Goal: Information Seeking & Learning: Learn about a topic

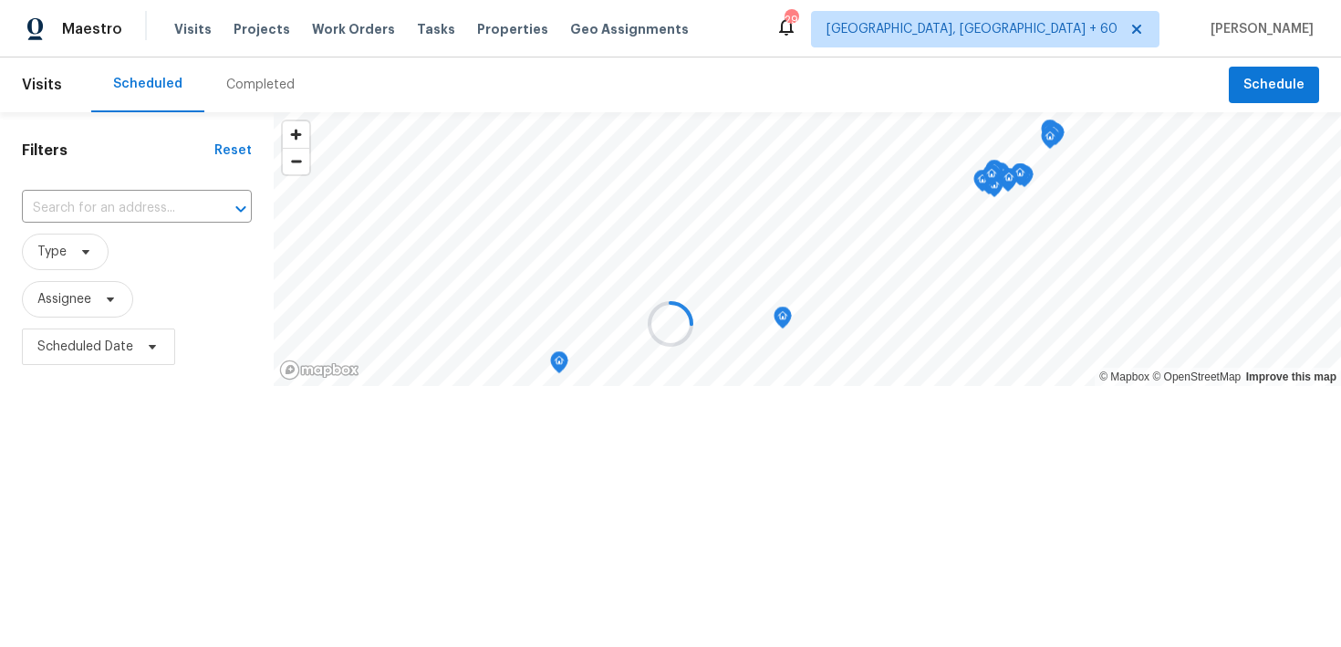
click at [243, 90] on div at bounding box center [670, 323] width 1341 height 647
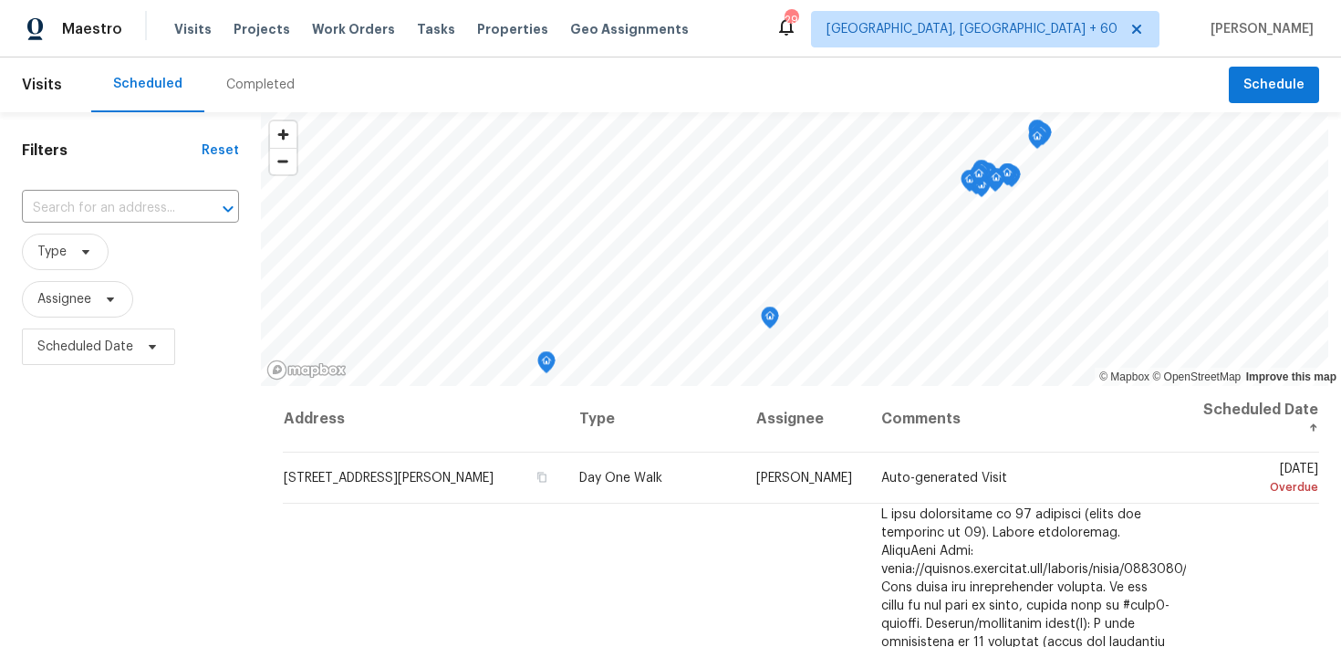
click at [241, 87] on div "Completed" at bounding box center [260, 85] width 68 height 18
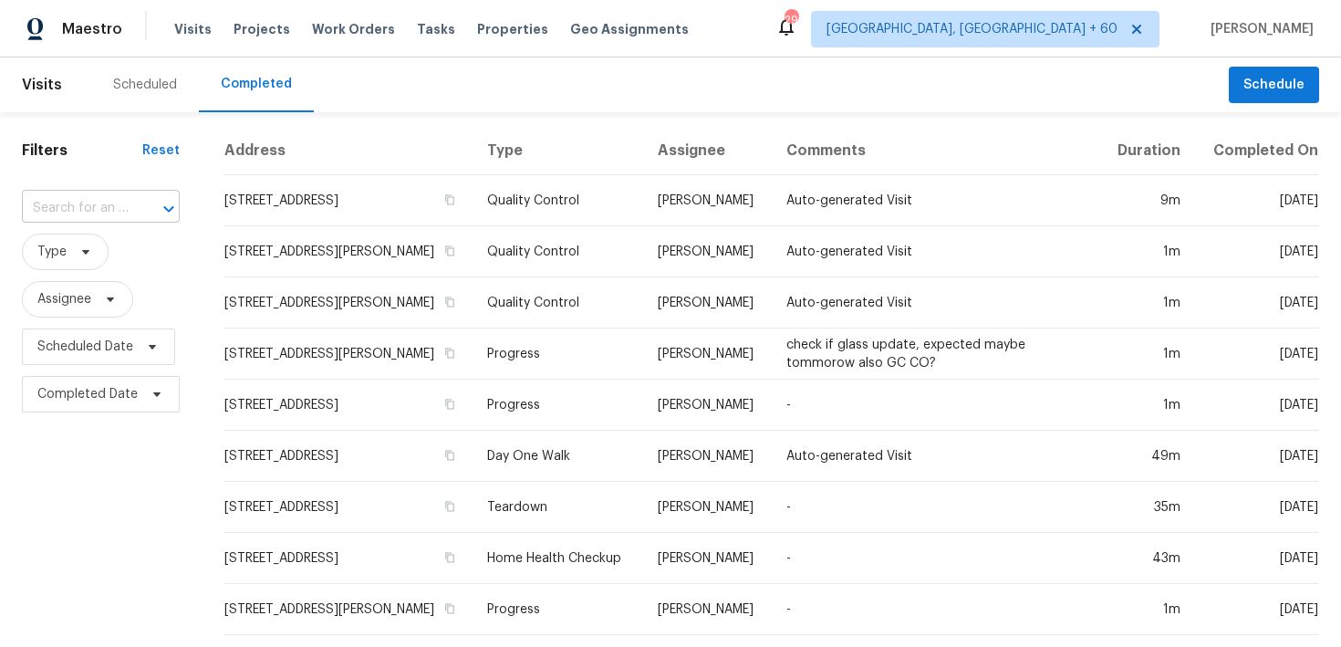
click at [100, 207] on input "text" at bounding box center [75, 208] width 107 height 28
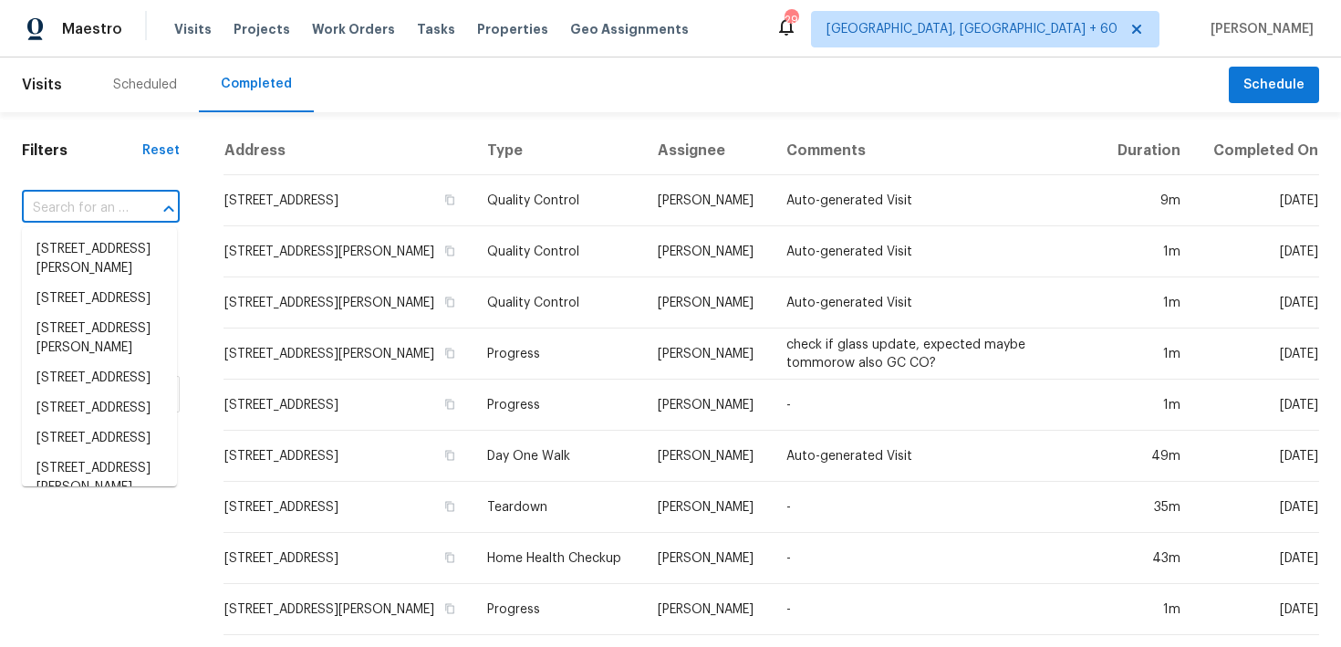
paste input "9844 Kings Glen St Las Vegas NV 89141"
type input "9844 Kings Glen St Las Vegas NV 89141"
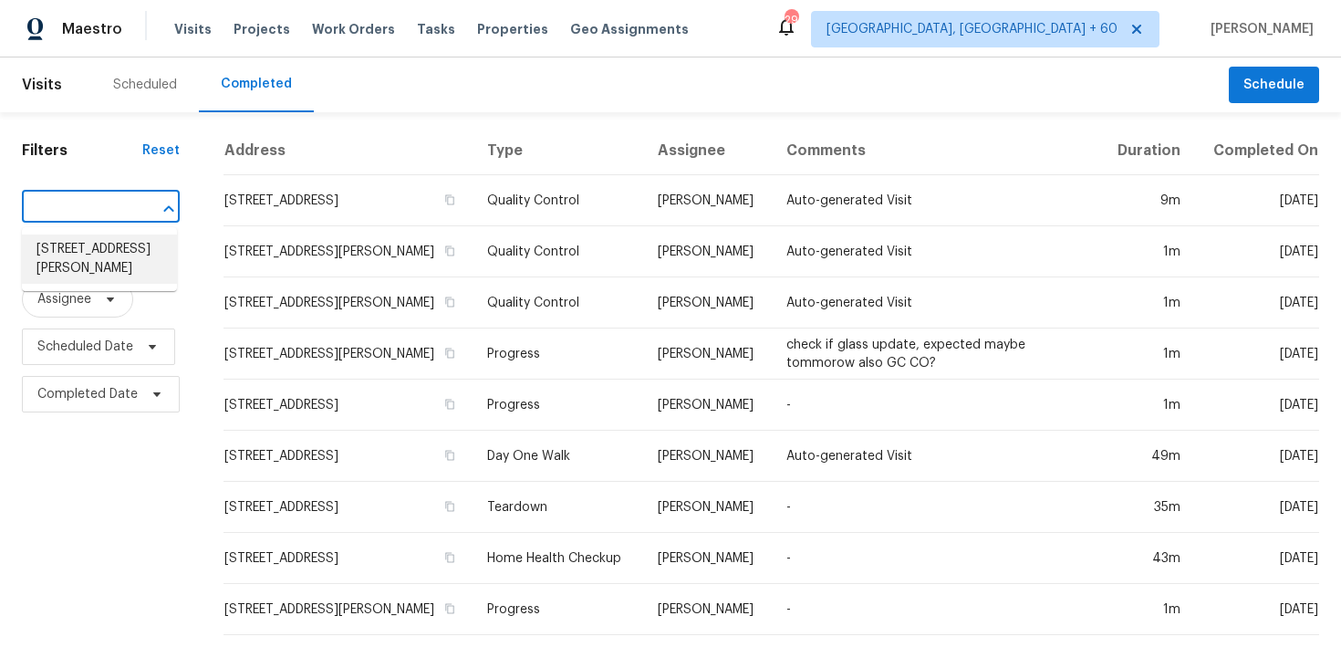
click at [86, 258] on li "[STREET_ADDRESS][PERSON_NAME]" at bounding box center [99, 258] width 155 height 49
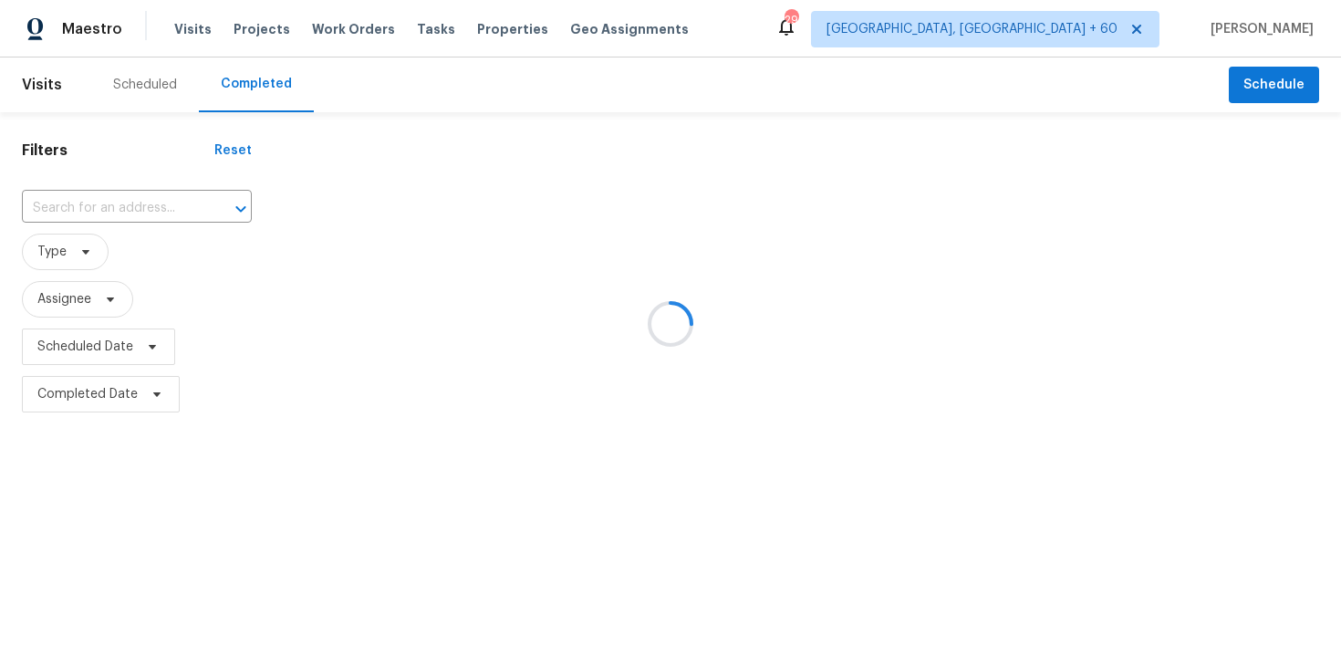
type input "[STREET_ADDRESS][PERSON_NAME]"
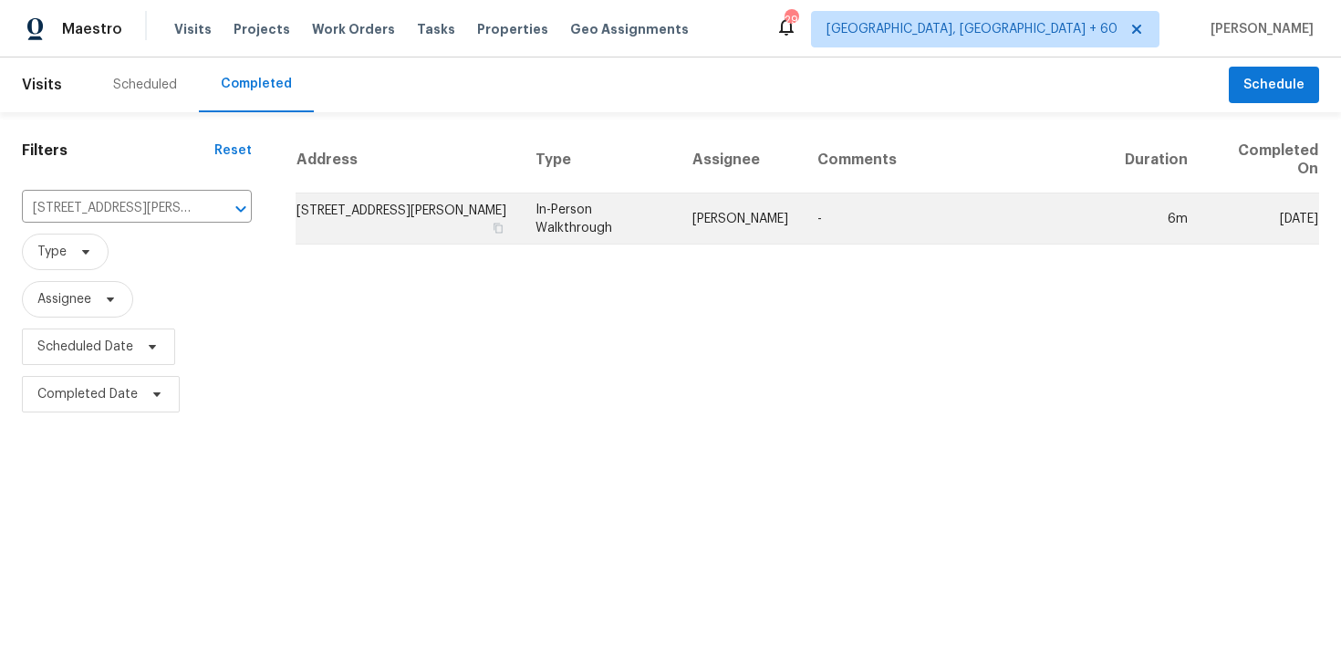
click at [600, 221] on td "In-Person Walkthrough" at bounding box center [599, 218] width 157 height 51
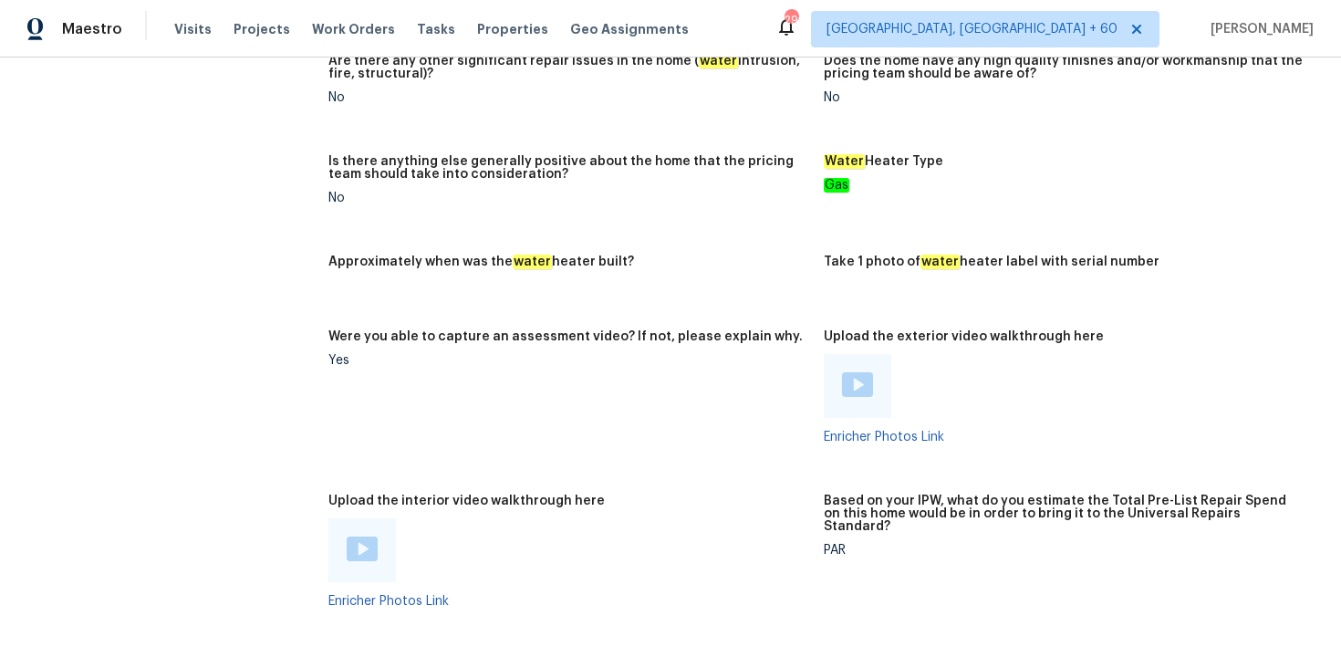
scroll to position [2933, 0]
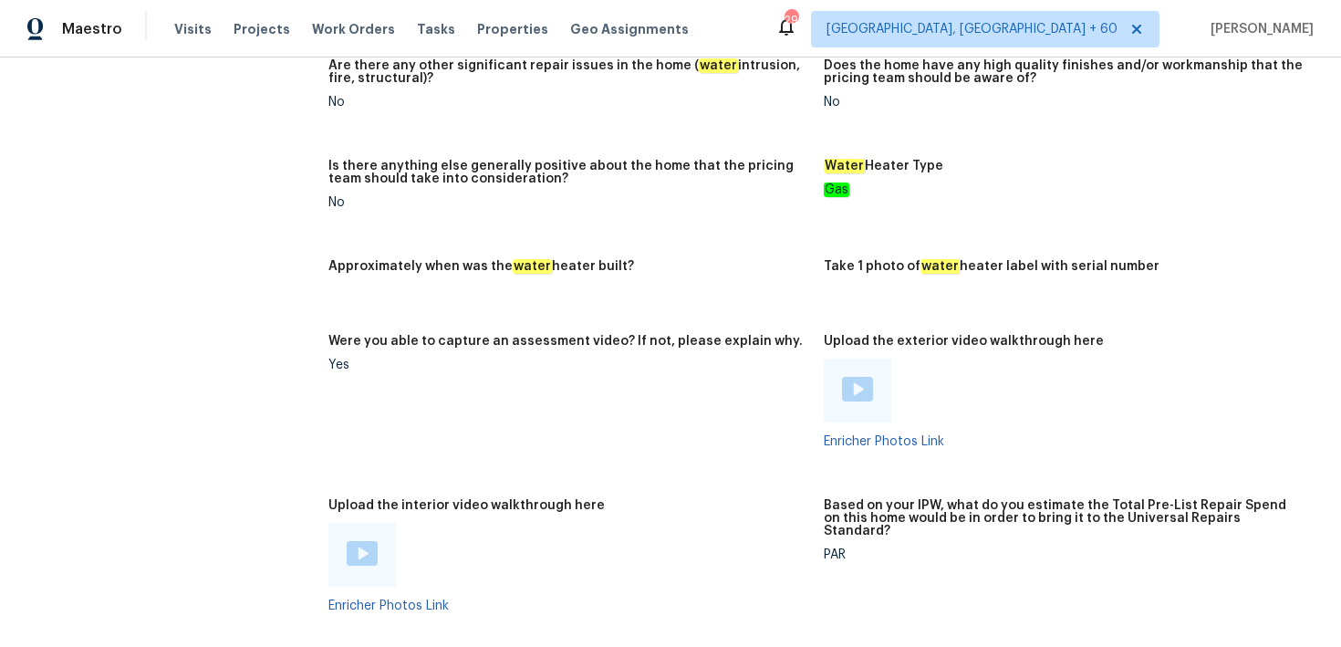
click at [377, 562] on div at bounding box center [362, 555] width 68 height 64
click at [359, 559] on div at bounding box center [362, 555] width 68 height 64
click at [359, 550] on img at bounding box center [362, 553] width 31 height 25
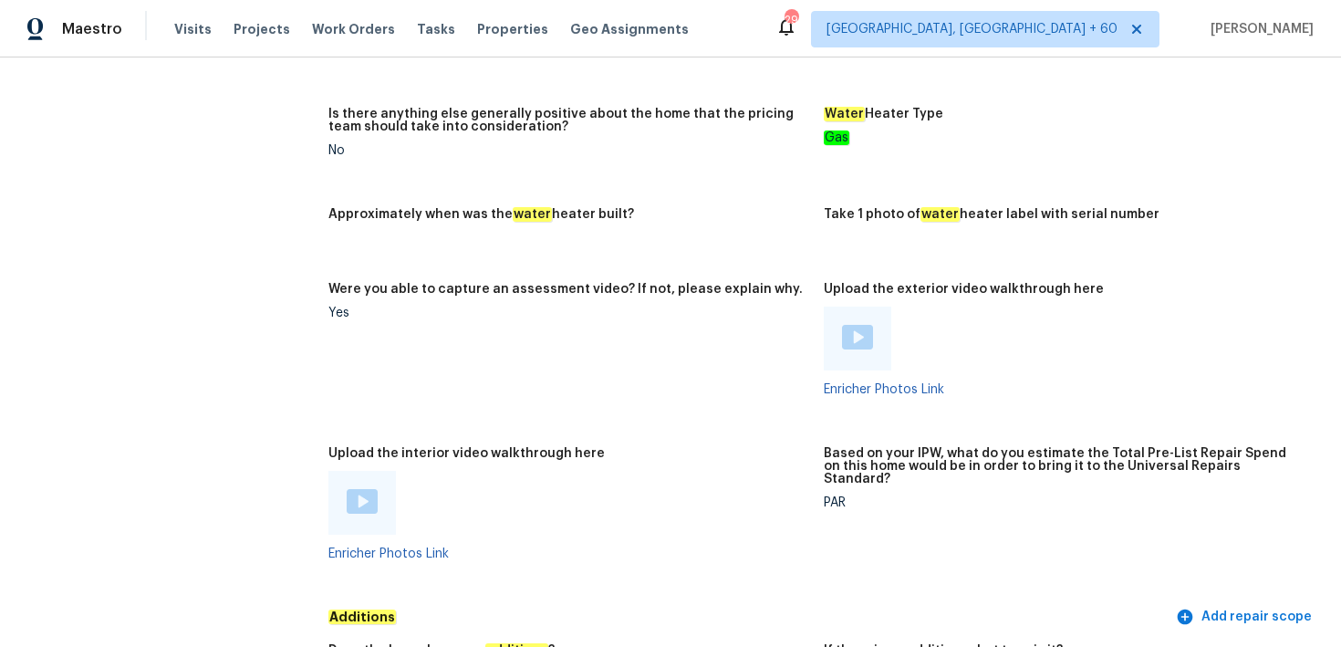
scroll to position [2936, 0]
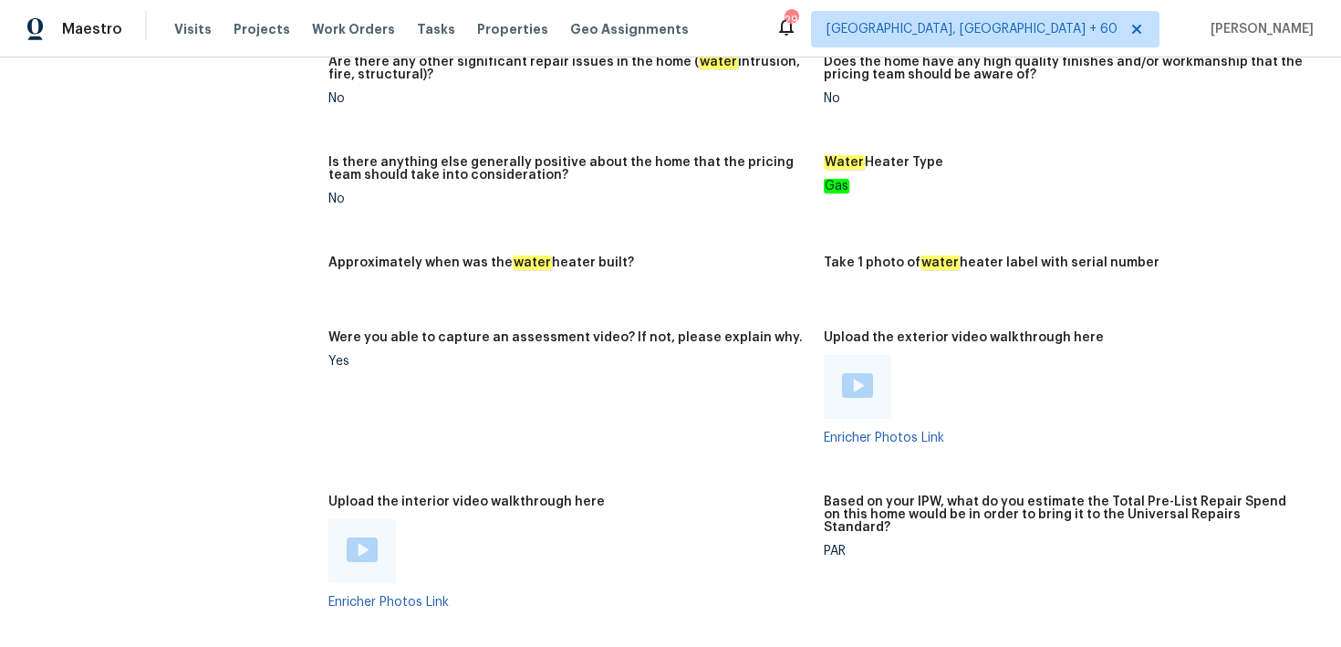
click at [867, 390] on div at bounding box center [858, 387] width 68 height 64
click at [1280, 201] on figure "Water Heater Type Gas" at bounding box center [1071, 195] width 495 height 78
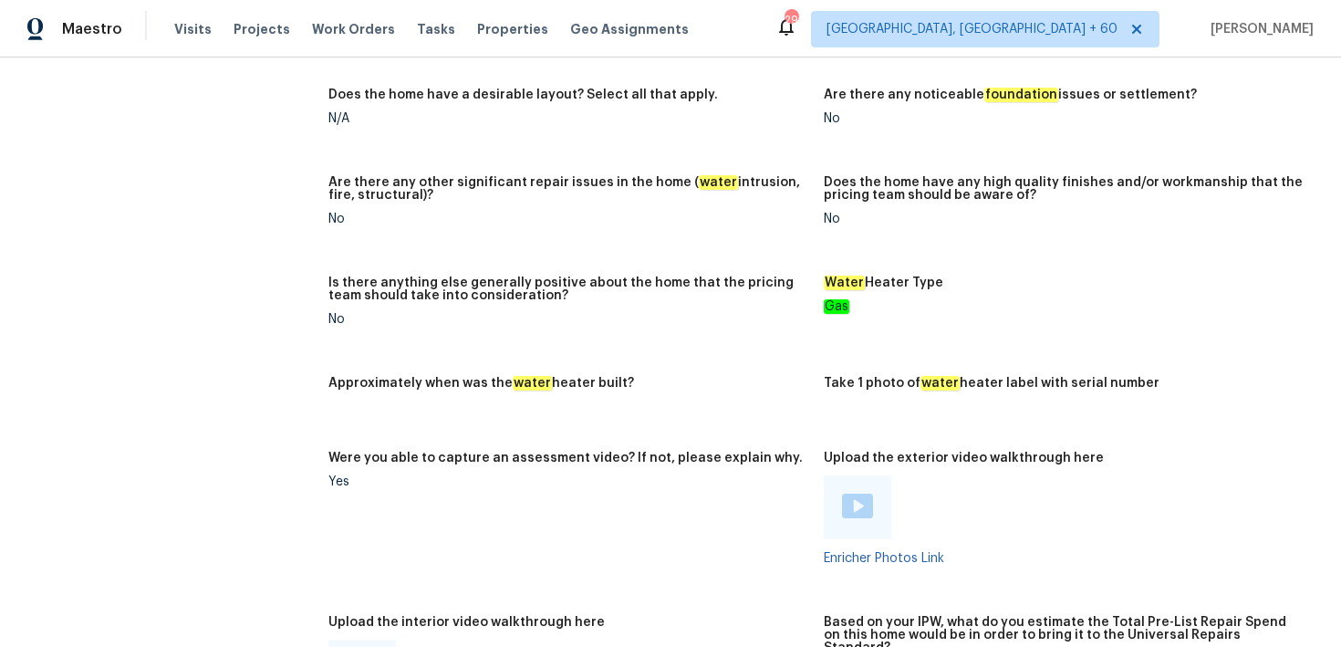
scroll to position [2789, 0]
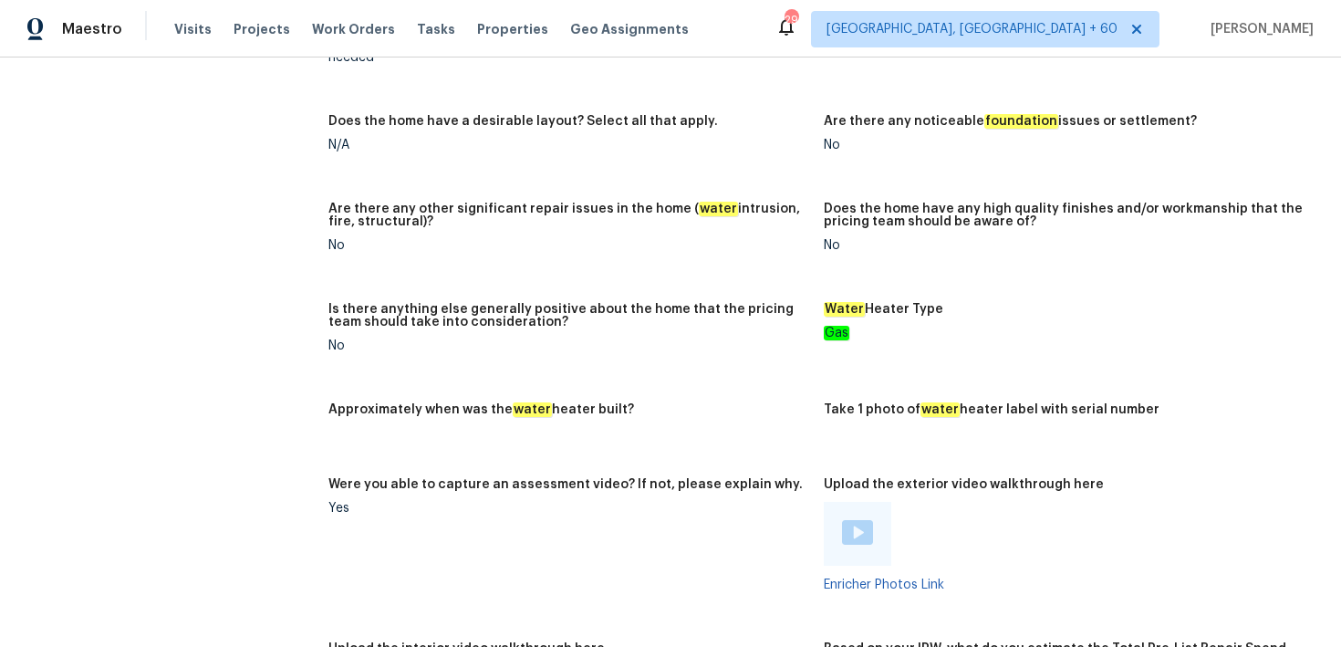
click at [855, 520] on img at bounding box center [857, 532] width 31 height 25
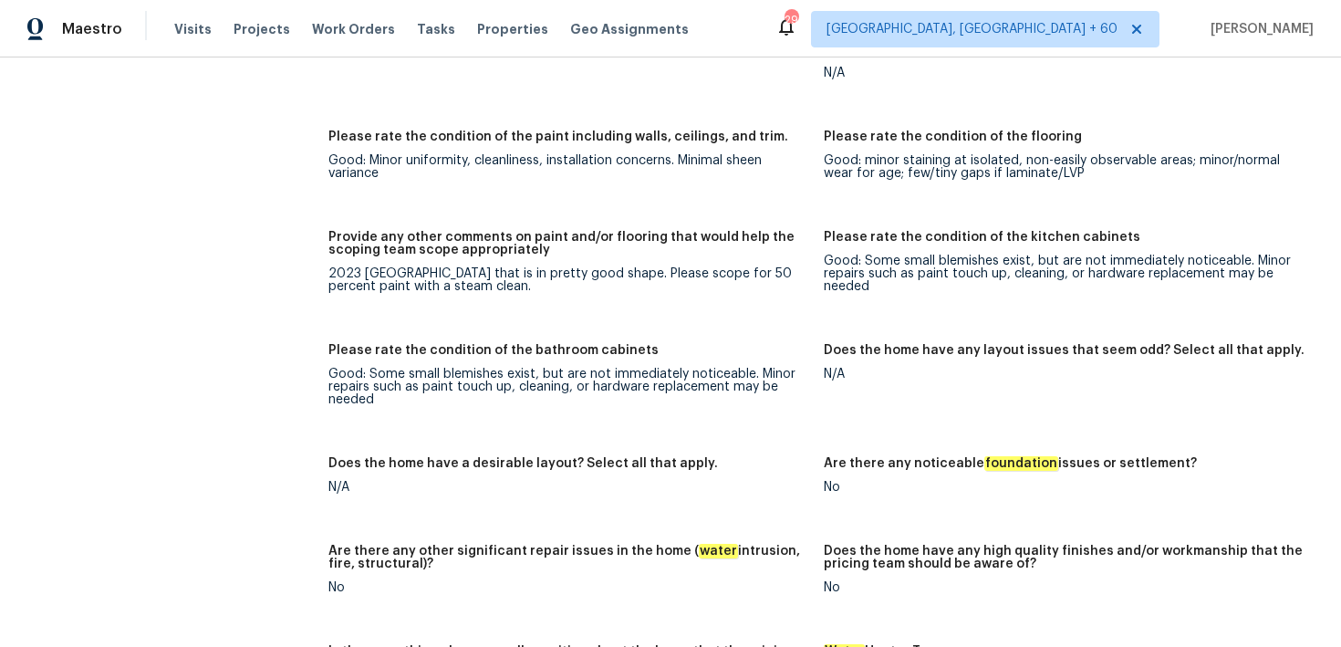
scroll to position [2443, 0]
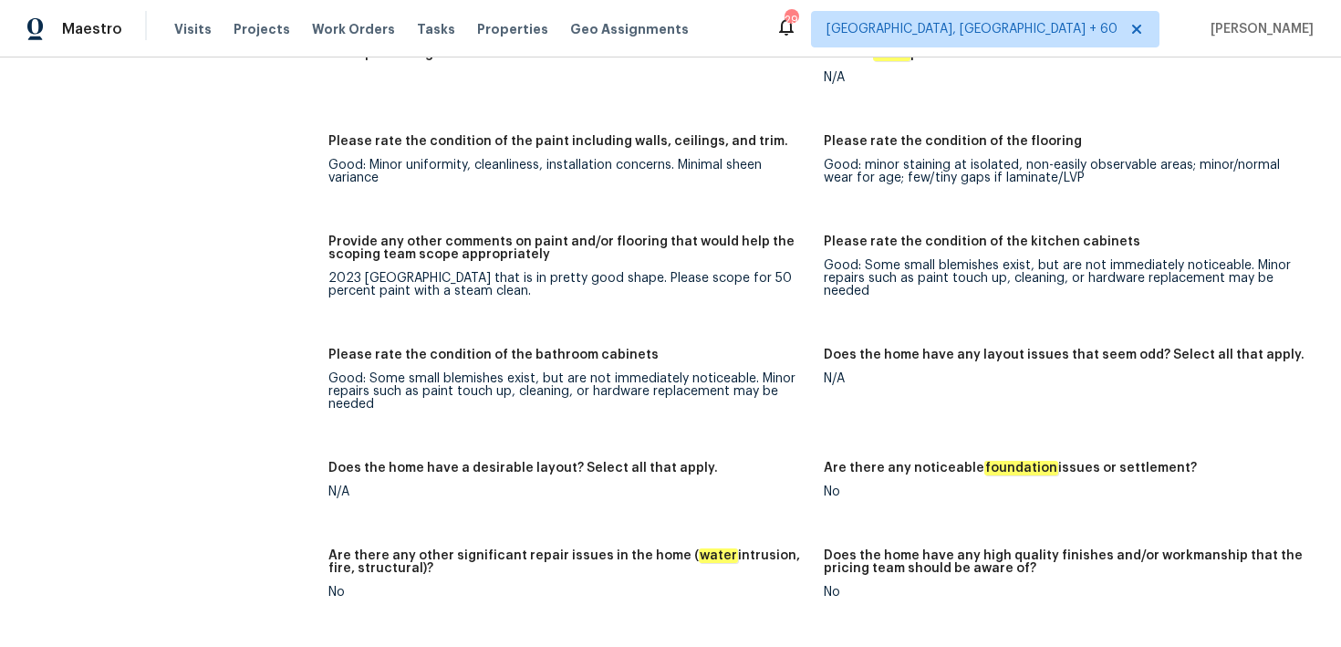
drag, startPoint x: 472, startPoint y: 279, endPoint x: 568, endPoint y: 279, distance: 96.7
click at [568, 279] on div "2023 [GEOGRAPHIC_DATA] that is in pretty good shape. Please scope for 50 percen…" at bounding box center [568, 285] width 481 height 26
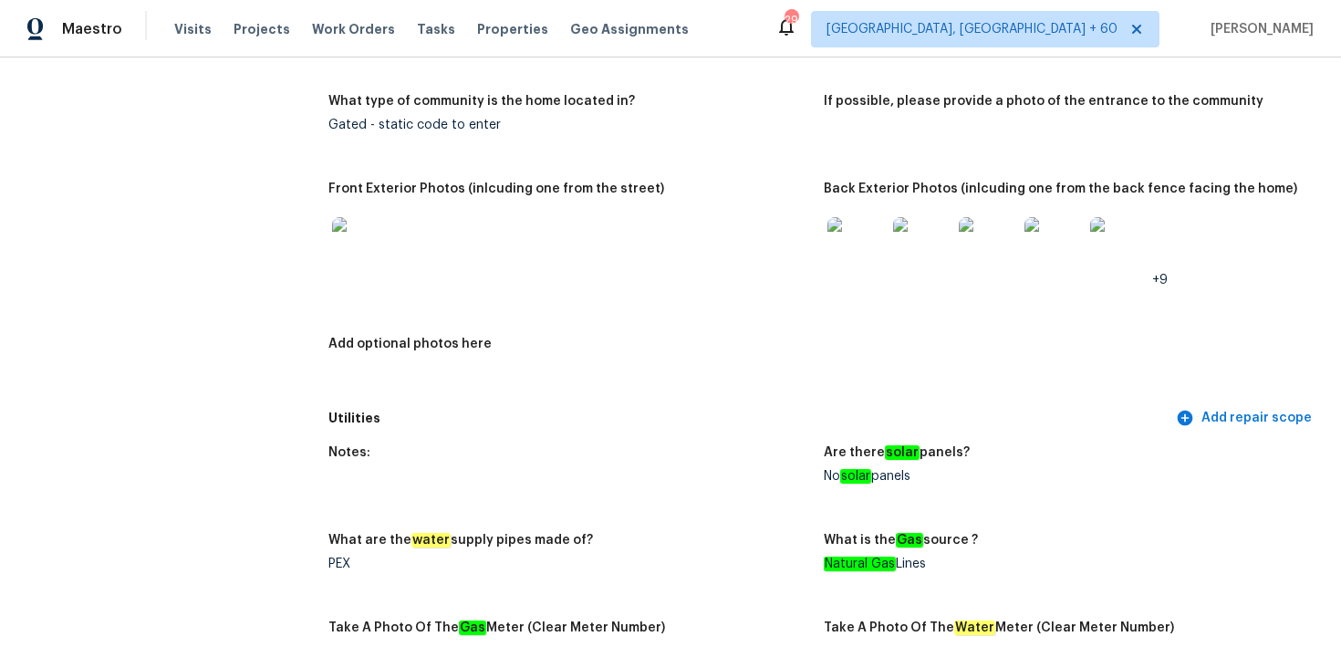
scroll to position [630, 0]
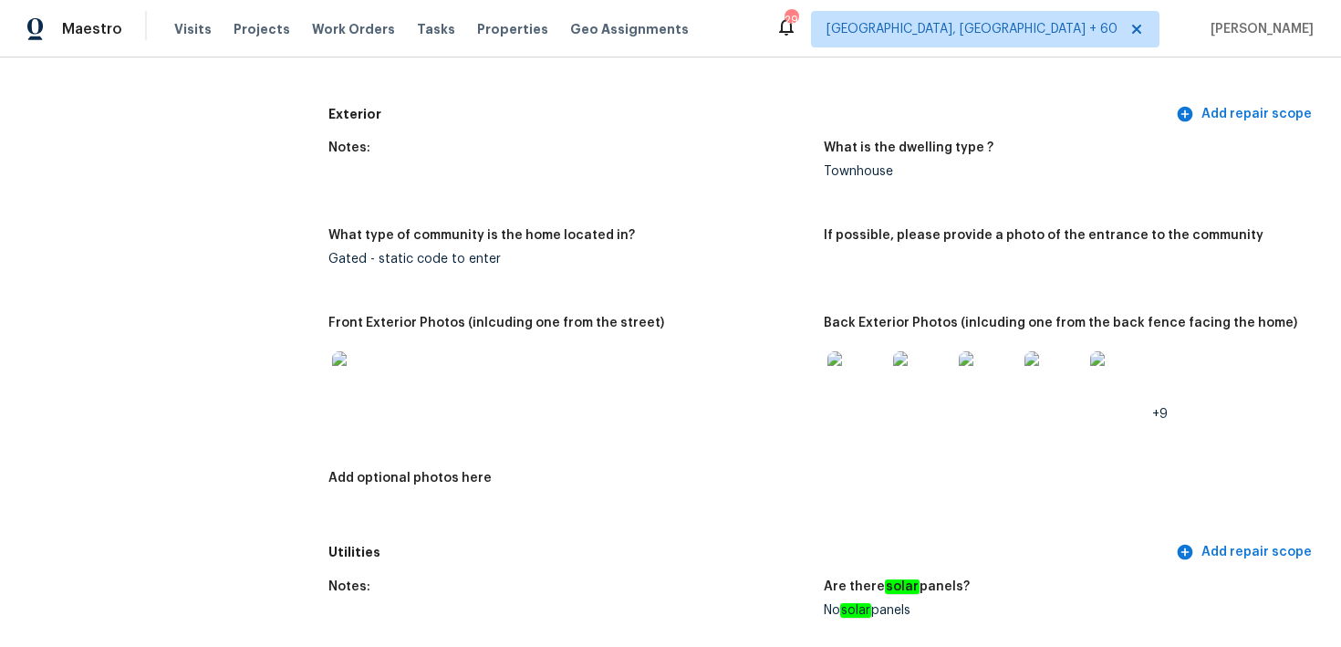
click at [868, 384] on img at bounding box center [856, 380] width 58 height 58
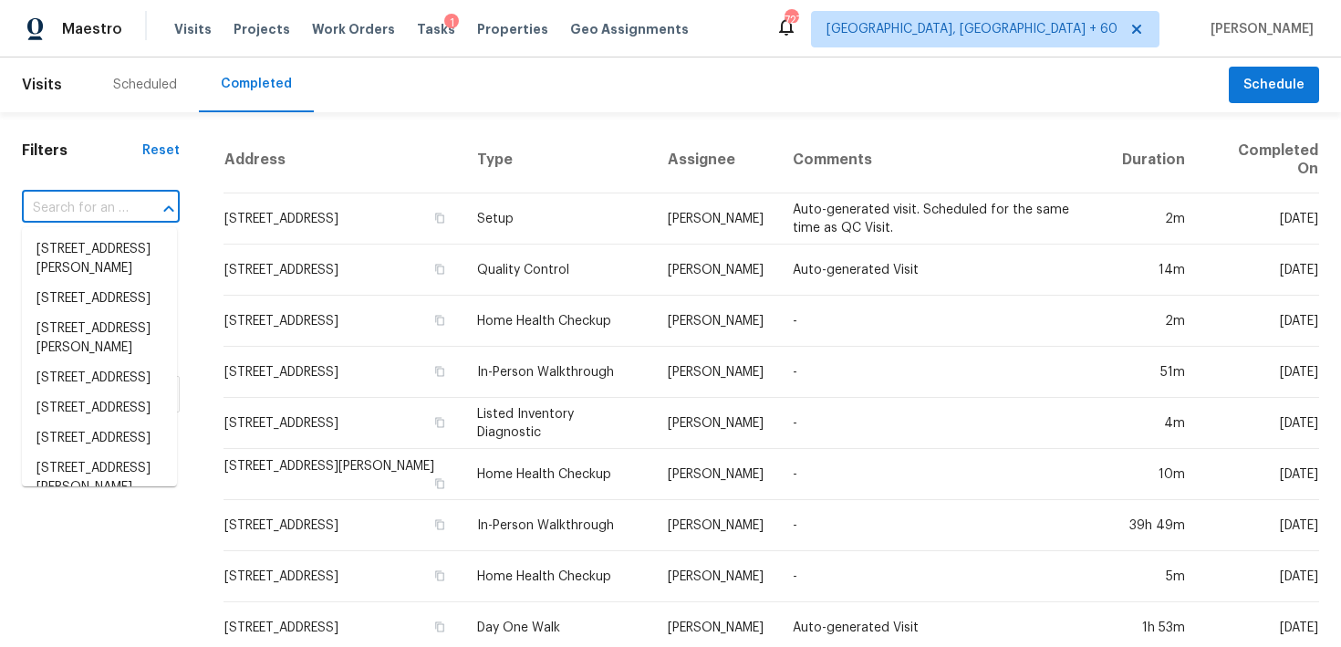
click at [66, 211] on input "text" at bounding box center [75, 208] width 107 height 28
paste input "[STREET_ADDRESS][PERSON_NAME]"
type input "[STREET_ADDRESS][PERSON_NAME]"
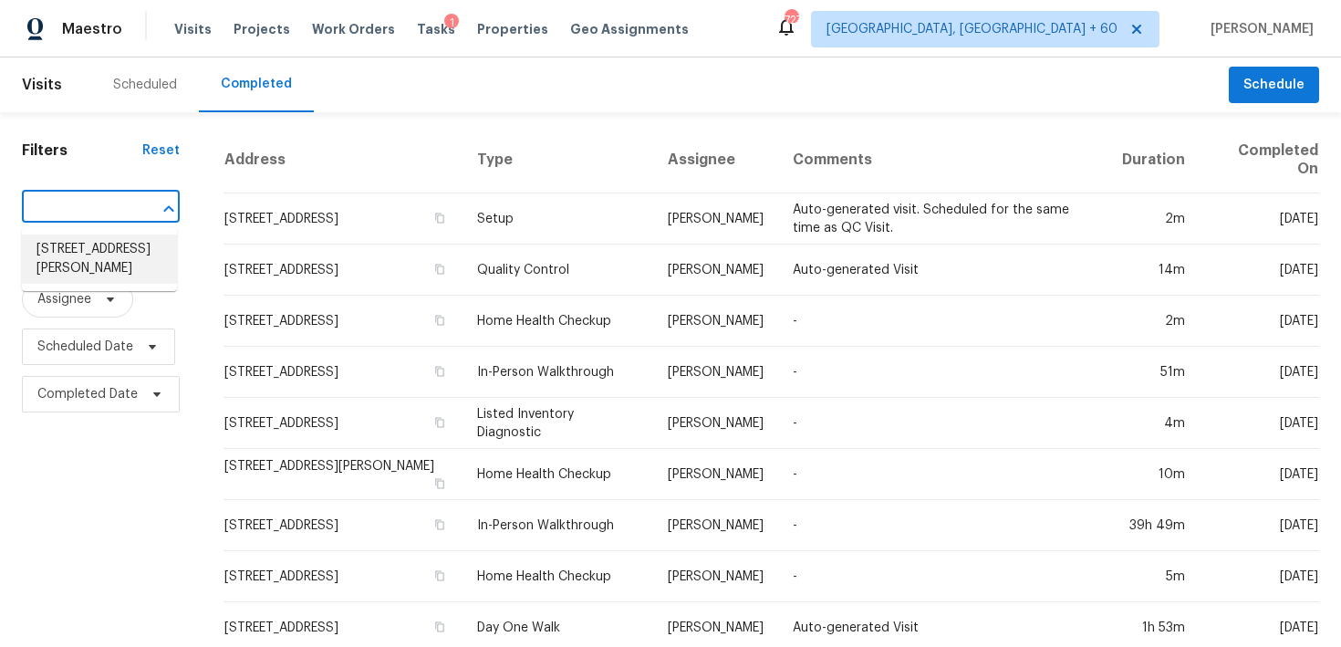
click at [122, 277] on li "[STREET_ADDRESS][PERSON_NAME]" at bounding box center [99, 258] width 155 height 49
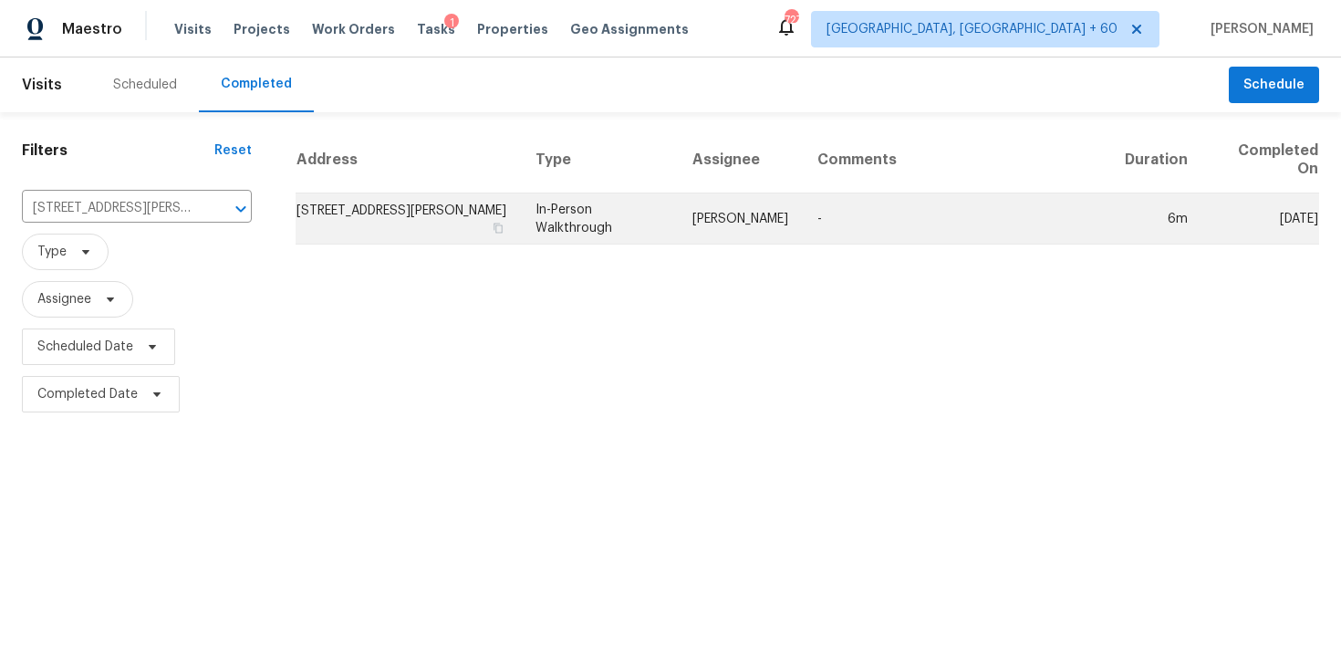
click at [602, 228] on td "In-Person Walkthrough" at bounding box center [599, 218] width 157 height 51
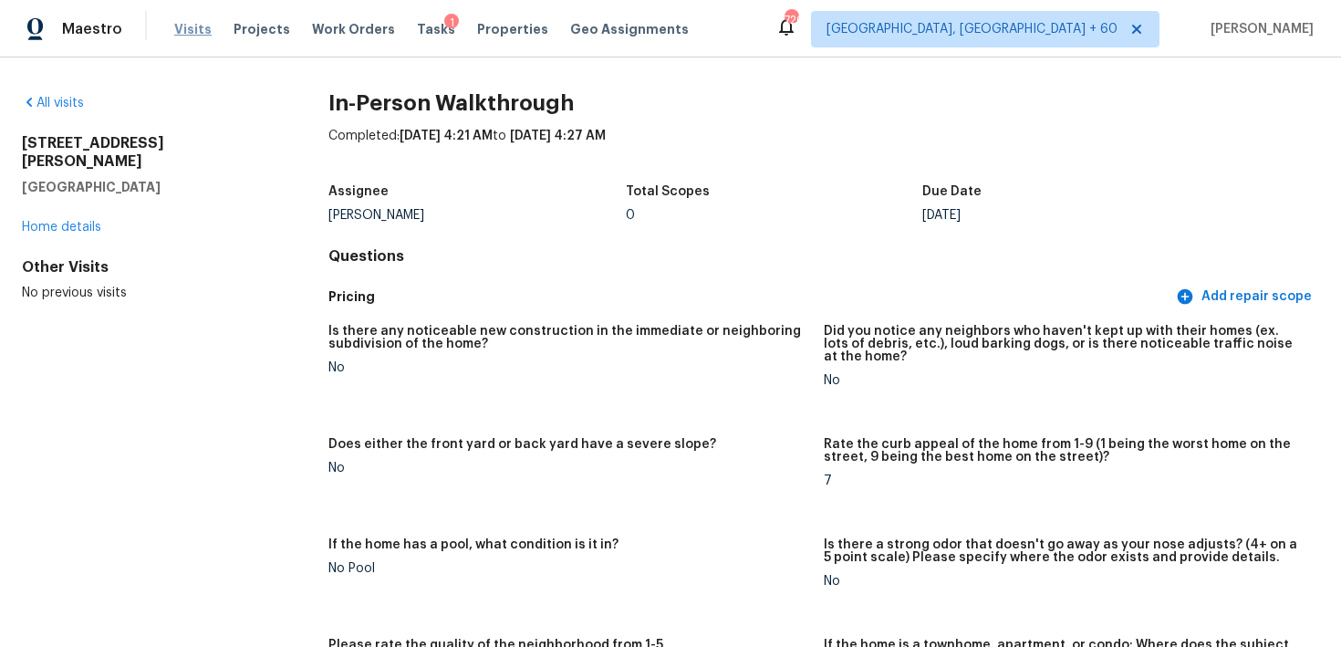
click at [196, 25] on span "Visits" at bounding box center [192, 29] width 37 height 18
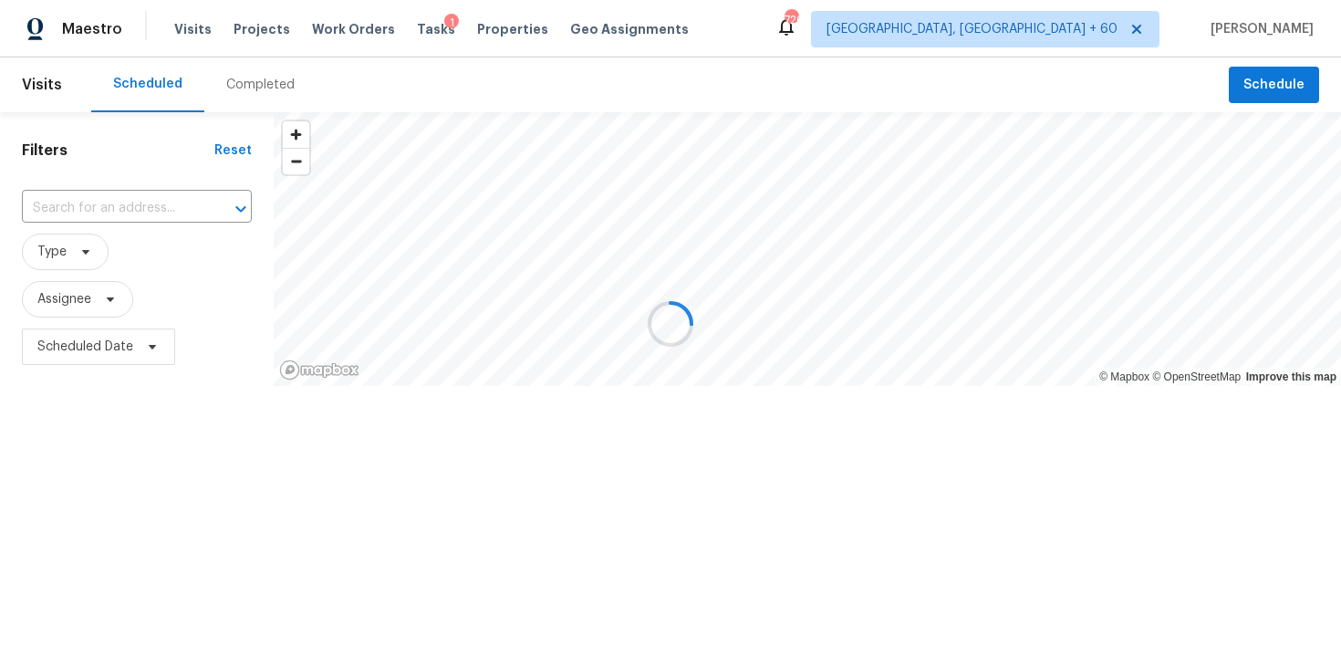
click at [219, 88] on div at bounding box center [670, 323] width 1341 height 647
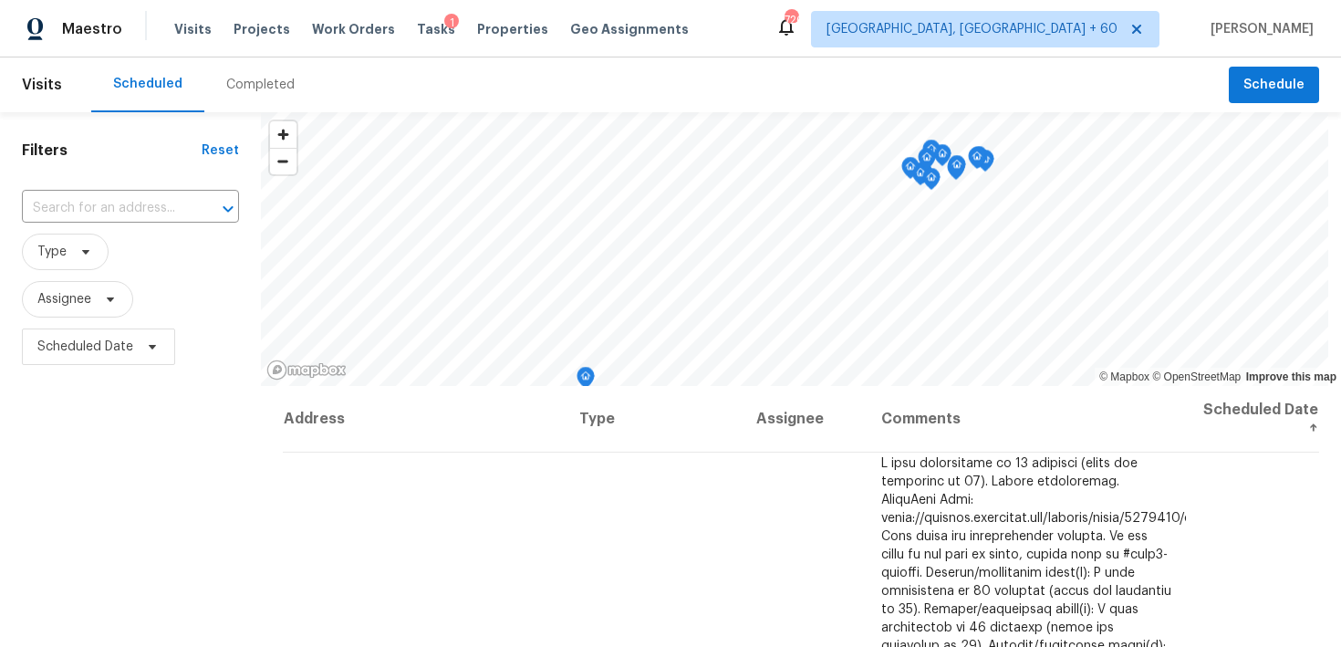
click at [243, 85] on div "Completed" at bounding box center [260, 85] width 68 height 18
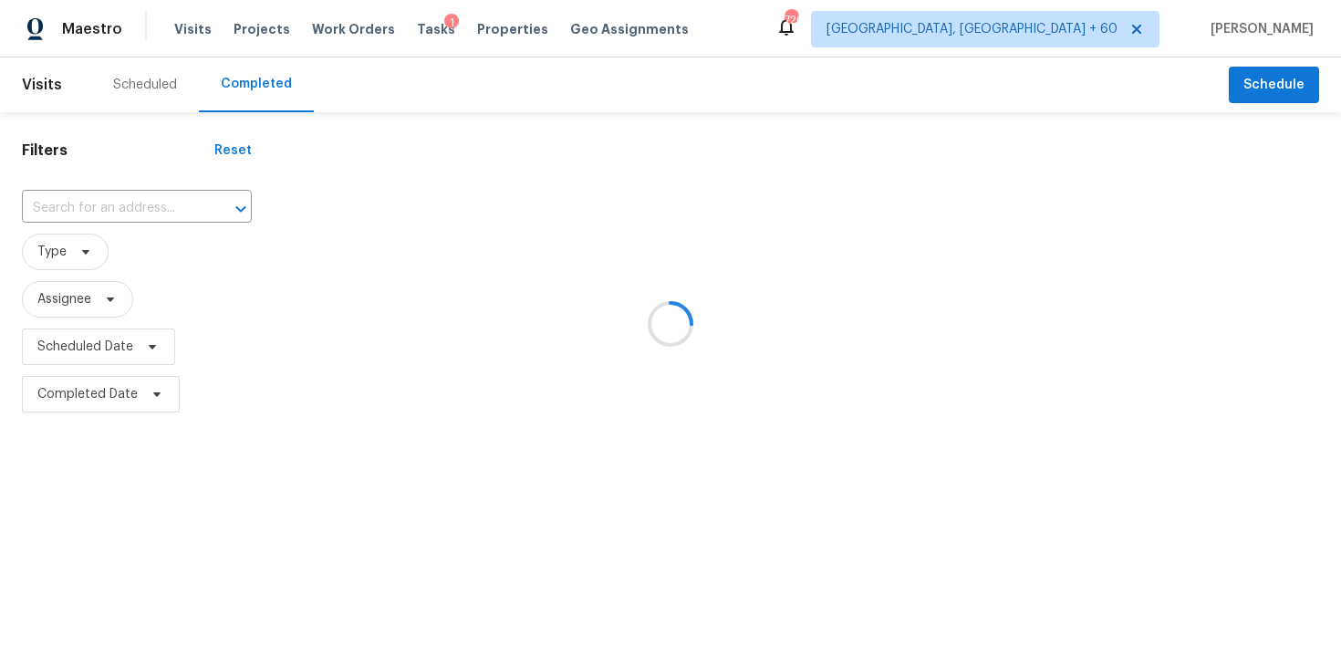
click at [94, 213] on div at bounding box center [670, 323] width 1341 height 647
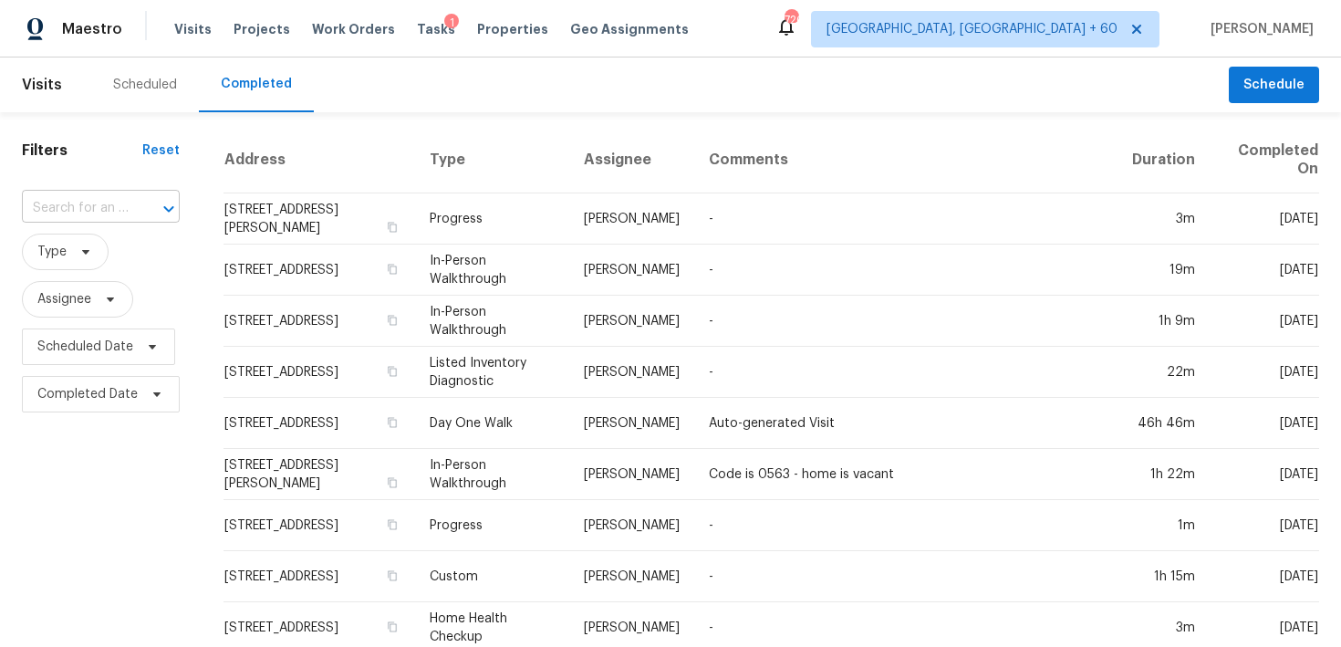
click at [77, 195] on input "text" at bounding box center [75, 208] width 107 height 28
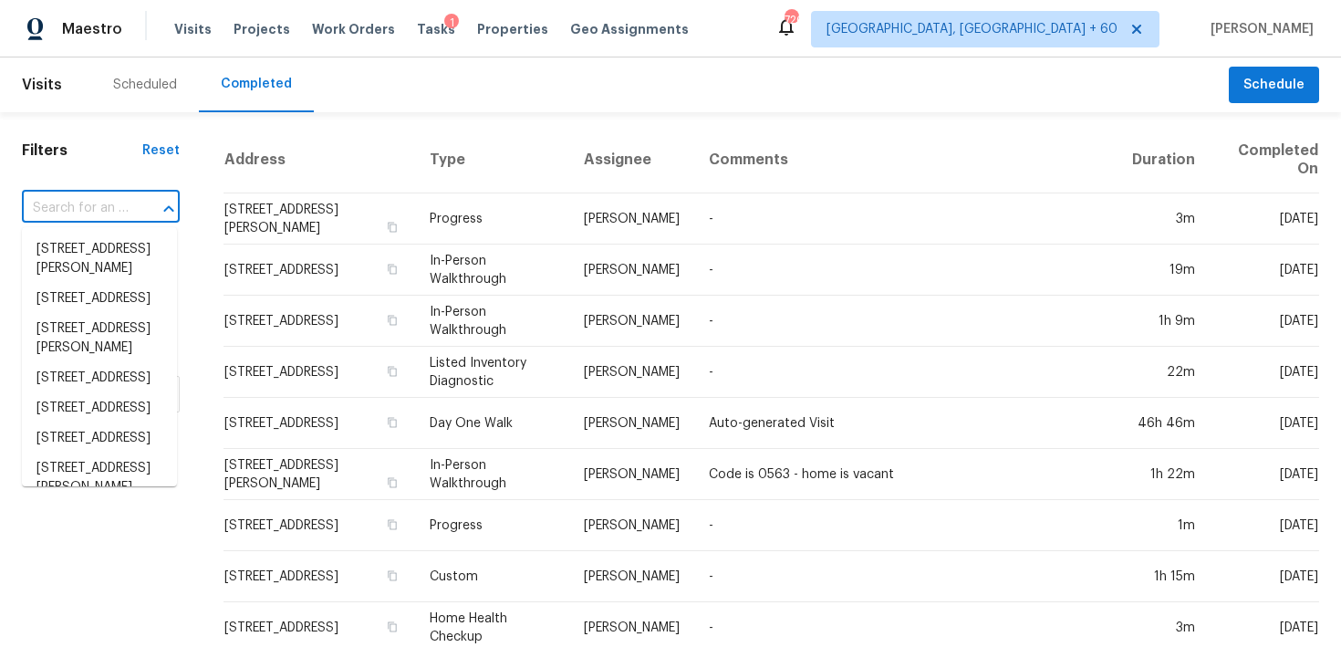
paste input "[STREET_ADDRESS]"
type input "[STREET_ADDRESS]"
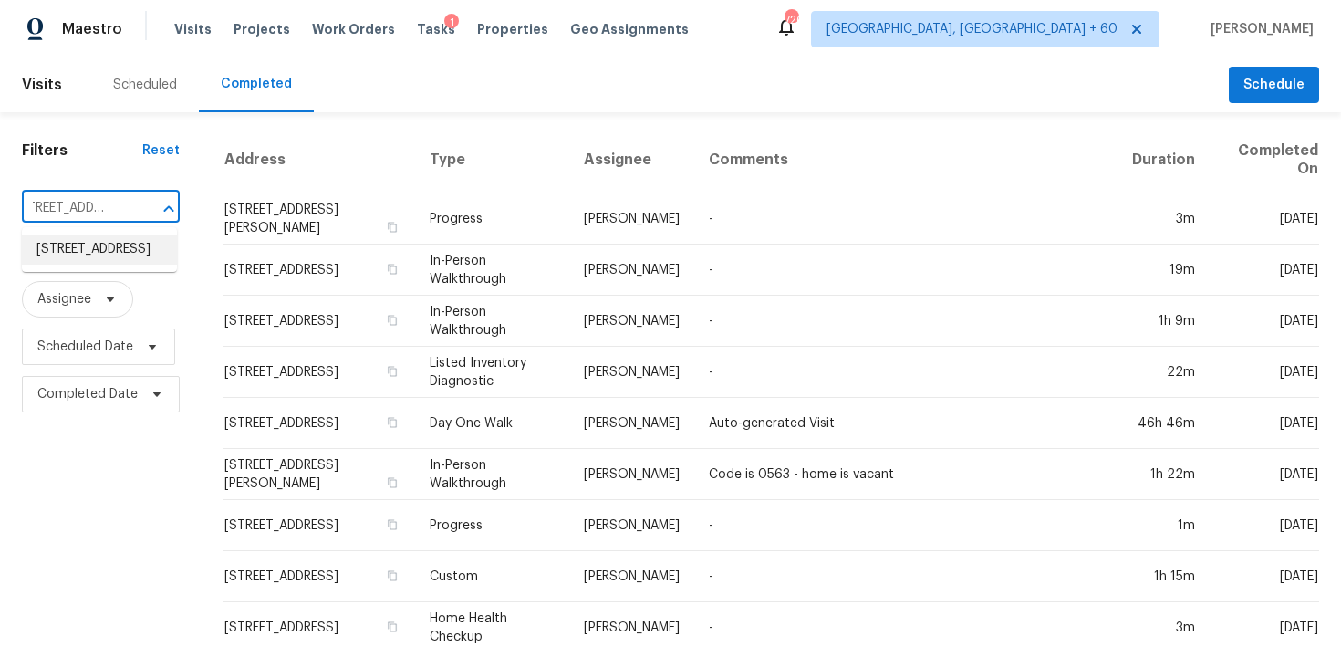
click at [79, 259] on li "[STREET_ADDRESS]" at bounding box center [99, 249] width 155 height 30
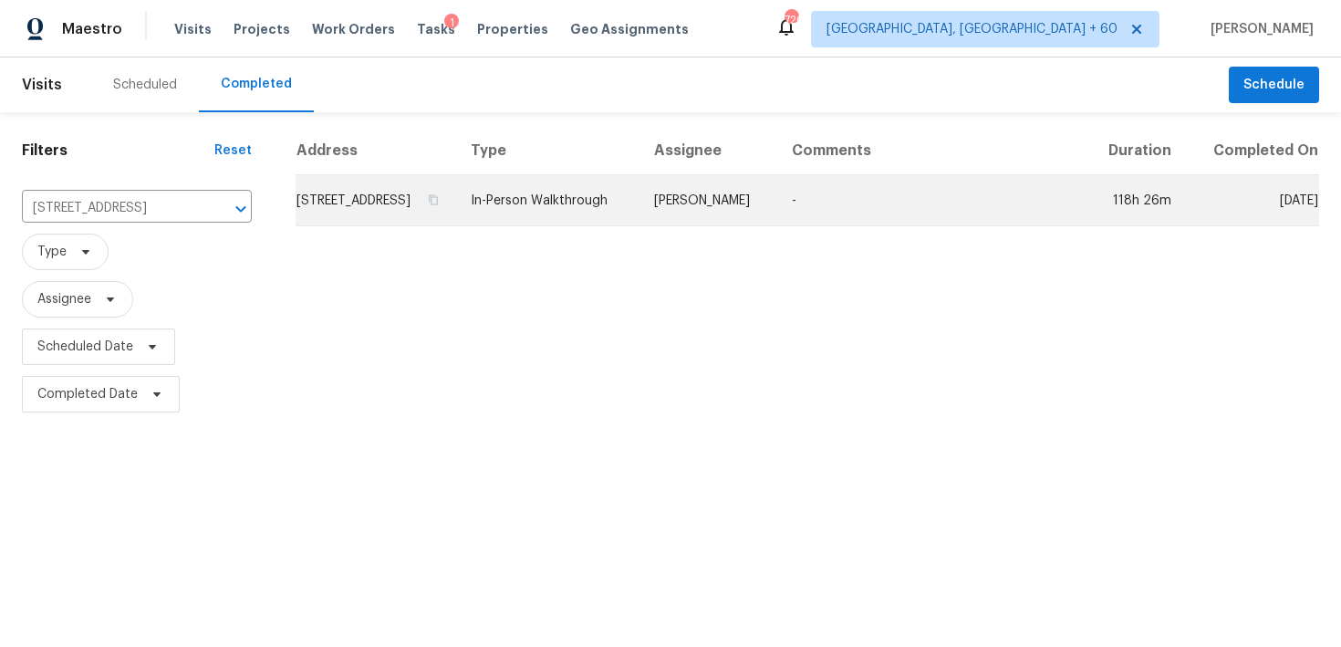
click at [567, 226] on td "In-Person Walkthrough" at bounding box center [547, 200] width 183 height 51
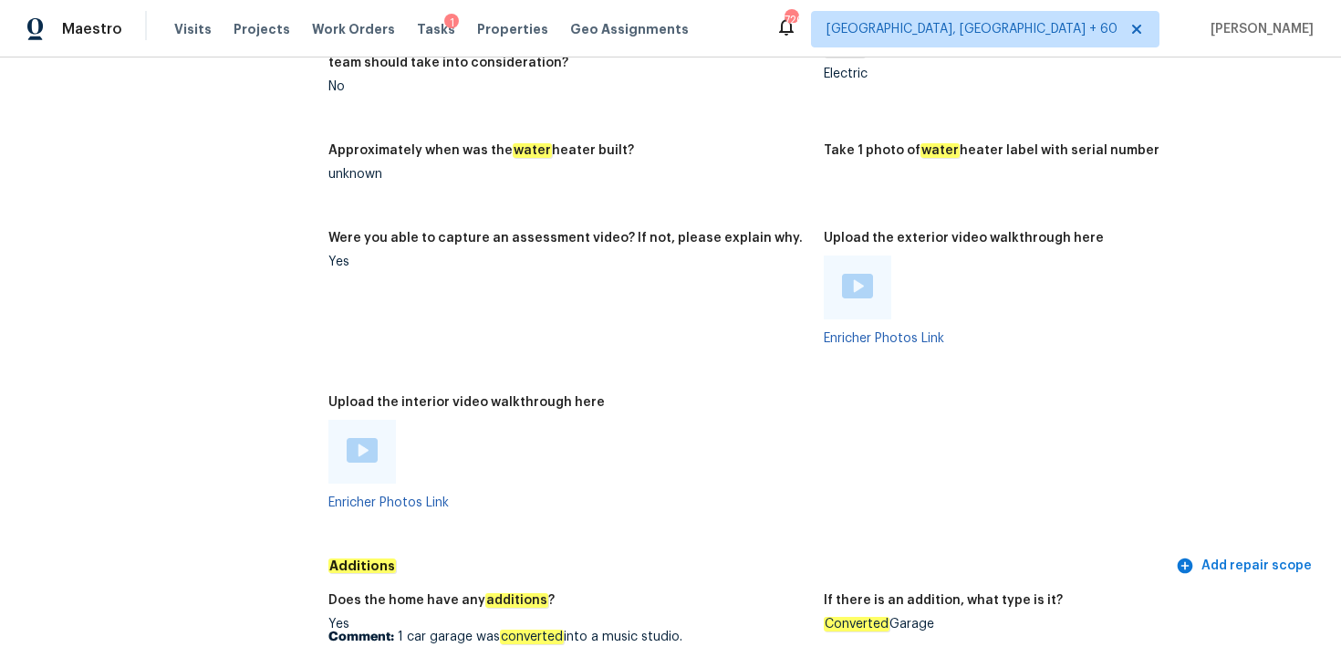
scroll to position [3443, 0]
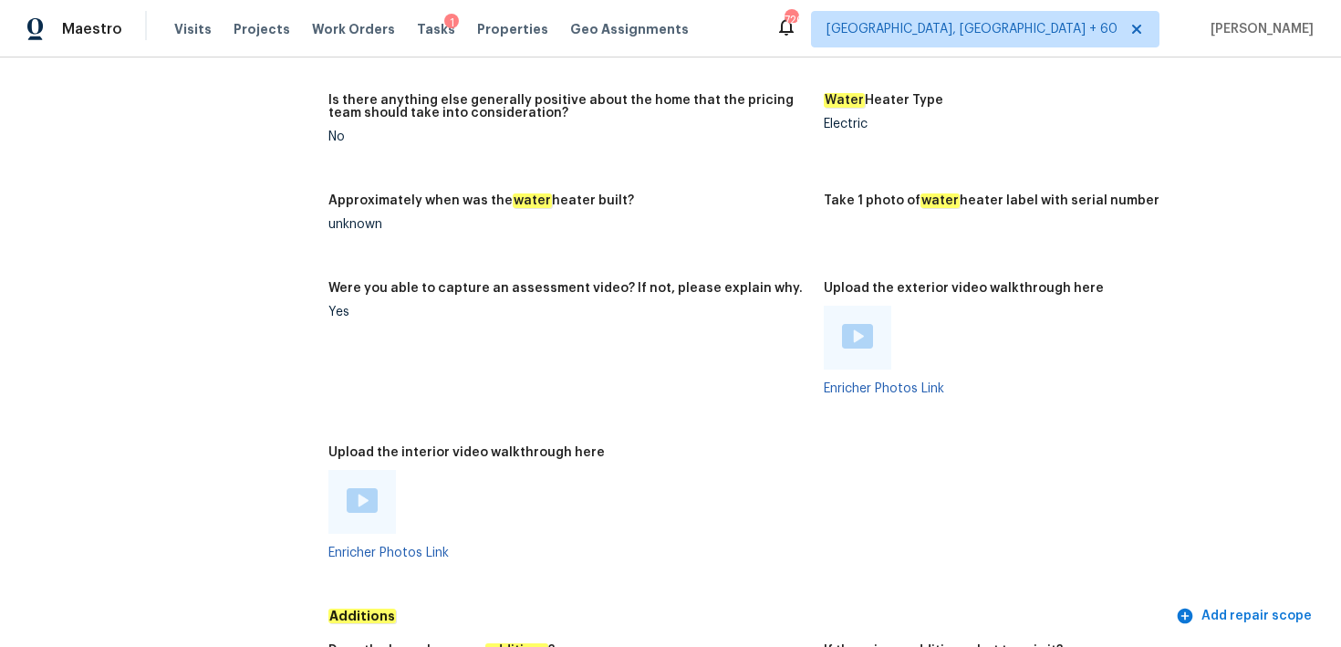
click at [371, 490] on img at bounding box center [362, 500] width 31 height 25
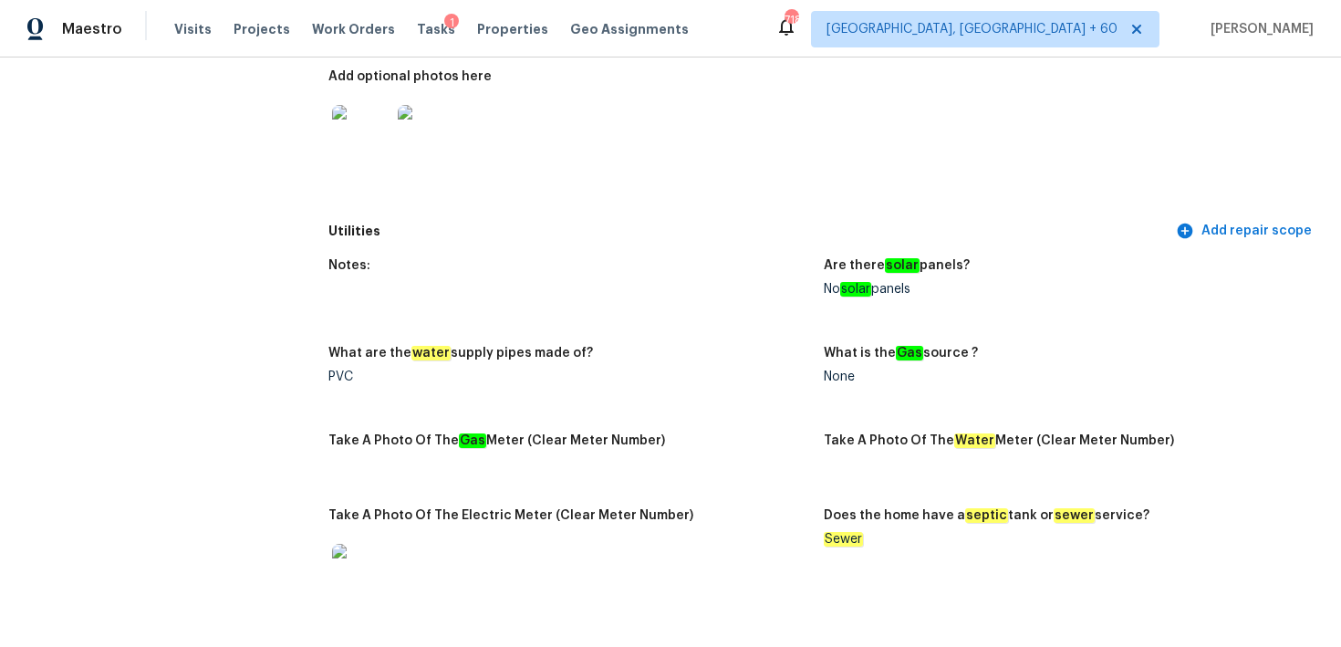
scroll to position [0, 0]
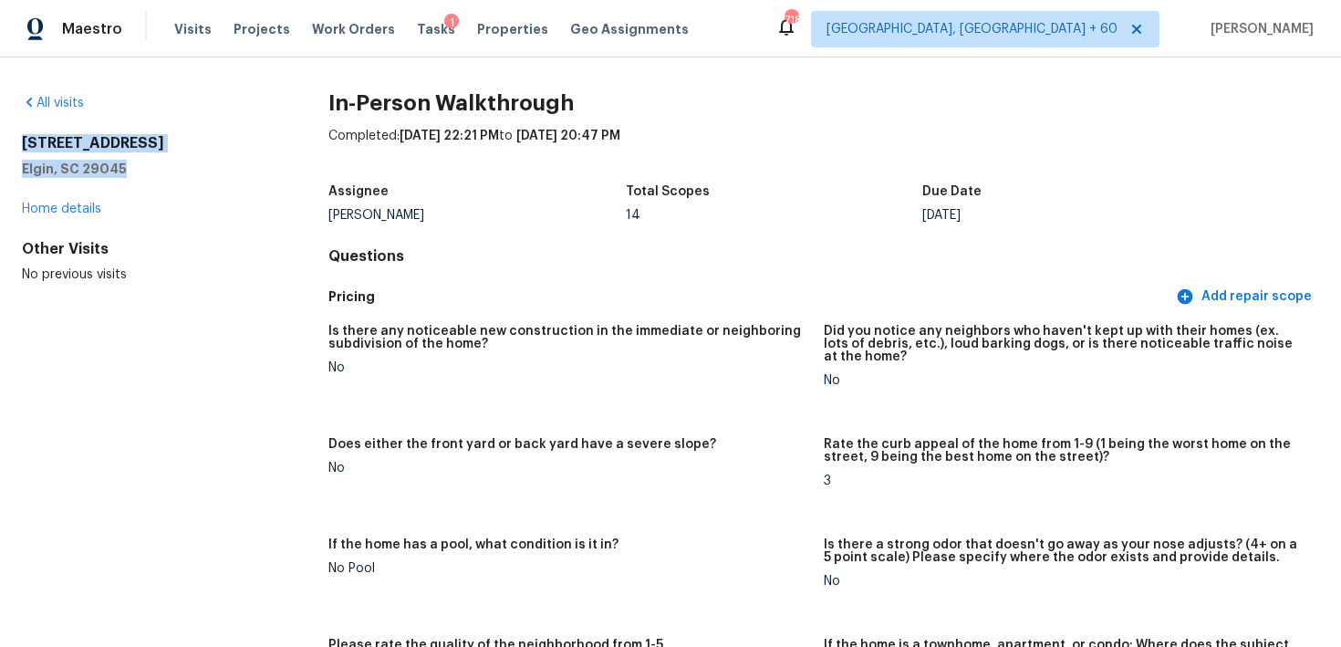
drag, startPoint x: 12, startPoint y: 139, endPoint x: 128, endPoint y: 168, distance: 119.5
click at [129, 169] on div "All visits [STREET_ADDRESS] Home details Other Visits No previous visits In-Per…" at bounding box center [670, 351] width 1341 height 589
copy div "[STREET_ADDRESS]"
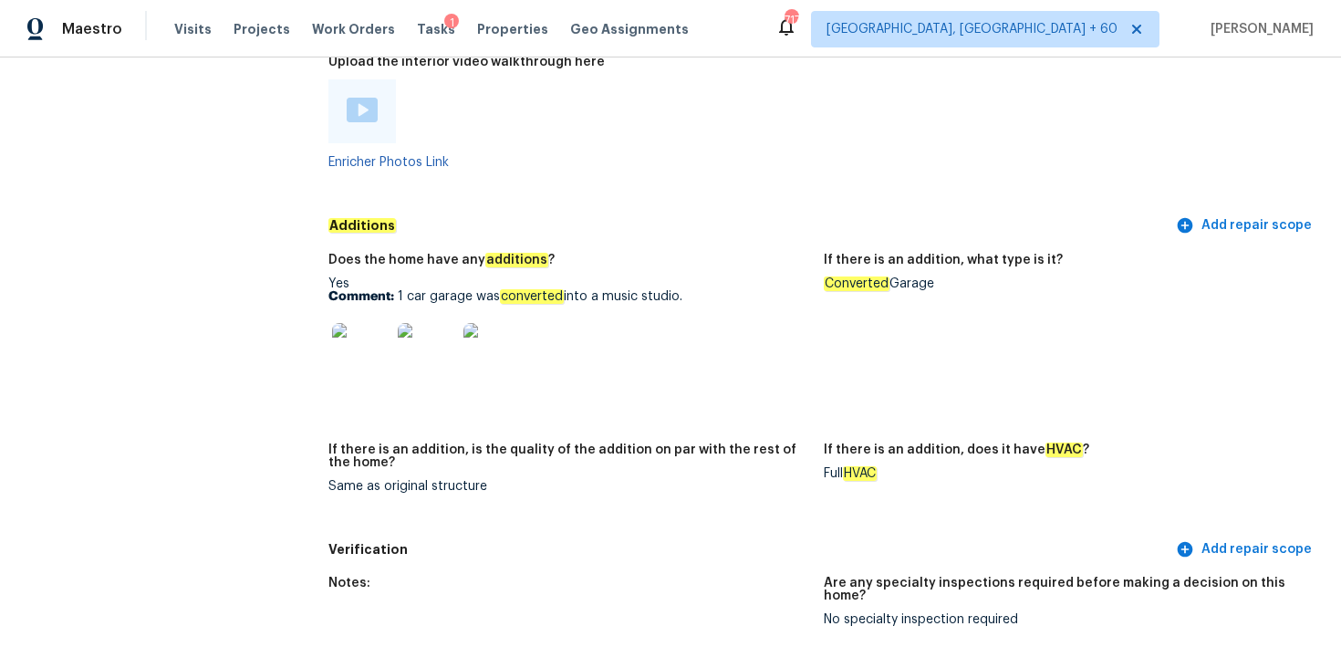
scroll to position [3836, 0]
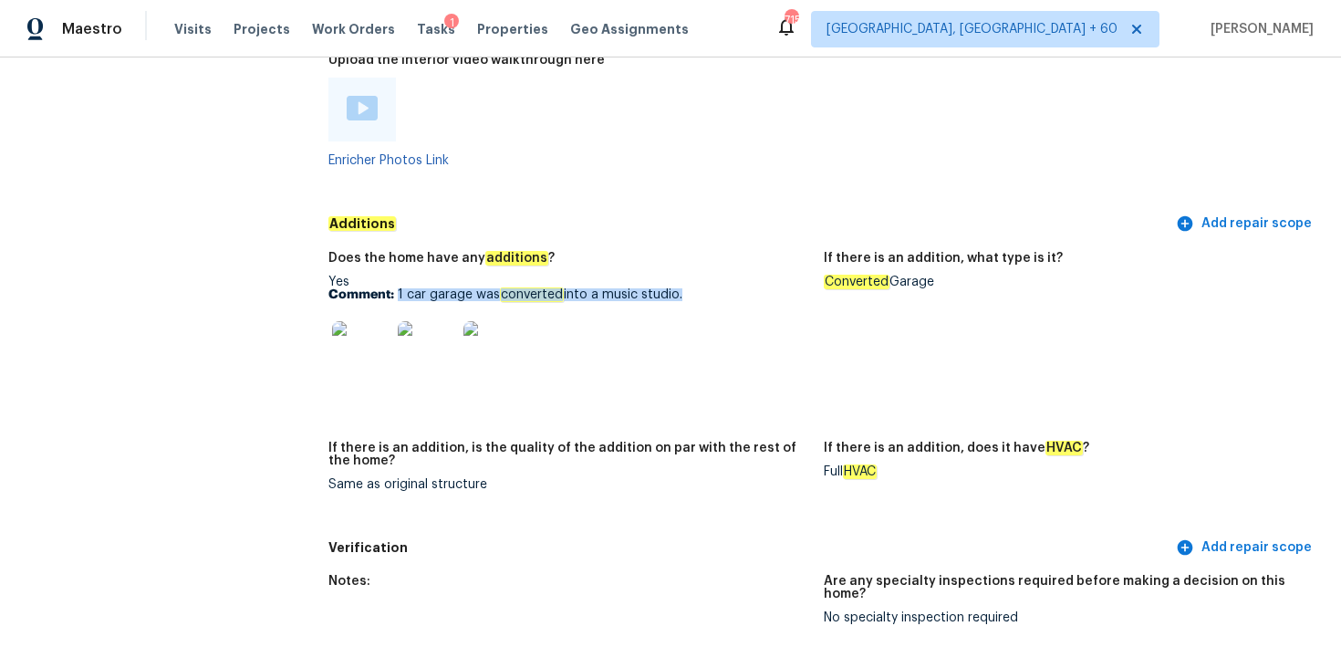
drag, startPoint x: 680, startPoint y: 277, endPoint x: 396, endPoint y: 278, distance: 283.7
click at [396, 288] on p "Comment: 1 car garage was converted into a music studio." at bounding box center [568, 294] width 481 height 13
copy p "1 car garage was converted into a music studio"
click at [366, 338] on img at bounding box center [361, 350] width 58 height 58
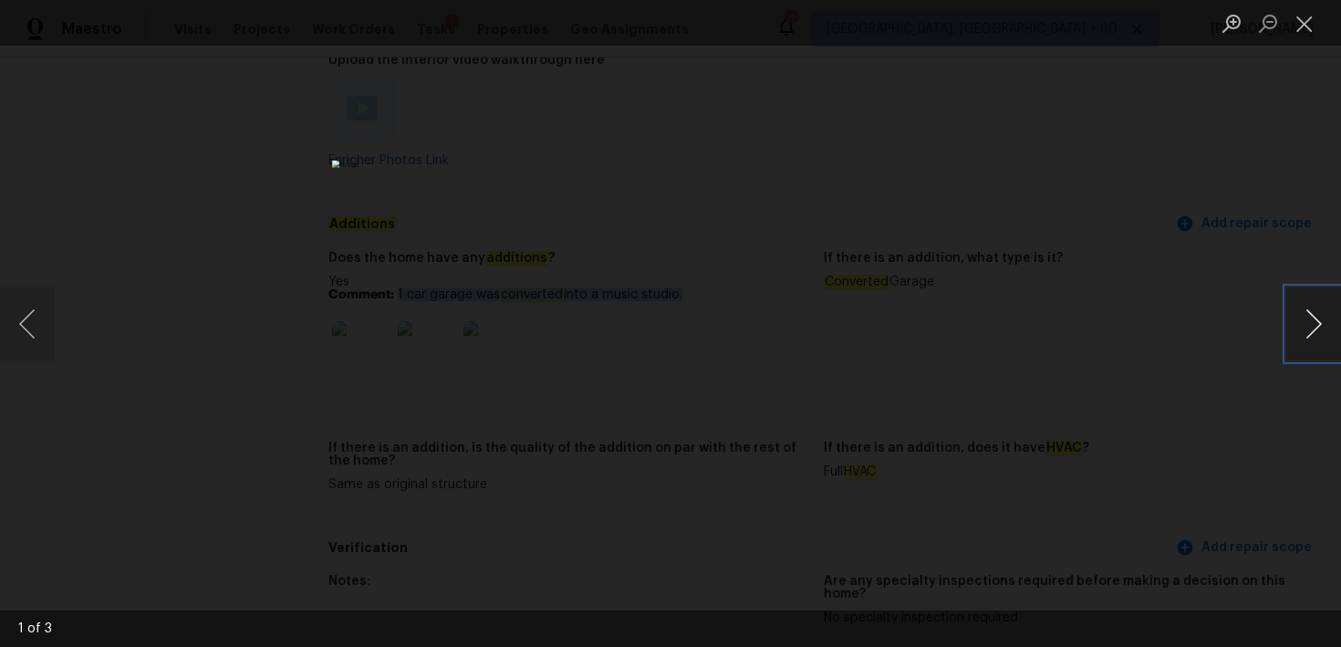
click at [1293, 334] on button "Next image" at bounding box center [1313, 323] width 55 height 73
click at [1314, 329] on button "Next image" at bounding box center [1313, 323] width 55 height 73
click at [1328, 9] on ul "Lightbox" at bounding box center [1277, 23] width 128 height 46
click at [1309, 24] on button "Close lightbox" at bounding box center [1304, 23] width 36 height 32
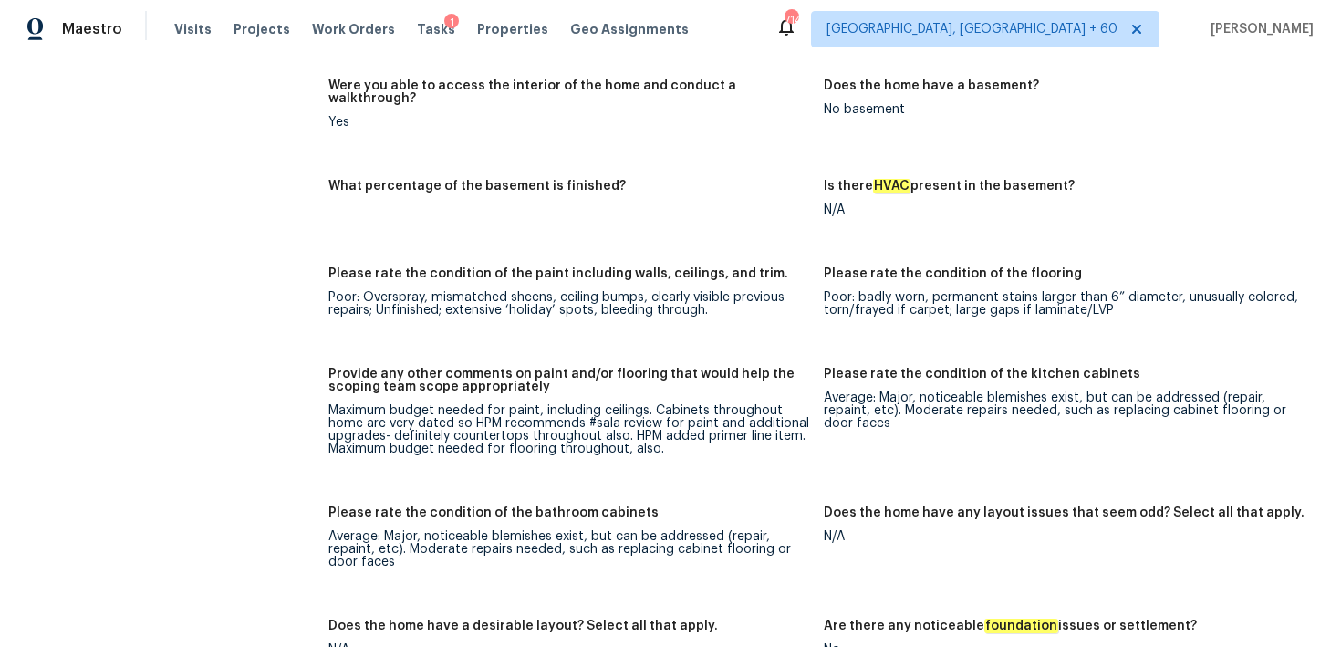
scroll to position [2719, 0]
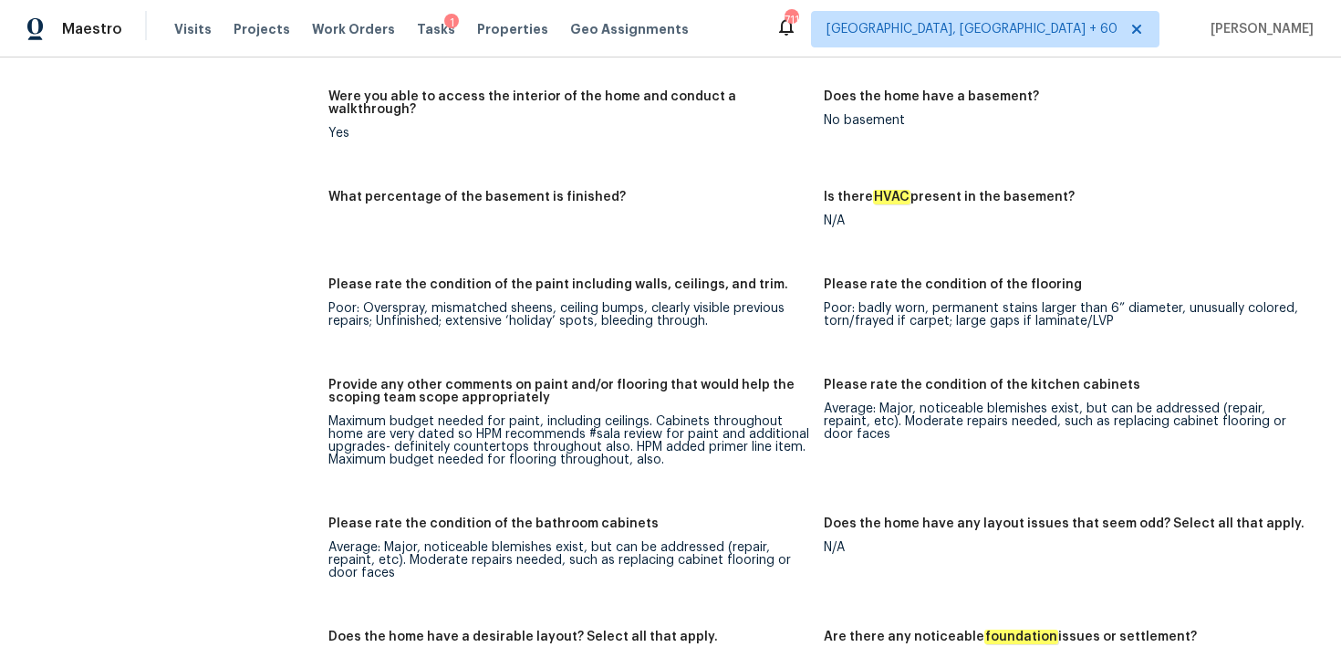
click at [649, 320] on figure "Please rate the condition of the paint including walls, ceilings, and trim. Poo…" at bounding box center [575, 317] width 495 height 78
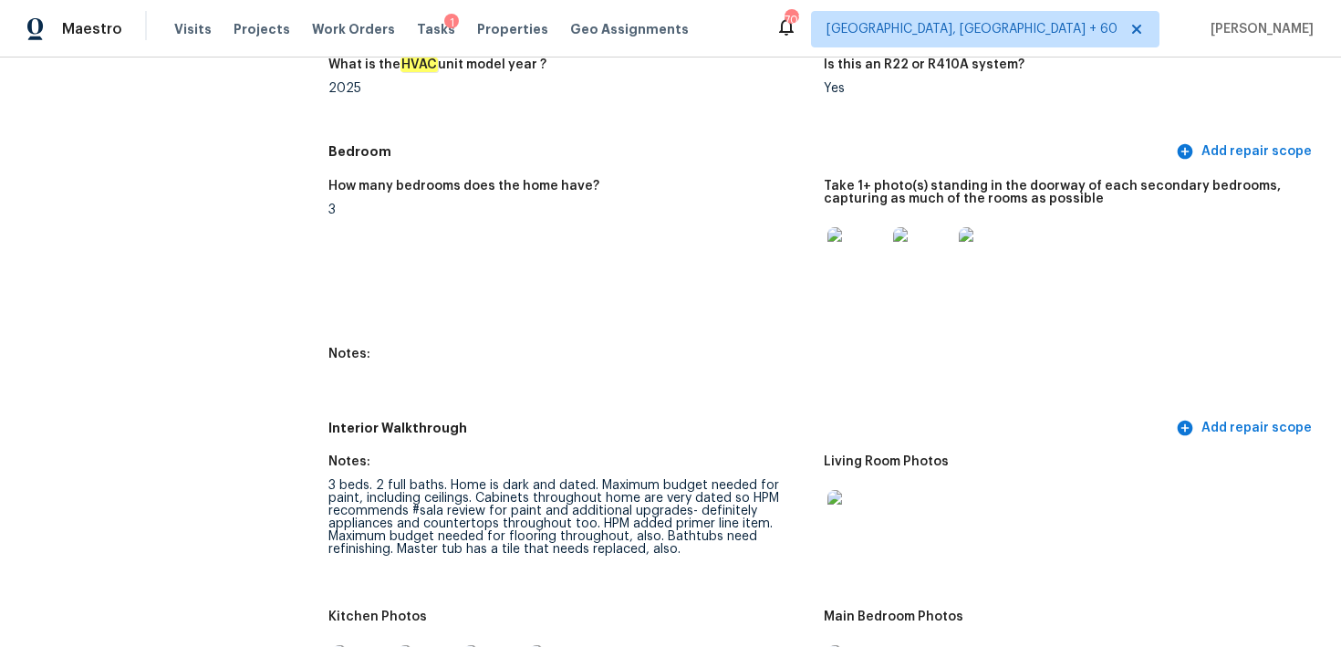
scroll to position [1958, 0]
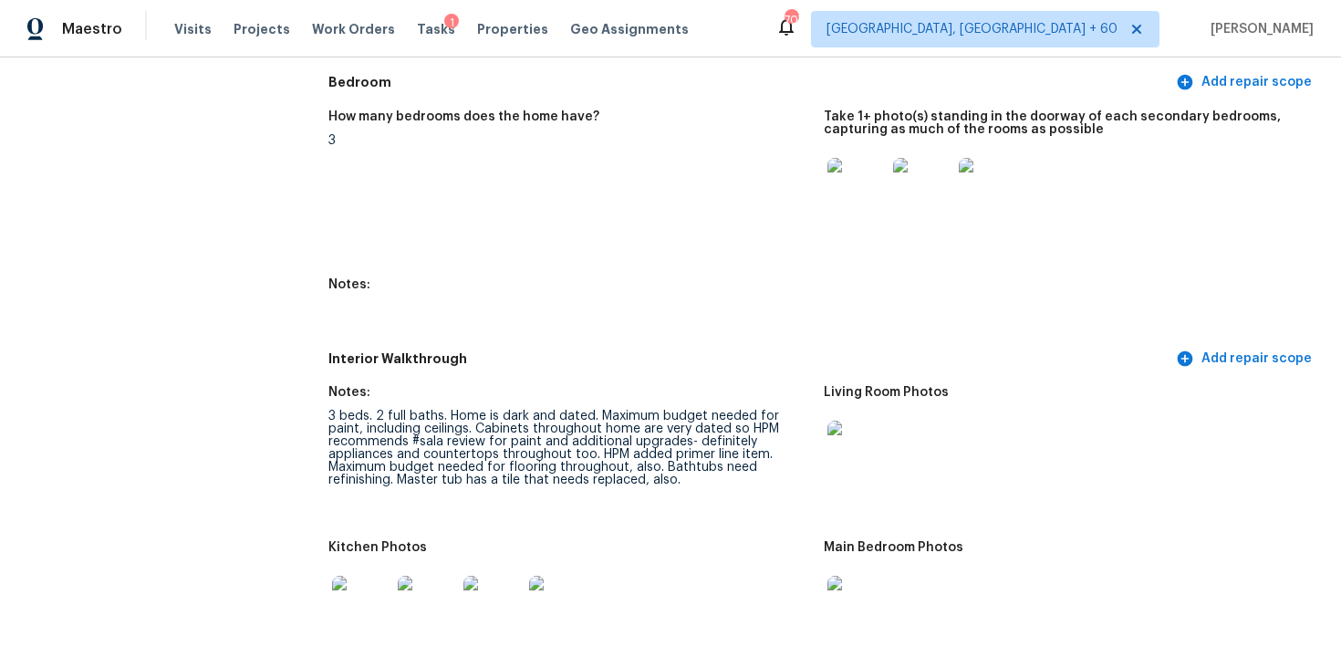
drag, startPoint x: 531, startPoint y: 477, endPoint x: 446, endPoint y: 484, distance: 85.1
click at [447, 484] on figure "Notes: 3 beds. 2 full baths. Home is dark and dated. Maximum budget needed for …" at bounding box center [575, 452] width 495 height 133
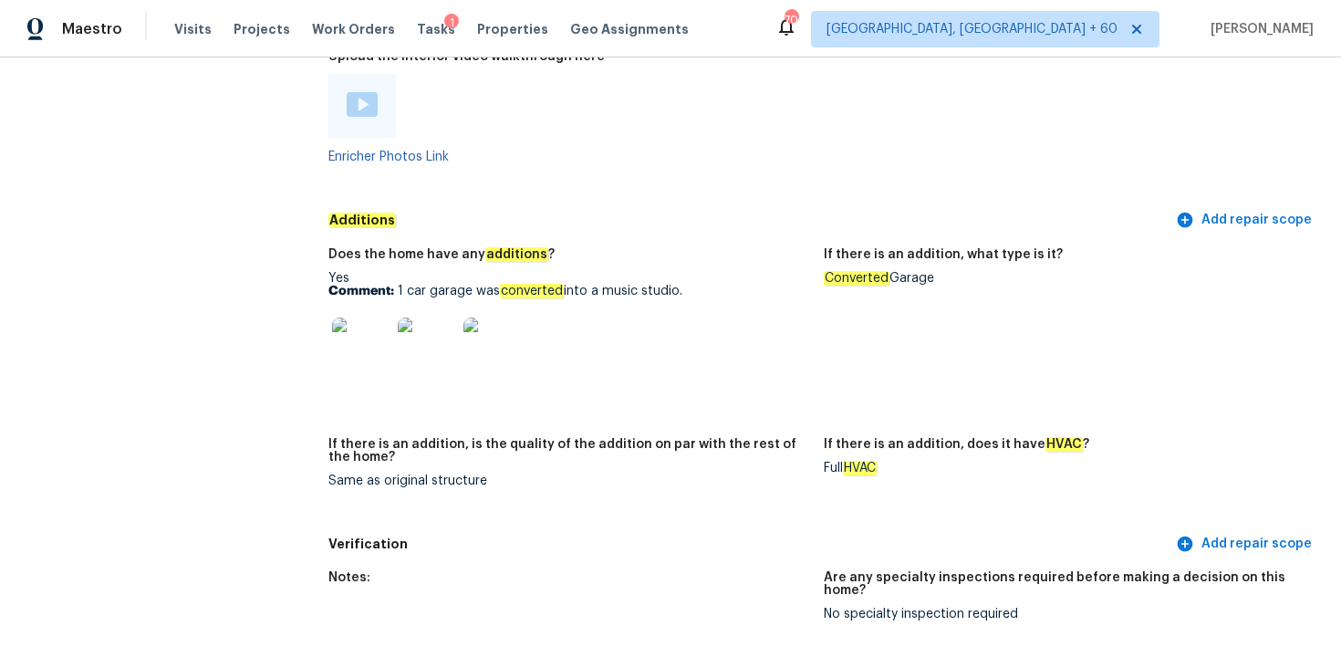
scroll to position [3887, 0]
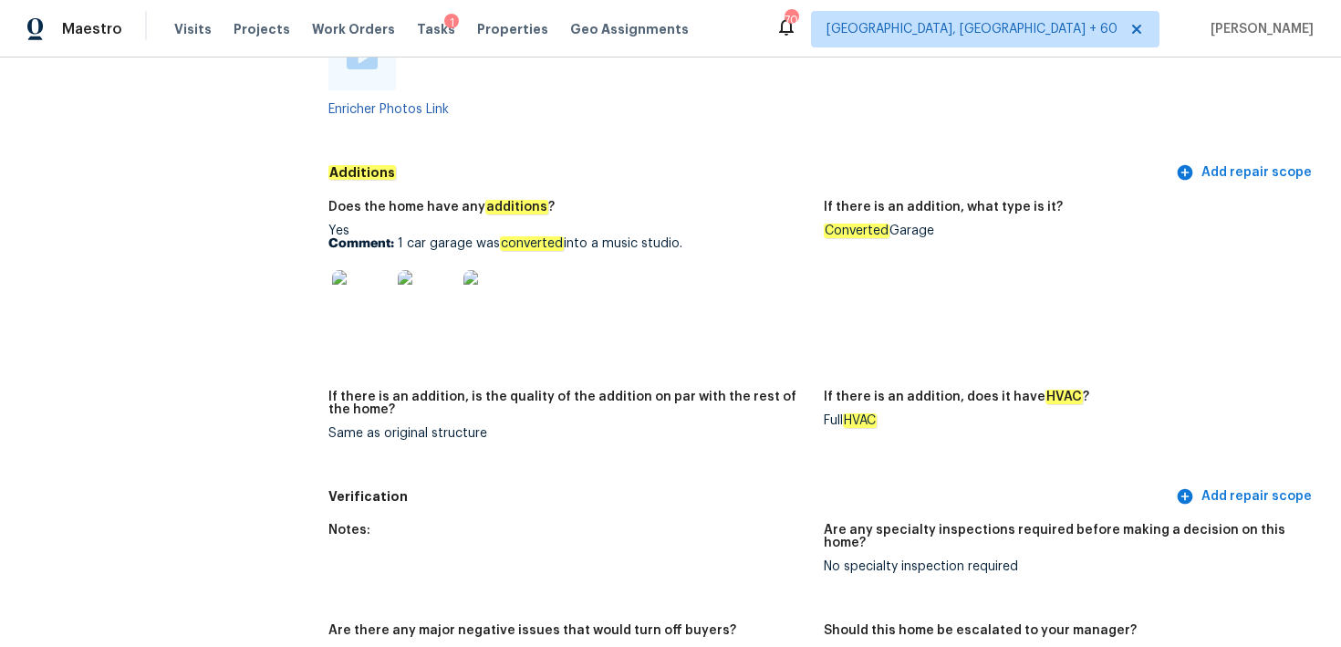
click at [337, 272] on img at bounding box center [361, 299] width 58 height 58
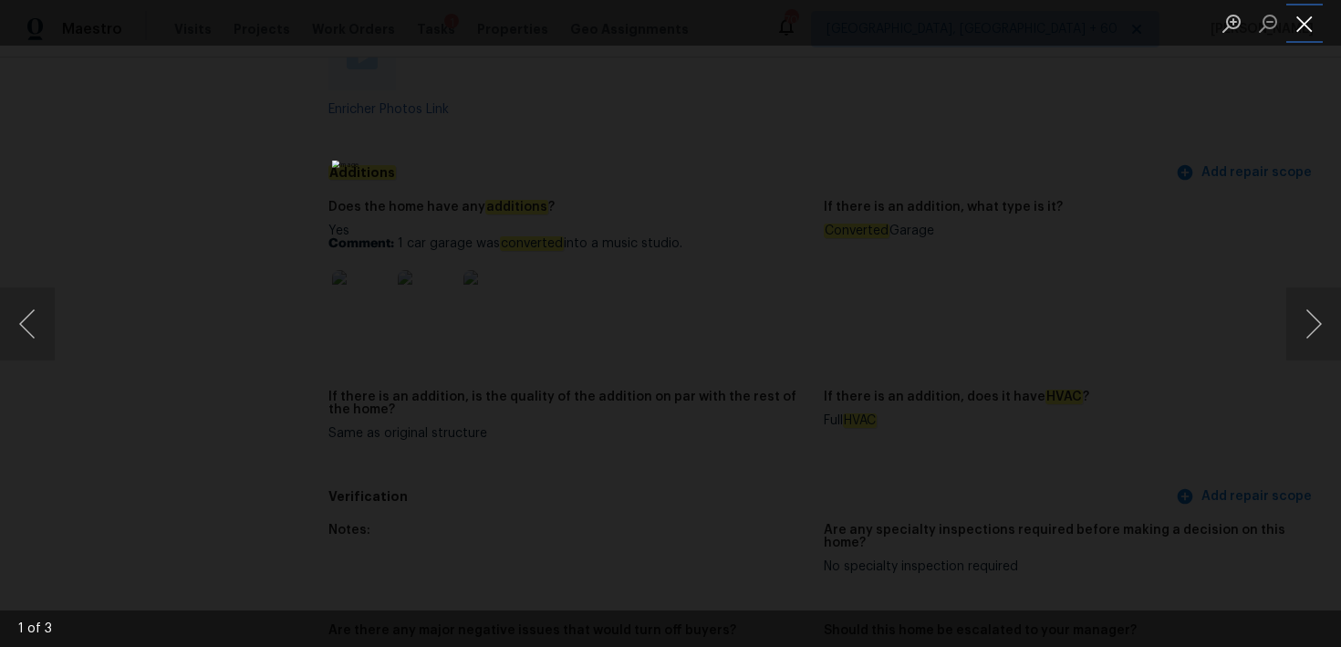
click at [1303, 32] on button "Close lightbox" at bounding box center [1304, 23] width 36 height 32
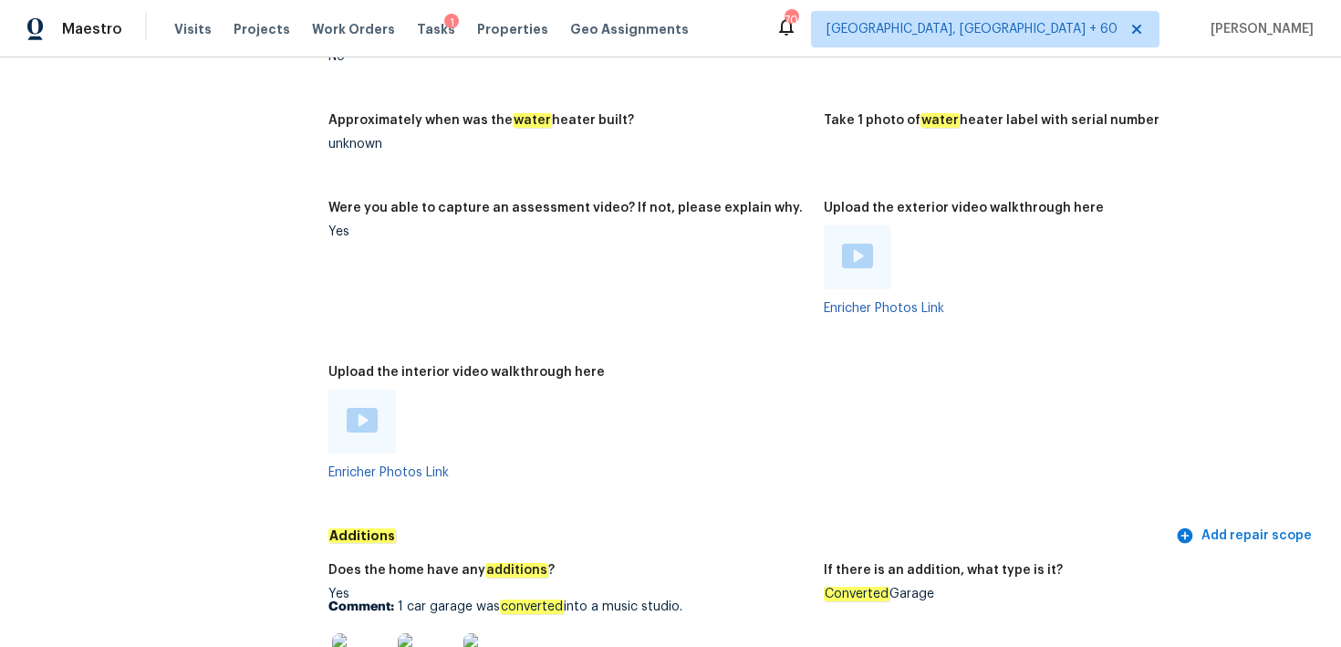
scroll to position [3505, 0]
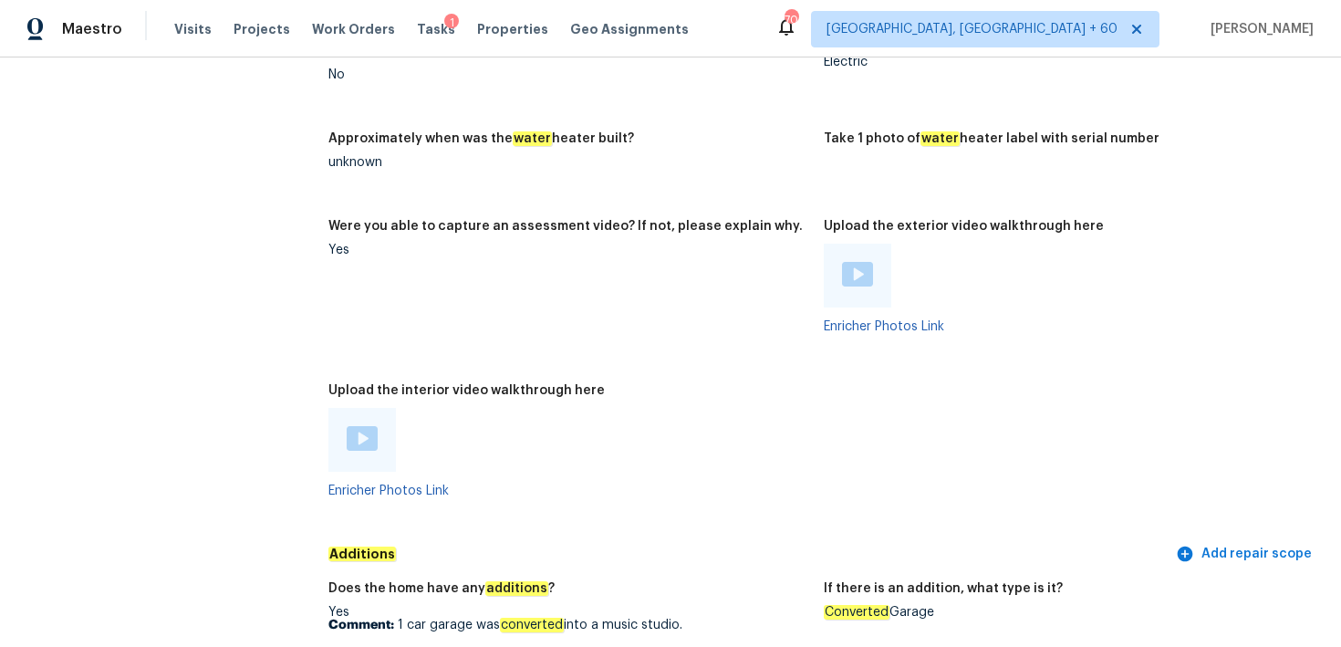
click at [361, 408] on div at bounding box center [362, 440] width 68 height 64
click at [354, 430] on img at bounding box center [362, 438] width 31 height 25
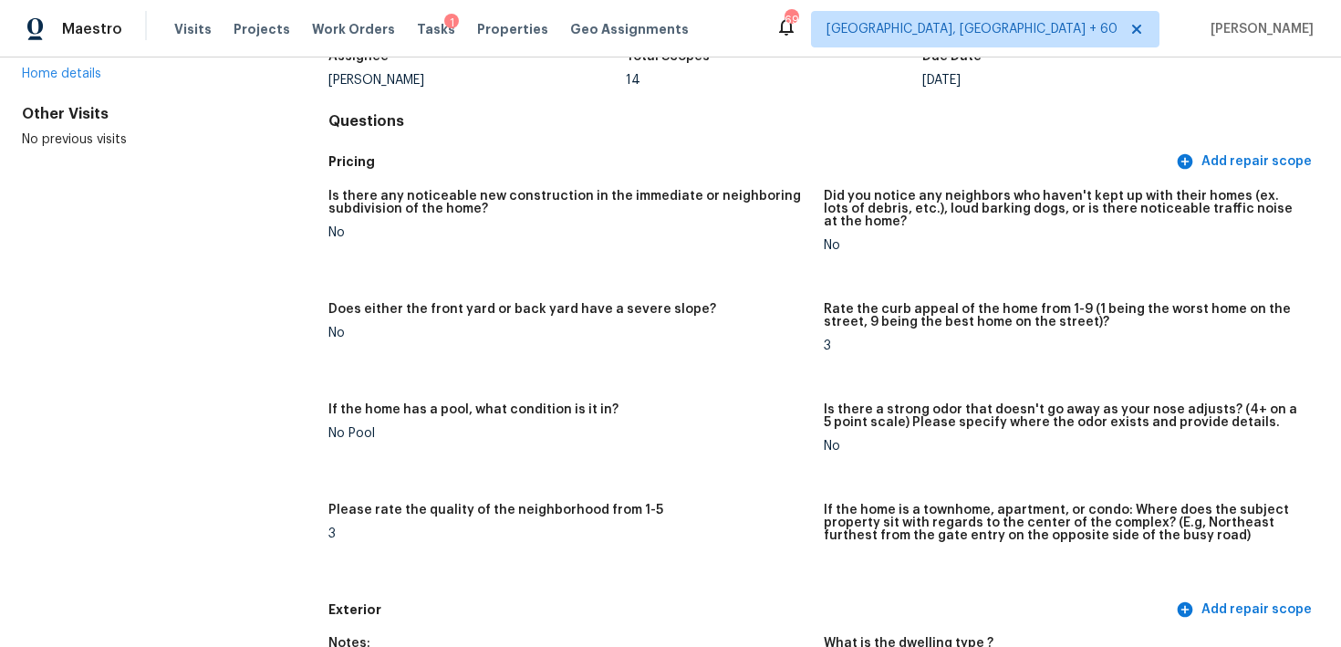
scroll to position [0, 0]
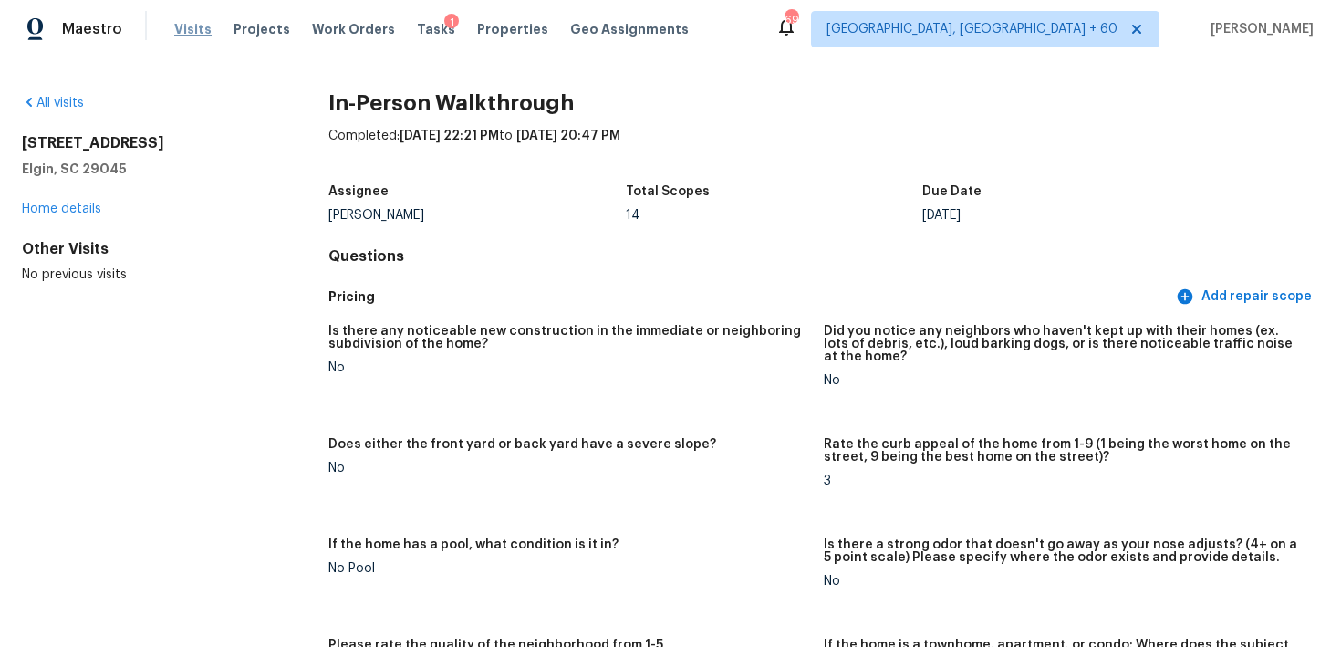
click at [182, 28] on span "Visits" at bounding box center [192, 29] width 37 height 18
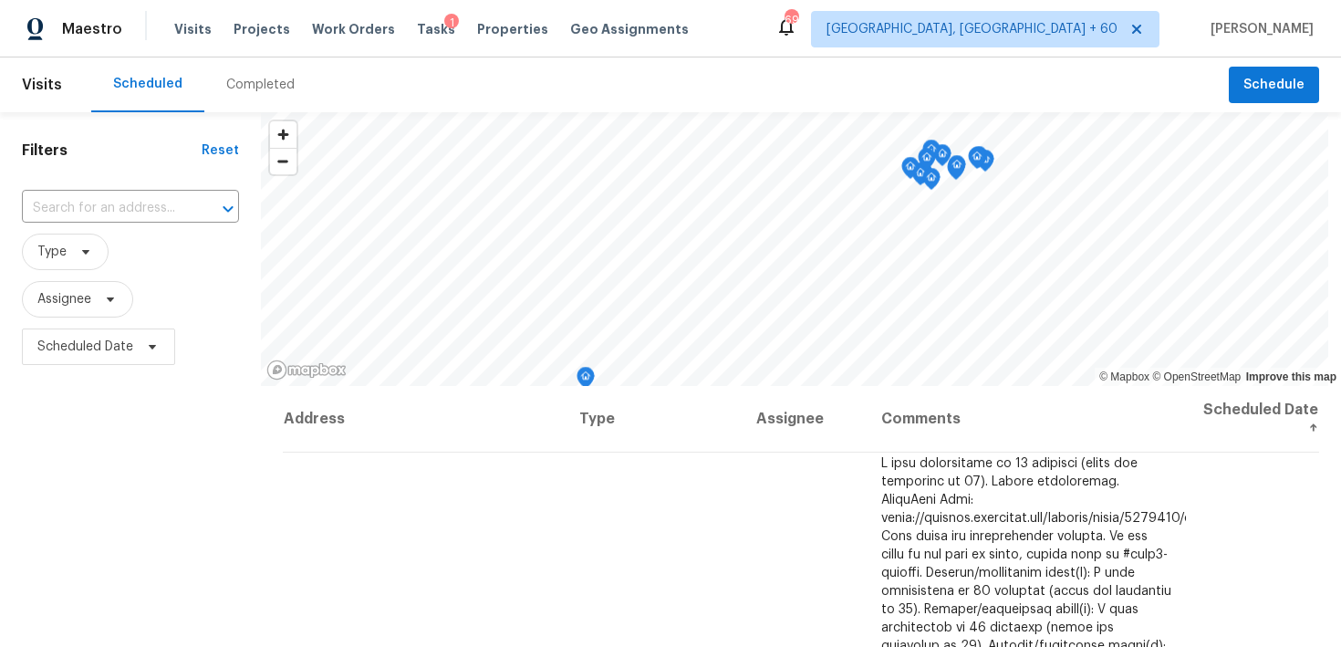
click at [270, 89] on div "Completed" at bounding box center [260, 85] width 68 height 18
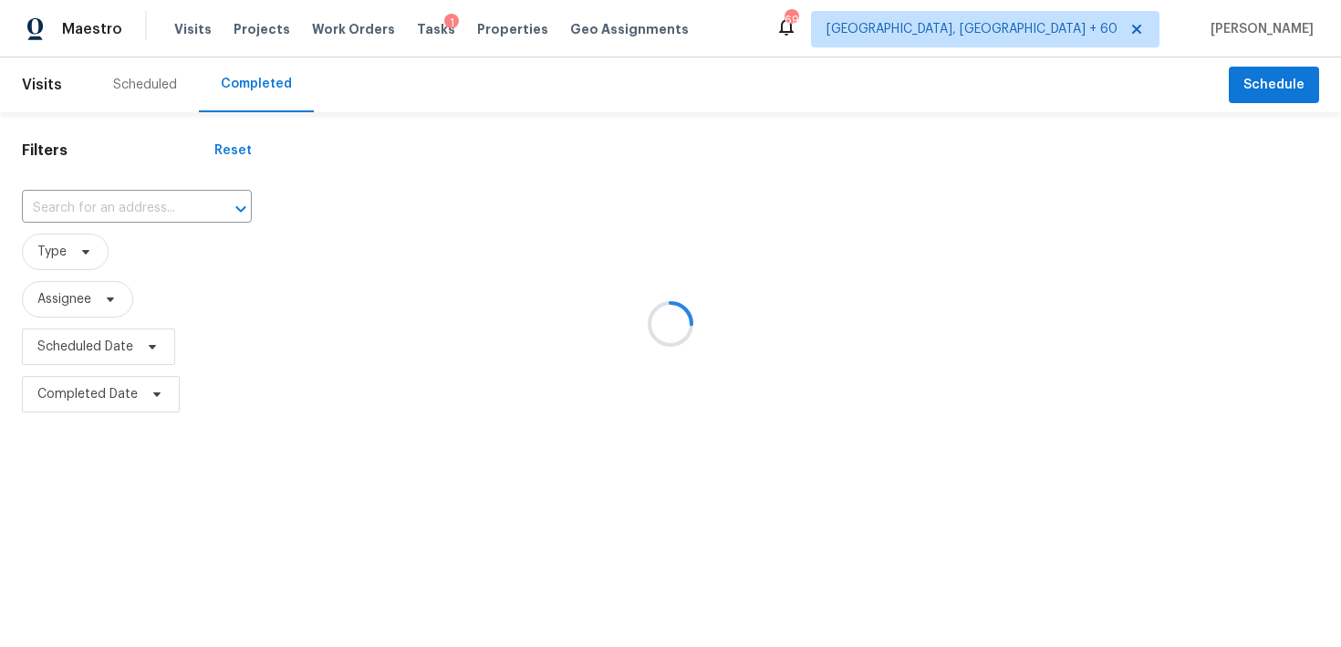
click at [123, 204] on div at bounding box center [670, 323] width 1341 height 647
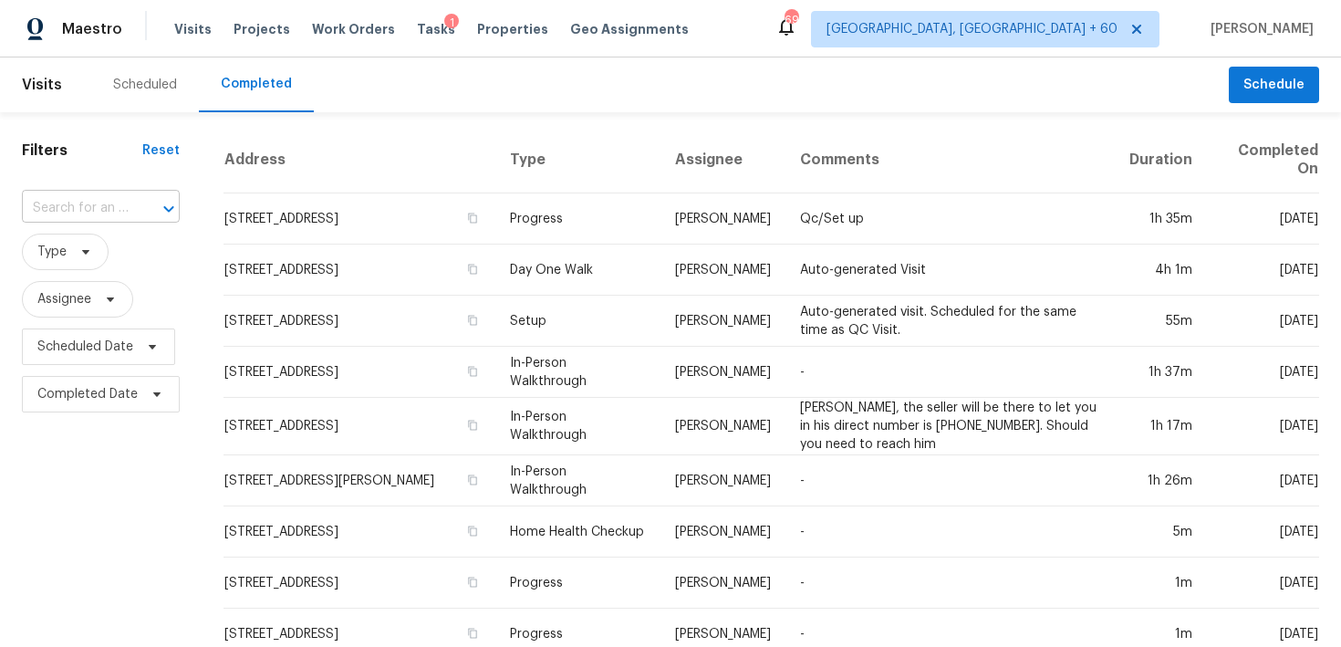
click at [102, 218] on input "text" at bounding box center [75, 208] width 107 height 28
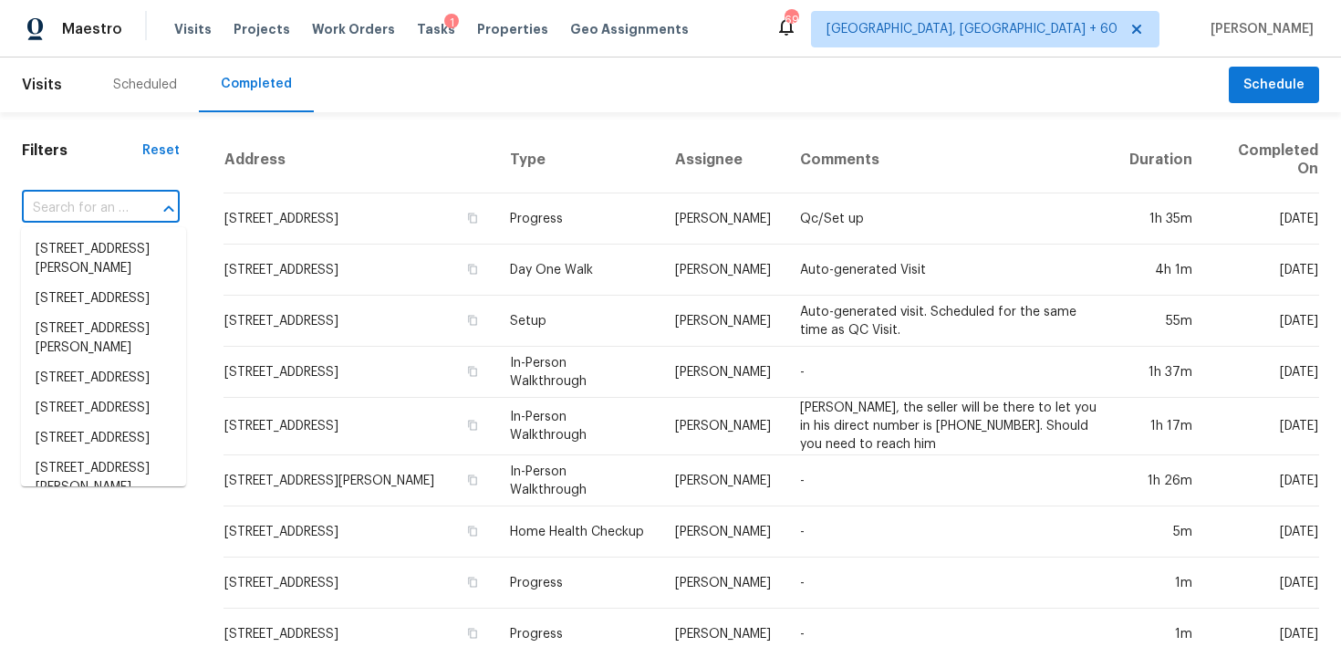
paste input "[STREET_ADDRESS]"
type input "[STREET_ADDRESS]"
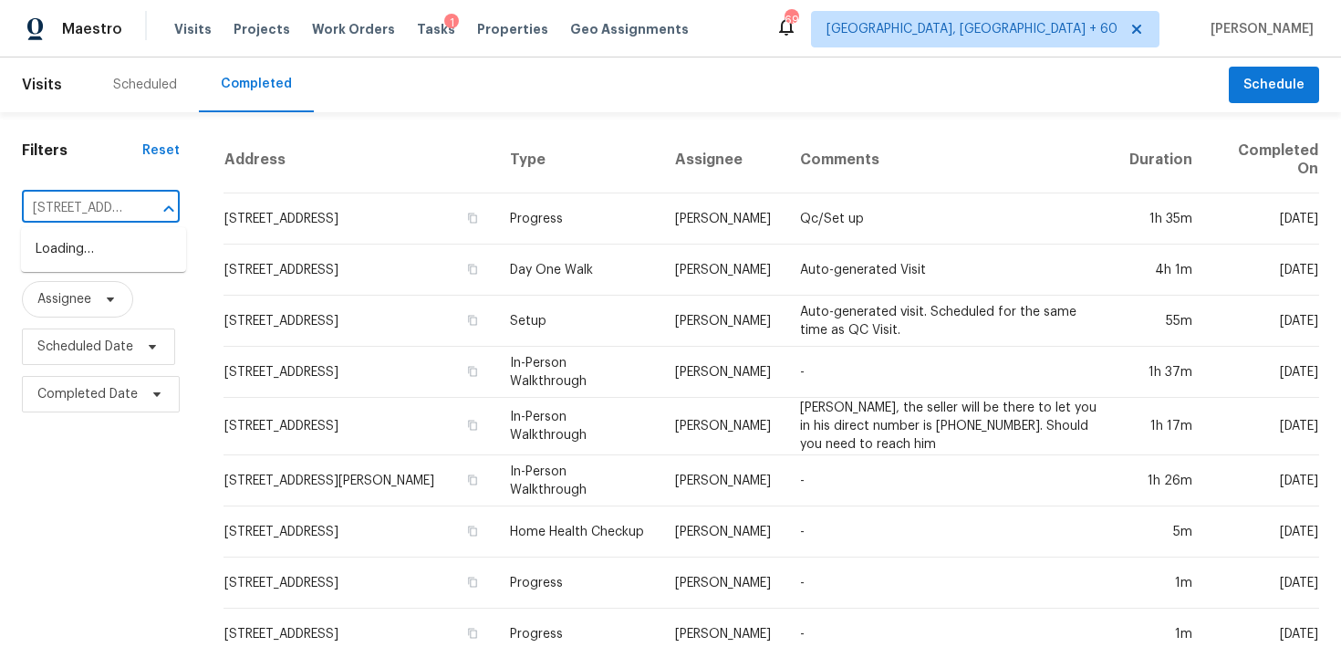
scroll to position [0, 135]
click at [77, 260] on li "[STREET_ADDRESS]" at bounding box center [103, 249] width 165 height 30
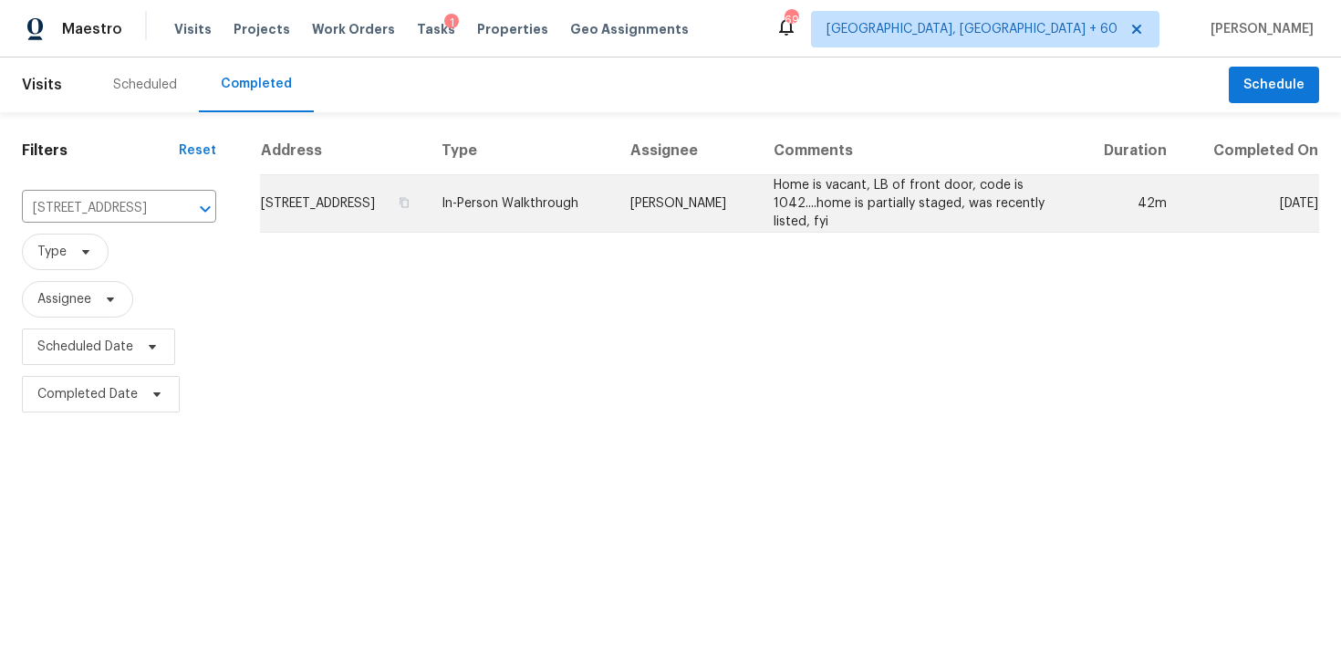
click at [557, 216] on td "In-Person Walkthrough" at bounding box center [522, 203] width 190 height 57
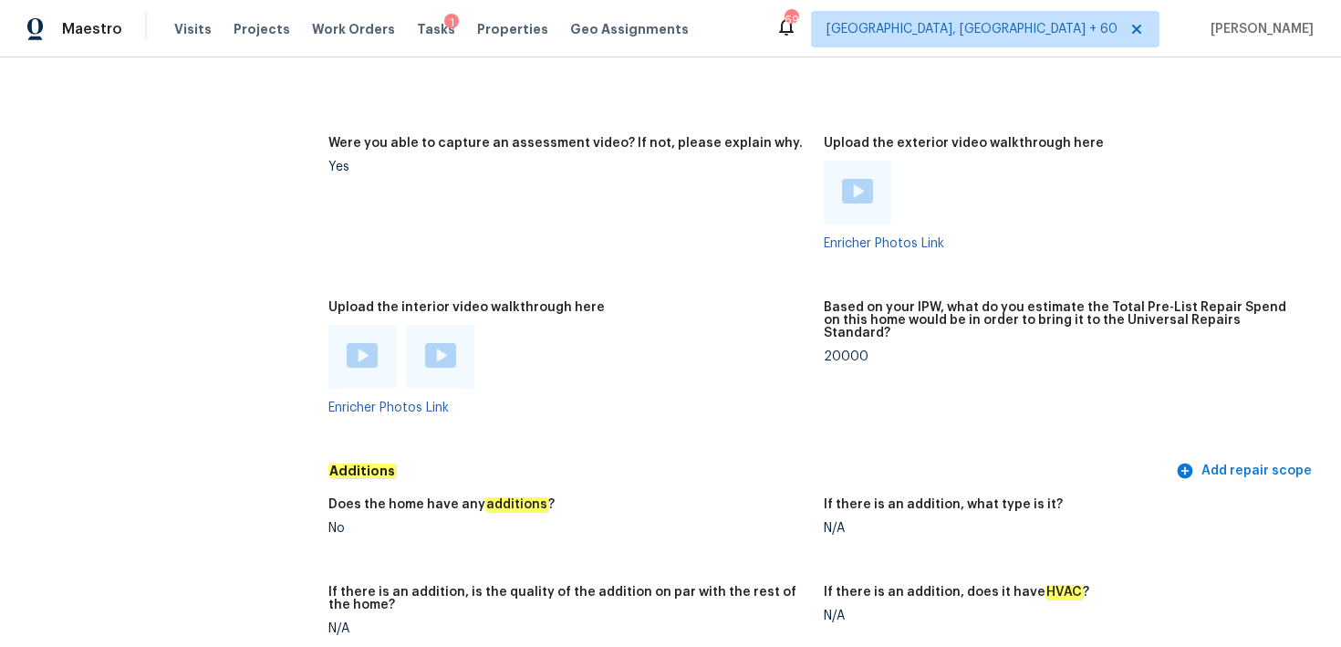
scroll to position [3751, 0]
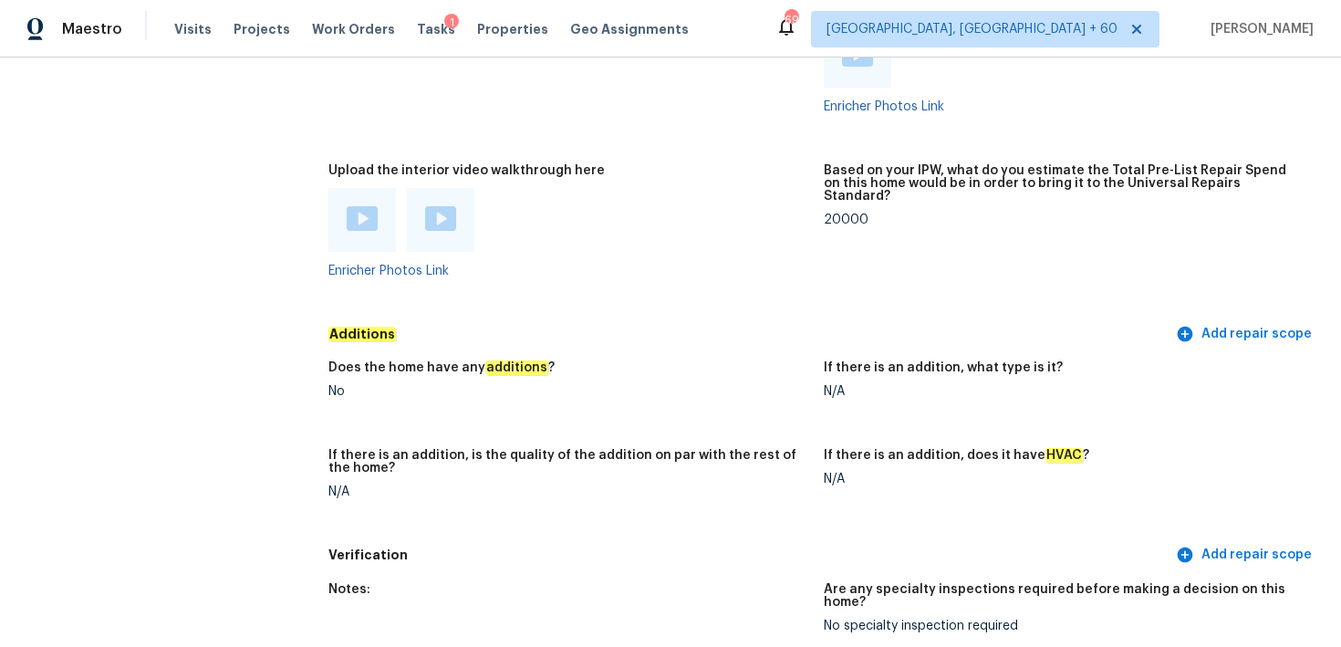
click at [369, 226] on div at bounding box center [362, 220] width 68 height 64
click at [362, 218] on div at bounding box center [362, 219] width 31 height 27
click at [438, 229] on div at bounding box center [441, 220] width 68 height 64
click at [421, 224] on div at bounding box center [441, 220] width 68 height 64
click at [441, 217] on img at bounding box center [440, 218] width 31 height 25
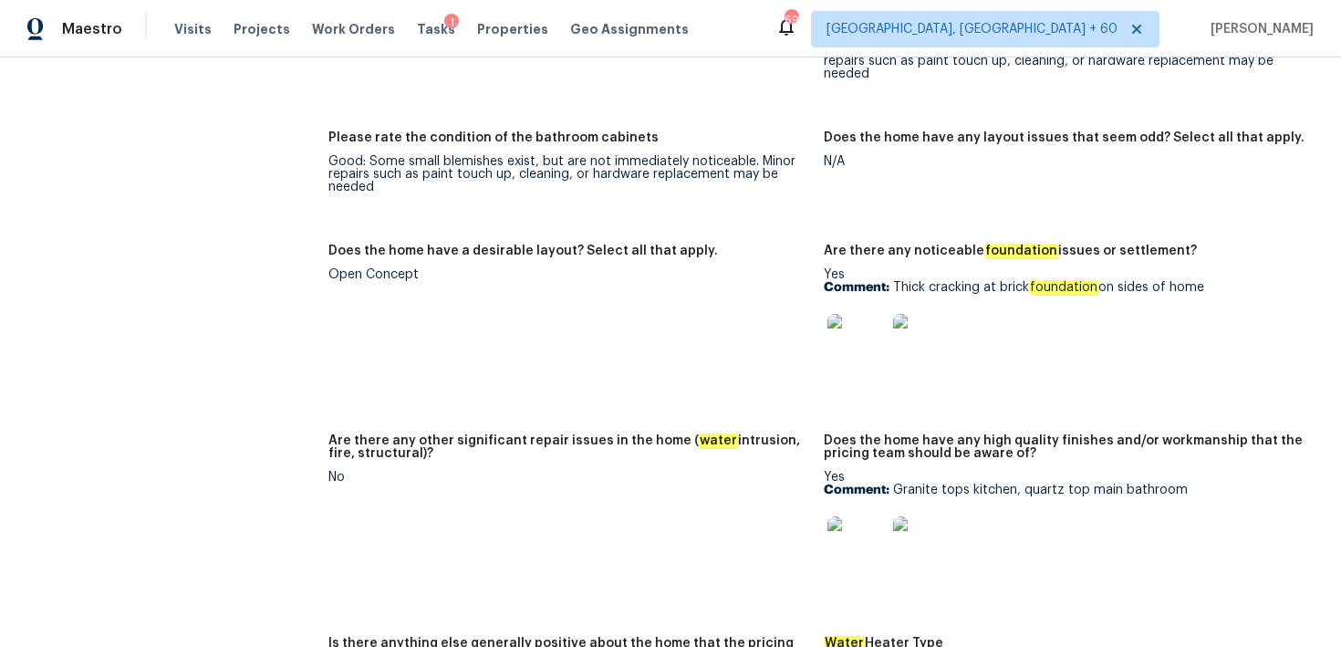
scroll to position [2855, 0]
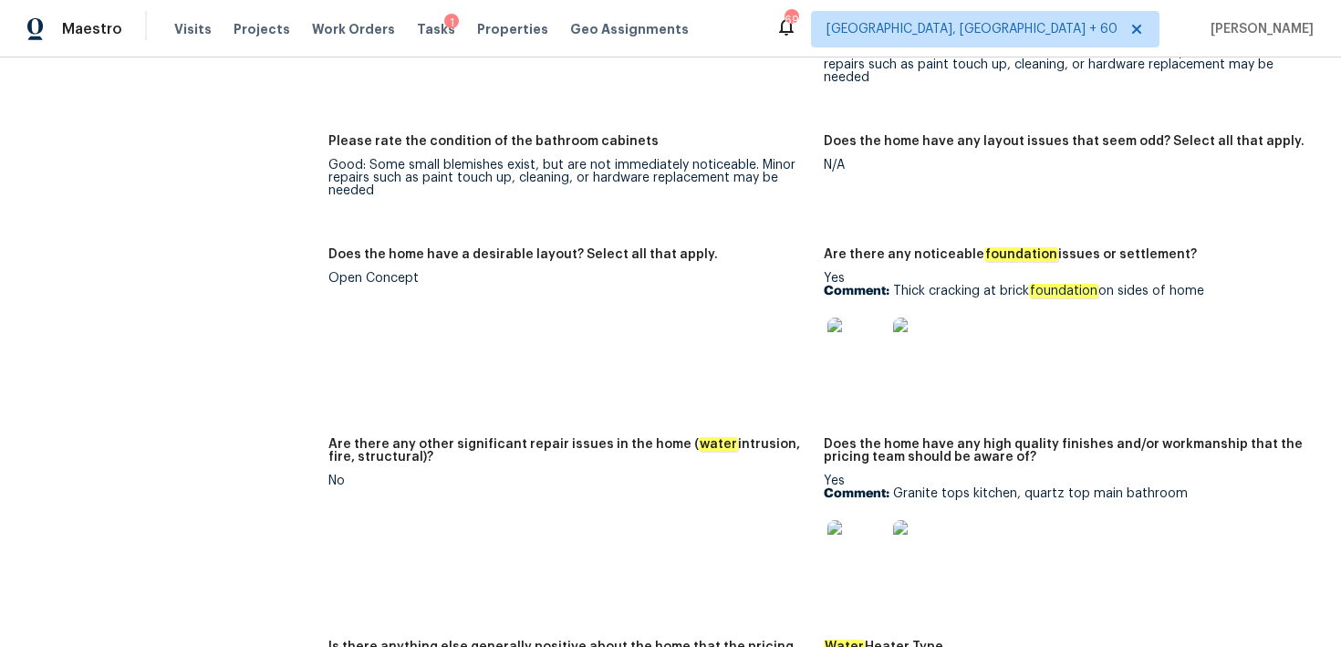
drag, startPoint x: 896, startPoint y: 276, endPoint x: 1234, endPoint y: 279, distance: 338.4
click at [1234, 285] on p "Comment: Thick cracking at brick foundation on sides of home" at bounding box center [1064, 291] width 481 height 13
copy p "Thick cracking at brick foundation on sides of home"
click at [858, 348] on img at bounding box center [856, 346] width 58 height 58
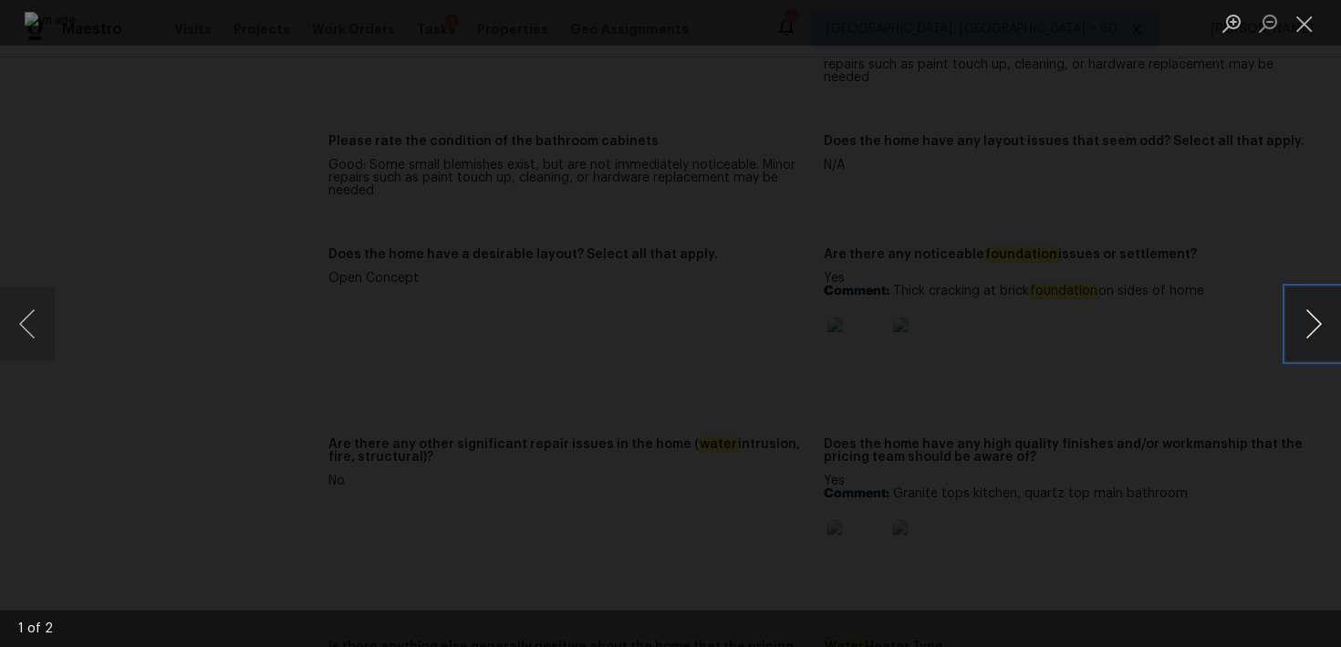
click at [1310, 314] on button "Next image" at bounding box center [1313, 323] width 55 height 73
click at [1303, 34] on button "Close lightbox" at bounding box center [1304, 23] width 36 height 32
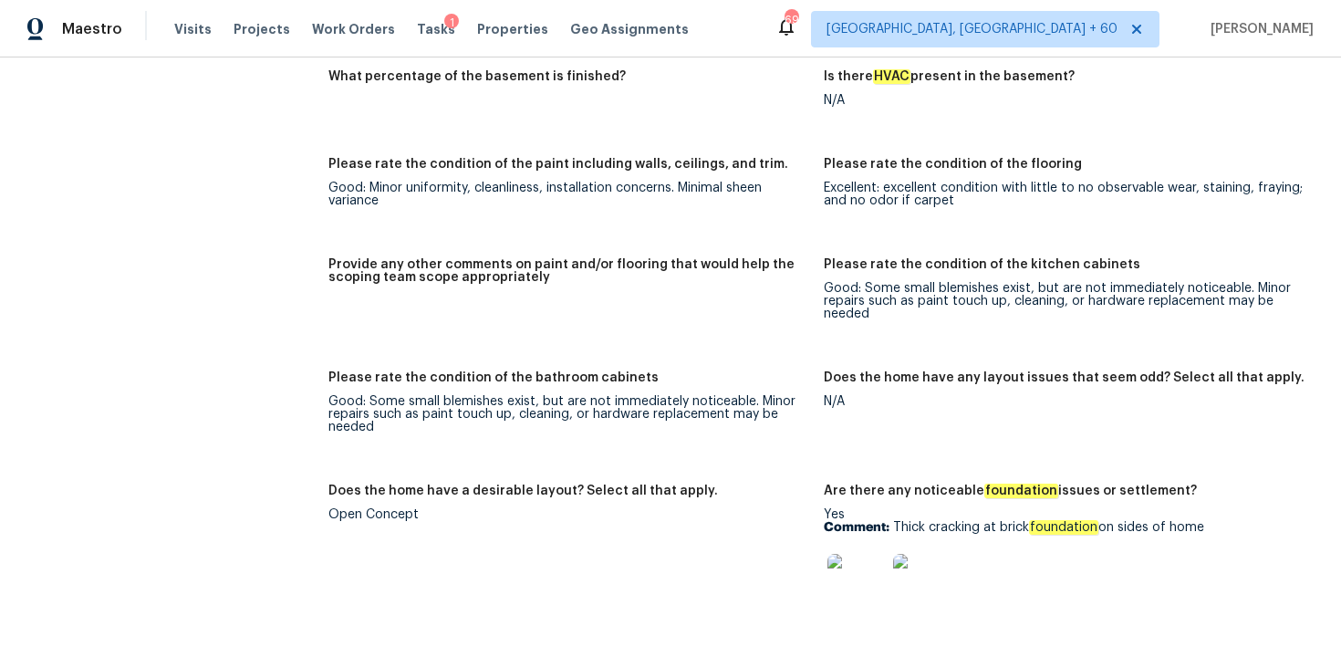
scroll to position [2623, 0]
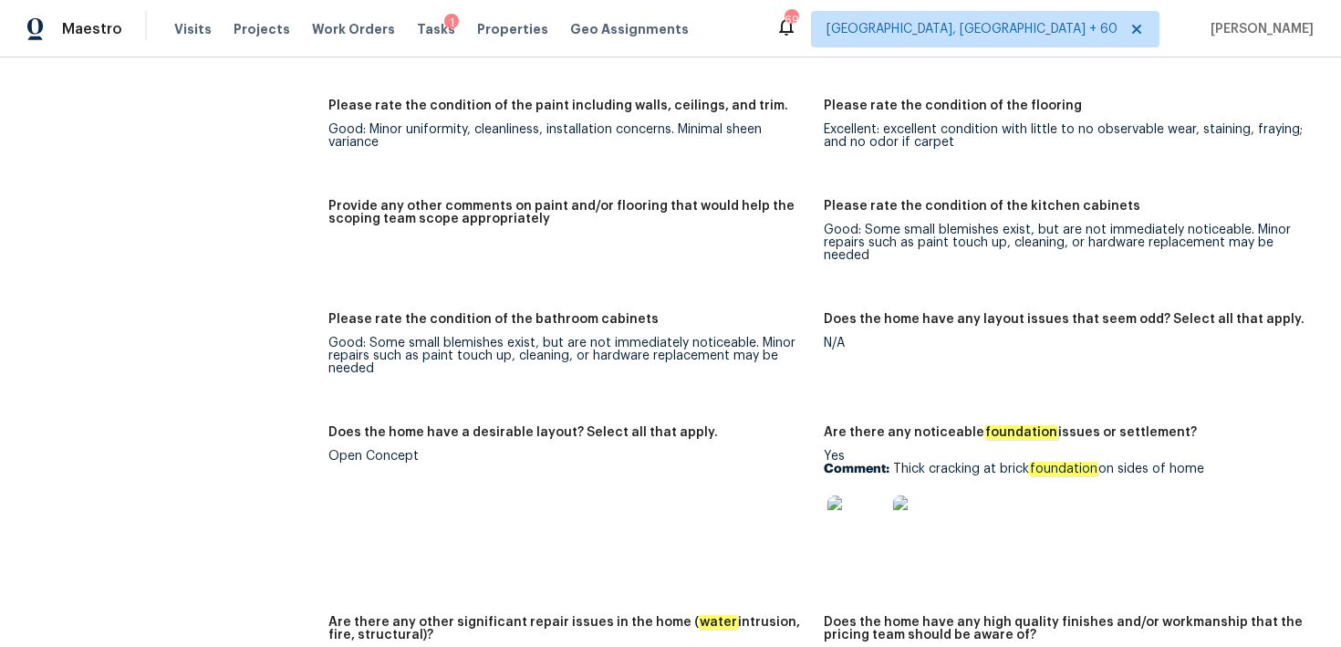
click at [702, 462] on figure "Does the home have a desirable layout? Select all that apply. Open Concept" at bounding box center [575, 510] width 495 height 168
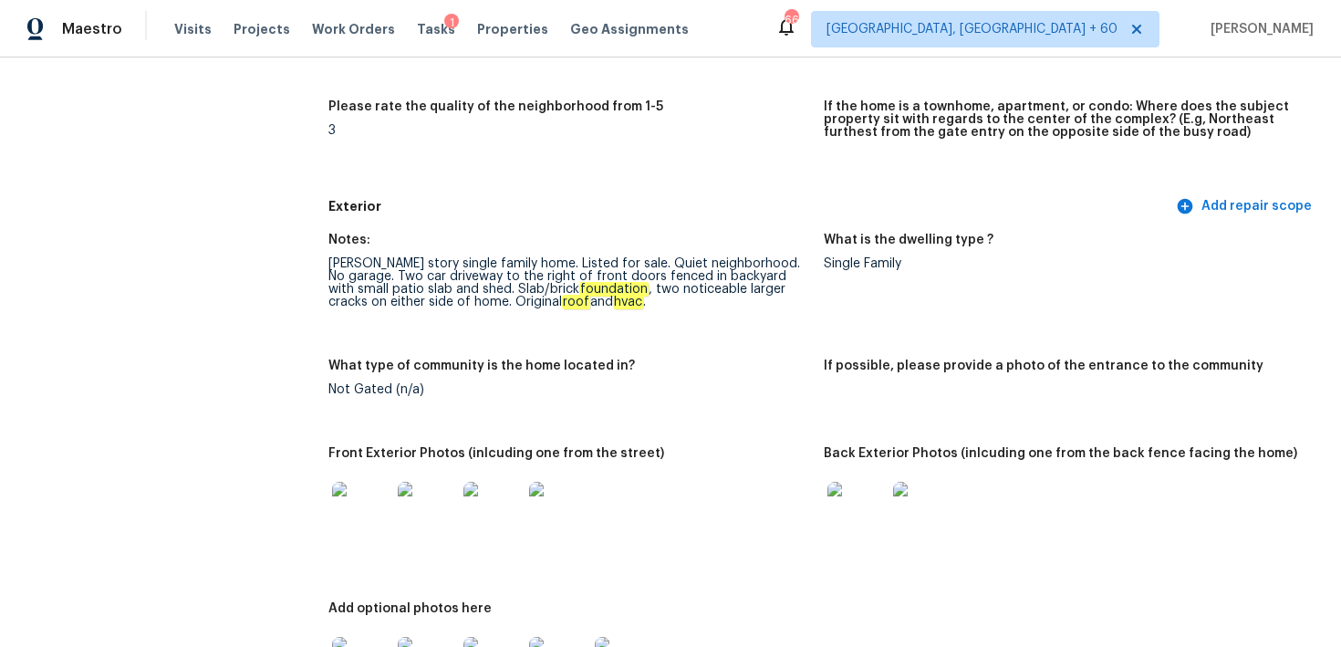
scroll to position [0, 0]
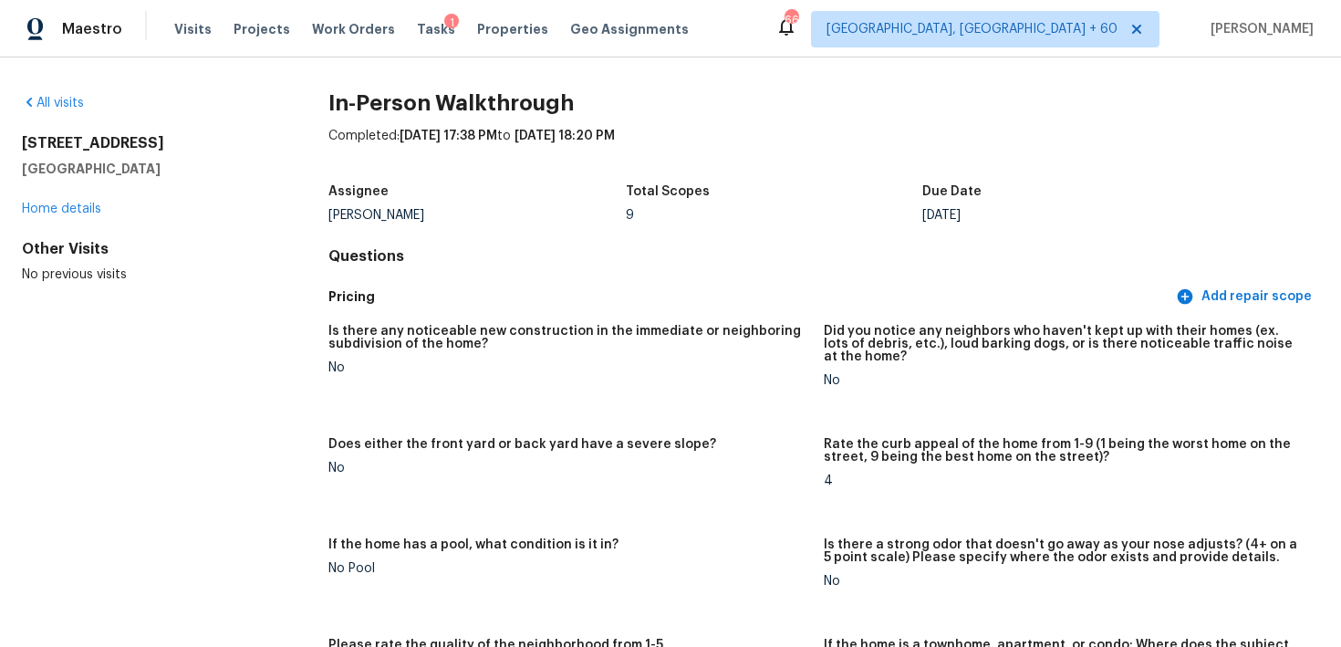
drag, startPoint x: 21, startPoint y: 140, endPoint x: 155, endPoint y: 172, distance: 138.1
click at [155, 172] on div "All visits [STREET_ADDRESS] Home details Other Visits No previous visits In-Per…" at bounding box center [670, 351] width 1341 height 589
copy div "[STREET_ADDRESS]"
click at [174, 33] on span "Visits" at bounding box center [192, 29] width 37 height 18
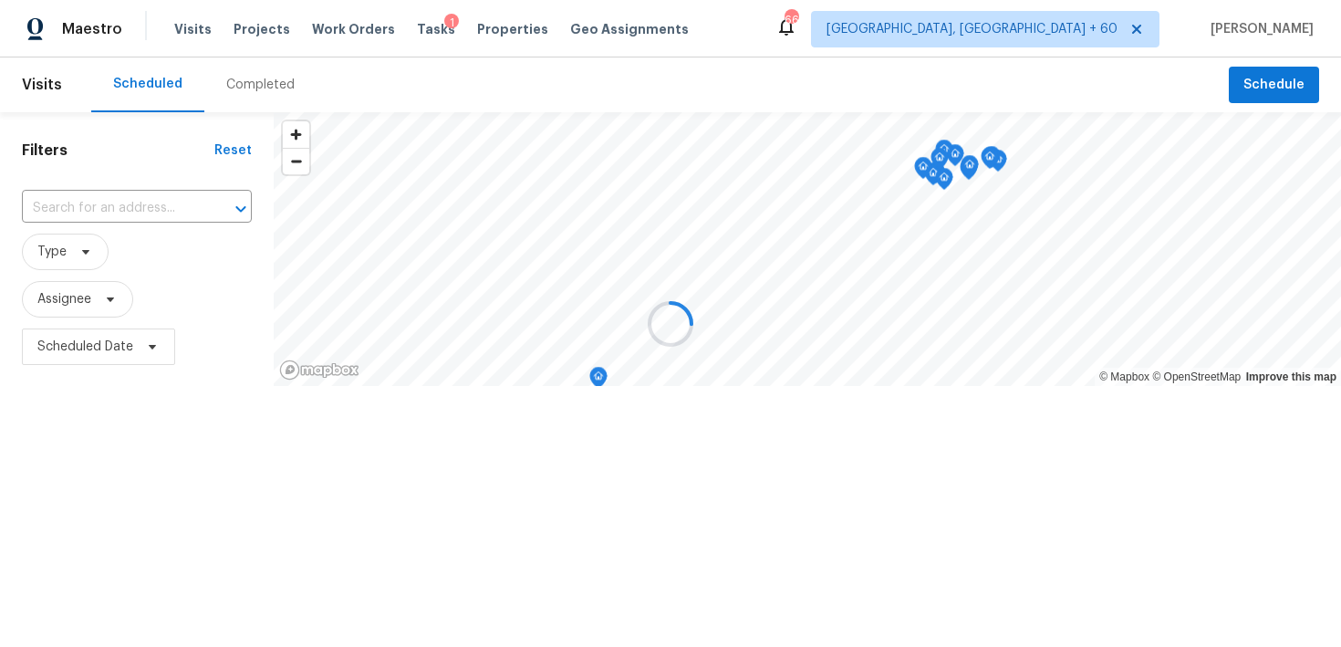
click at [234, 72] on div at bounding box center [670, 323] width 1341 height 647
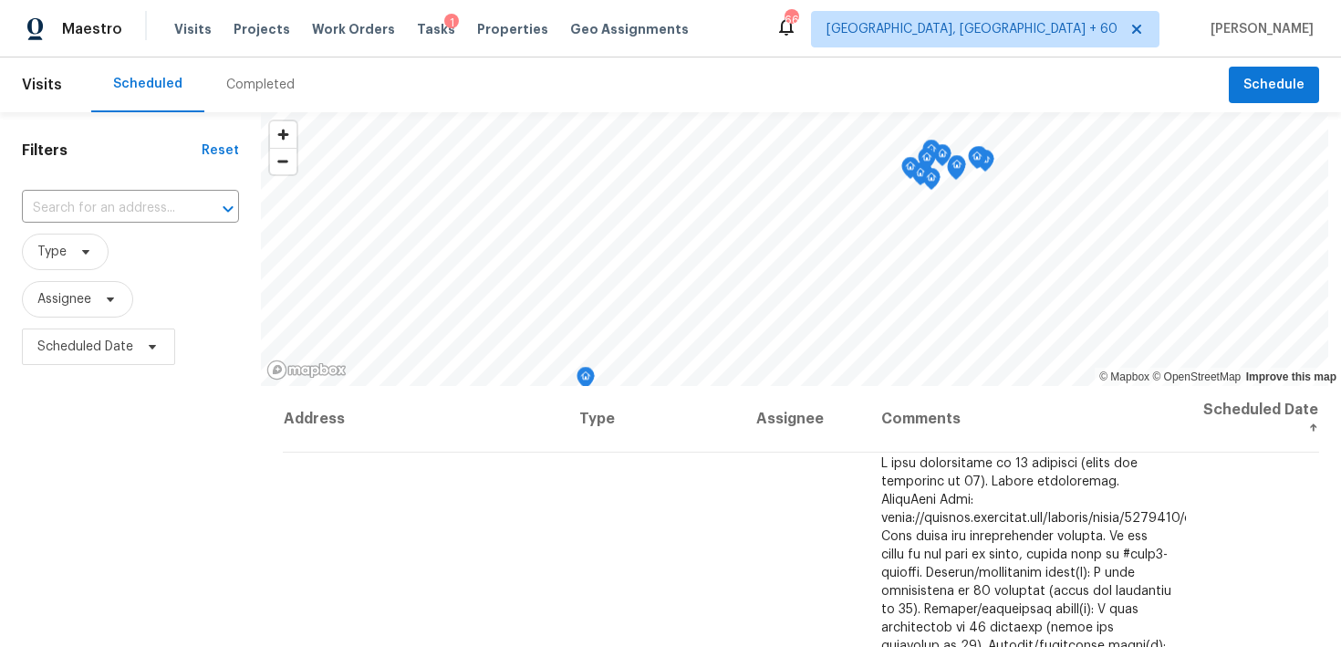
click at [251, 84] on div "Completed" at bounding box center [260, 85] width 68 height 18
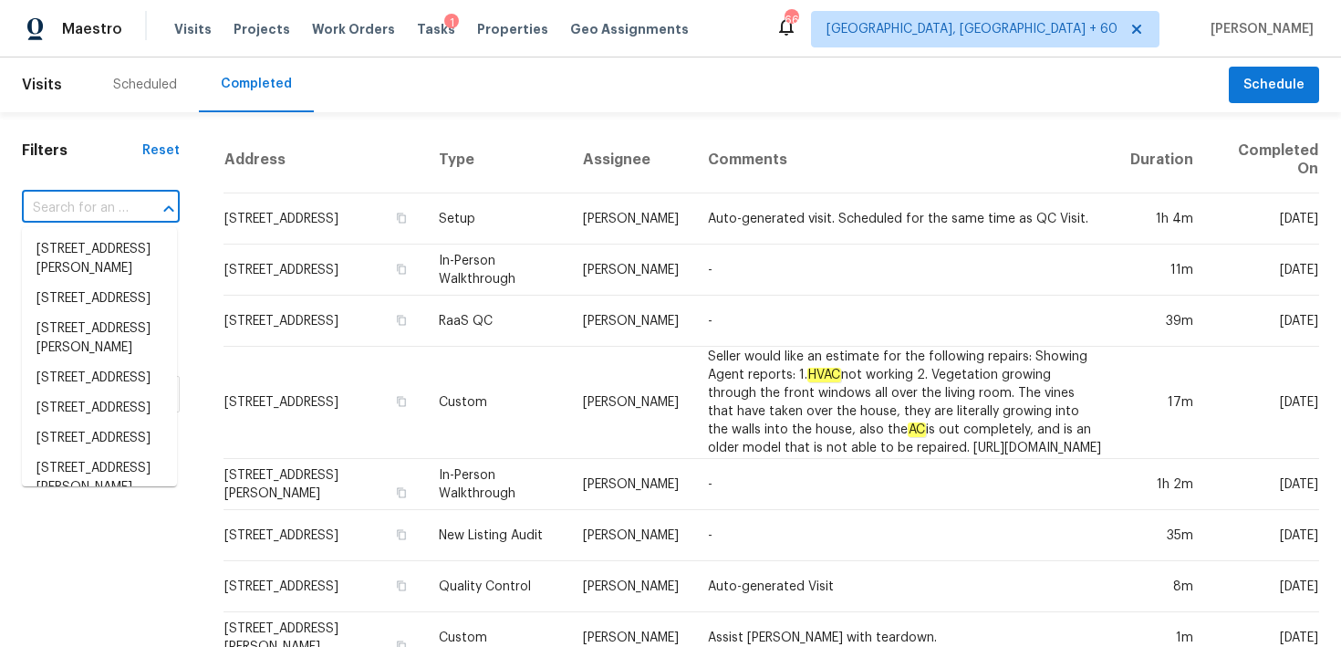
click at [85, 213] on input "text" at bounding box center [75, 208] width 107 height 28
paste input "[STREET_ADDRESS]"
type input "[STREET_ADDRESS]"
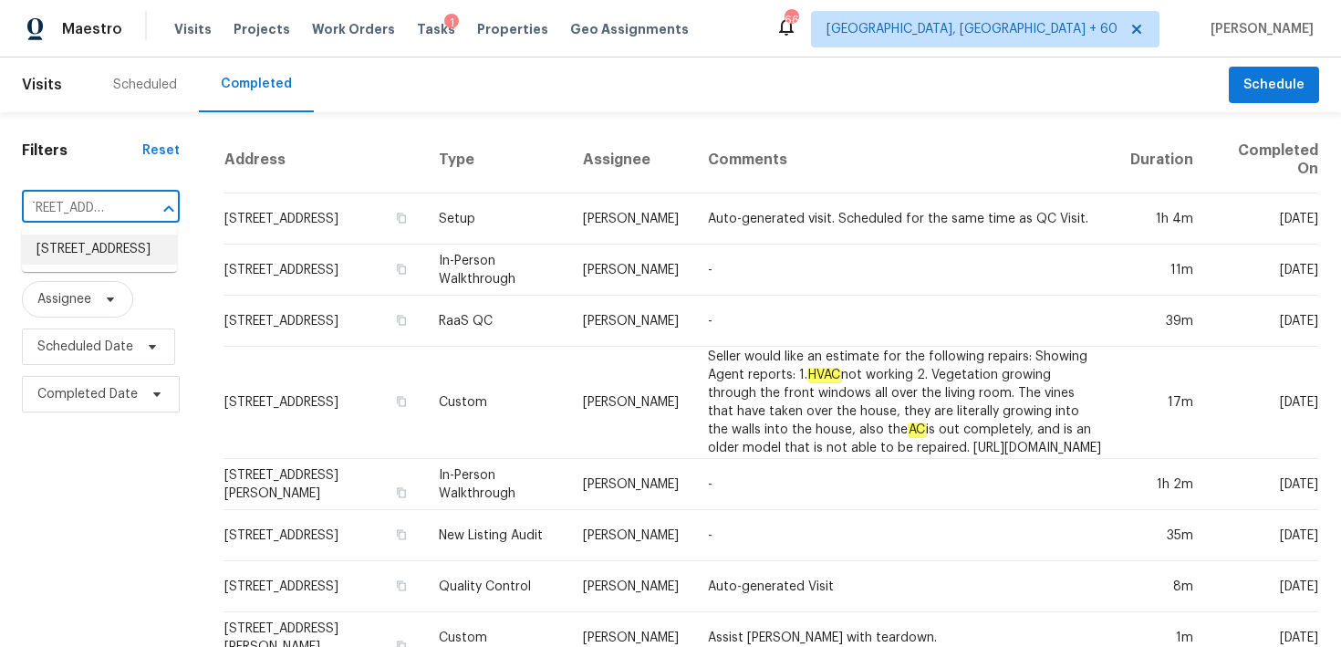
click at [70, 256] on li "[STREET_ADDRESS]" at bounding box center [99, 249] width 155 height 30
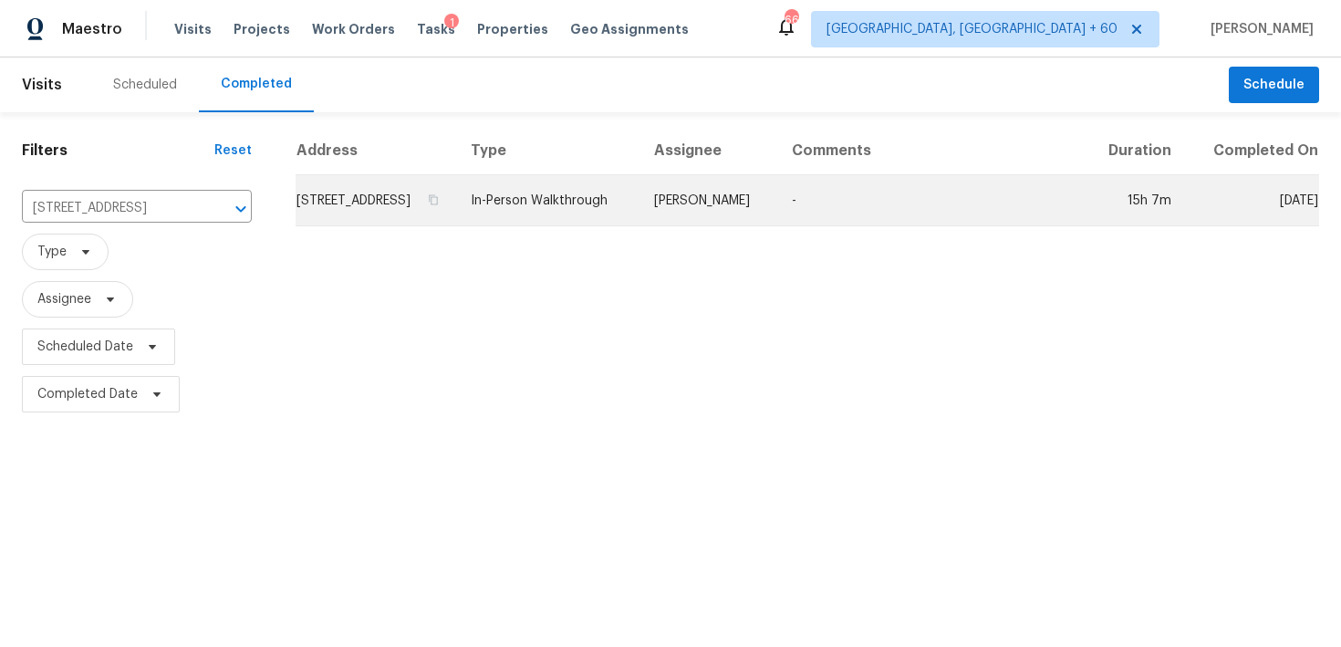
click at [590, 226] on td "In-Person Walkthrough" at bounding box center [547, 200] width 183 height 51
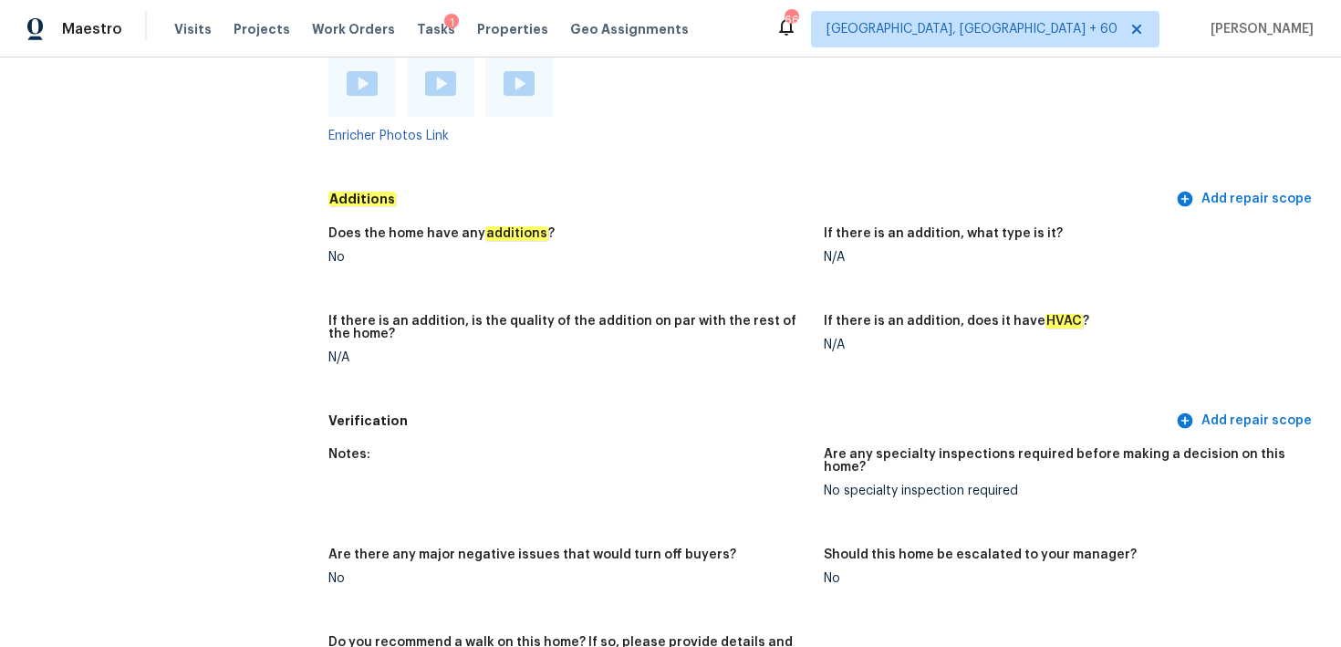
scroll to position [3767, 0]
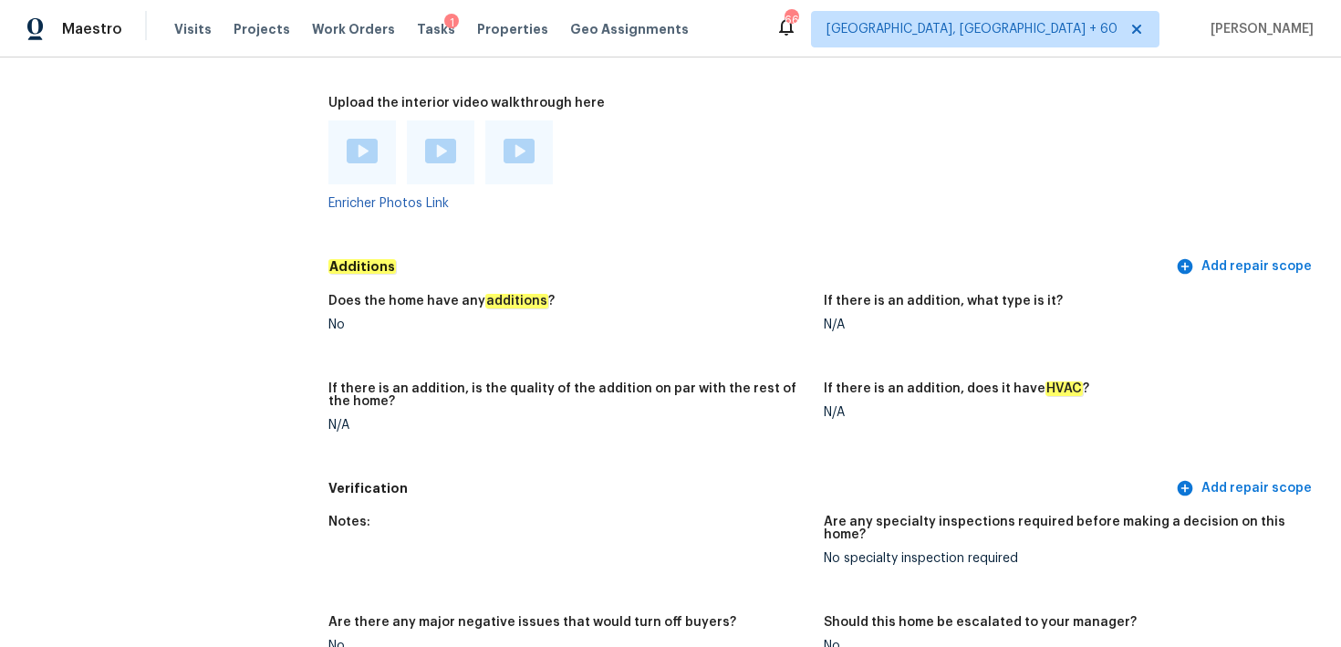
click at [348, 139] on img at bounding box center [362, 151] width 31 height 25
click at [456, 147] on div at bounding box center [441, 152] width 68 height 64
click at [438, 141] on img at bounding box center [440, 151] width 31 height 25
click at [518, 180] on div "Enricher Photos Link" at bounding box center [568, 164] width 481 height 89
click at [514, 139] on img at bounding box center [519, 151] width 31 height 25
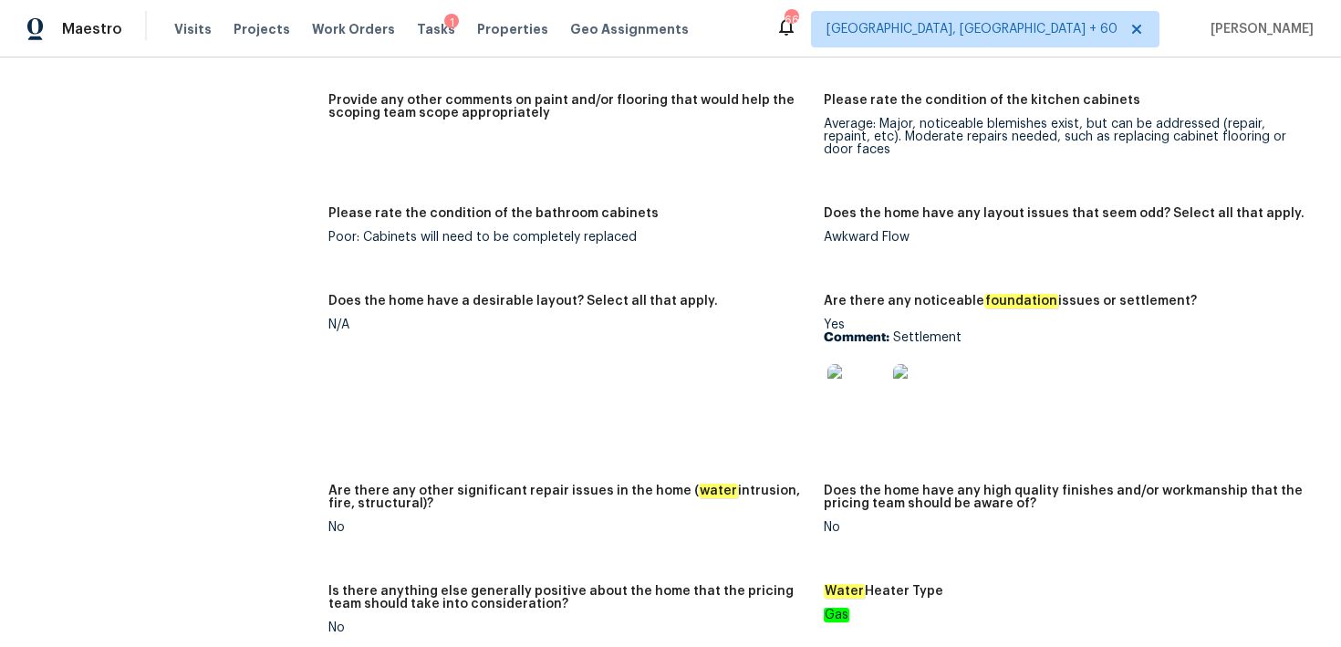
scroll to position [2866, 0]
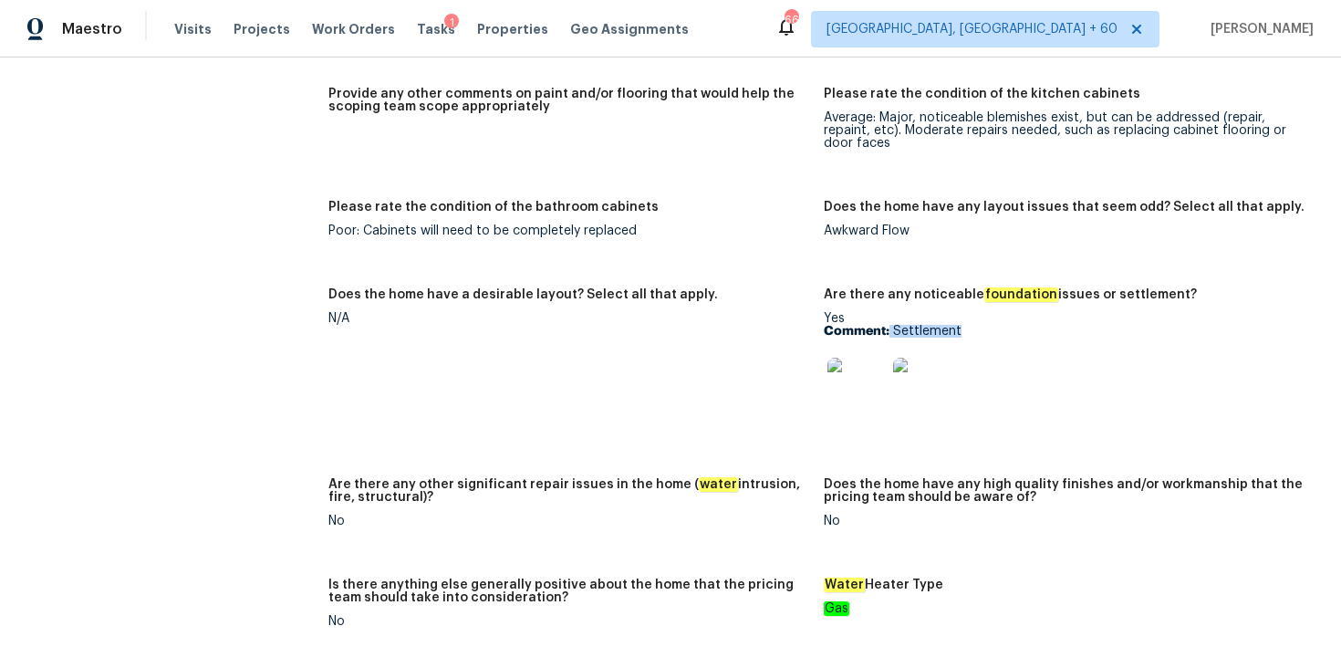
drag, startPoint x: 890, startPoint y: 320, endPoint x: 973, endPoint y: 320, distance: 83.0
click at [973, 325] on p "Comment: Settlement" at bounding box center [1064, 331] width 481 height 13
copy p "Settlement"
click at [869, 386] on img at bounding box center [856, 387] width 58 height 58
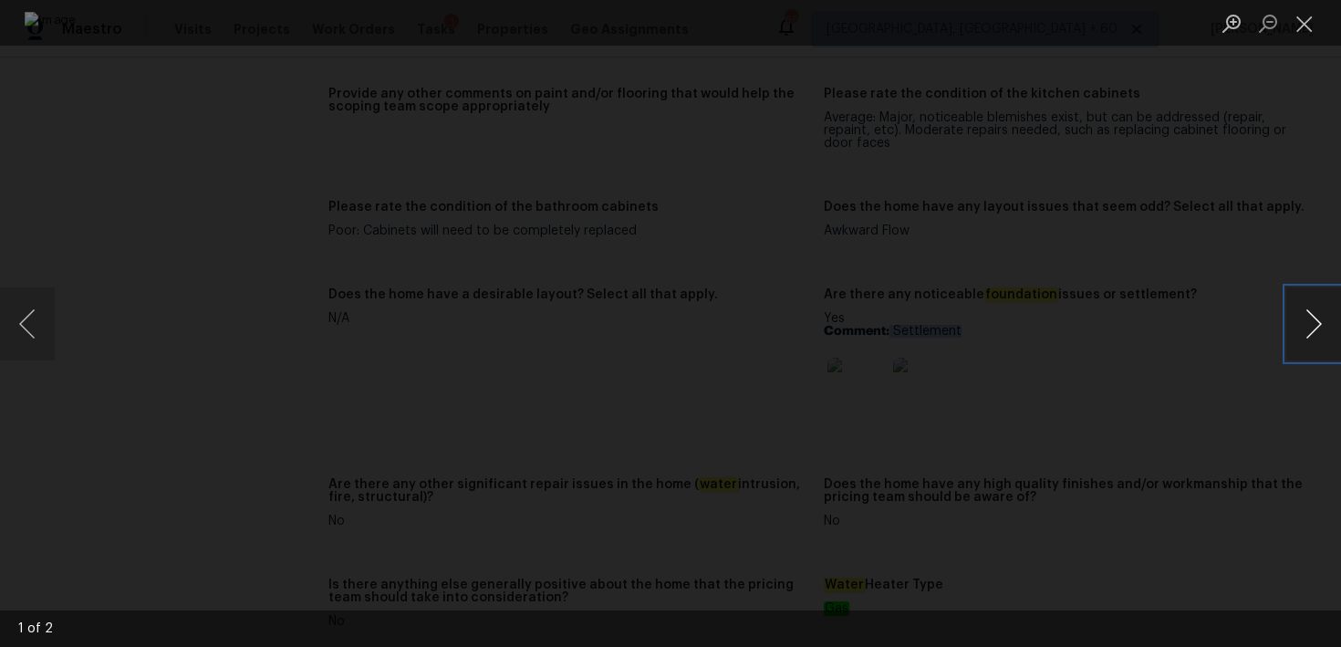
click at [1319, 315] on button "Next image" at bounding box center [1313, 323] width 55 height 73
click at [1302, 21] on button "Close lightbox" at bounding box center [1304, 23] width 36 height 32
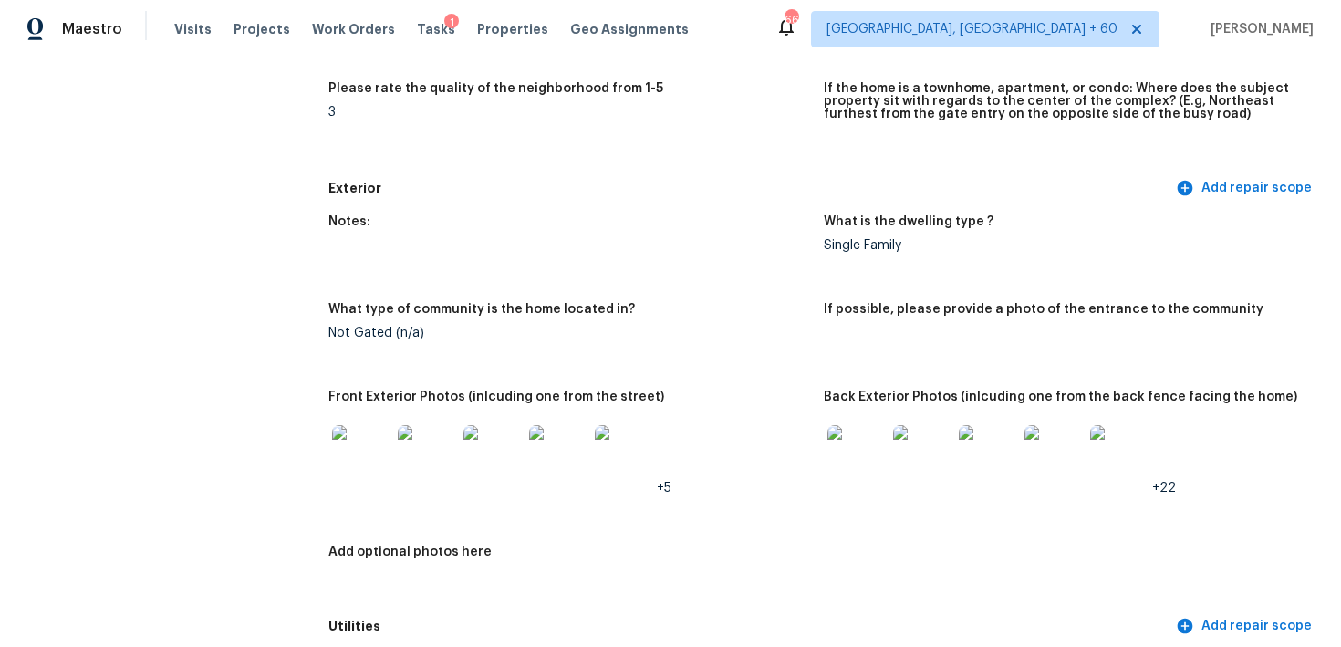
scroll to position [0, 0]
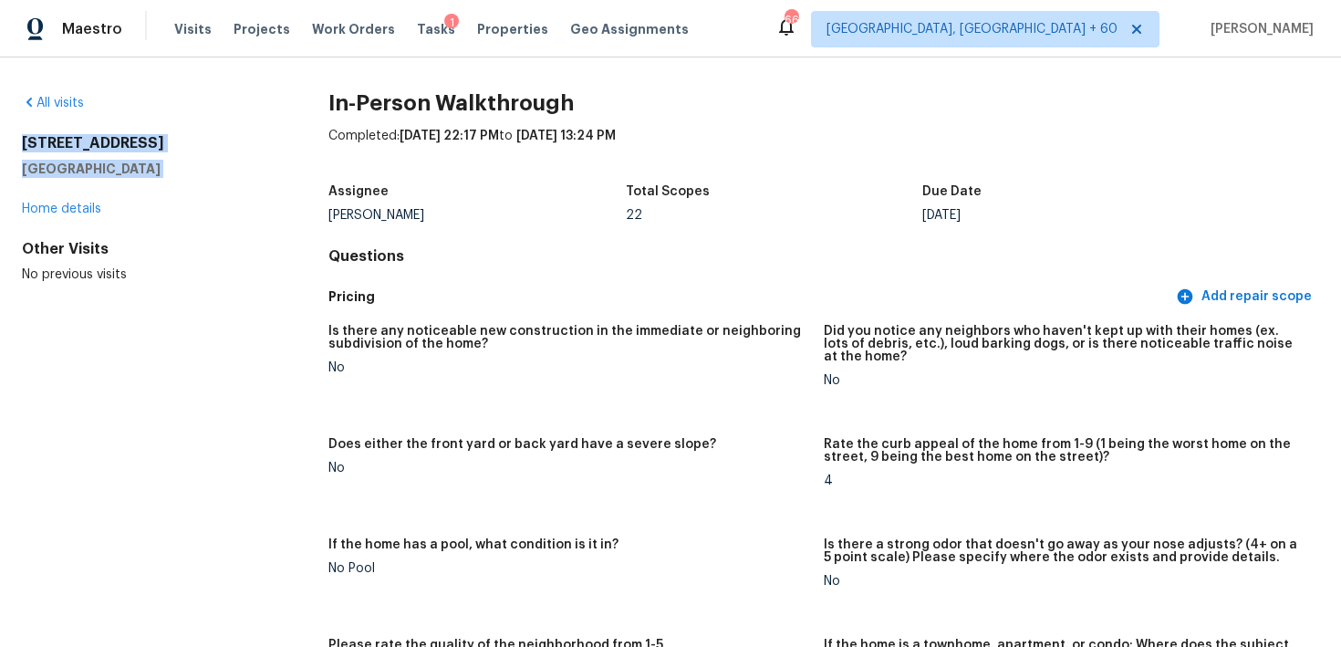
drag, startPoint x: 16, startPoint y: 139, endPoint x: 210, endPoint y: 177, distance: 198.0
click at [210, 178] on div "All visits [STREET_ADDRESS] Home details Other Visits No previous visits In-Per…" at bounding box center [670, 351] width 1341 height 589
copy div "[STREET_ADDRESS]"
click at [189, 26] on span "Visits" at bounding box center [192, 29] width 37 height 18
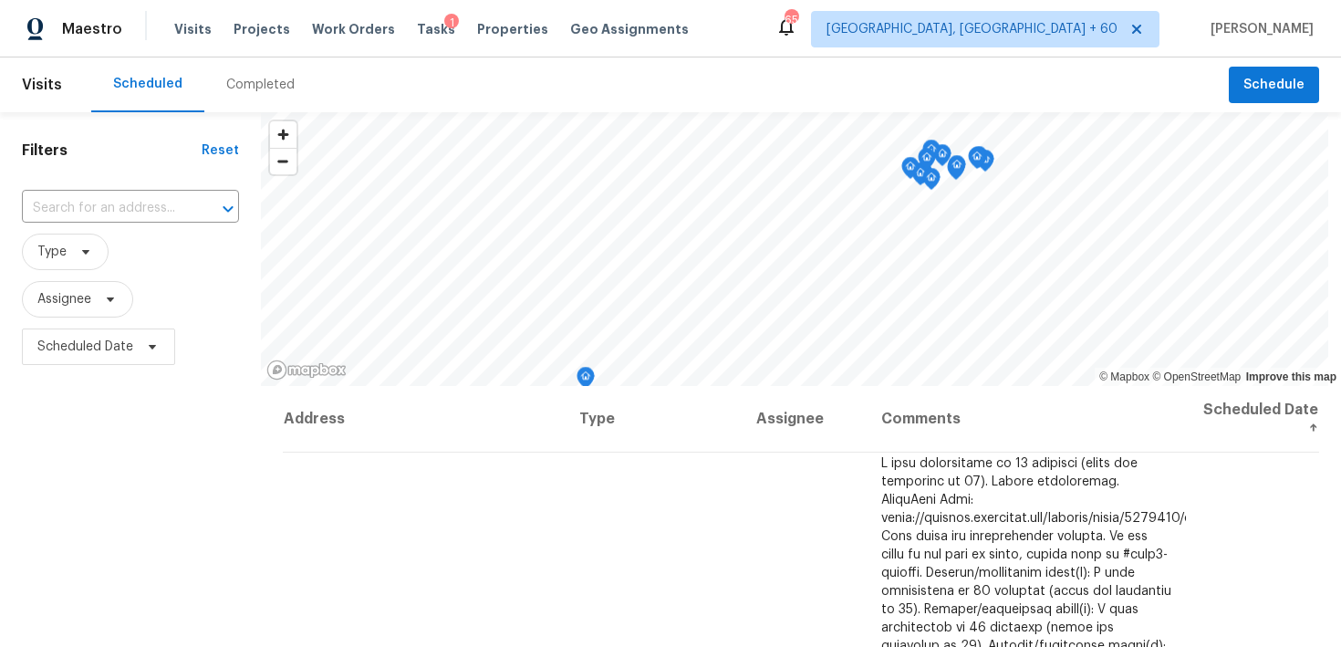
click at [240, 79] on div "Completed" at bounding box center [260, 85] width 68 height 18
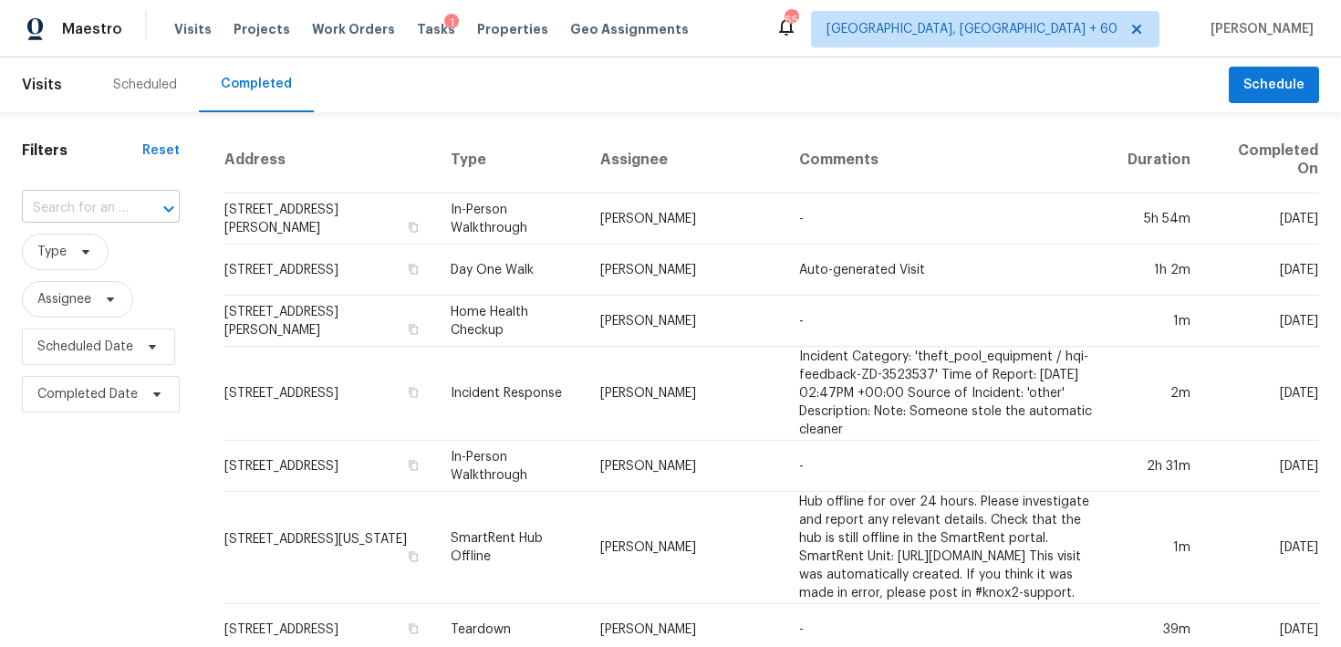
click at [92, 206] on input "text" at bounding box center [75, 208] width 107 height 28
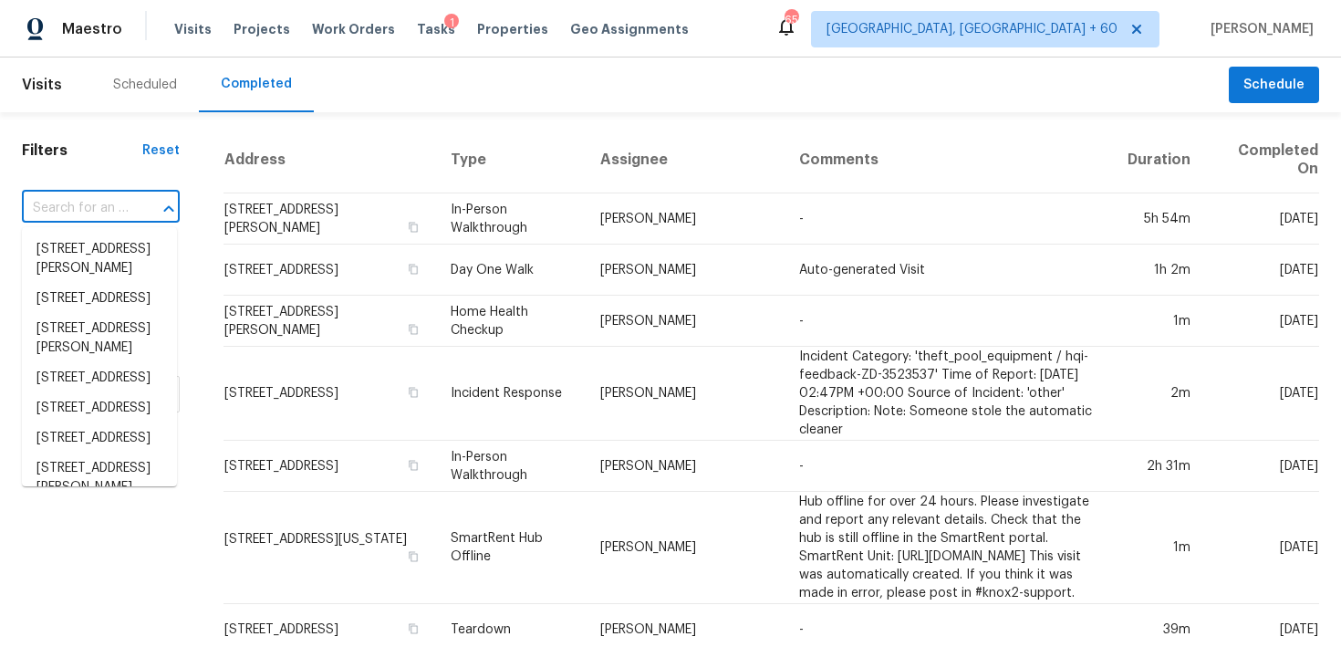
paste input "[STREET_ADDRESS]"
type input "[STREET_ADDRESS]"
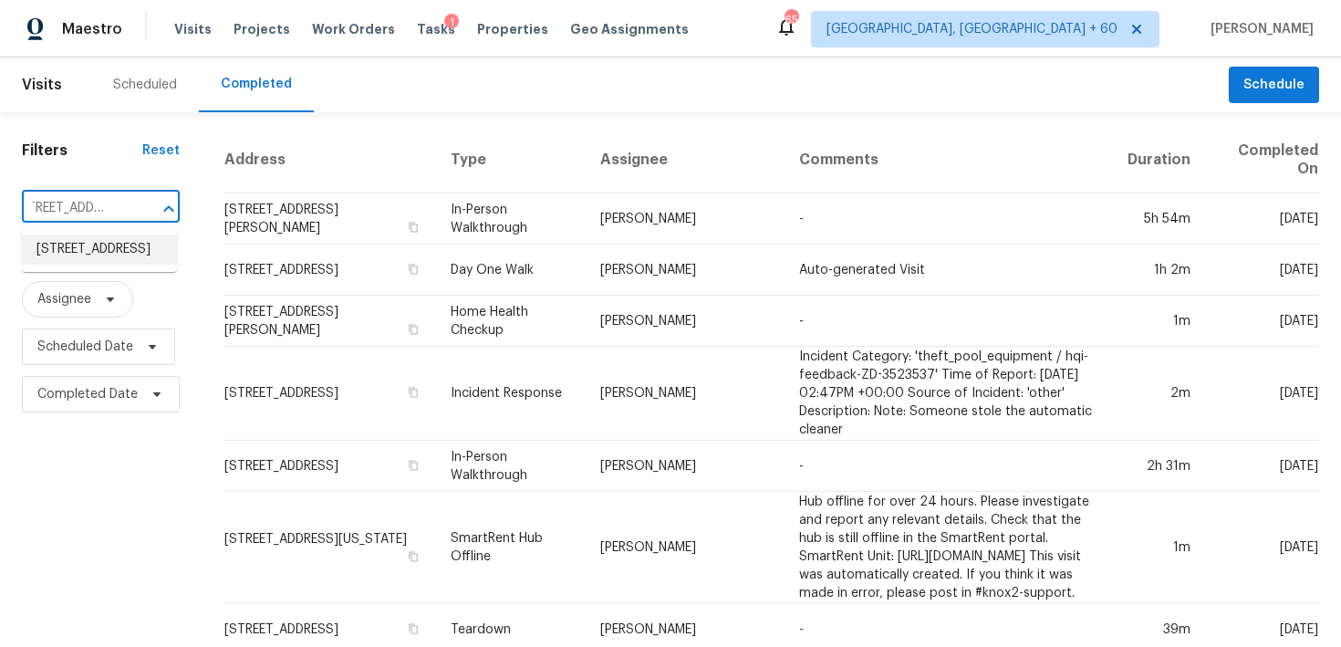
click at [53, 265] on li "[STREET_ADDRESS]" at bounding box center [99, 249] width 155 height 30
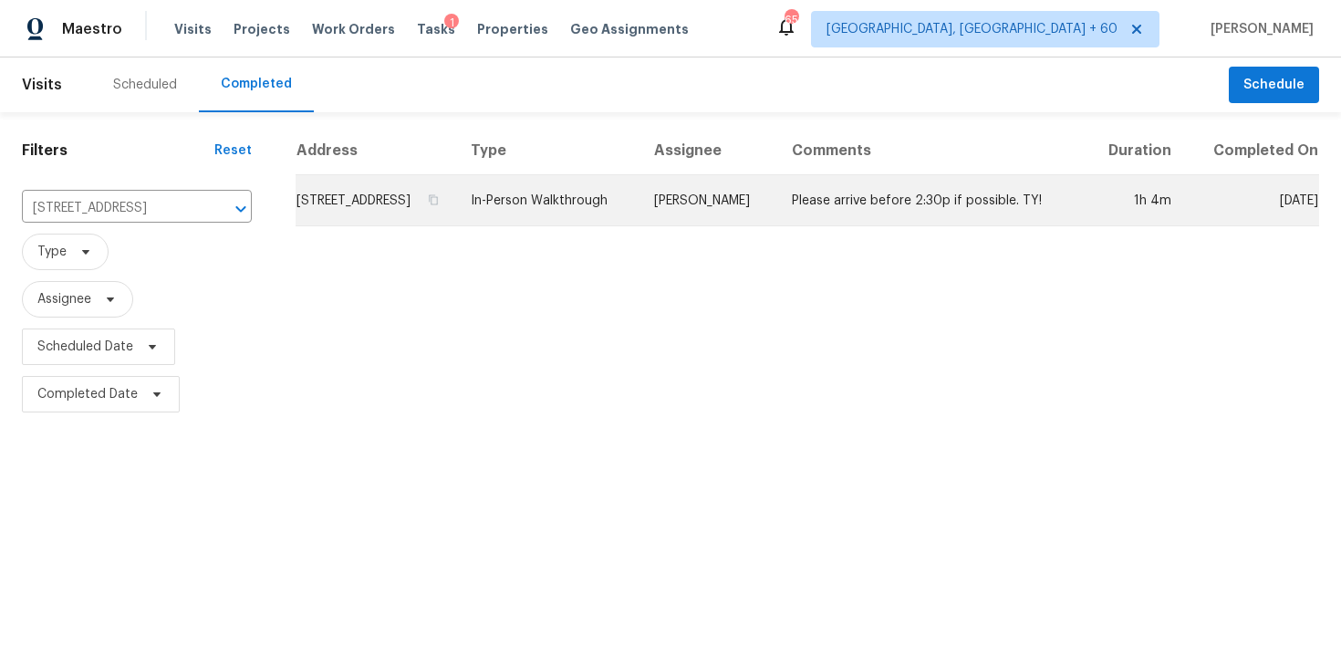
click at [596, 223] on td "In-Person Walkthrough" at bounding box center [547, 200] width 183 height 51
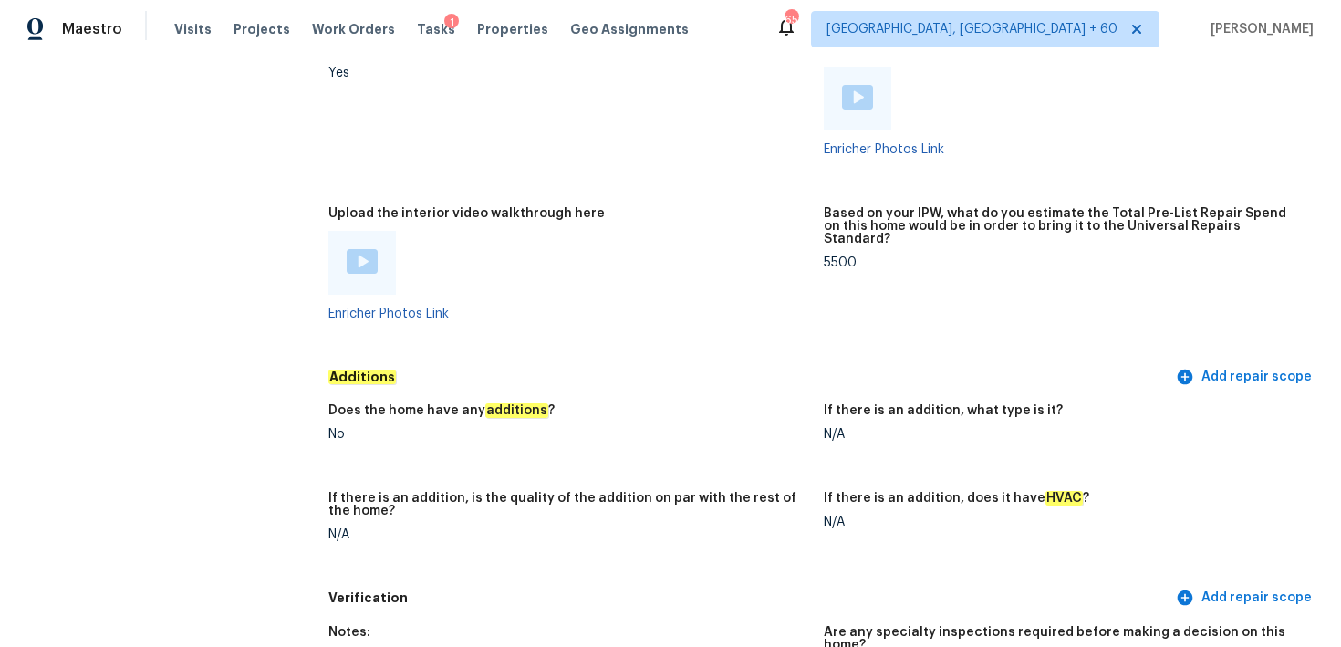
scroll to position [3794, 0]
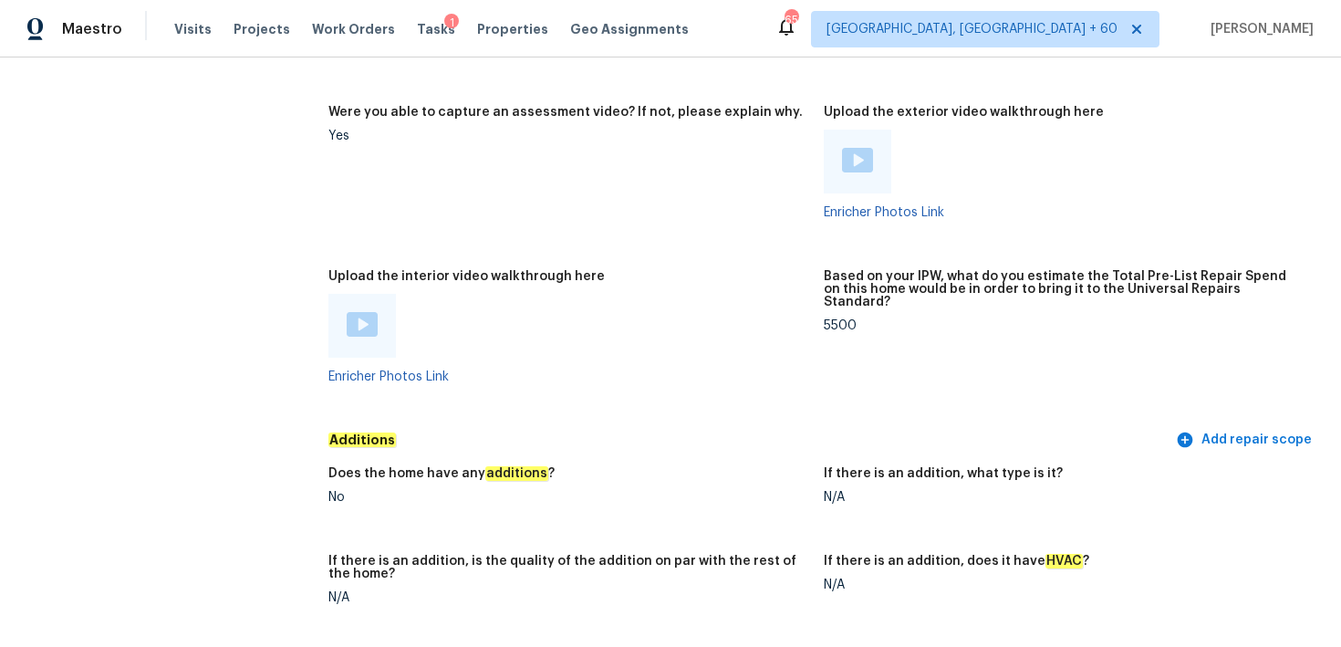
click at [379, 325] on div at bounding box center [362, 326] width 68 height 64
click at [359, 318] on img at bounding box center [362, 324] width 31 height 25
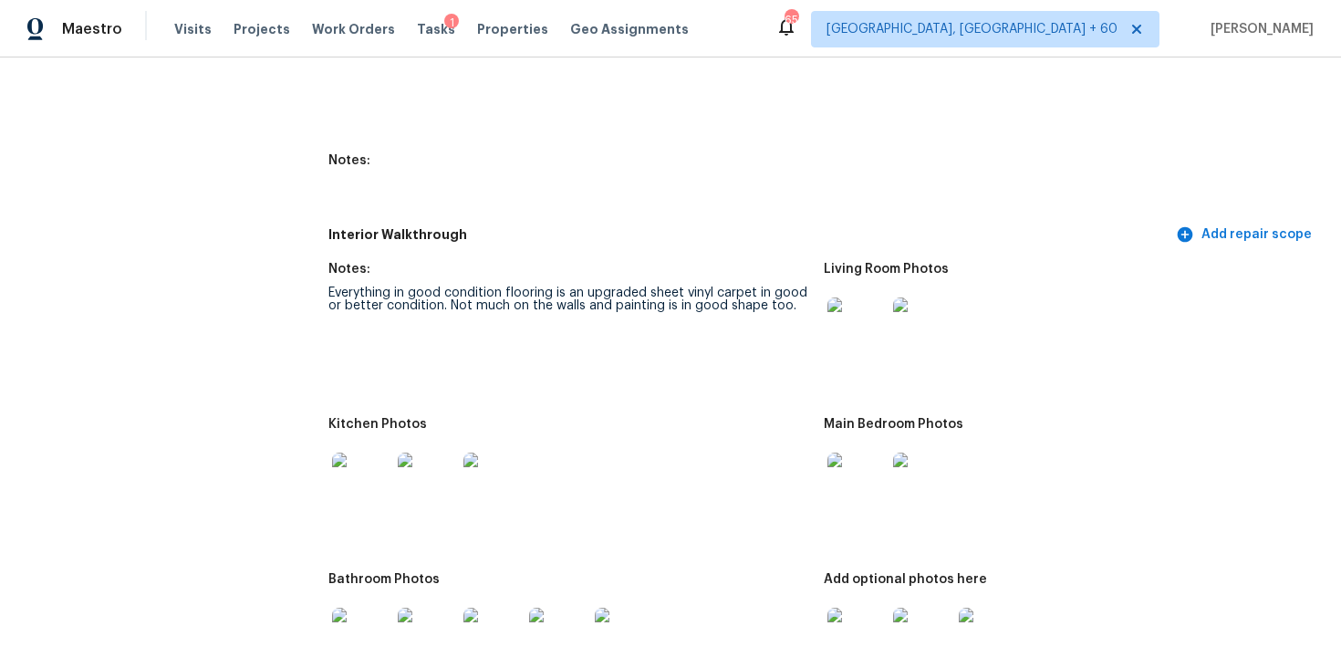
scroll to position [2218, 0]
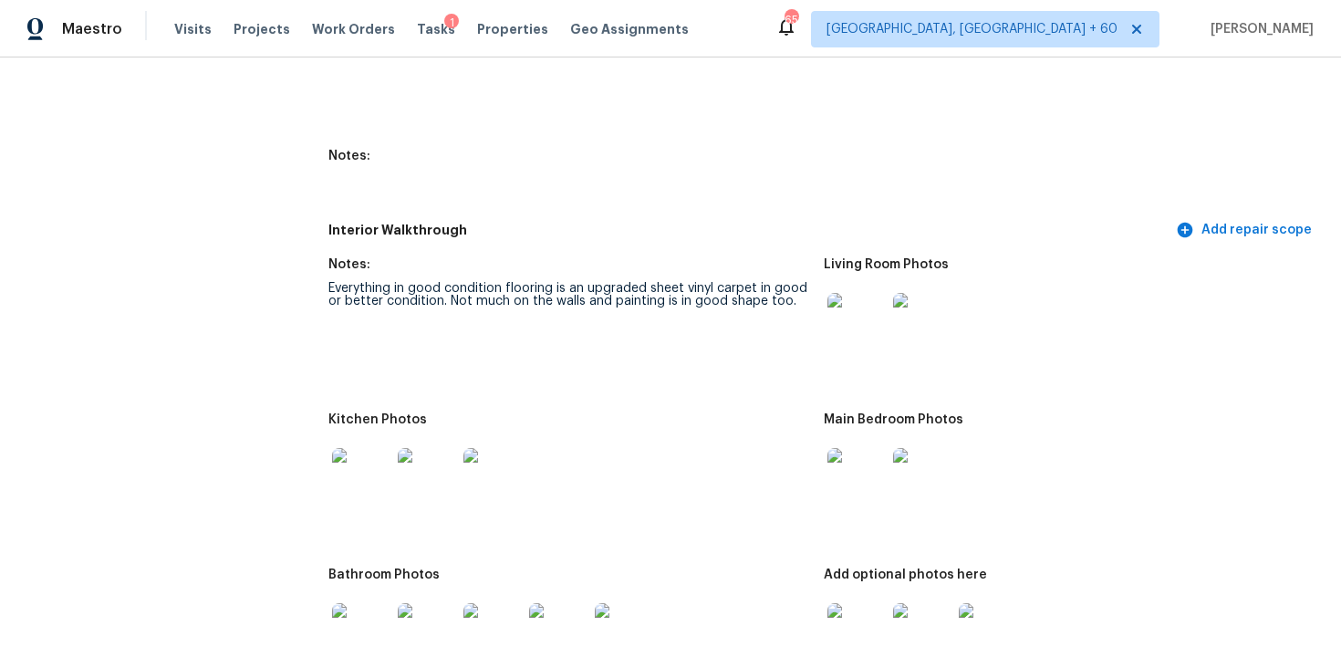
click at [857, 336] on img at bounding box center [856, 322] width 58 height 58
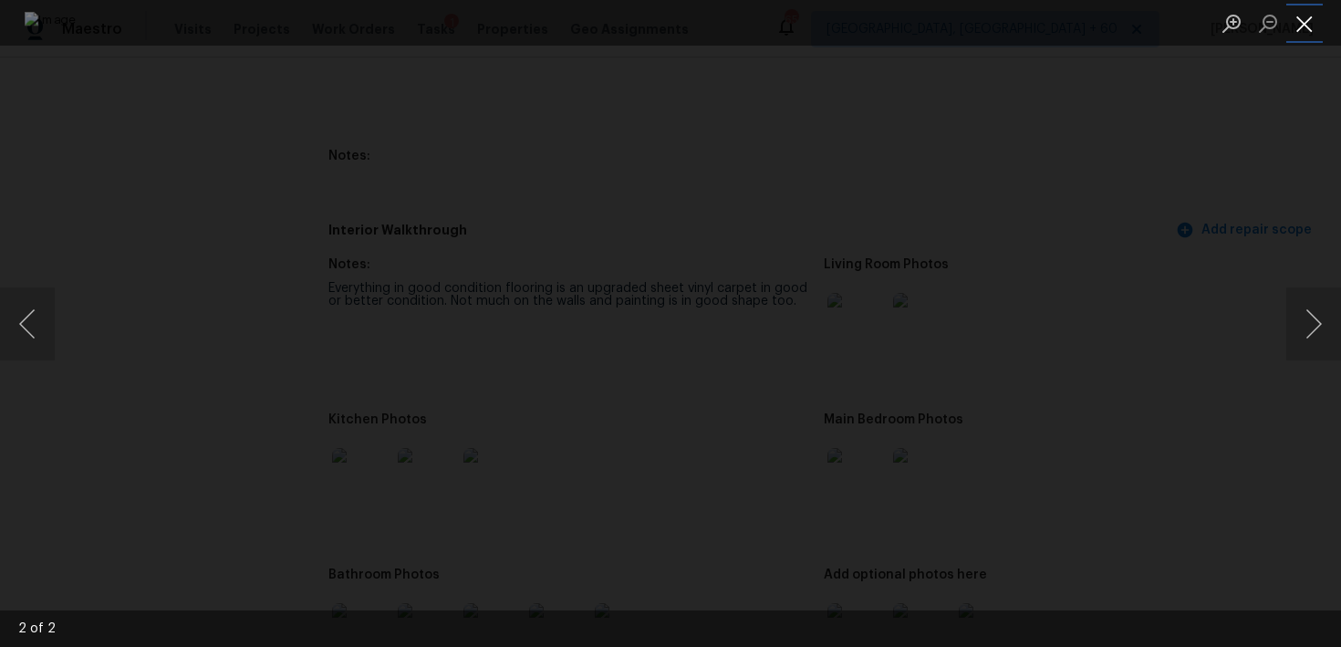
click at [1293, 29] on button "Close lightbox" at bounding box center [1304, 23] width 36 height 32
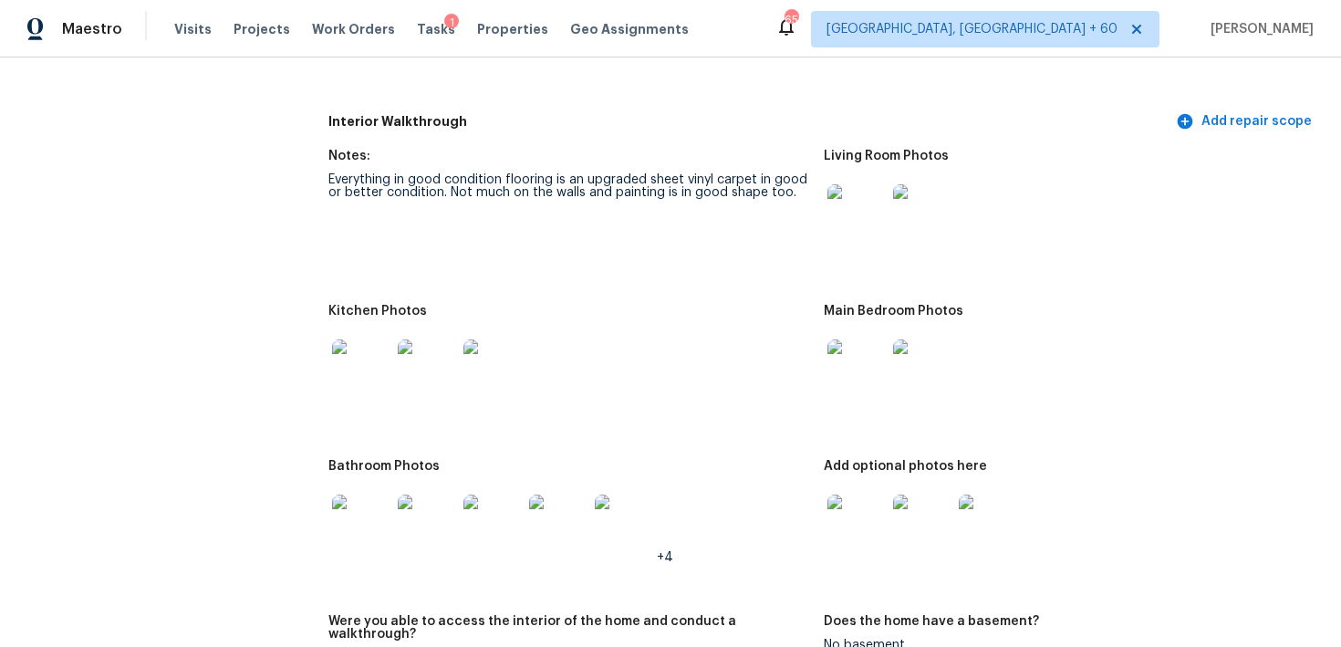
scroll to position [2362, 0]
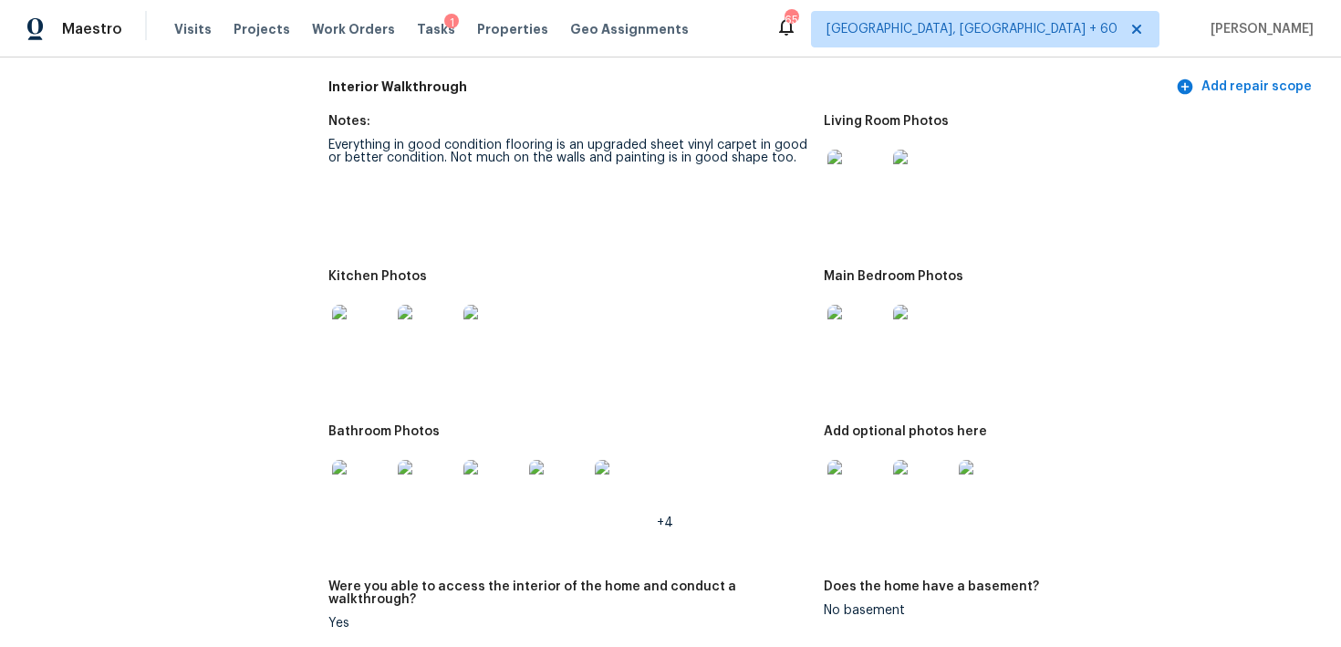
click at [869, 458] on div at bounding box center [857, 489] width 66 height 80
click at [868, 485] on img at bounding box center [856, 489] width 58 height 58
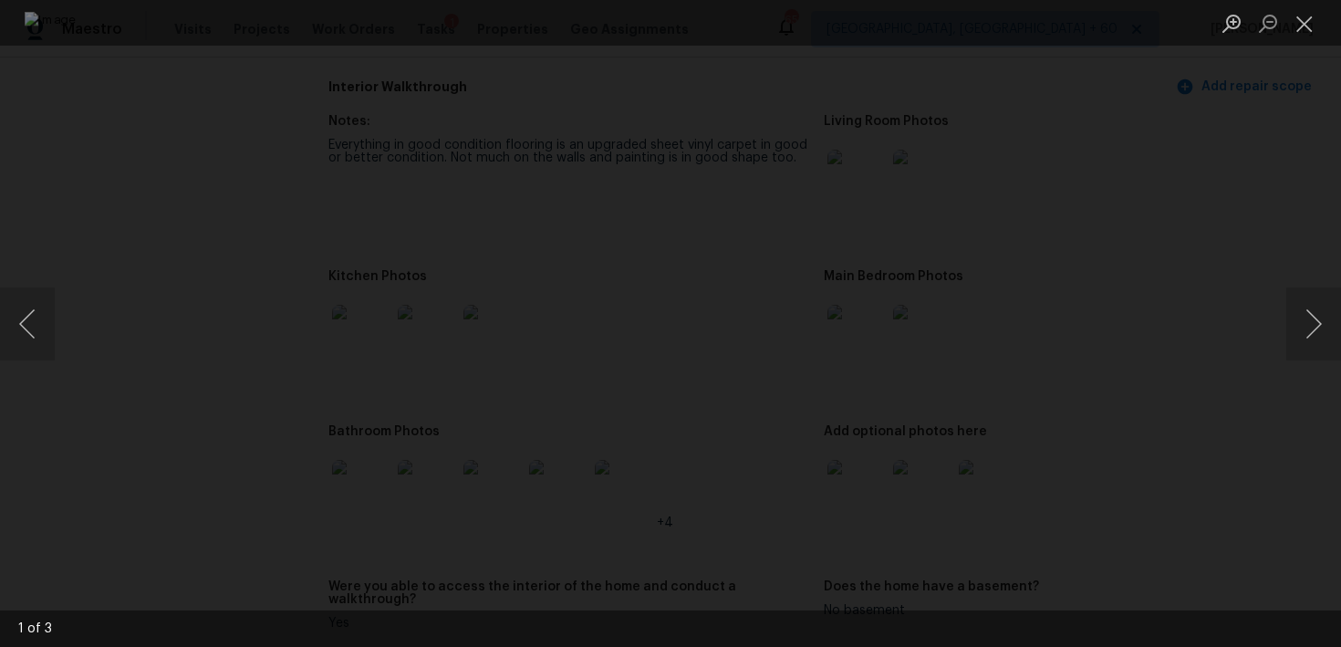
click at [1284, 45] on li "Lightbox" at bounding box center [1268, 23] width 36 height 46
click at [1313, 32] on button "Close lightbox" at bounding box center [1304, 23] width 36 height 32
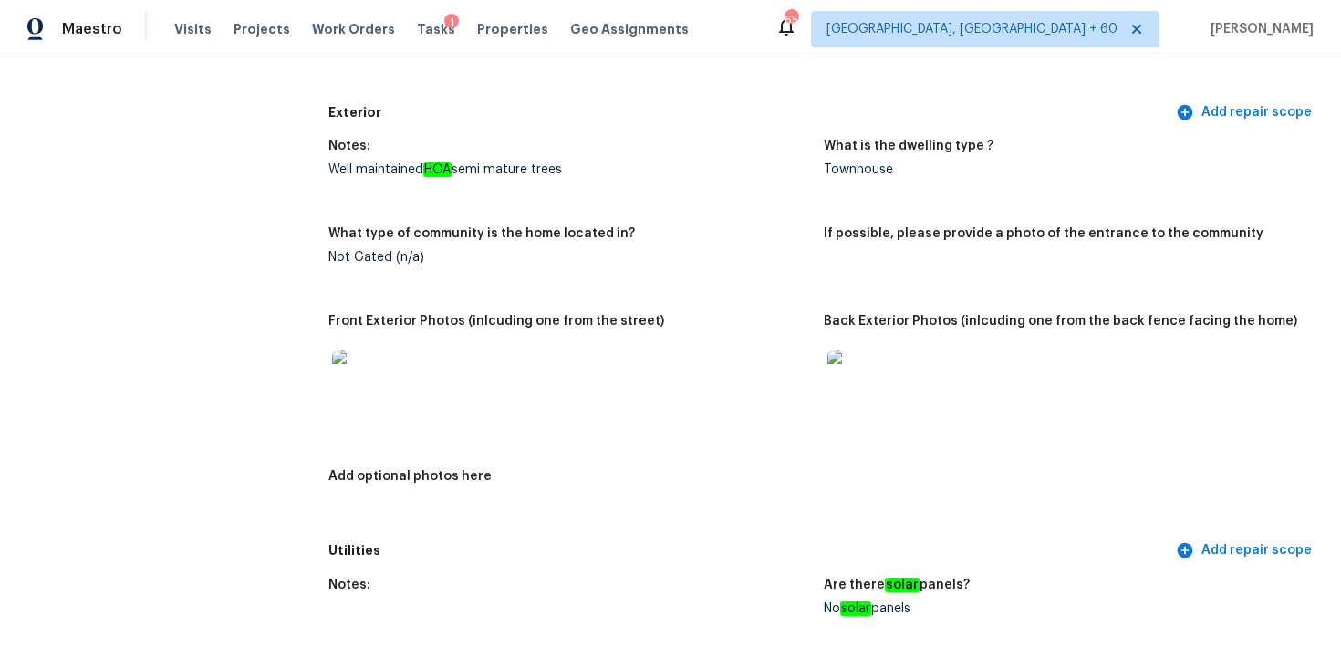
scroll to position [0, 0]
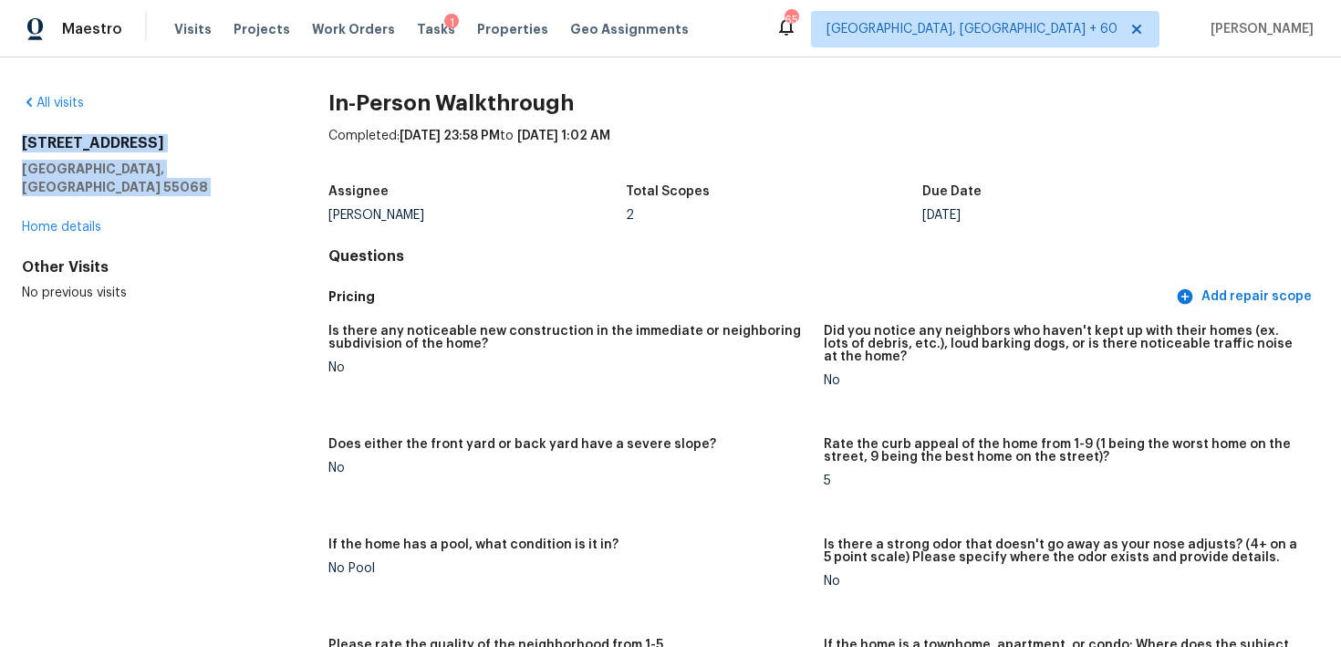
drag, startPoint x: 23, startPoint y: 143, endPoint x: 200, endPoint y: 192, distance: 183.4
click at [200, 192] on div "[STREET_ADDRESS] Home details" at bounding box center [146, 185] width 248 height 102
copy div "[STREET_ADDRESS]"
click at [196, 28] on span "Visits" at bounding box center [192, 29] width 37 height 18
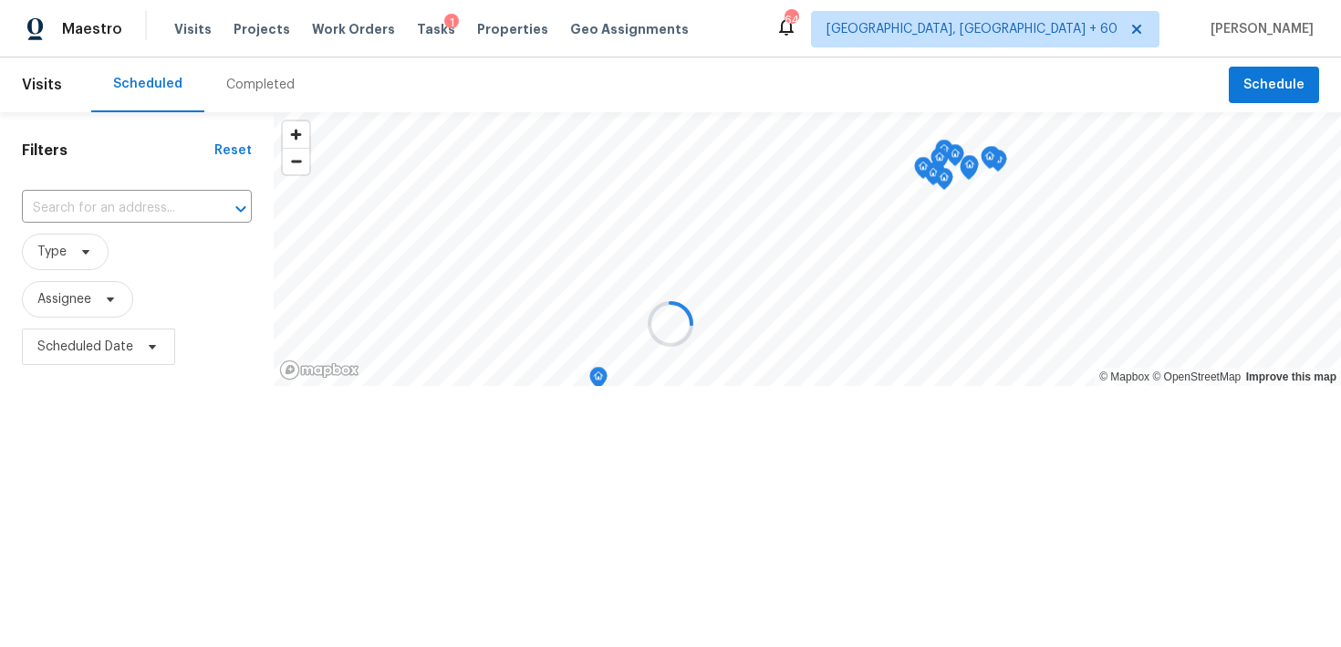
click at [255, 83] on div at bounding box center [670, 323] width 1341 height 647
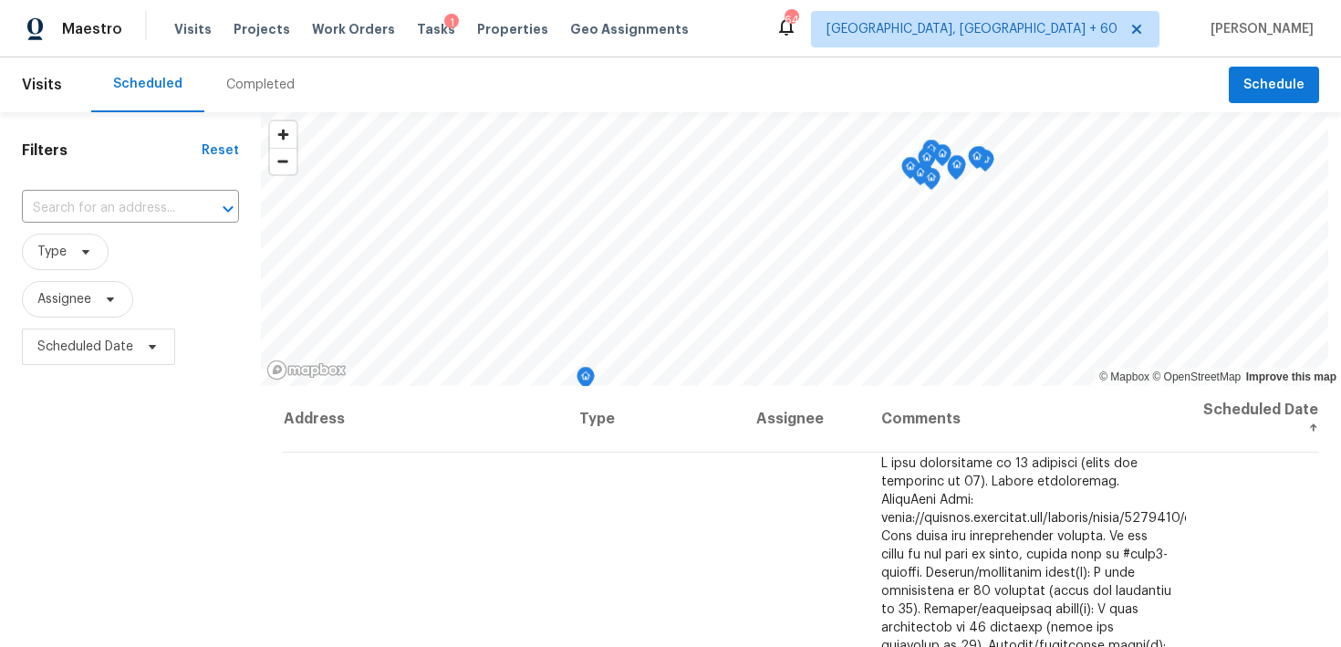
click at [255, 76] on div "Completed" at bounding box center [260, 85] width 68 height 18
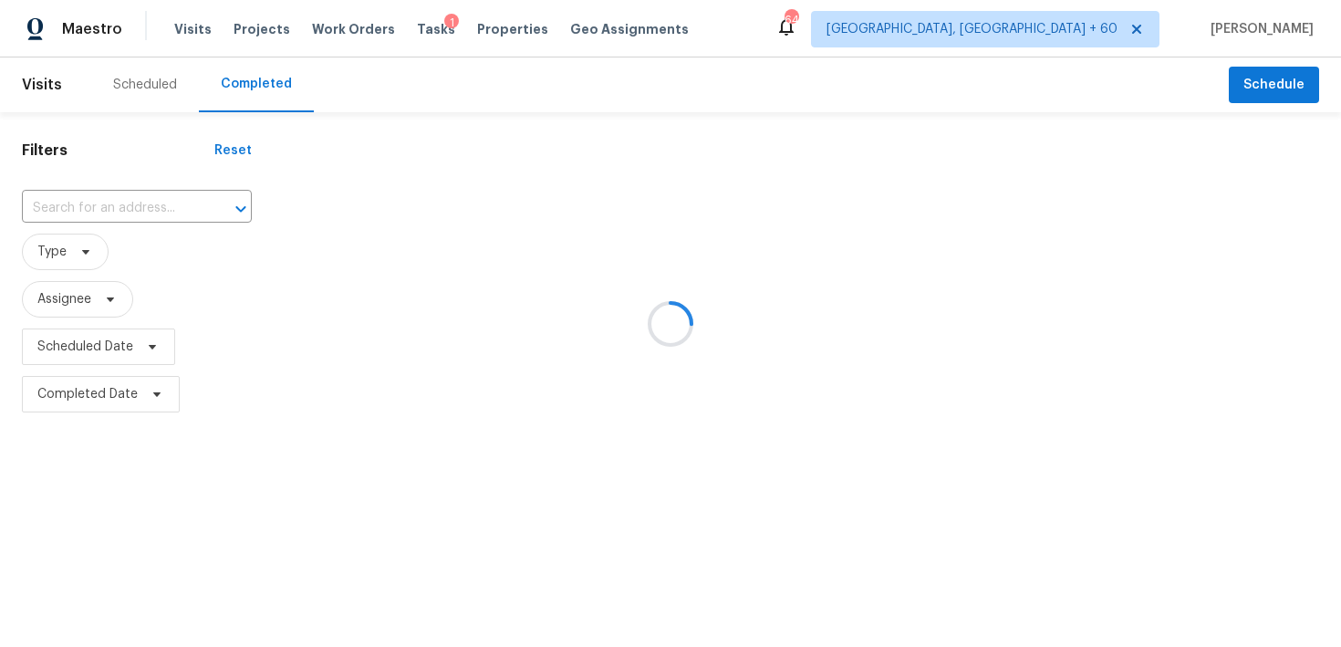
click at [89, 203] on div at bounding box center [670, 323] width 1341 height 647
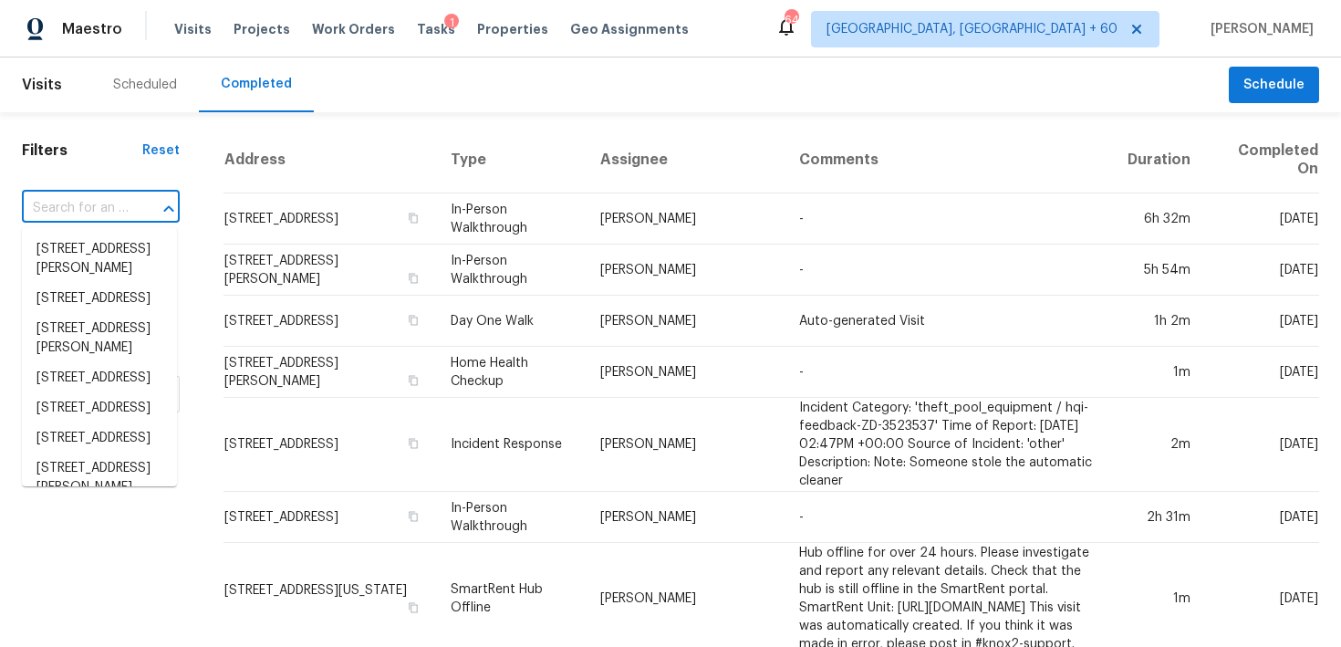
click at [49, 209] on input "text" at bounding box center [75, 208] width 107 height 28
paste input "[STREET_ADDRESS]"
type input "[STREET_ADDRESS]"
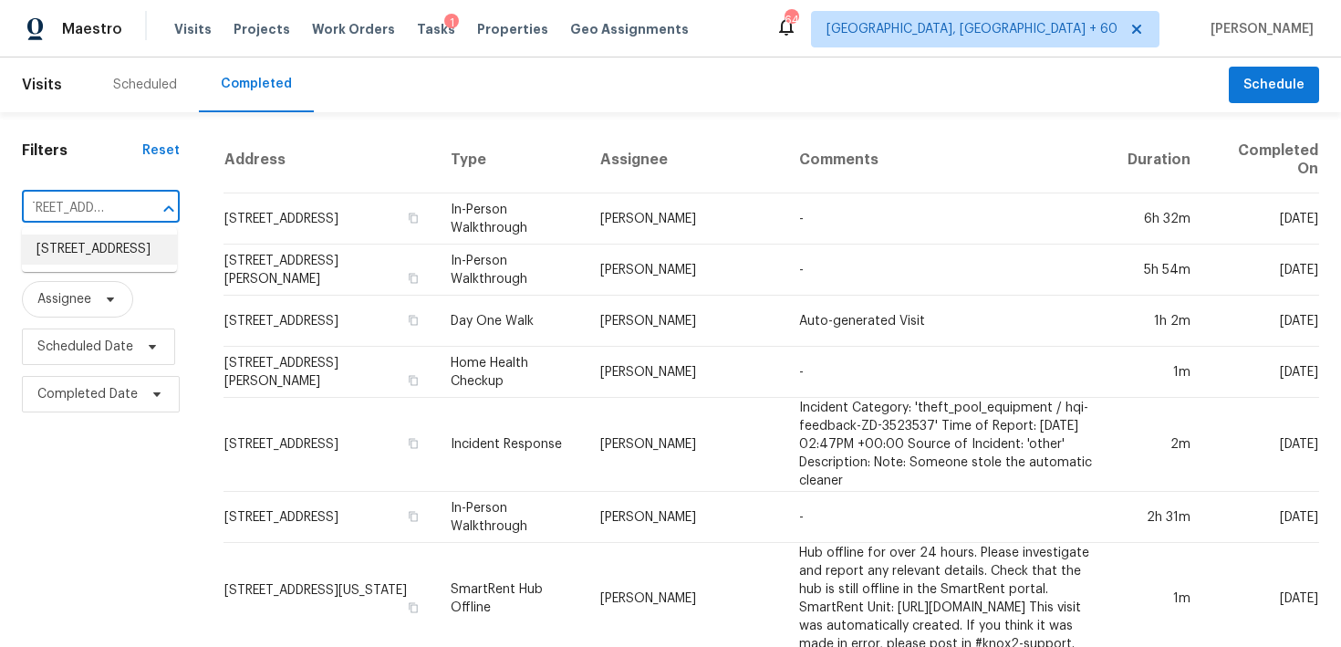
click at [74, 252] on li "[STREET_ADDRESS]" at bounding box center [99, 249] width 155 height 30
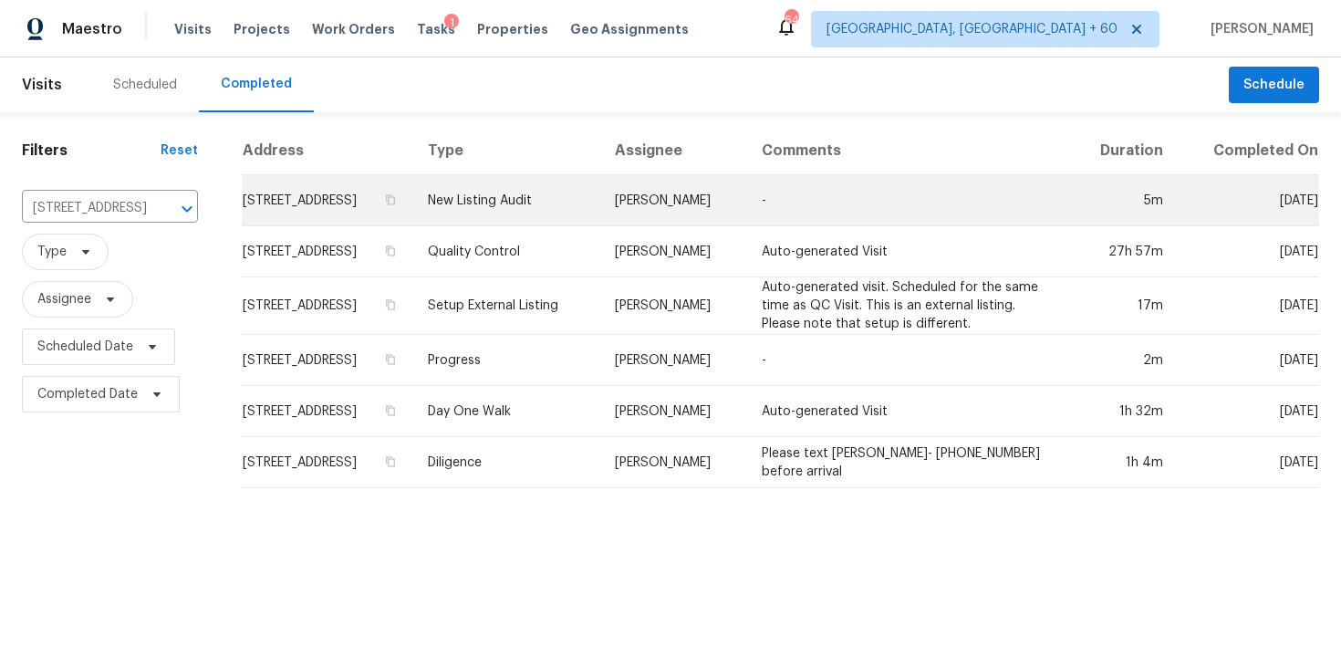
click at [558, 221] on td "New Listing Audit" at bounding box center [506, 200] width 187 height 51
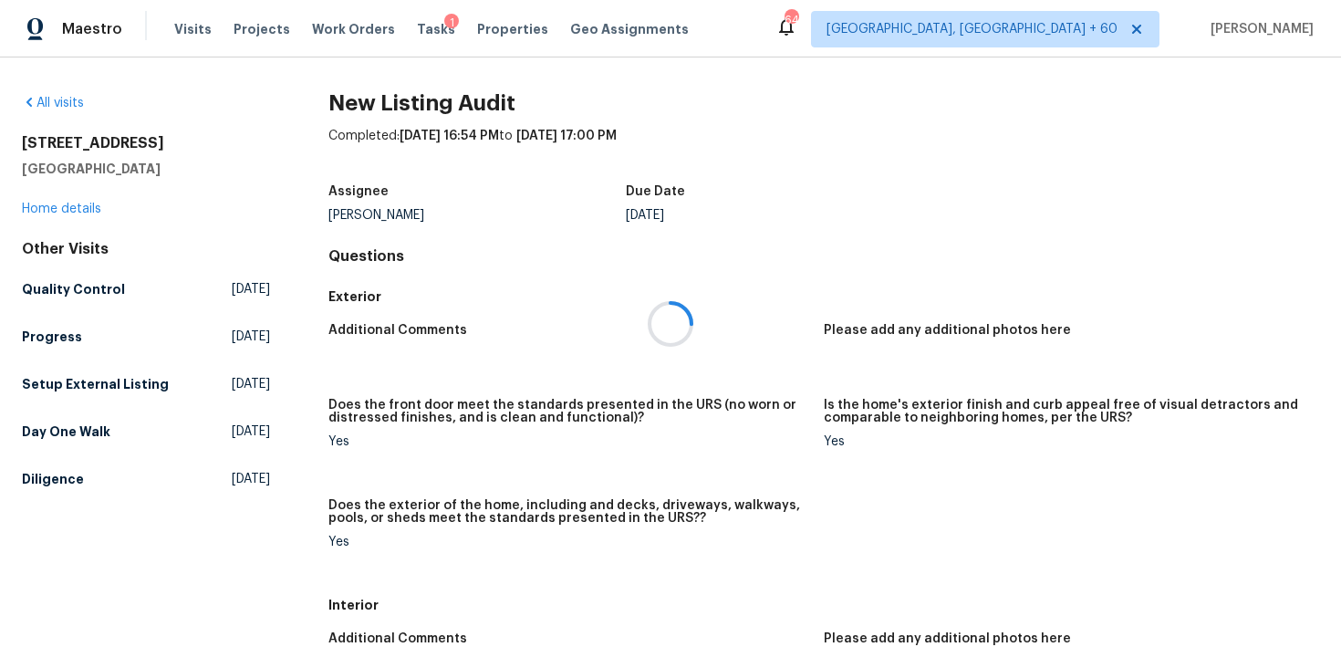
click at [59, 203] on div at bounding box center [670, 323] width 1341 height 647
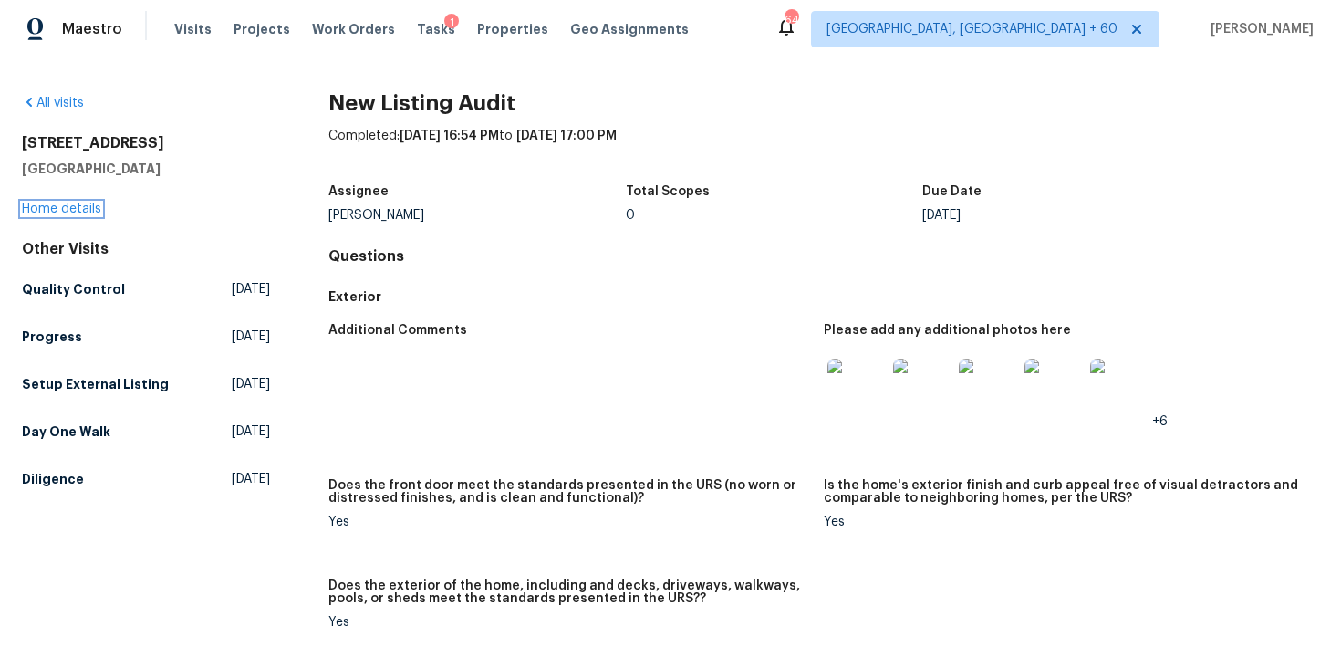
click at [47, 208] on link "Home details" at bounding box center [61, 209] width 79 height 13
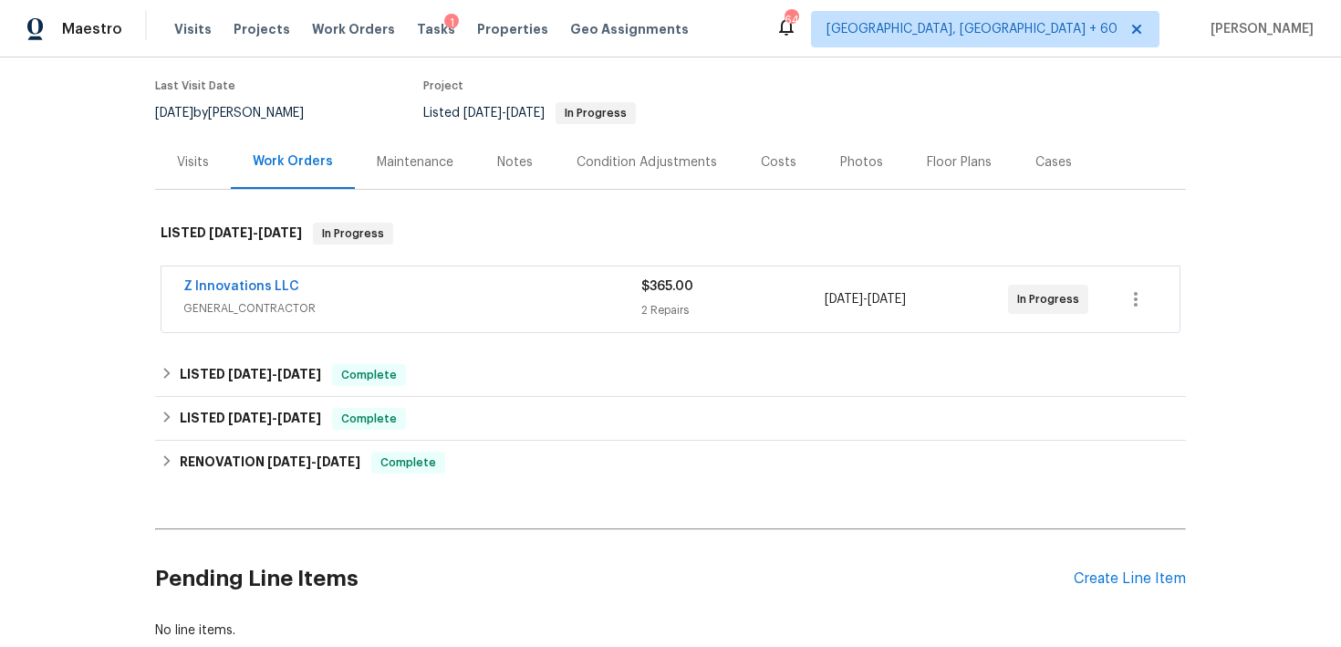
scroll to position [149, 0]
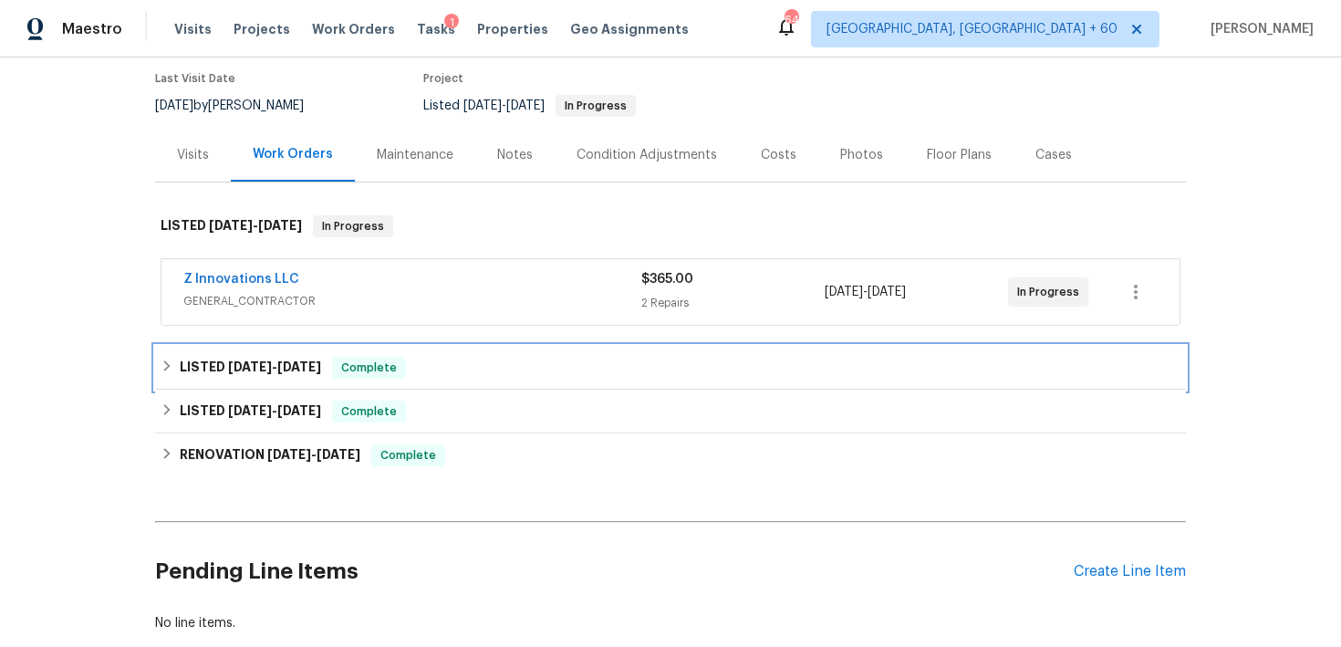
click at [387, 367] on span "Complete" at bounding box center [369, 367] width 70 height 18
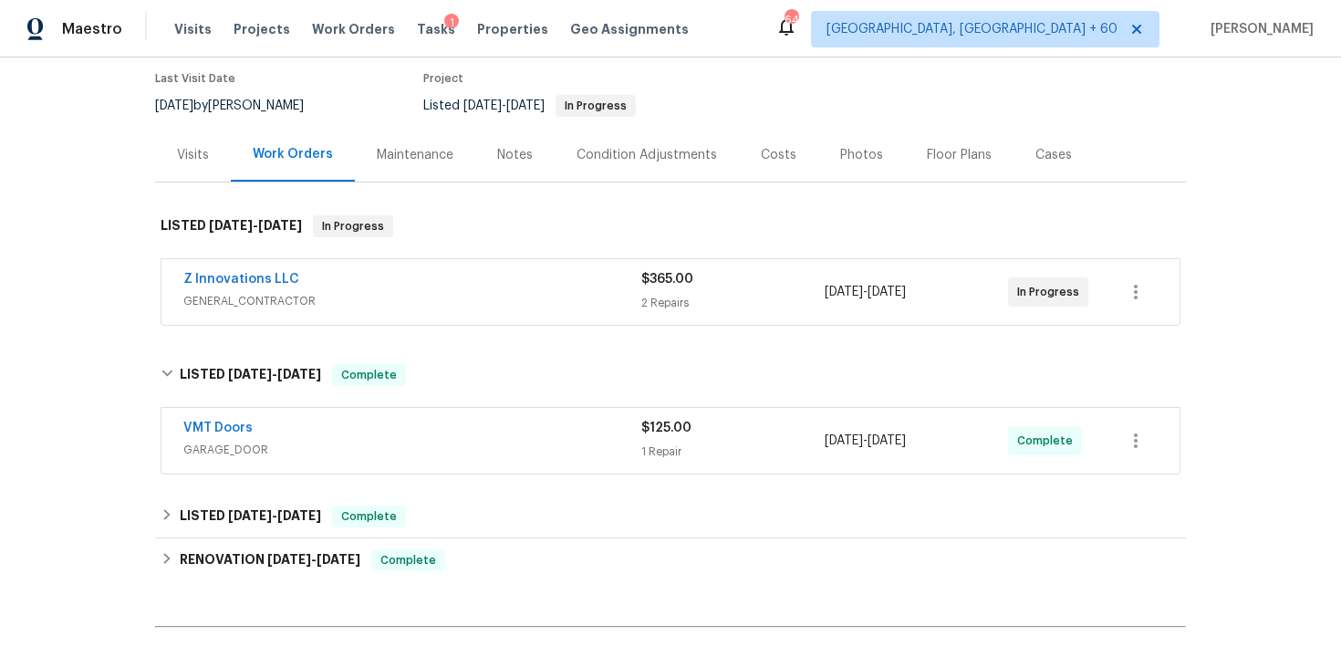
click at [680, 470] on div "VMT Doors GARAGE_DOOR $125.00 1 Repair [DATE] - [DATE] Complete" at bounding box center [670, 441] width 1018 height 66
click at [666, 445] on div "1 Repair" at bounding box center [732, 451] width 183 height 18
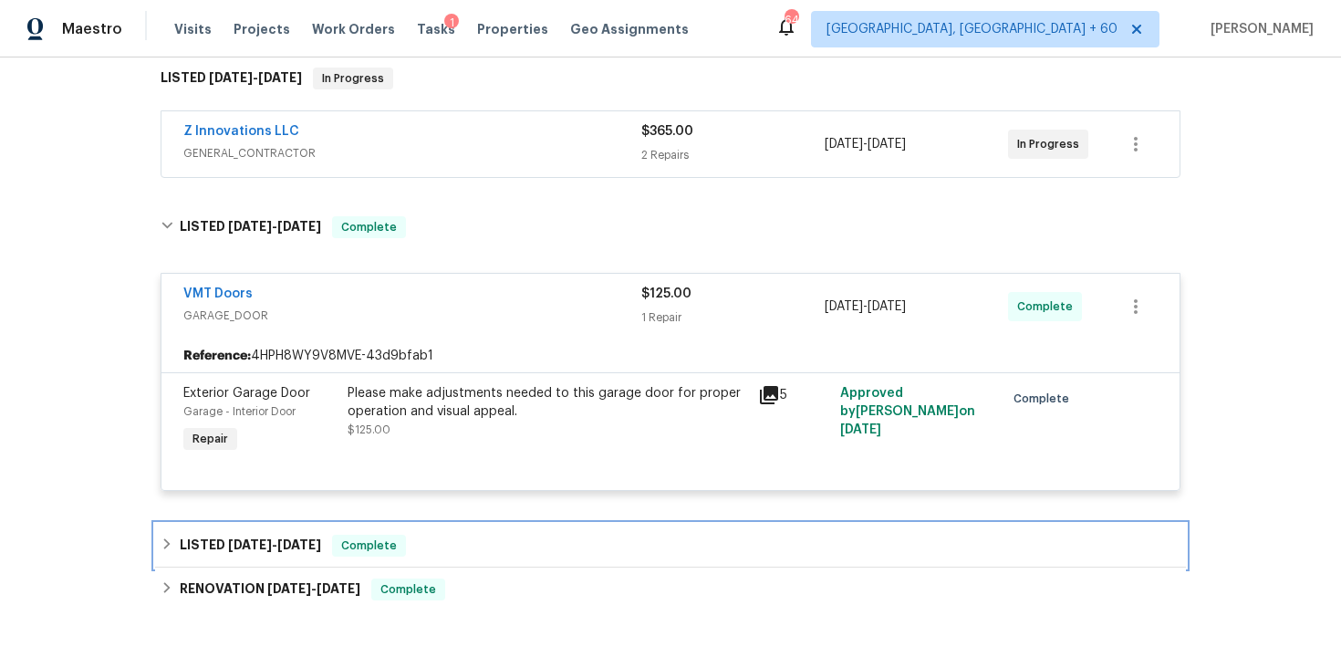
click at [460, 532] on div "LISTED [DATE] - [DATE] Complete" at bounding box center [670, 546] width 1031 height 44
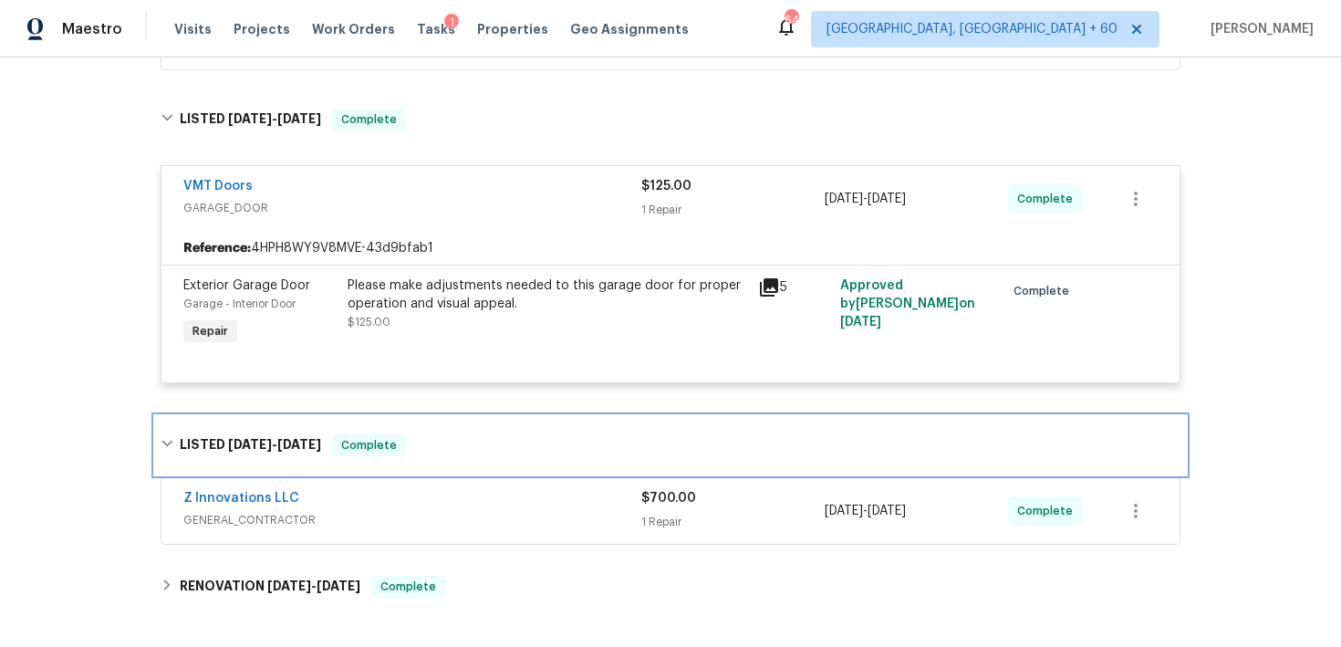
scroll to position [493, 0]
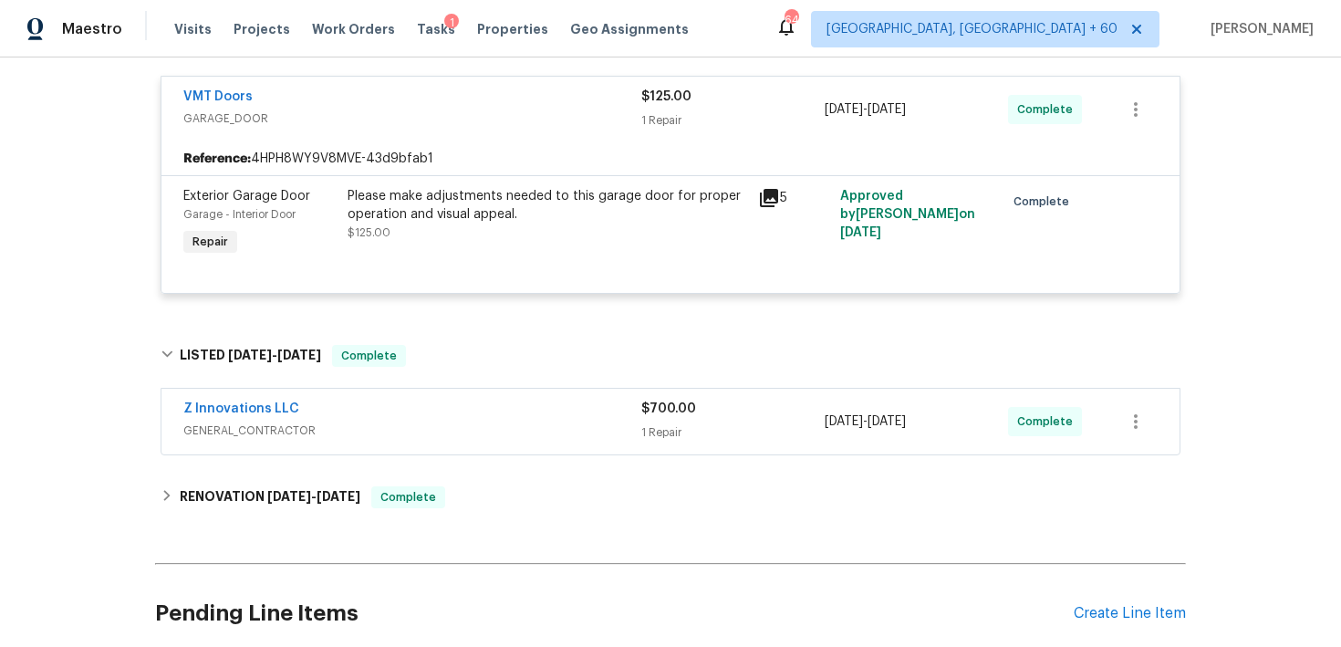
click at [696, 437] on div "1 Repair" at bounding box center [732, 432] width 183 height 18
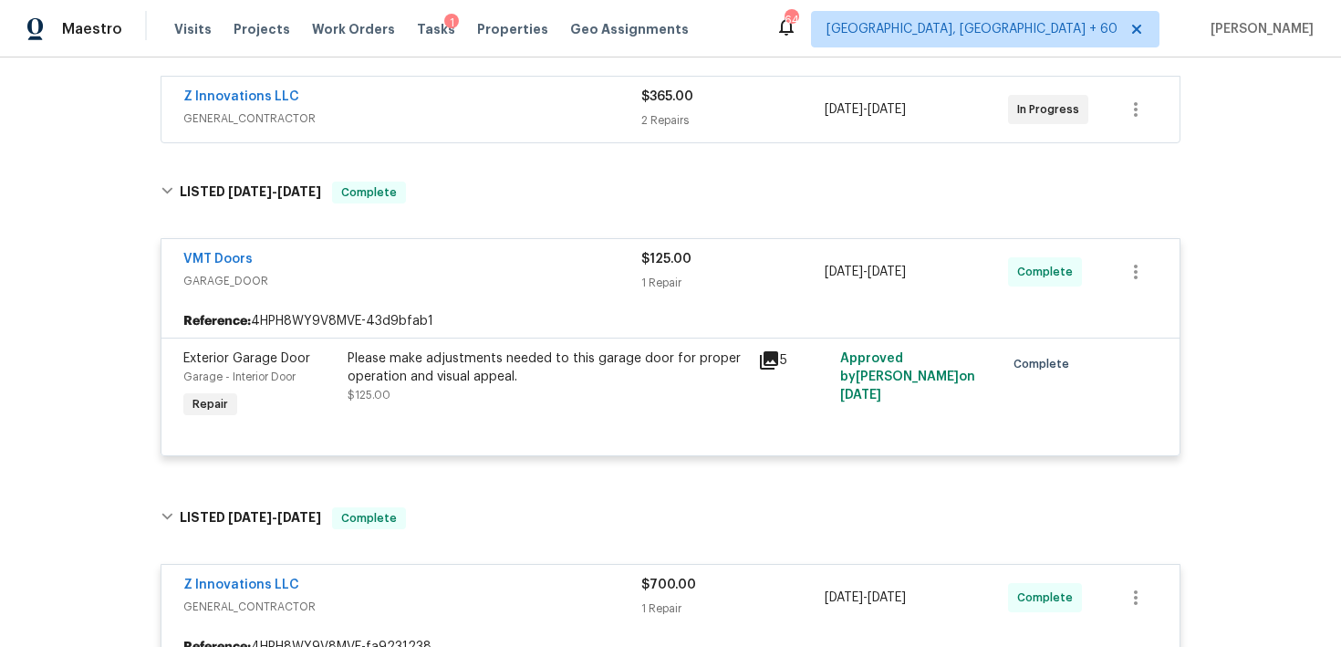
scroll to position [320, 0]
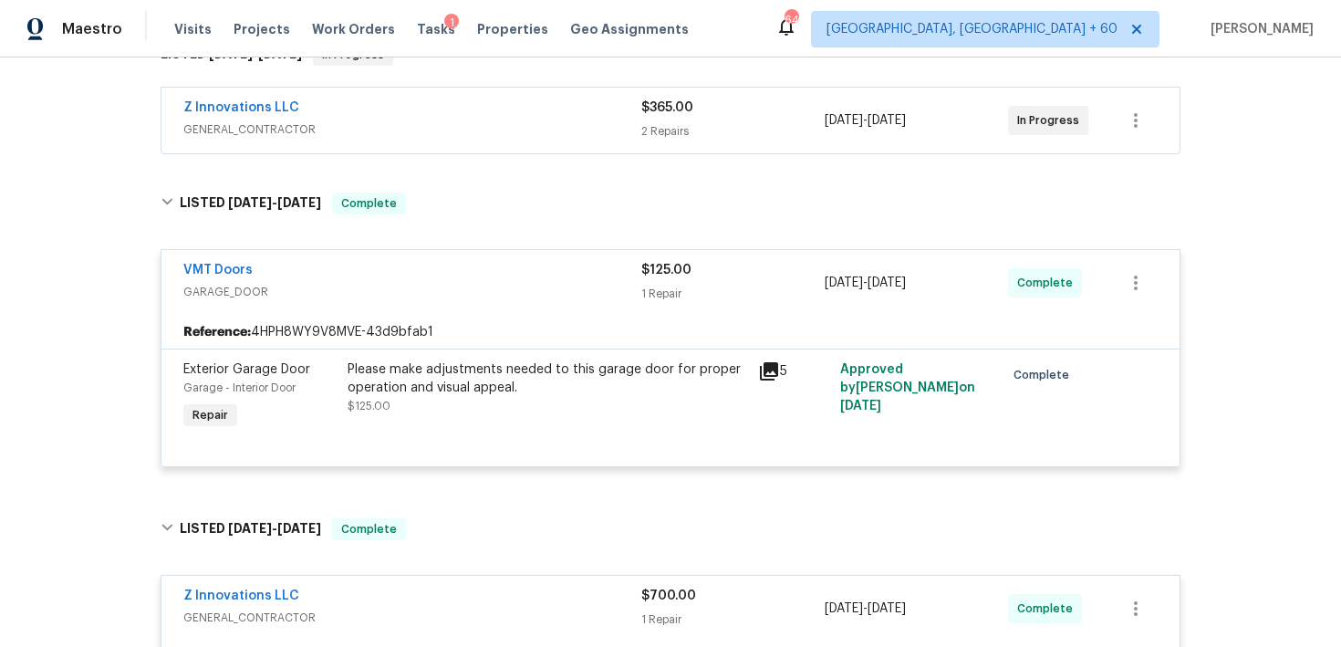
click at [649, 119] on div "$365.00 2 Repairs" at bounding box center [732, 121] width 183 height 44
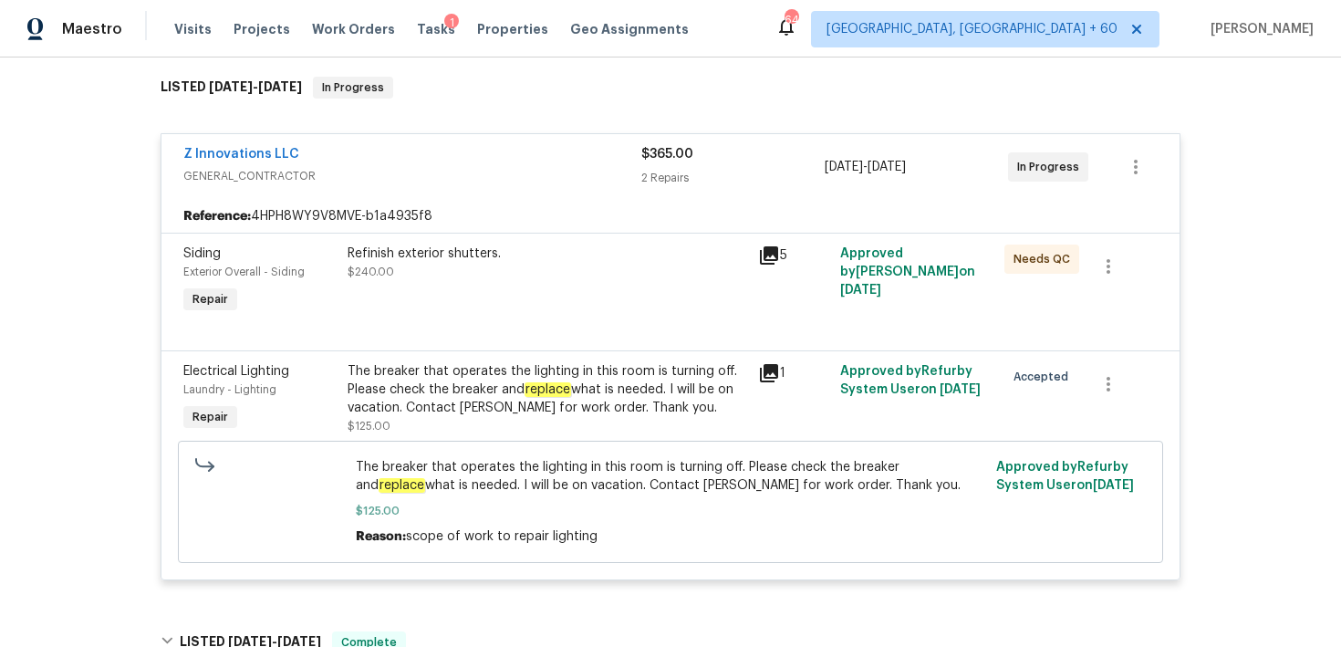
click at [648, 169] on div "2 Repairs" at bounding box center [732, 178] width 183 height 18
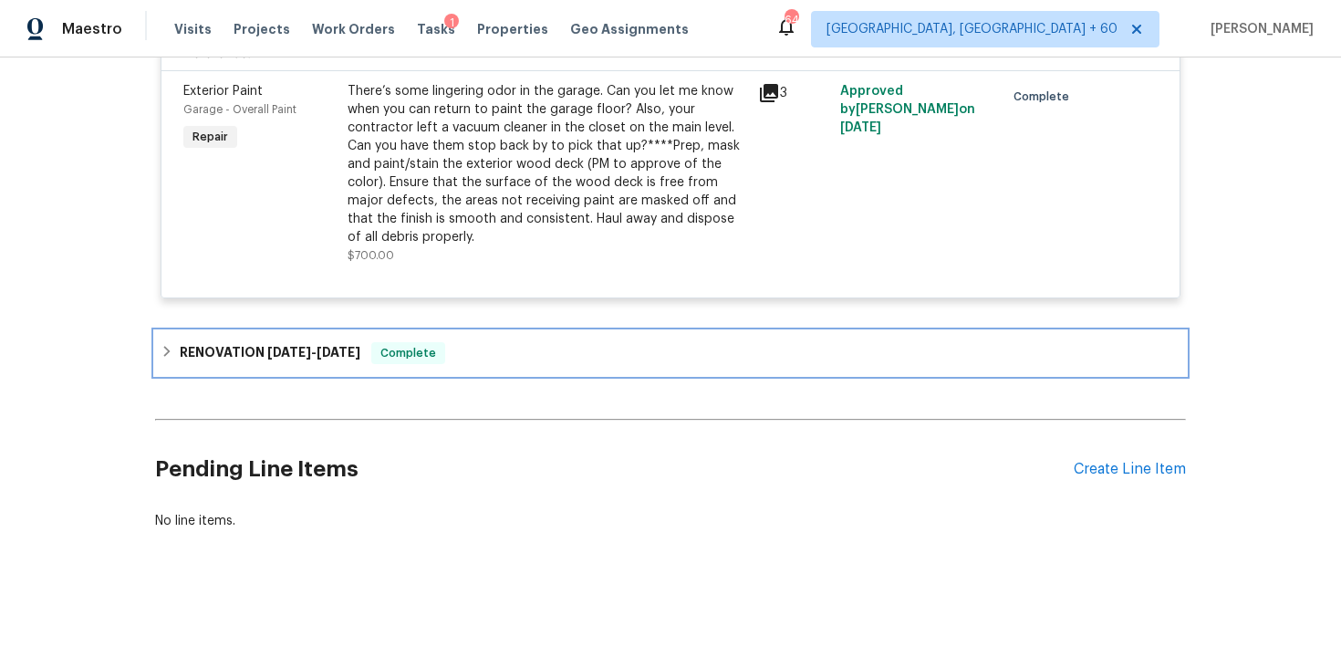
click at [490, 362] on div "RENOVATION [DATE] - [DATE] Complete" at bounding box center [671, 353] width 1020 height 22
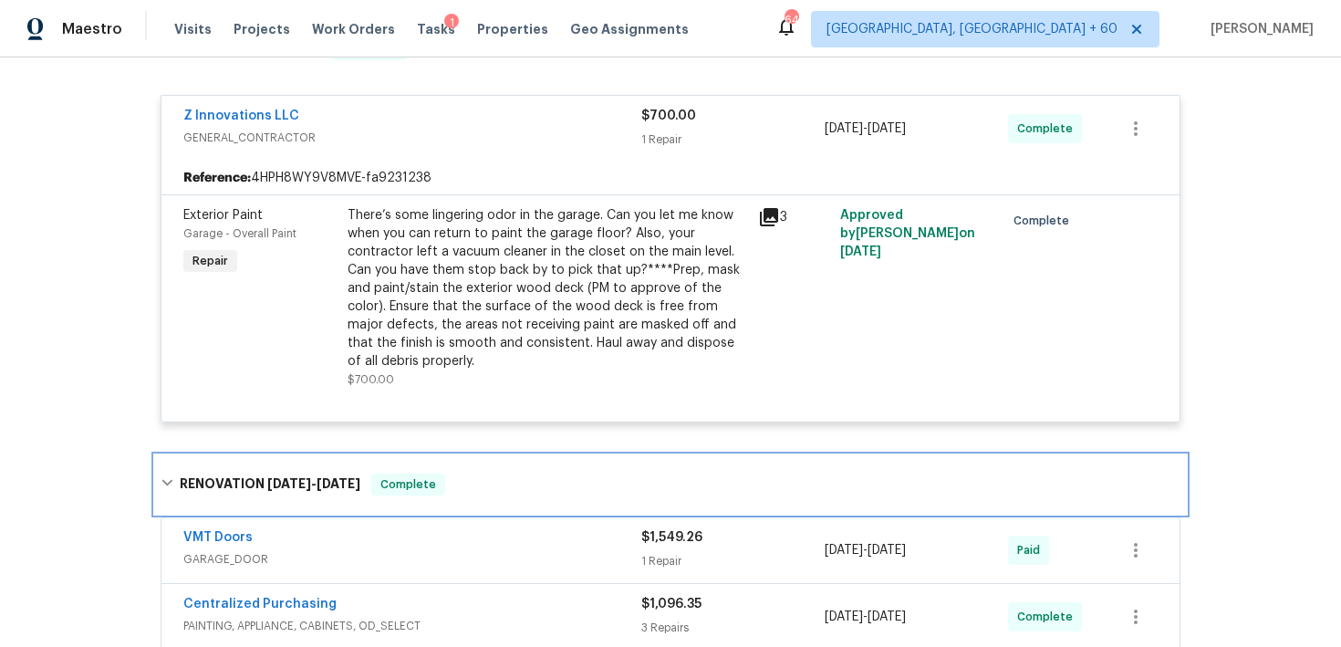
scroll to position [0, 0]
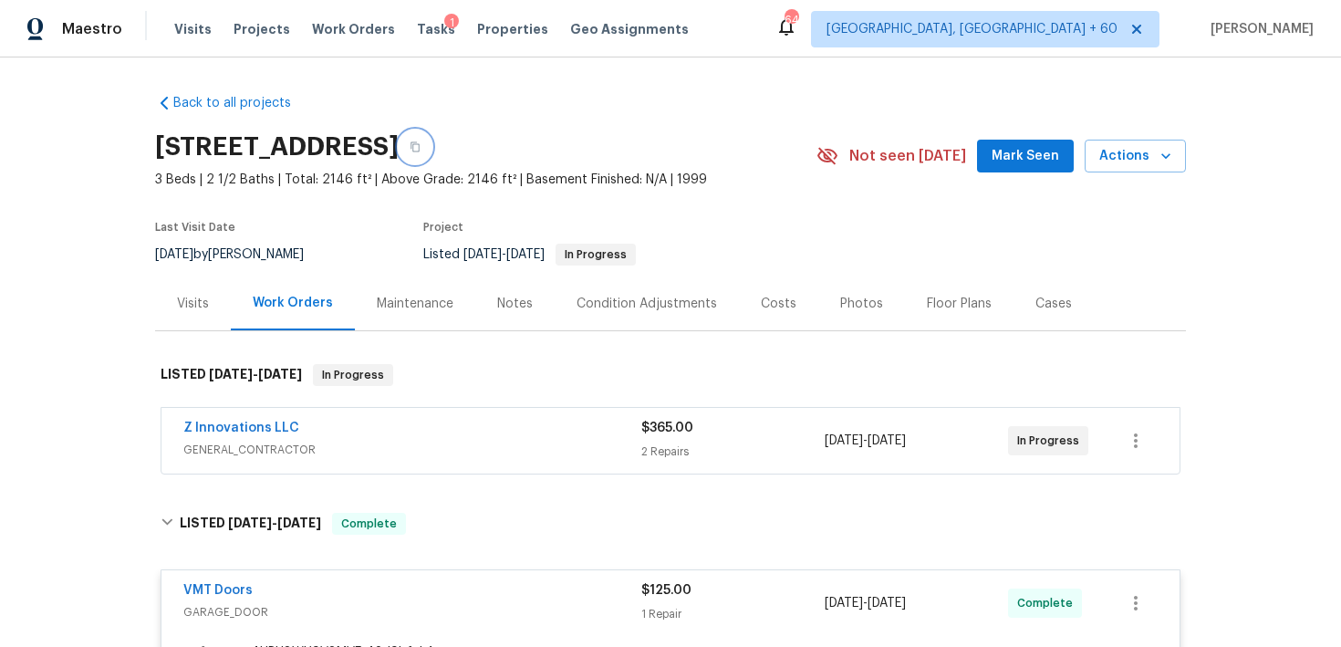
click at [421, 149] on icon "button" at bounding box center [415, 146] width 11 height 11
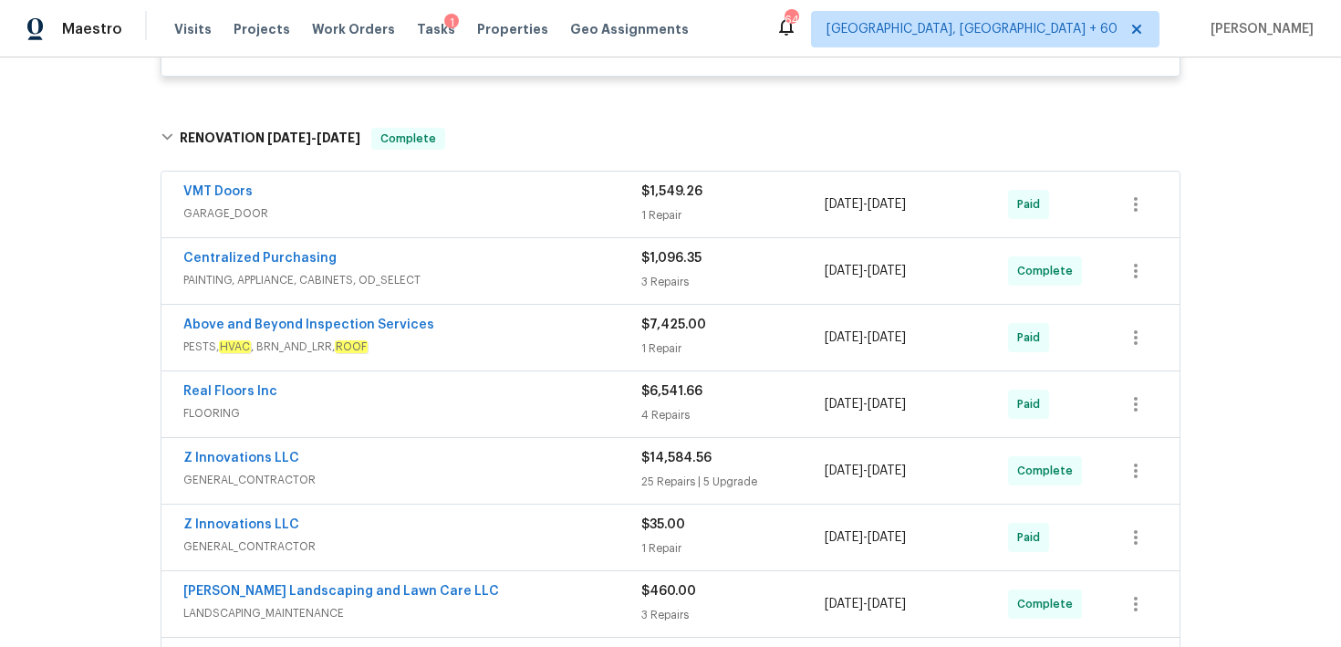
scroll to position [1154, 0]
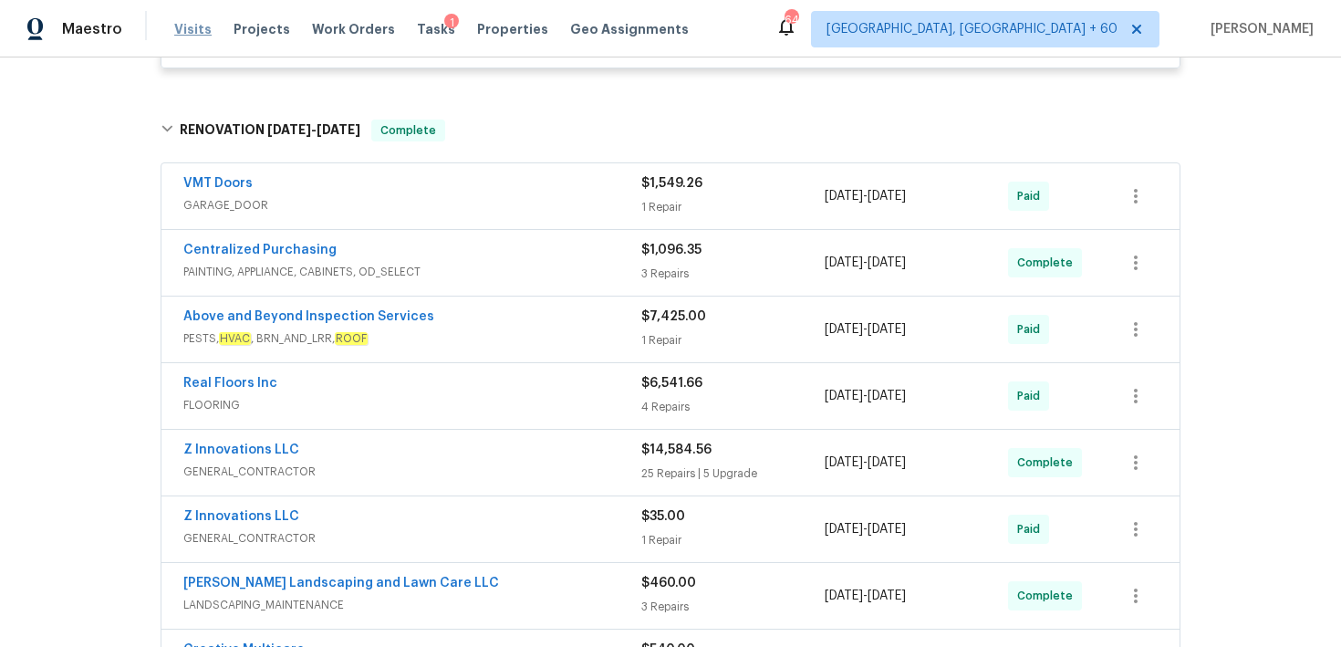
click at [185, 30] on span "Visits" at bounding box center [192, 29] width 37 height 18
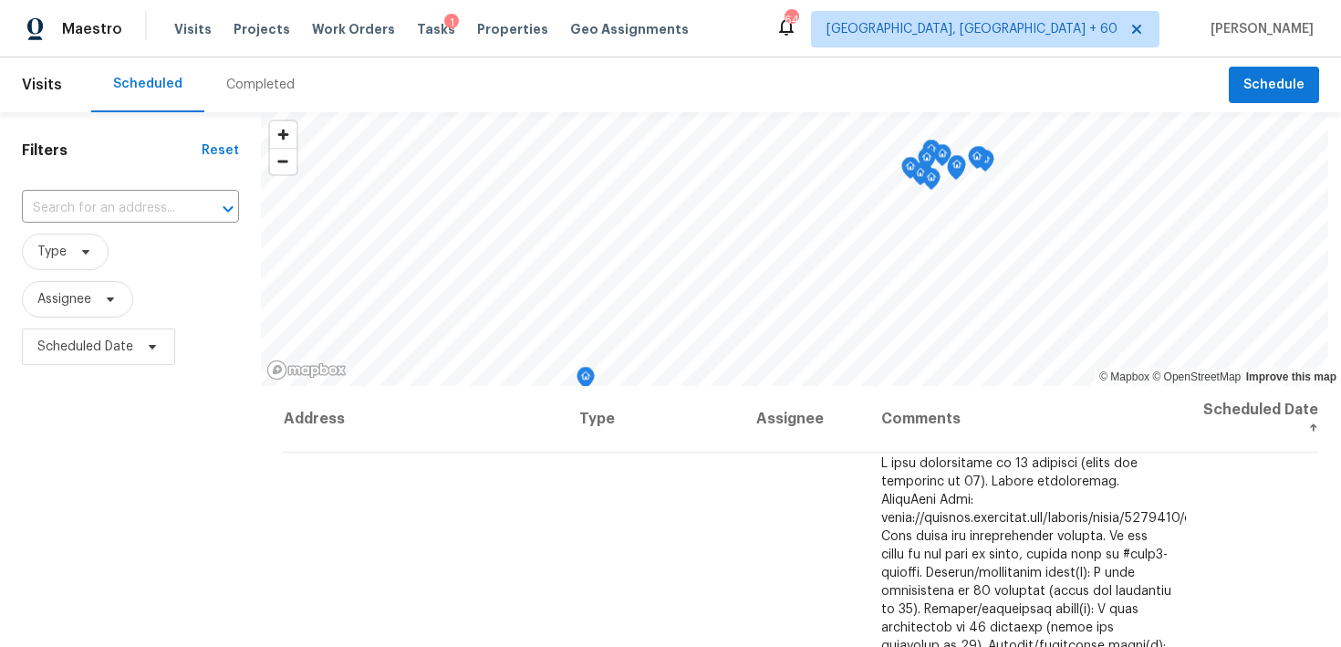
click at [242, 68] on div "Completed" at bounding box center [260, 84] width 112 height 55
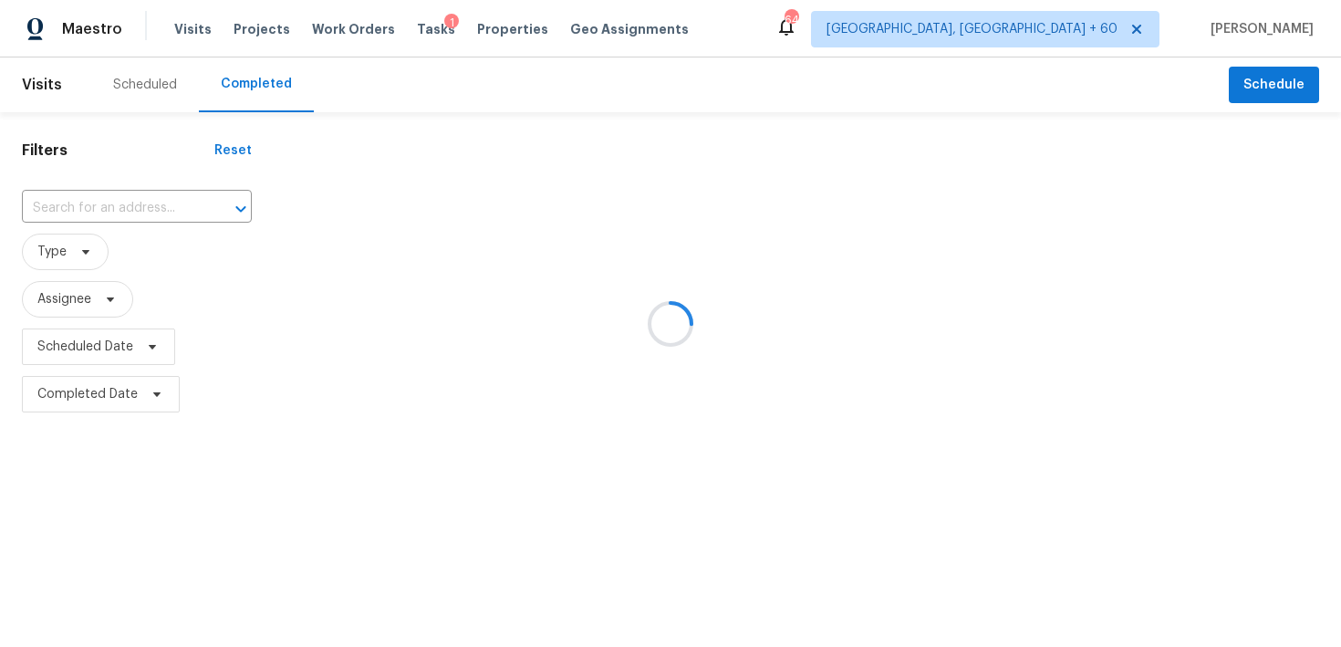
click at [102, 201] on div at bounding box center [670, 323] width 1341 height 647
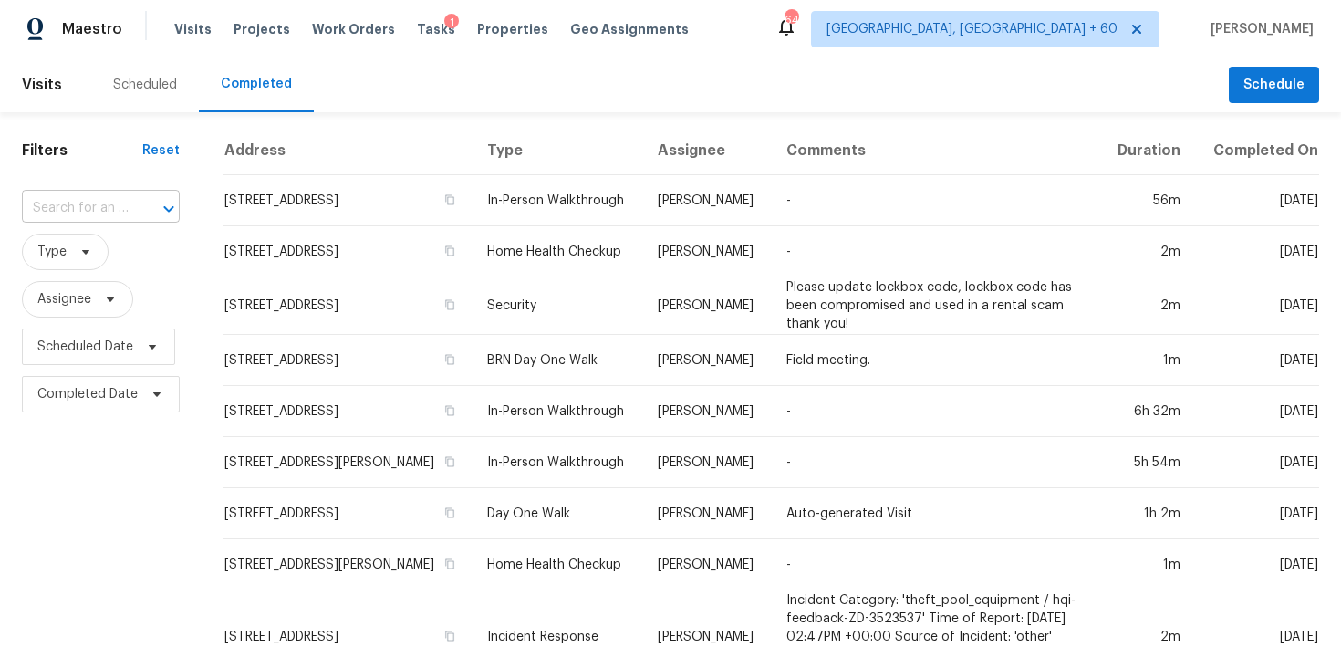
click at [129, 203] on div "​" at bounding box center [101, 208] width 158 height 28
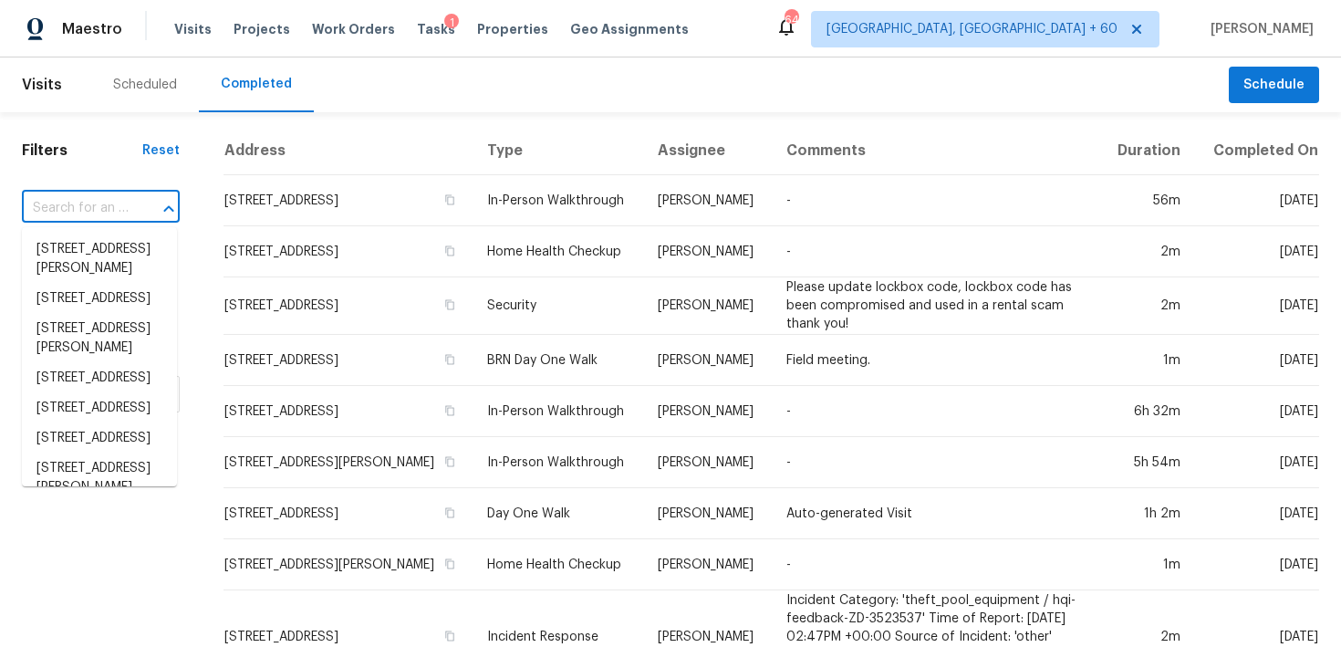
paste input "[STREET_ADDRESS][PERSON_NAME]"
type input "[STREET_ADDRESS][PERSON_NAME]"
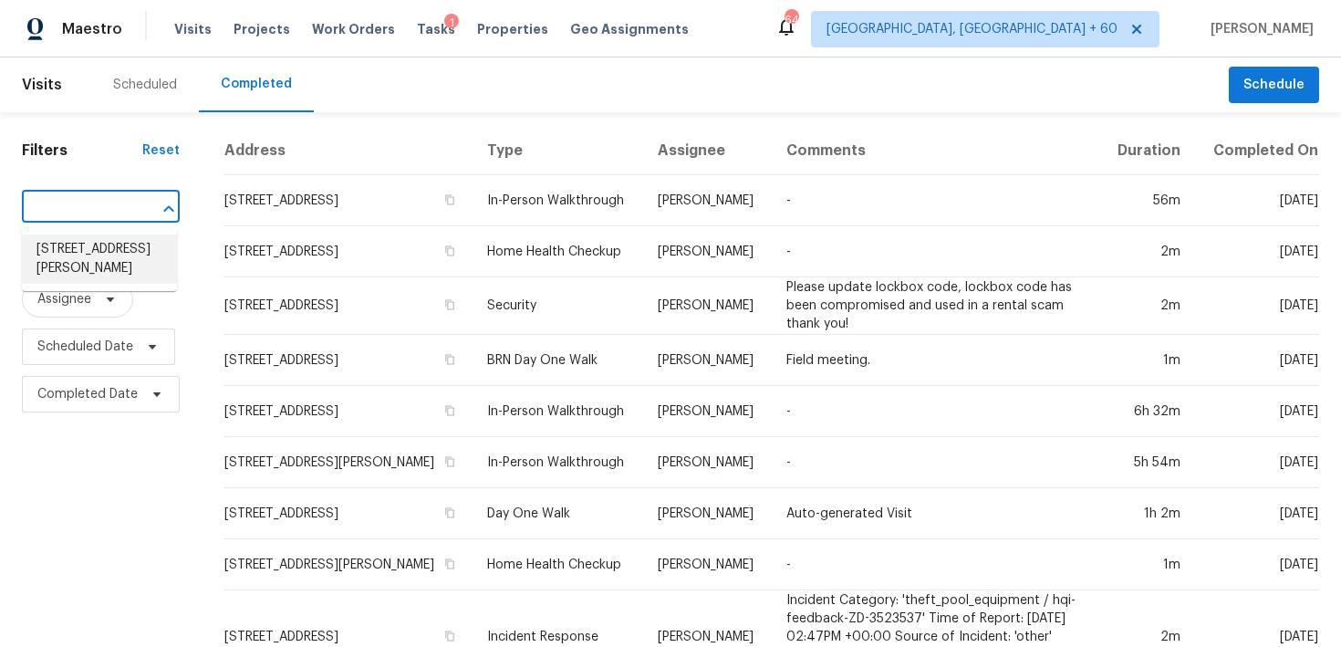
click at [78, 254] on li "[STREET_ADDRESS][PERSON_NAME]" at bounding box center [99, 258] width 155 height 49
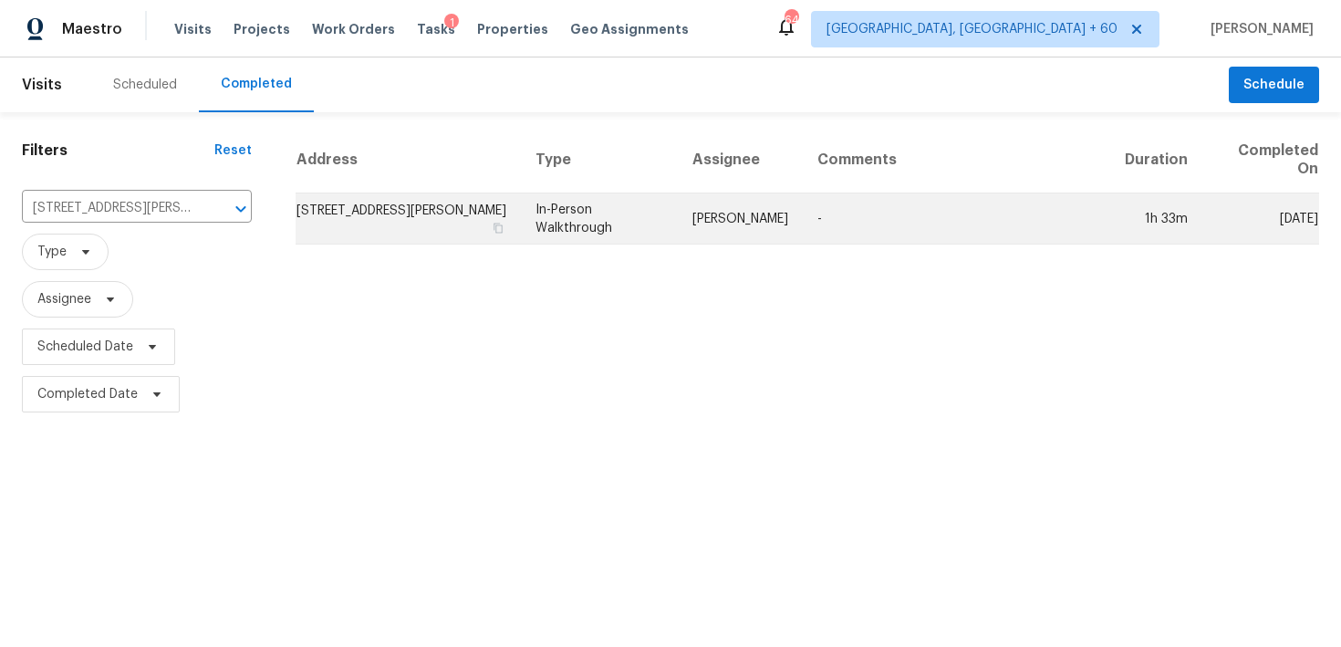
click at [590, 233] on td "In-Person Walkthrough" at bounding box center [599, 218] width 157 height 51
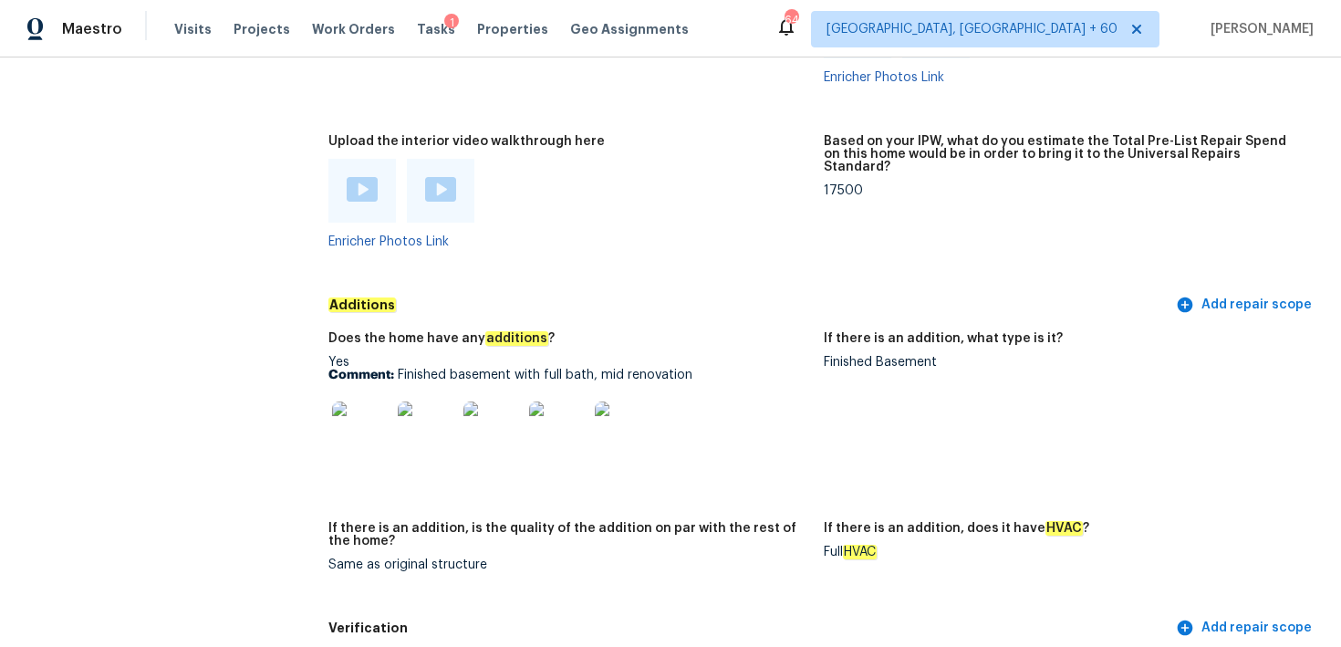
scroll to position [4133, 0]
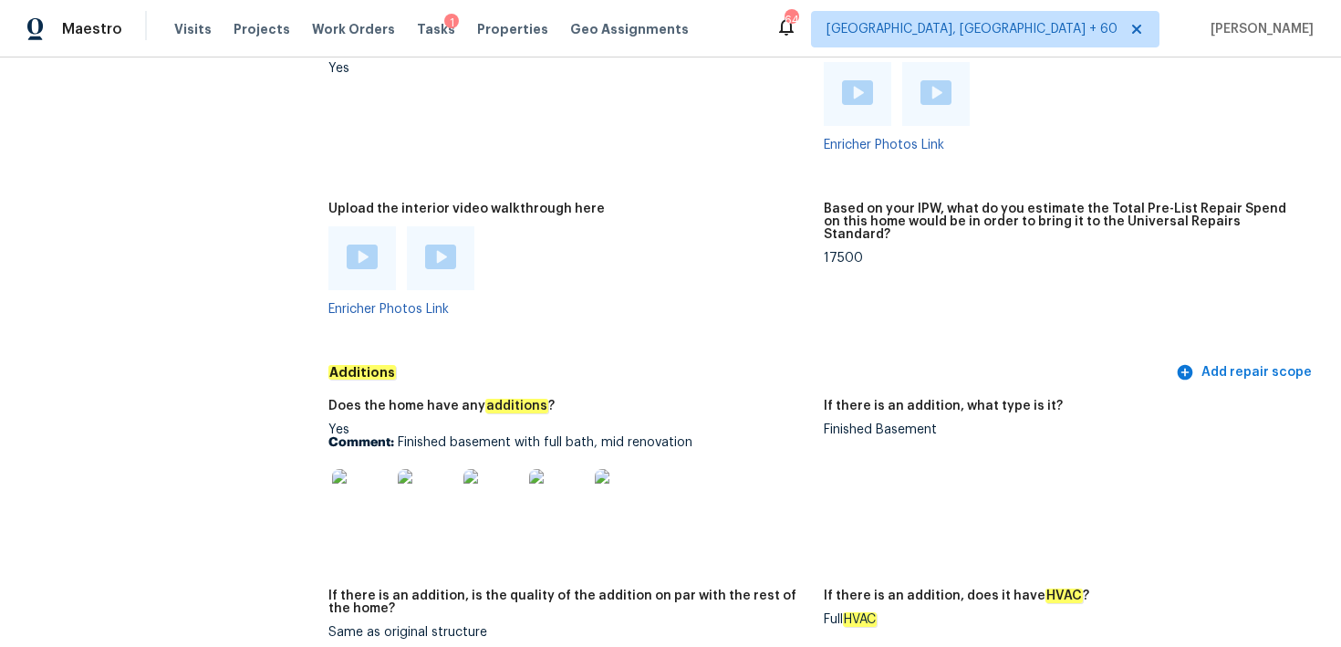
click at [375, 285] on div at bounding box center [362, 258] width 68 height 64
click at [371, 251] on img at bounding box center [362, 256] width 31 height 25
click at [456, 282] on div at bounding box center [441, 258] width 68 height 64
click at [441, 259] on img at bounding box center [440, 256] width 31 height 25
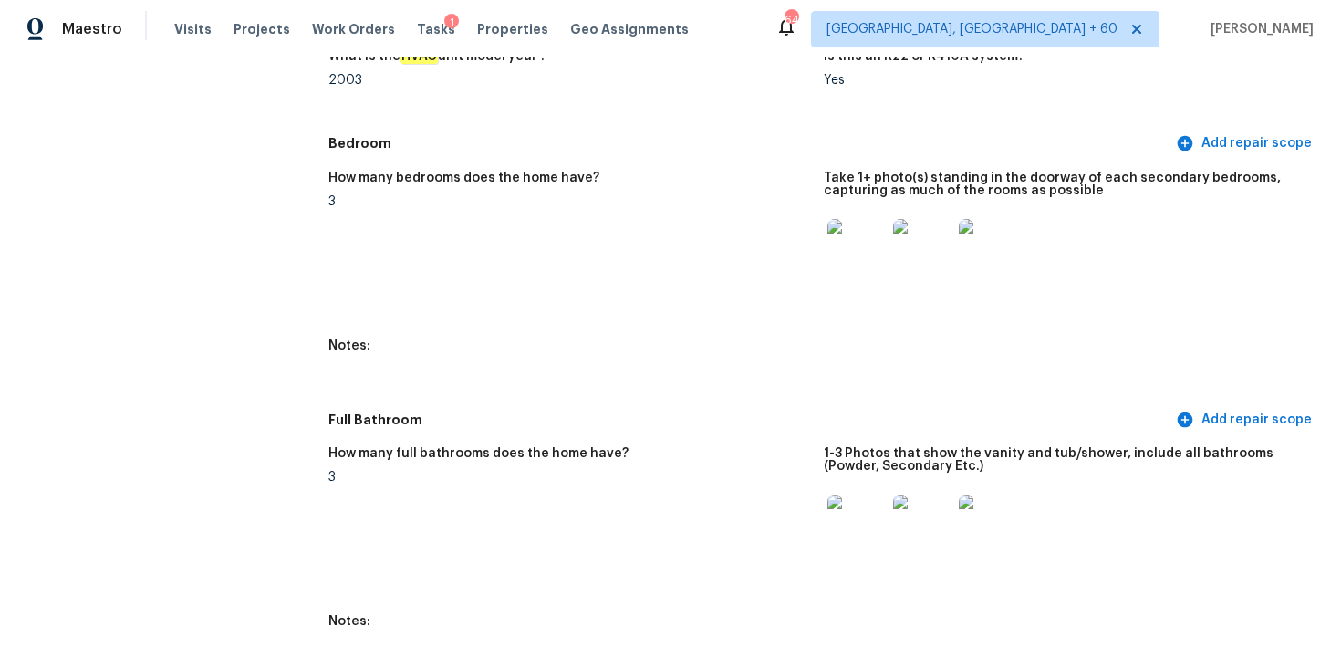
scroll to position [1827, 0]
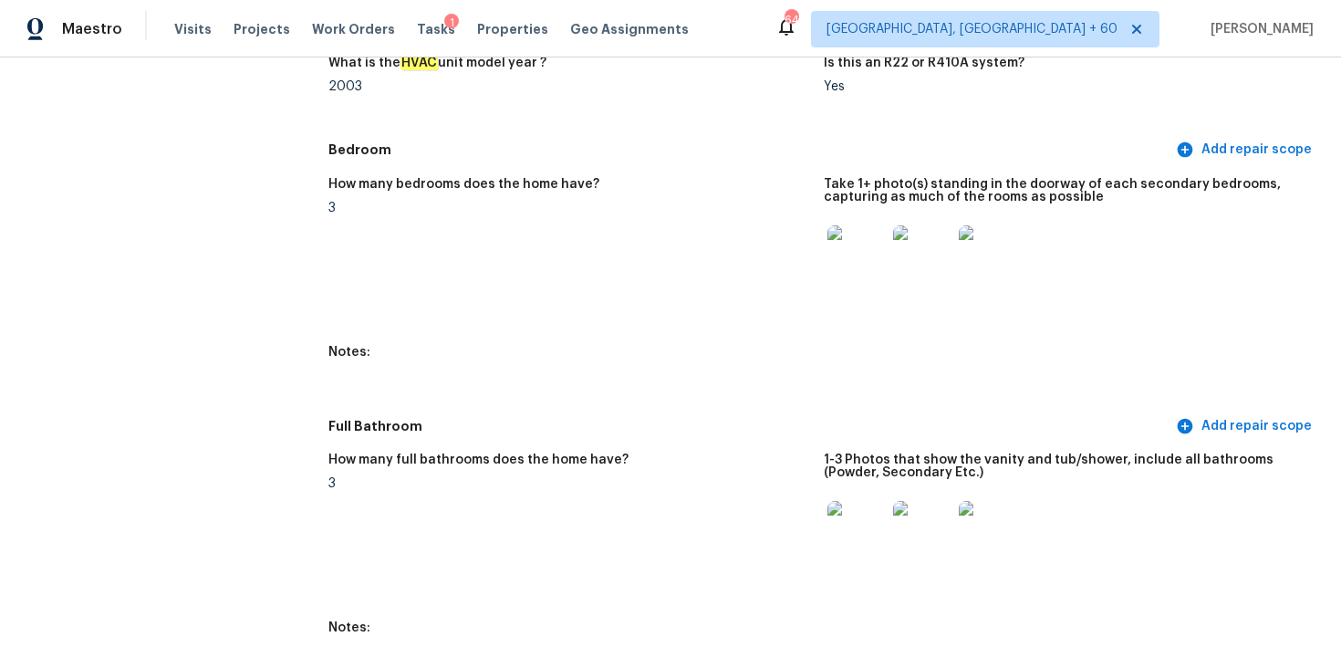
click at [851, 254] on img at bounding box center [856, 254] width 58 height 58
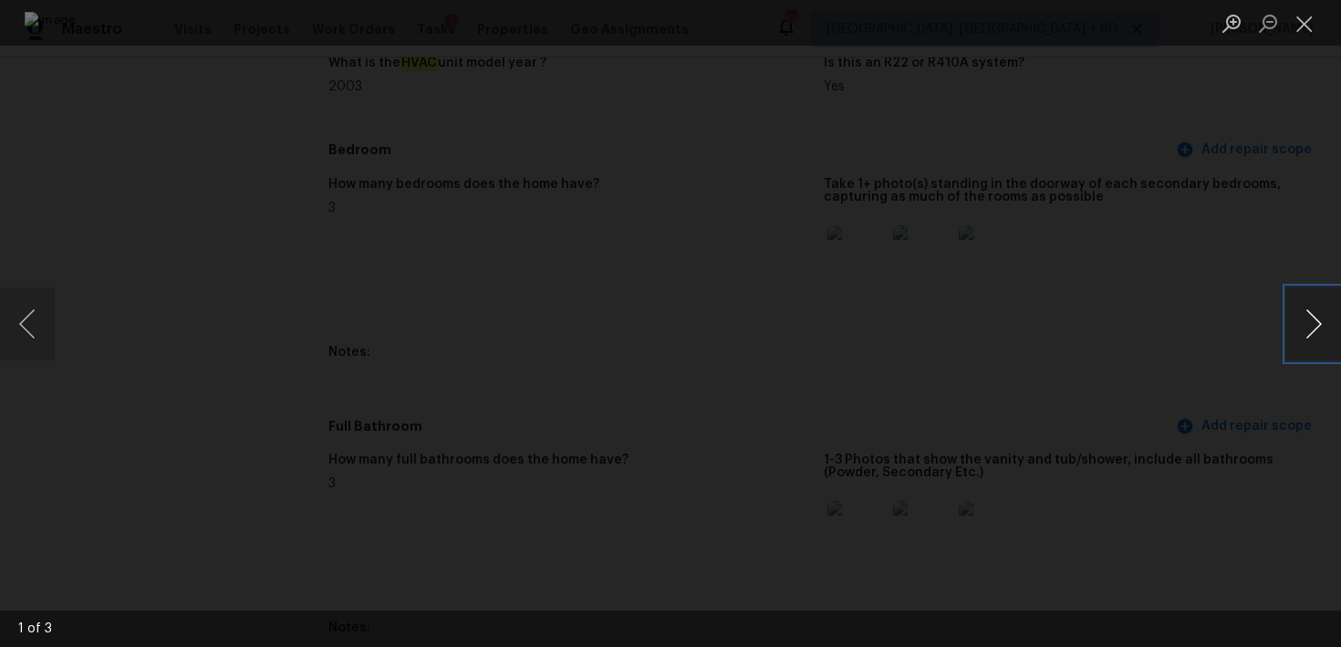
click at [1321, 329] on button "Next image" at bounding box center [1313, 323] width 55 height 73
click at [1303, 28] on button "Close lightbox" at bounding box center [1304, 23] width 36 height 32
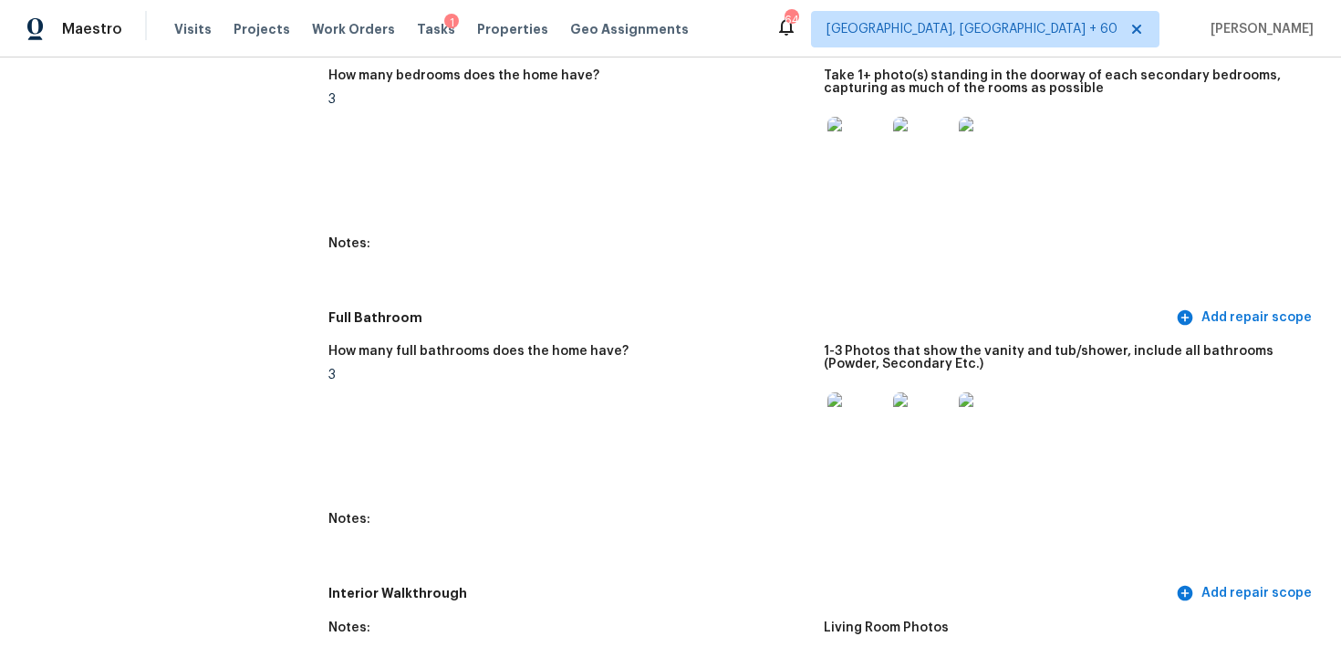
scroll to position [2020, 0]
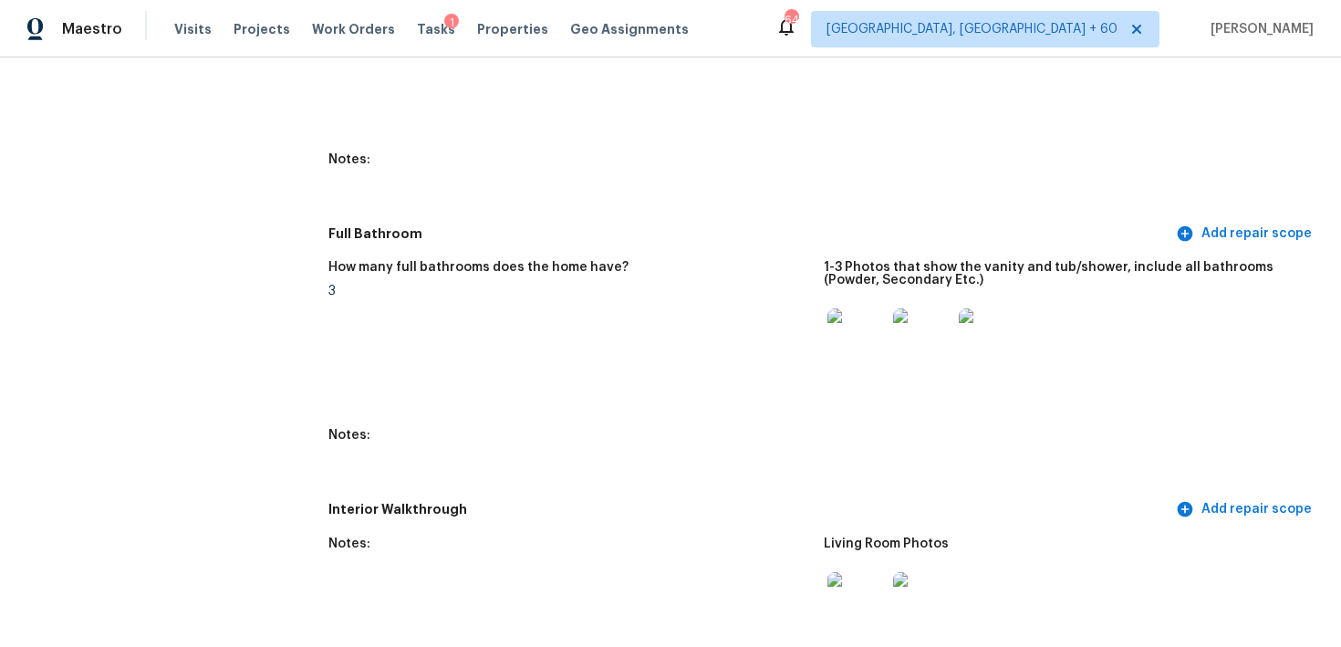
click at [872, 306] on div at bounding box center [857, 337] width 66 height 80
click at [862, 328] on img at bounding box center [856, 337] width 58 height 58
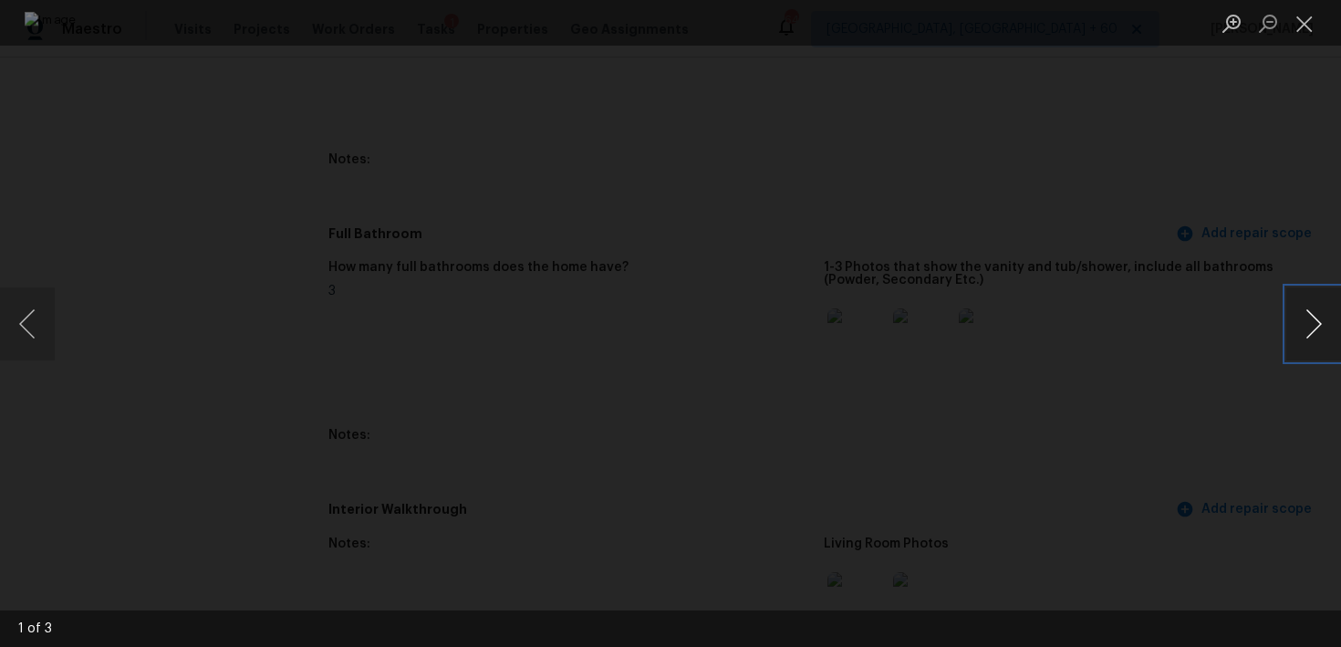
click at [1300, 331] on button "Next image" at bounding box center [1313, 323] width 55 height 73
click at [1300, 332] on button "Next image" at bounding box center [1313, 323] width 55 height 73
click at [1302, 14] on button "Close lightbox" at bounding box center [1304, 23] width 36 height 32
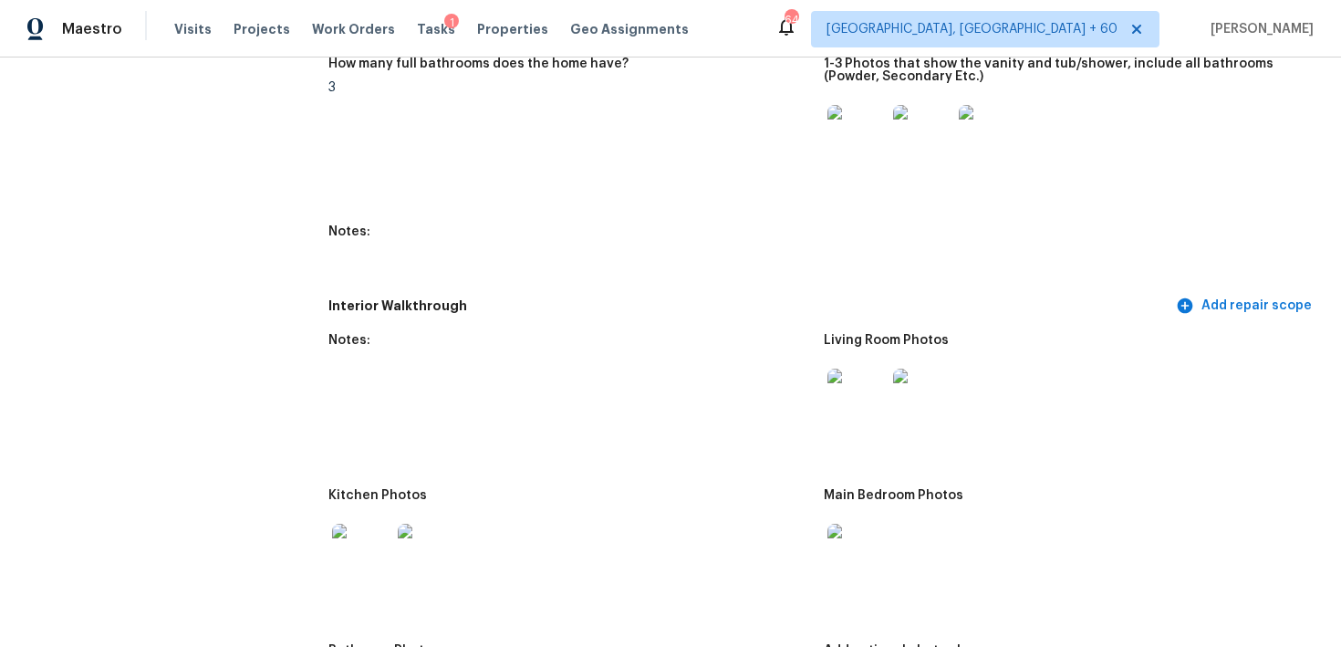
scroll to position [2381, 0]
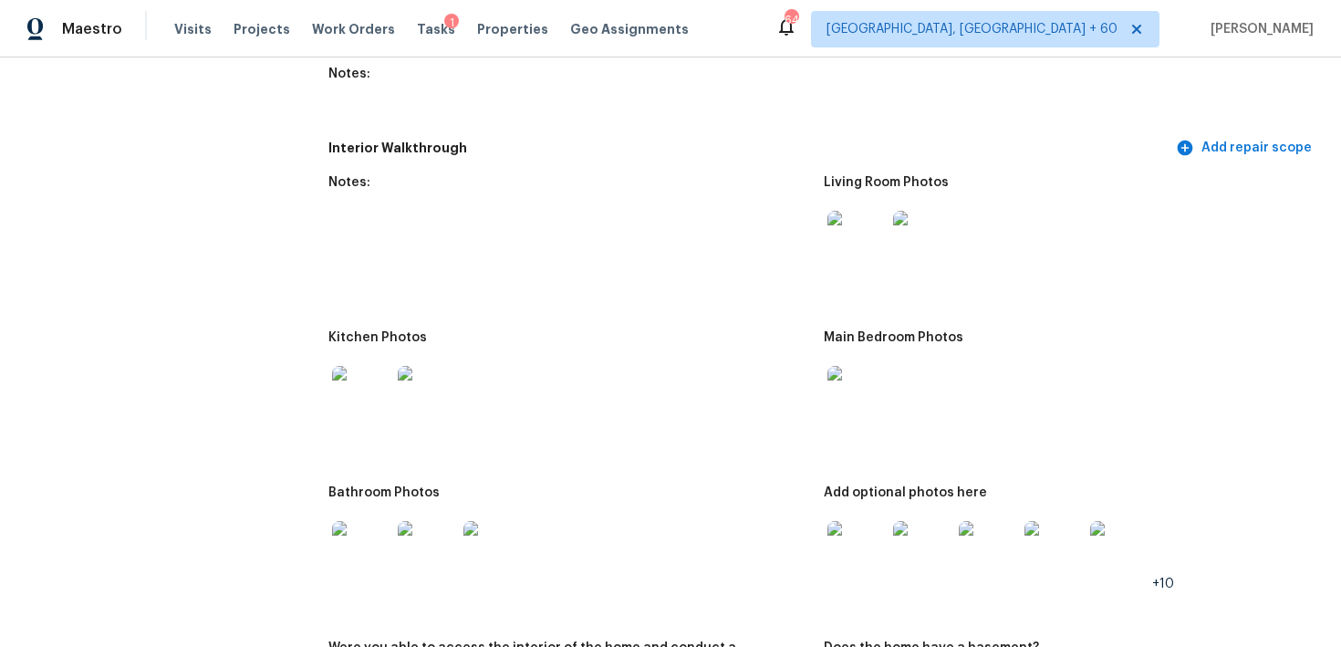
click at [360, 401] on img at bounding box center [361, 395] width 58 height 58
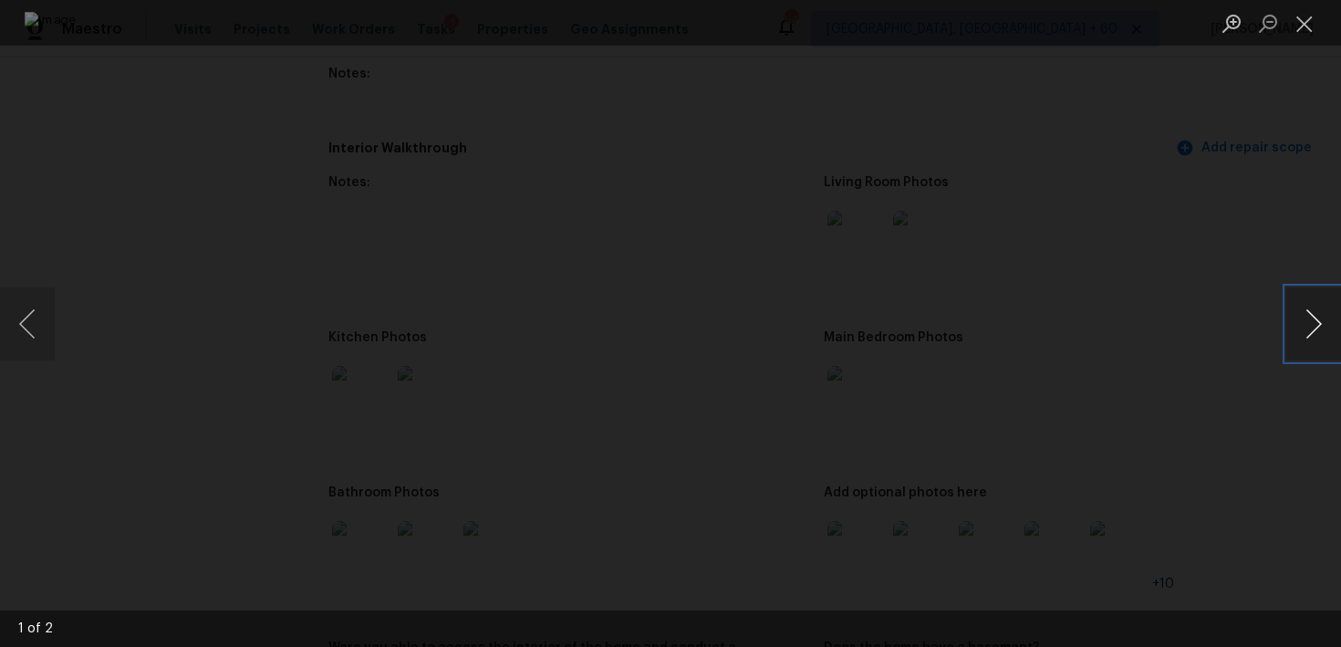
click at [1321, 330] on button "Next image" at bounding box center [1313, 323] width 55 height 73
click at [1309, 23] on button "Close lightbox" at bounding box center [1304, 23] width 36 height 32
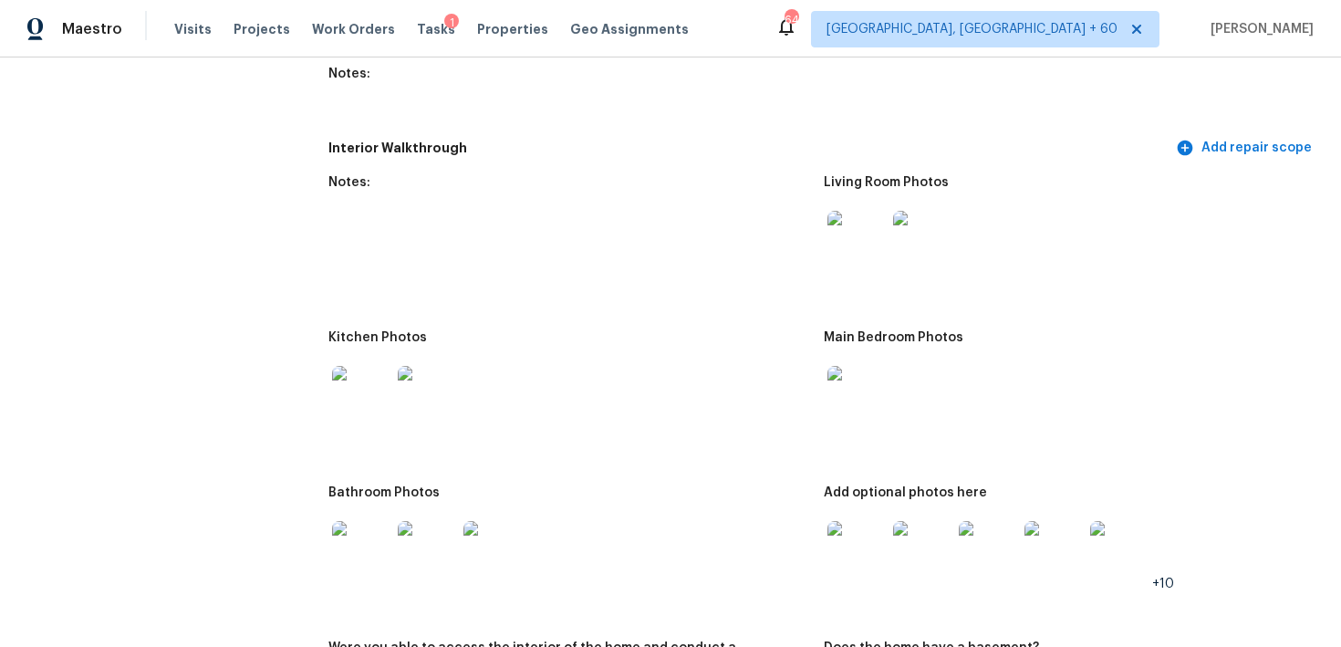
click at [872, 237] on img at bounding box center [856, 240] width 58 height 58
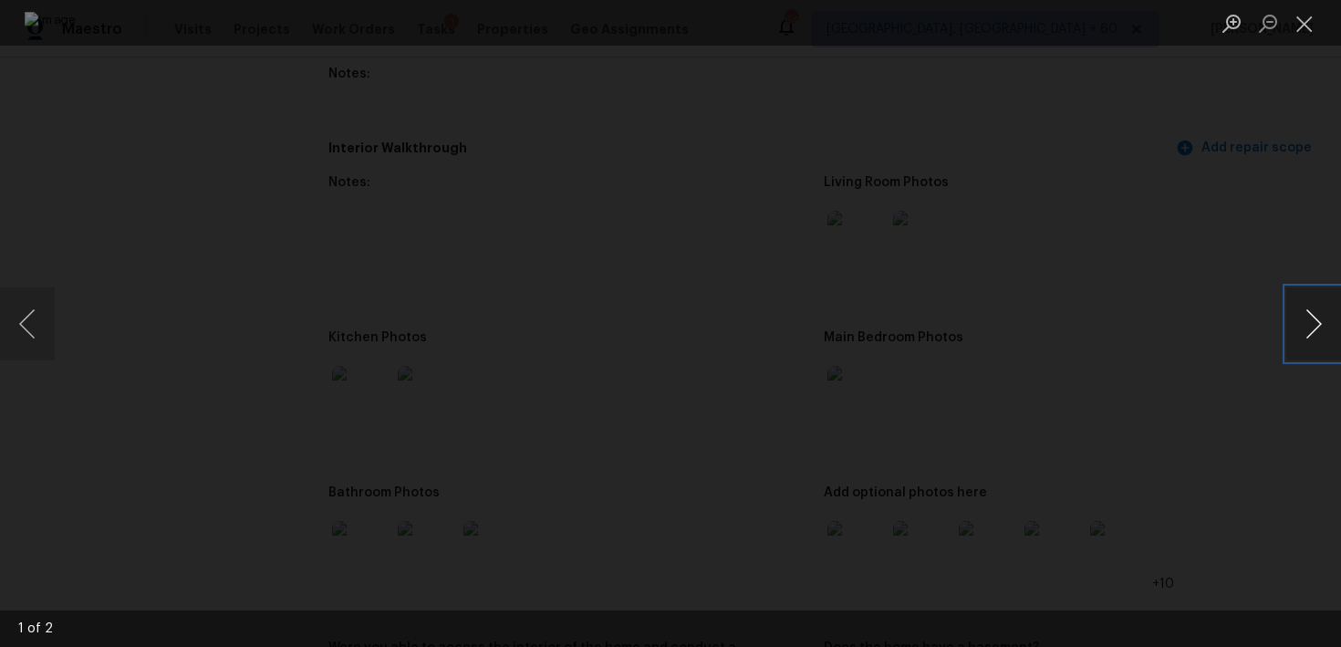
click at [1315, 322] on button "Next image" at bounding box center [1313, 323] width 55 height 73
click at [1315, 13] on button "Close lightbox" at bounding box center [1304, 23] width 36 height 32
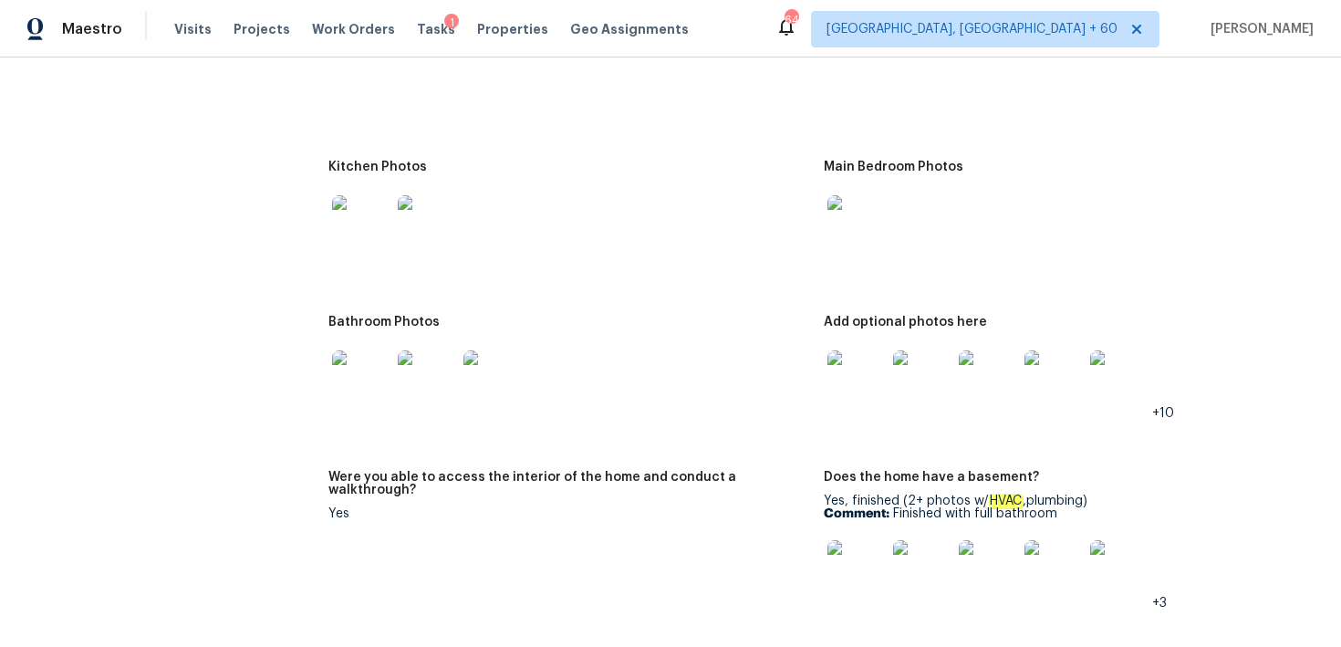
scroll to position [2573, 0]
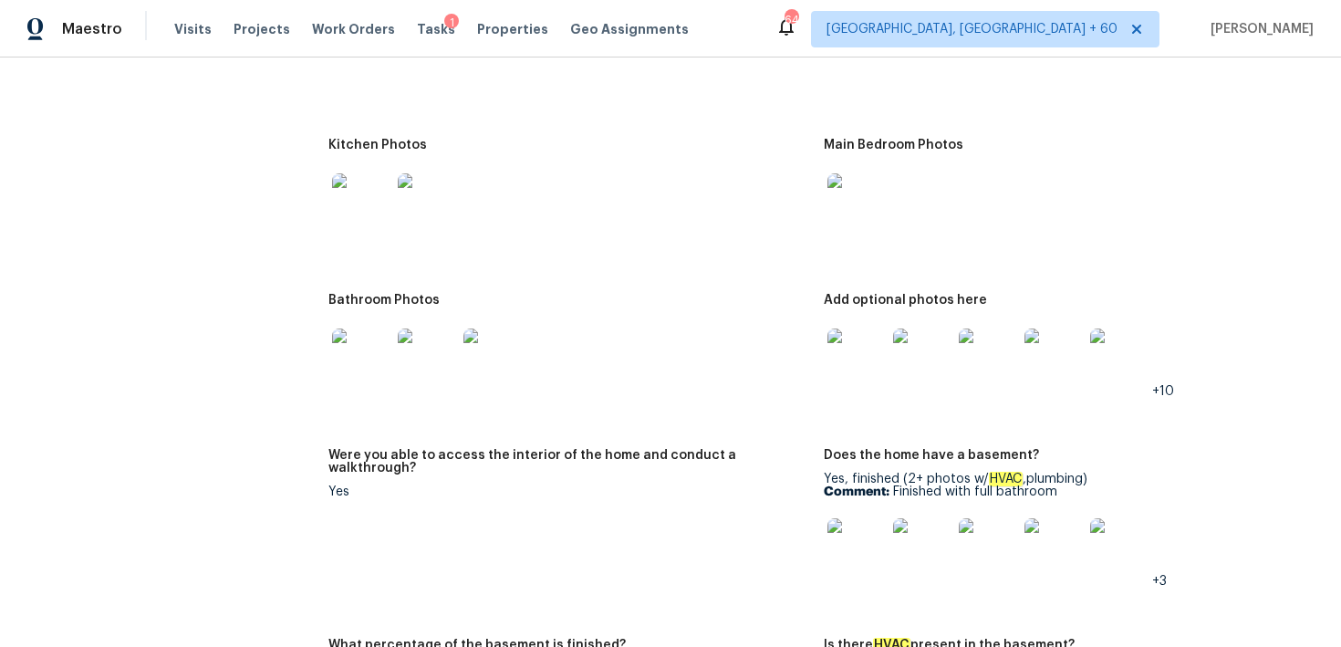
click at [862, 362] on img at bounding box center [856, 357] width 58 height 58
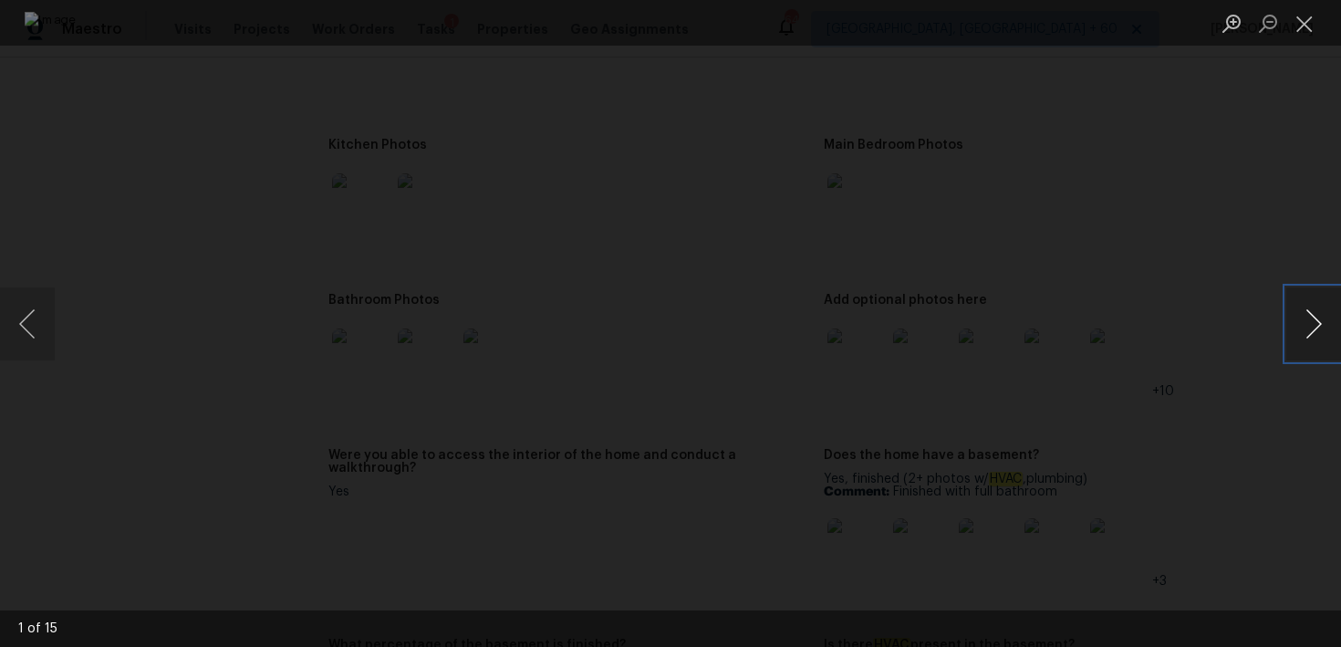
click at [1321, 327] on button "Next image" at bounding box center [1313, 323] width 55 height 73
click at [26, 322] on button "Previous image" at bounding box center [27, 323] width 55 height 73
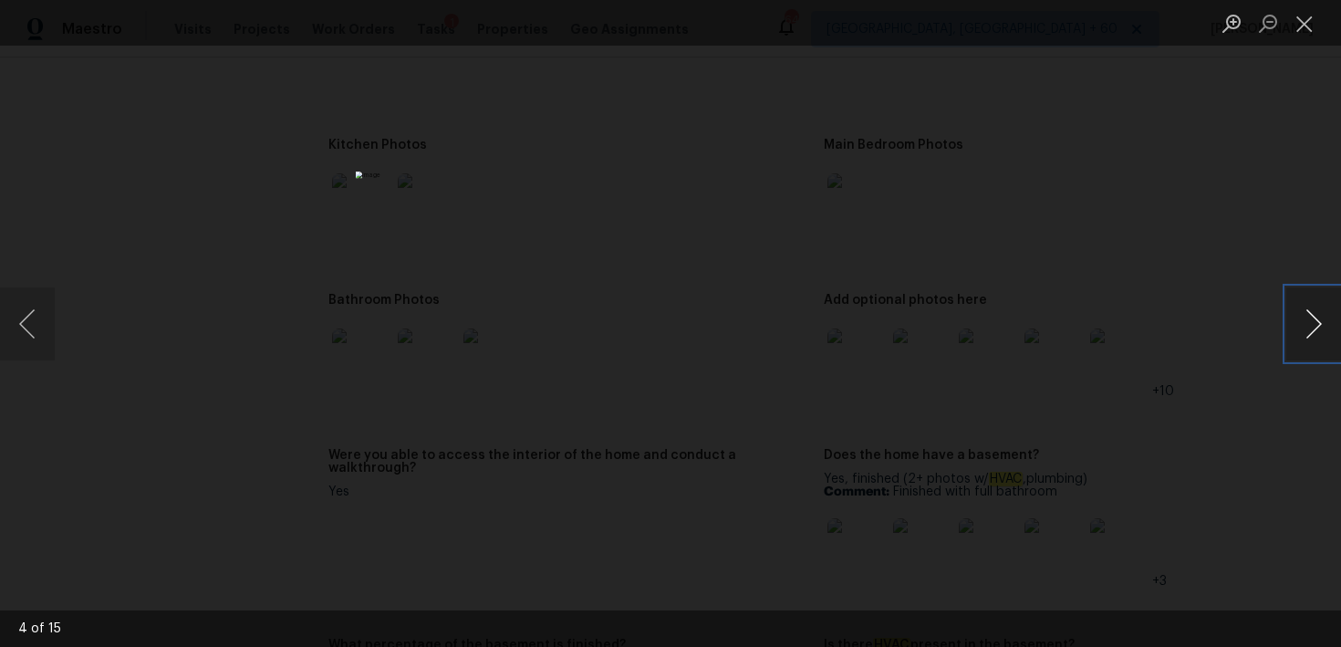
click at [1307, 339] on button "Next image" at bounding box center [1313, 323] width 55 height 73
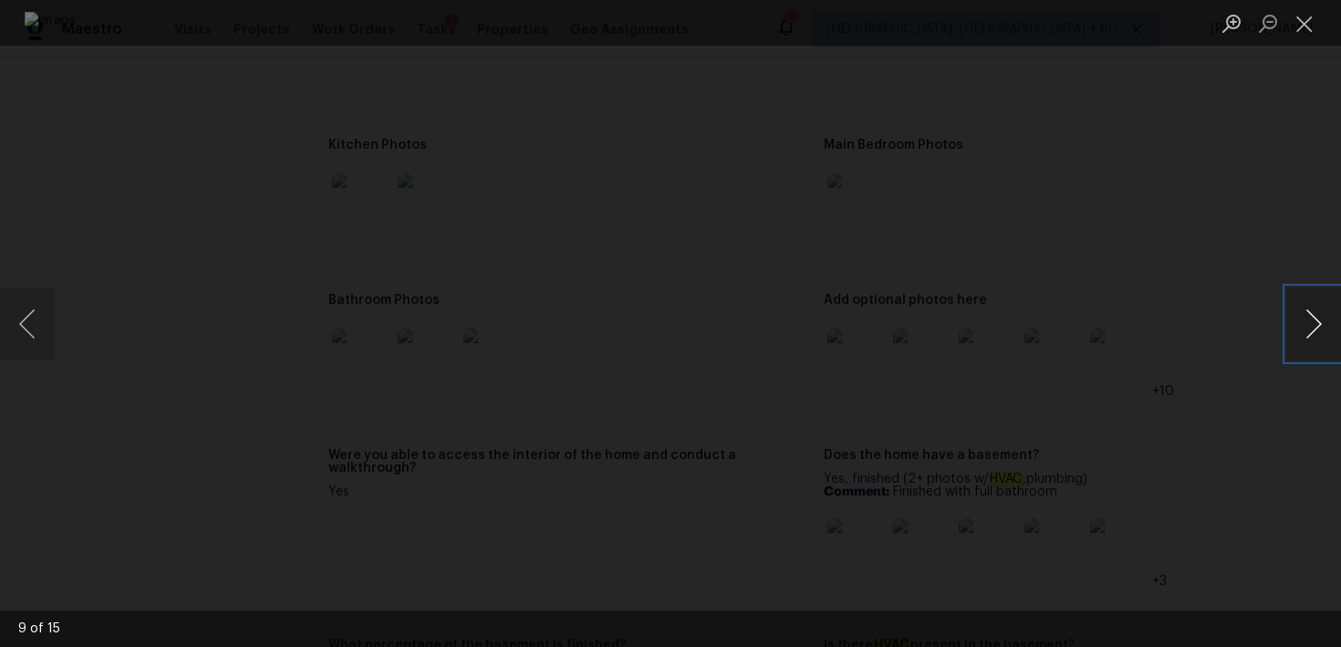
click at [1307, 339] on button "Next image" at bounding box center [1313, 323] width 55 height 73
click at [1313, 26] on button "Close lightbox" at bounding box center [1304, 23] width 36 height 32
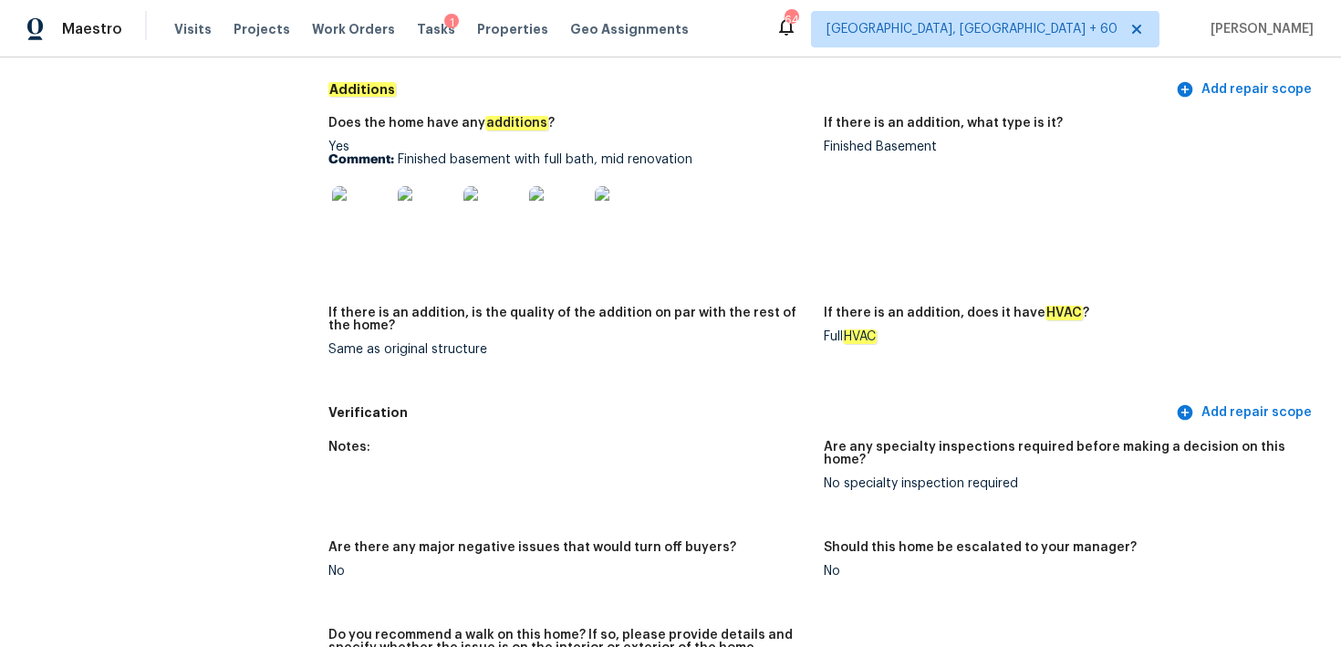
scroll to position [4415, 0]
click at [413, 157] on p "Comment: Finished basement with full bath, mid renovation" at bounding box center [568, 160] width 481 height 13
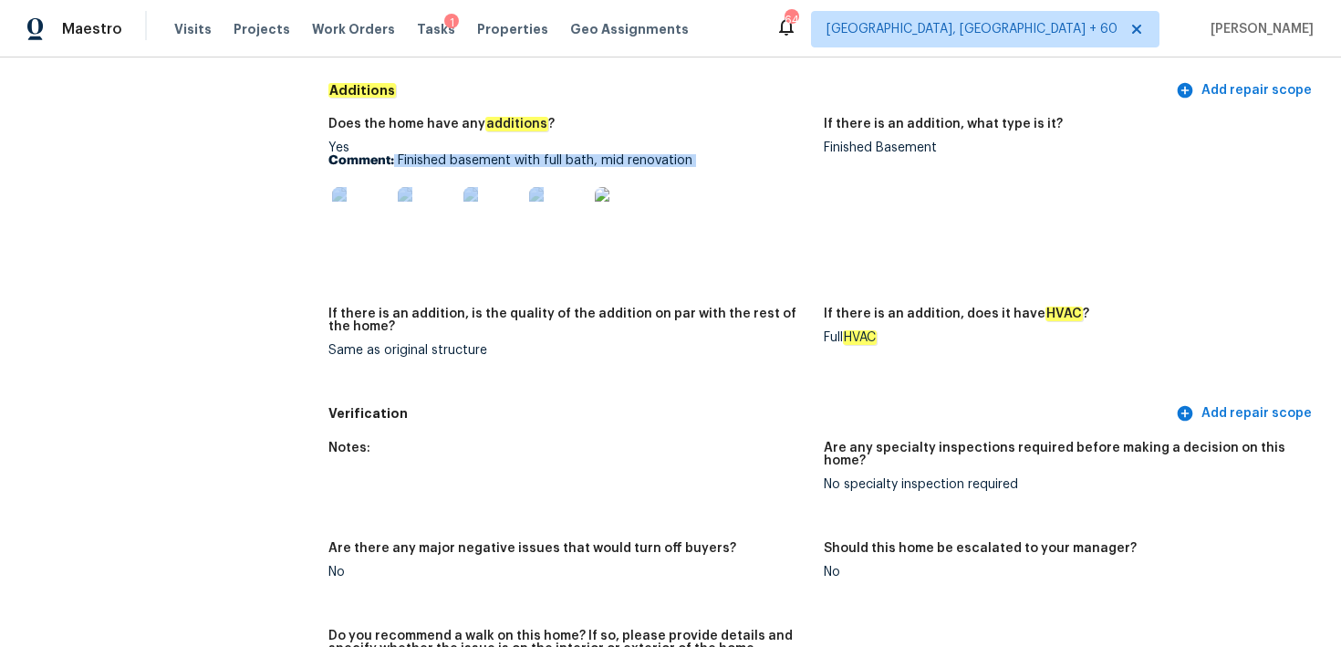
drag, startPoint x: 394, startPoint y: 156, endPoint x: 743, endPoint y: 169, distance: 349.6
click at [743, 170] on div "Yes Comment: Finished basement with full bath, mid renovation" at bounding box center [568, 198] width 481 height 115
click at [660, 166] on p "Comment: Finished basement with full bath, mid renovation" at bounding box center [568, 160] width 481 height 13
drag, startPoint x: 689, startPoint y: 159, endPoint x: 400, endPoint y: 157, distance: 289.2
click at [399, 157] on p "Comment: Finished basement with full bath, mid renovation" at bounding box center [568, 160] width 481 height 13
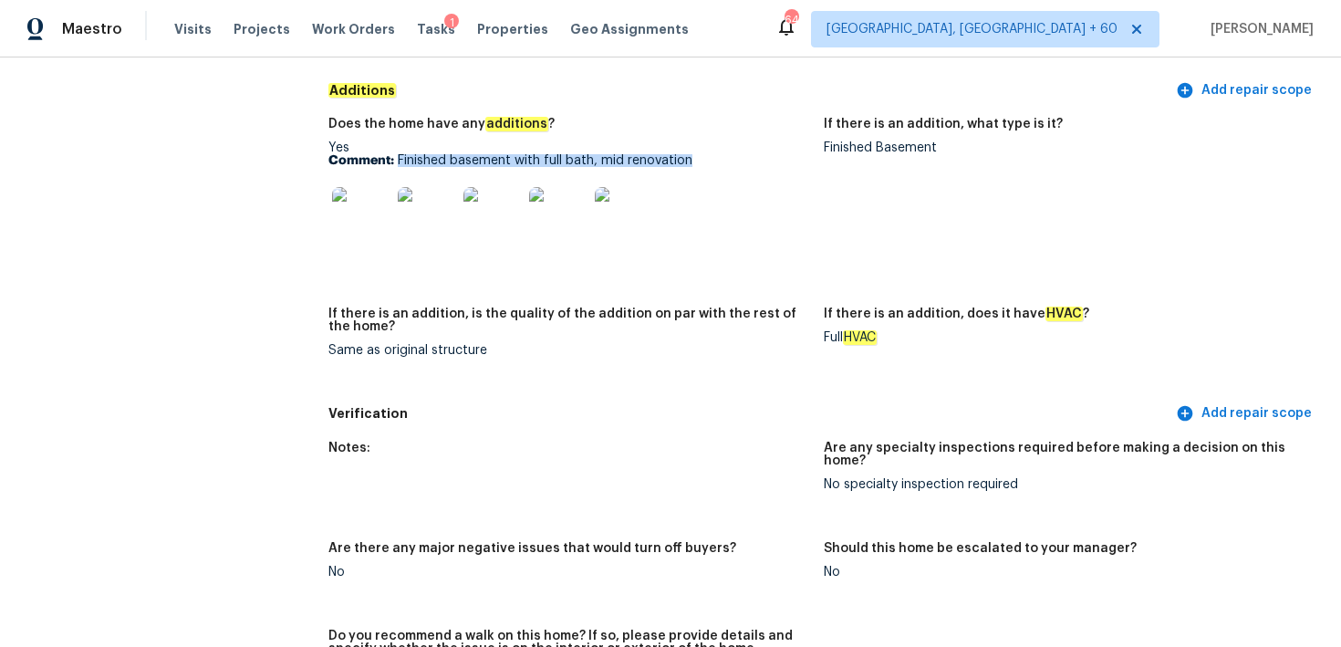
copy p "Finished basement with full bath, mid renovation"
click at [369, 213] on img at bounding box center [361, 216] width 58 height 58
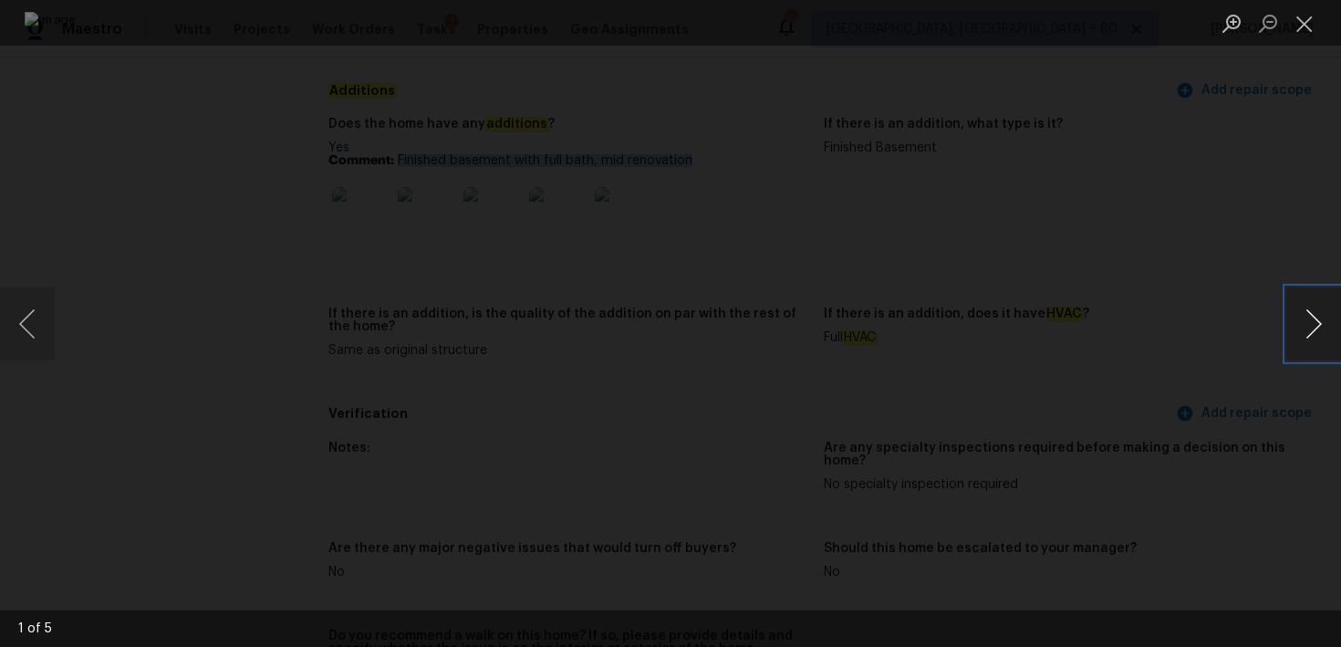
click at [1314, 327] on button "Next image" at bounding box center [1313, 323] width 55 height 73
click at [1316, 343] on button "Next image" at bounding box center [1313, 323] width 55 height 73
click at [1309, 21] on button "Close lightbox" at bounding box center [1304, 23] width 36 height 32
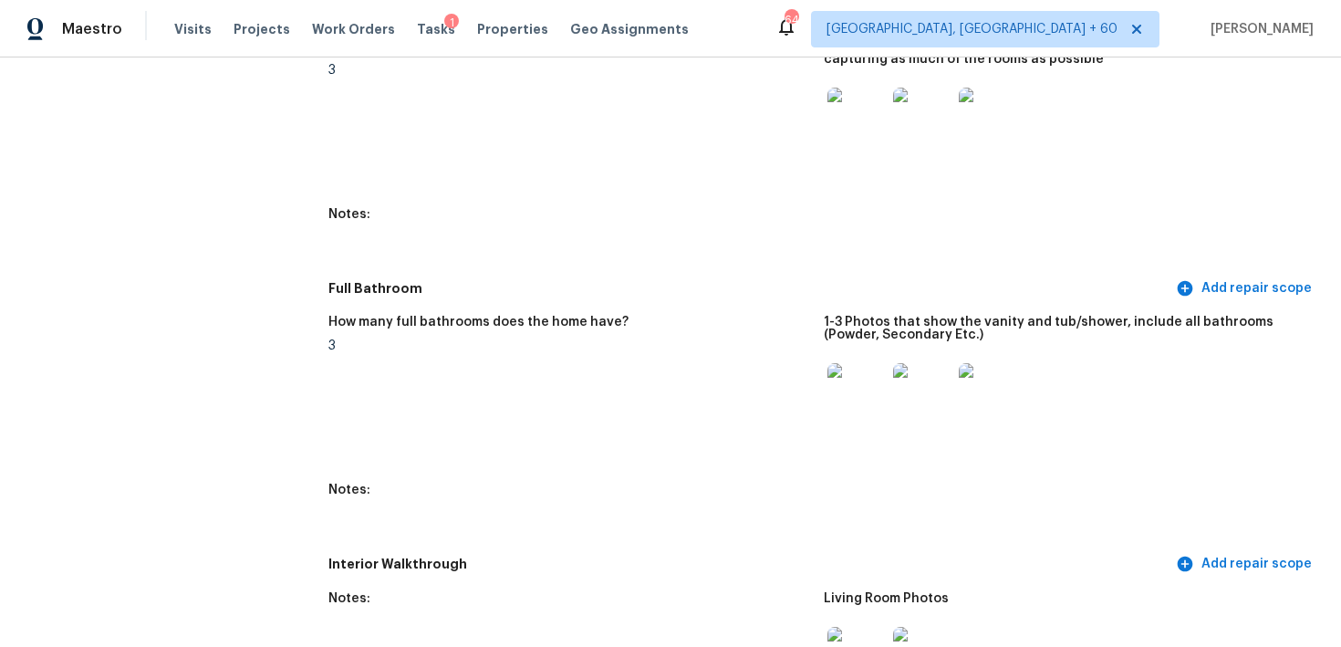
scroll to position [1968, 0]
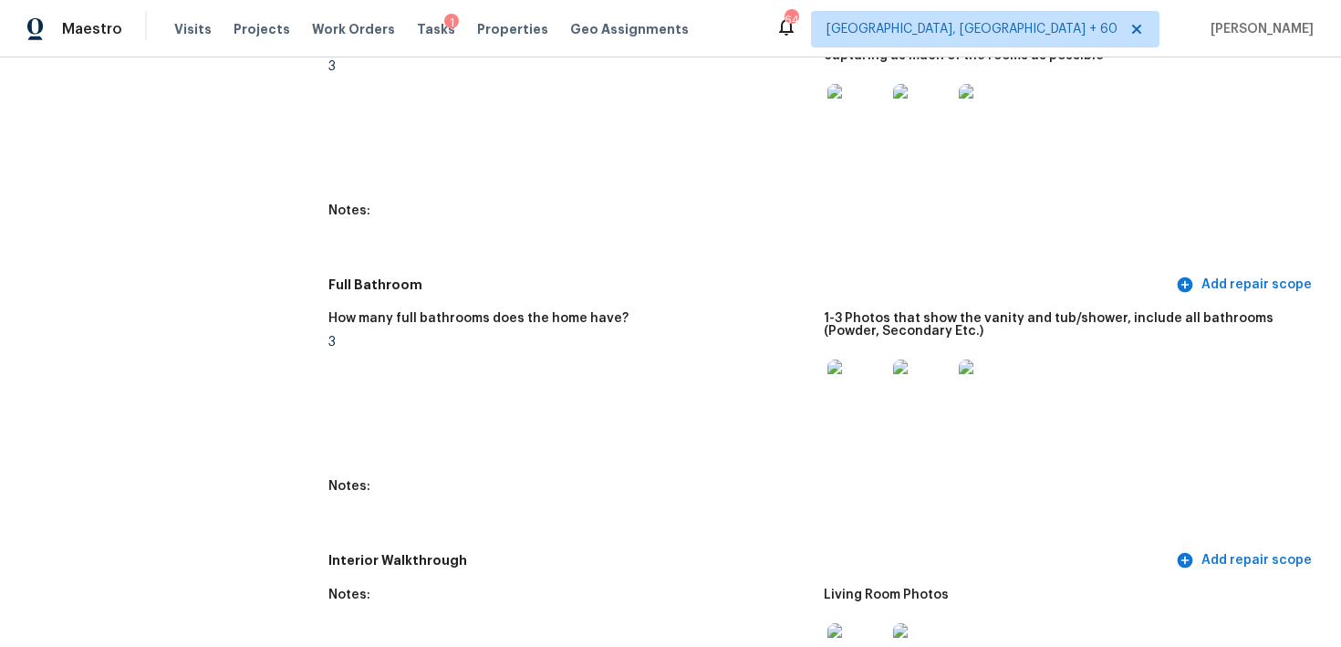
click at [846, 394] on img at bounding box center [856, 388] width 58 height 58
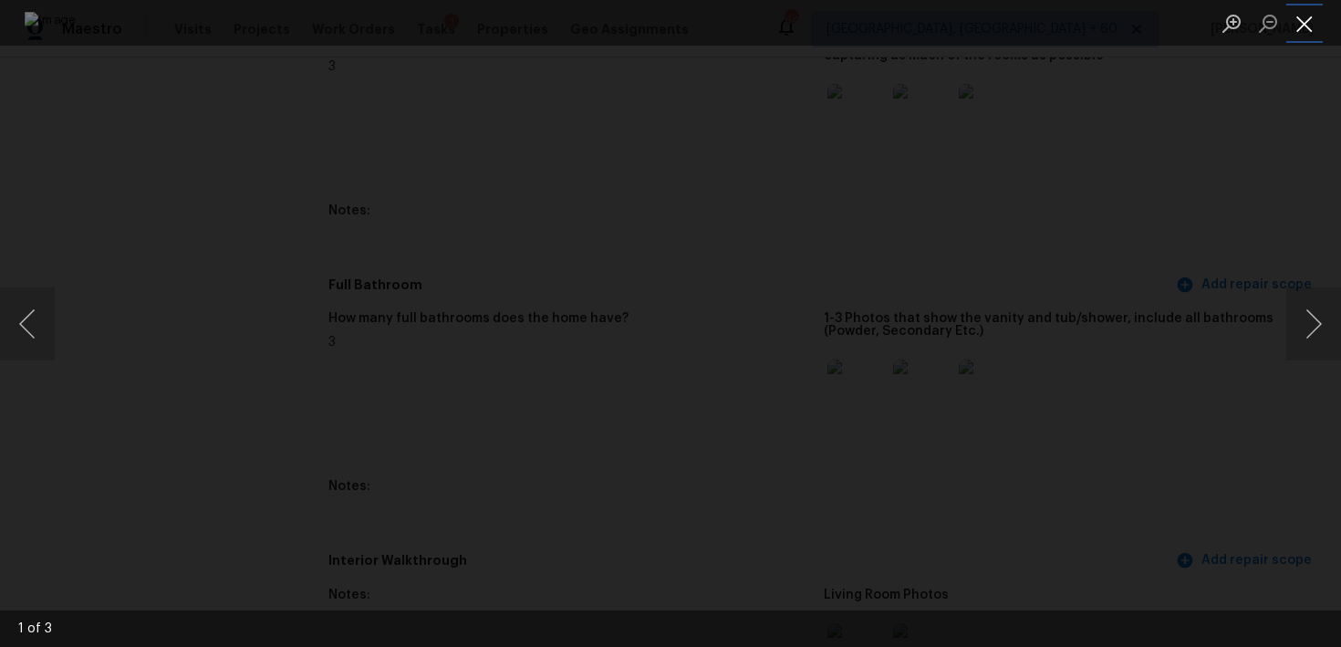
click at [1297, 15] on button "Close lightbox" at bounding box center [1304, 23] width 36 height 32
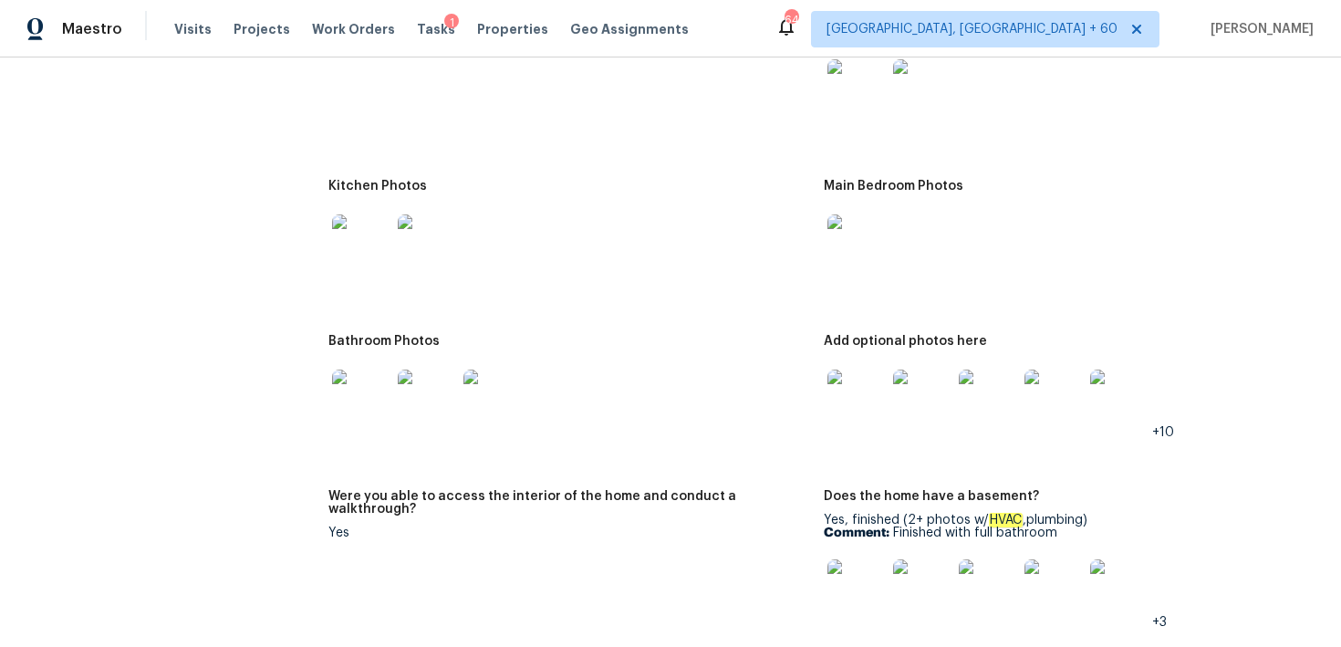
scroll to position [2536, 0]
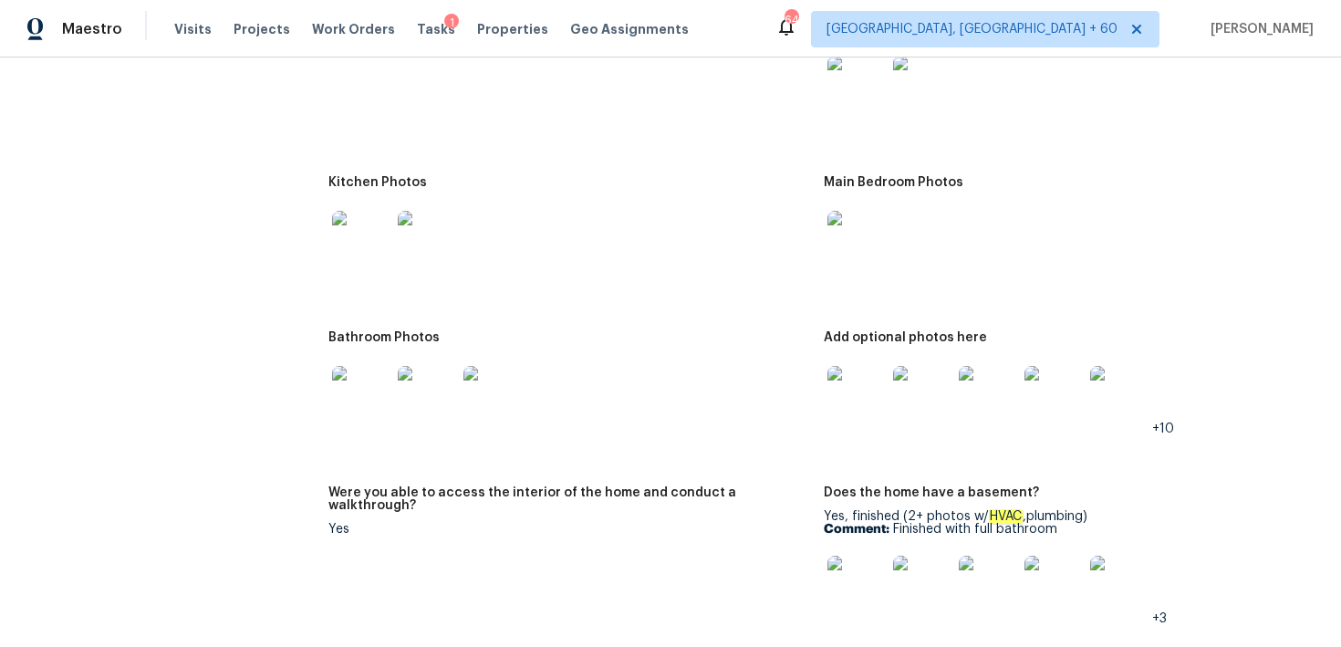
click at [850, 391] on img at bounding box center [856, 395] width 58 height 58
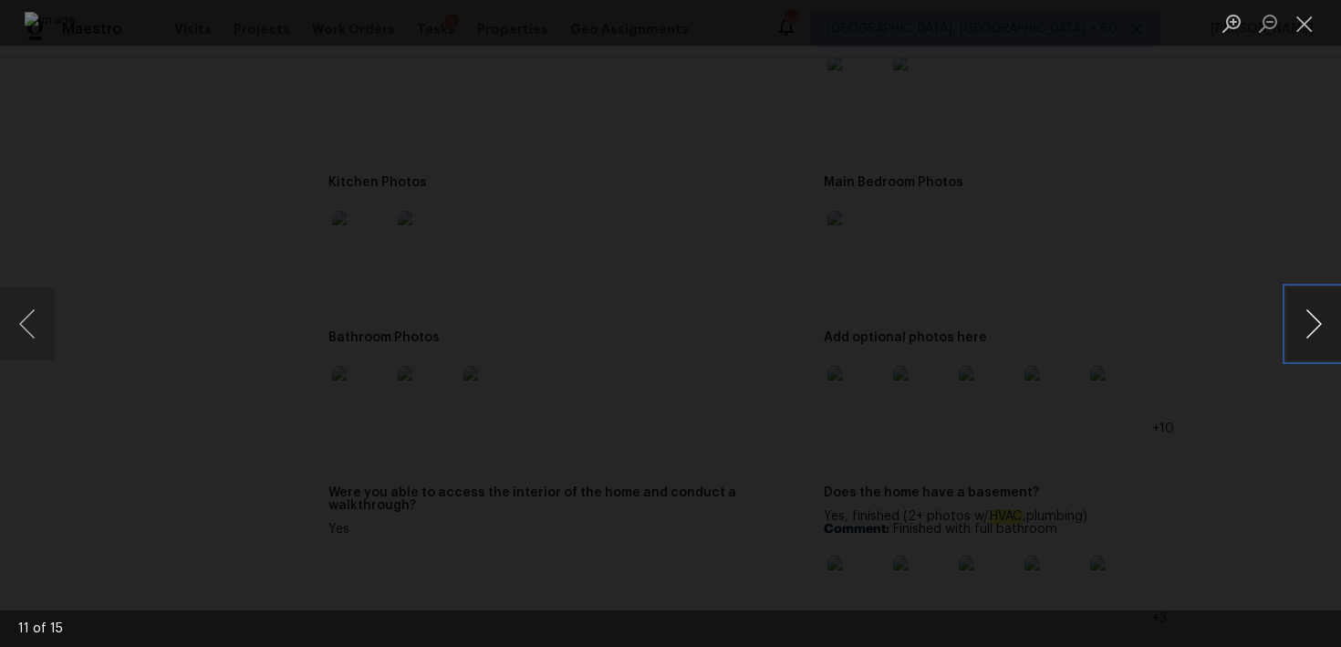
click at [1323, 327] on button "Next image" at bounding box center [1313, 323] width 55 height 73
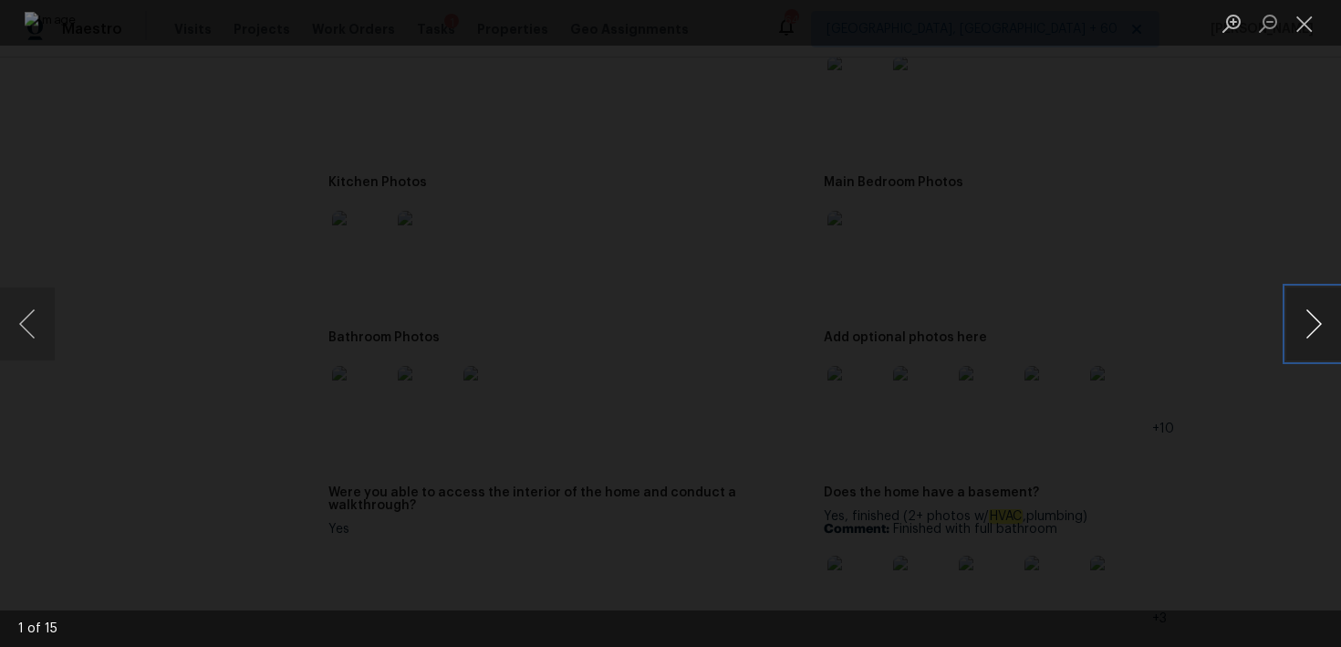
click at [1323, 327] on button "Next image" at bounding box center [1313, 323] width 55 height 73
click at [1295, 23] on button "Close lightbox" at bounding box center [1304, 23] width 36 height 32
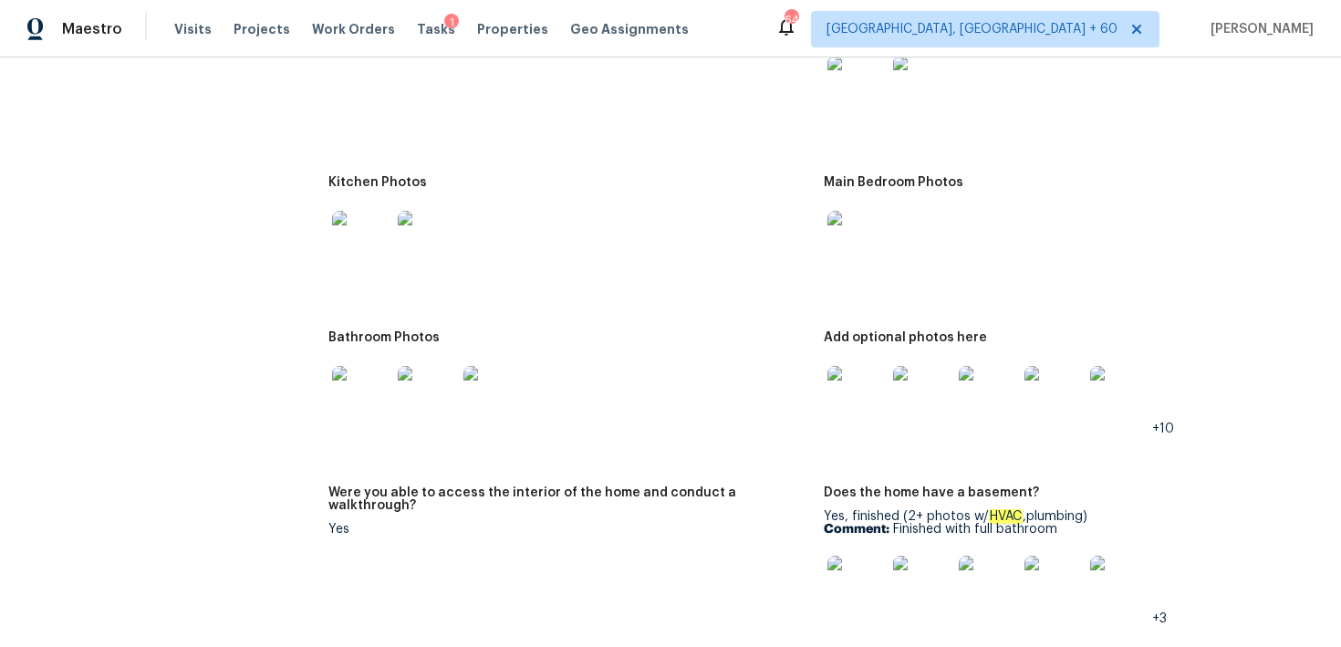
click at [369, 379] on img at bounding box center [361, 395] width 58 height 58
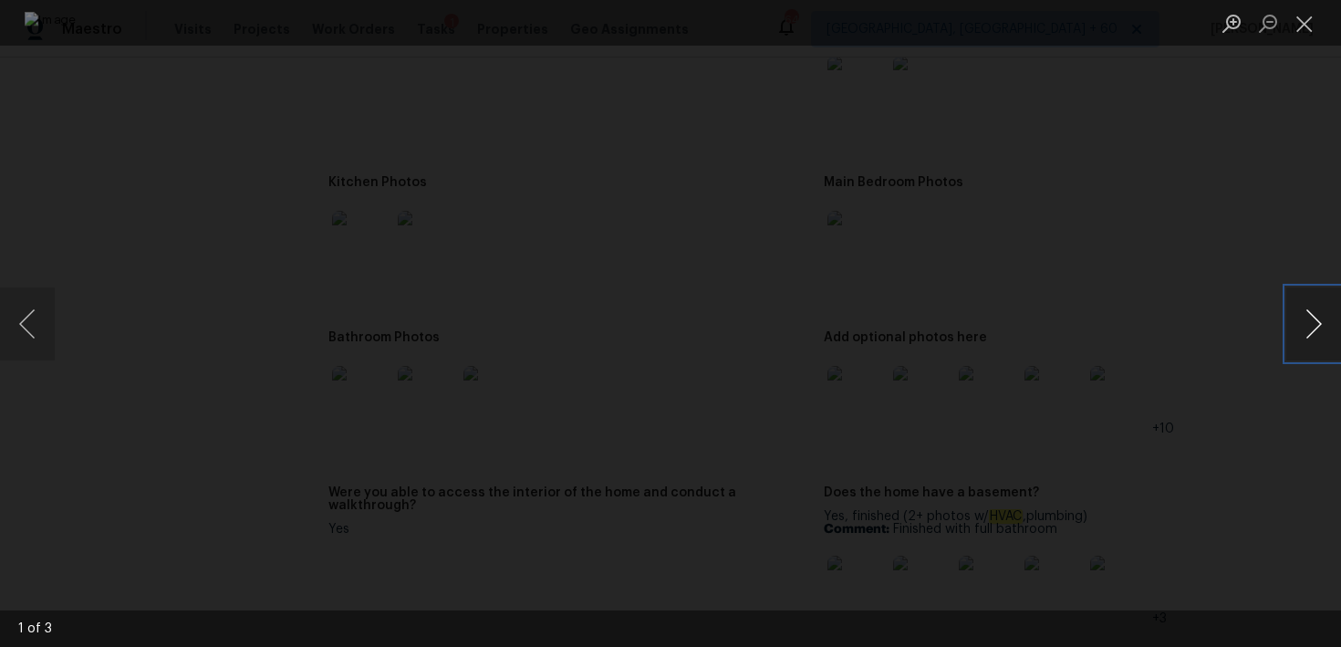
click at [1305, 329] on button "Next image" at bounding box center [1313, 323] width 55 height 73
click at [1308, 23] on button "Close lightbox" at bounding box center [1304, 23] width 36 height 32
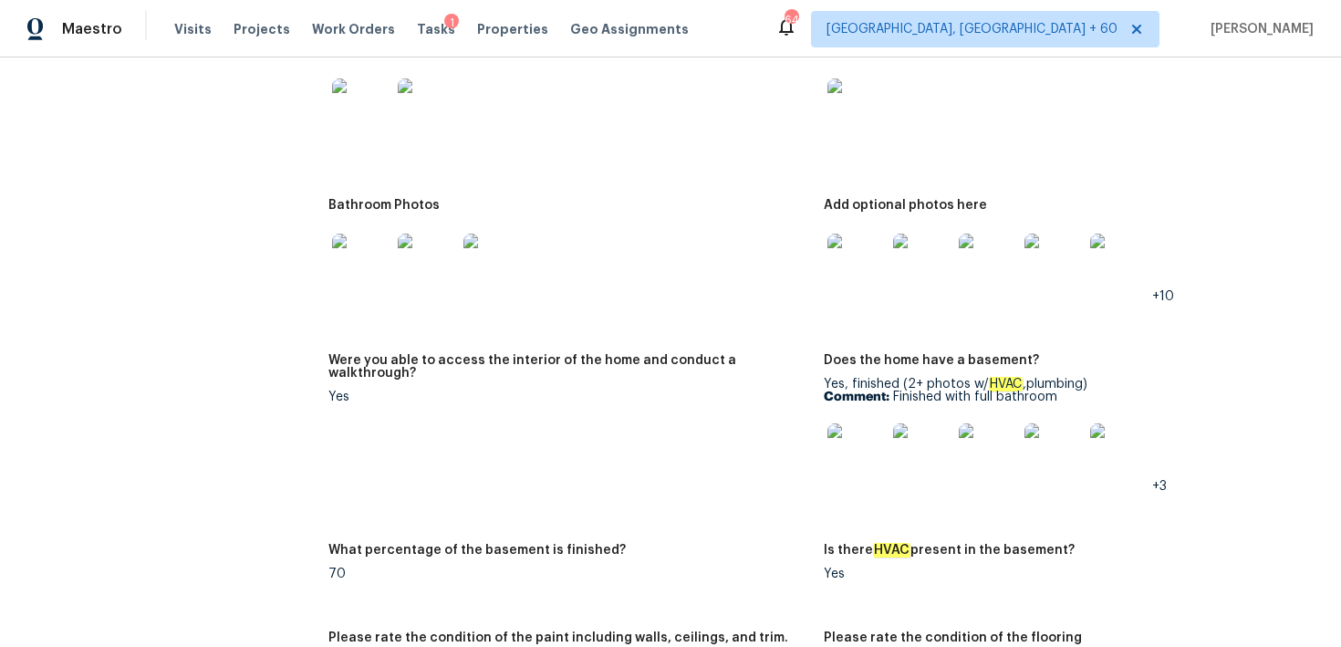
scroll to position [2825, 0]
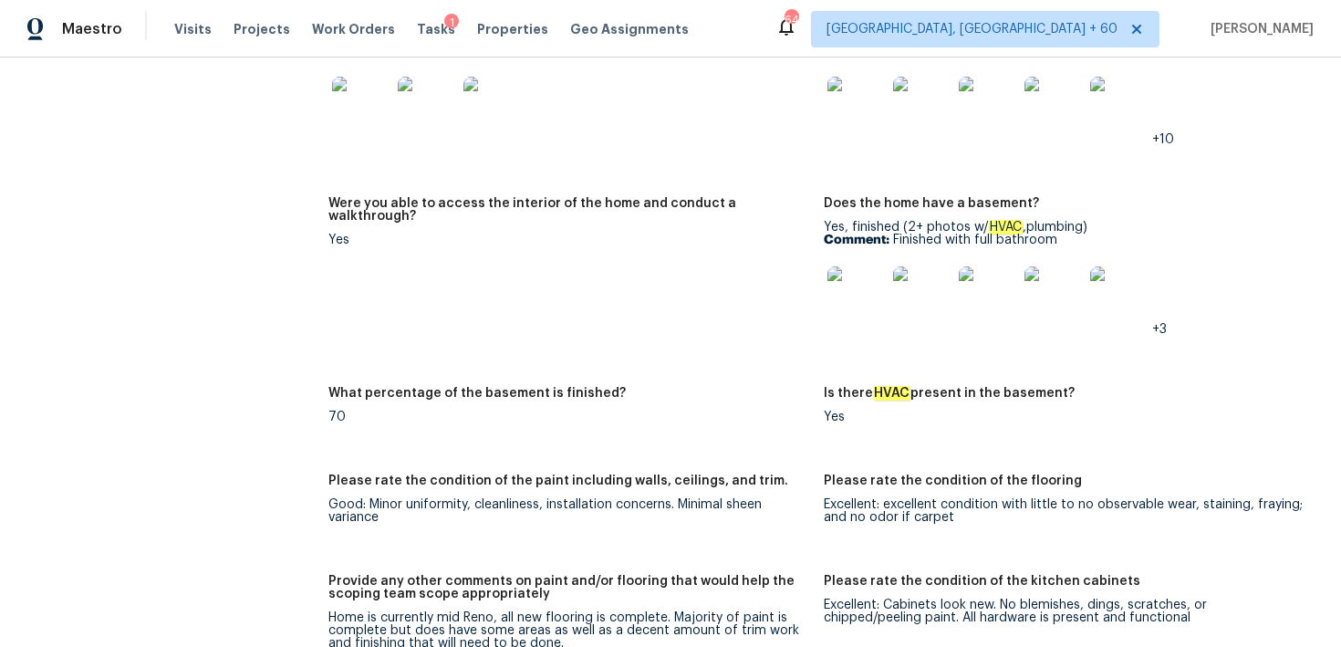
click at [859, 281] on img at bounding box center [856, 295] width 58 height 58
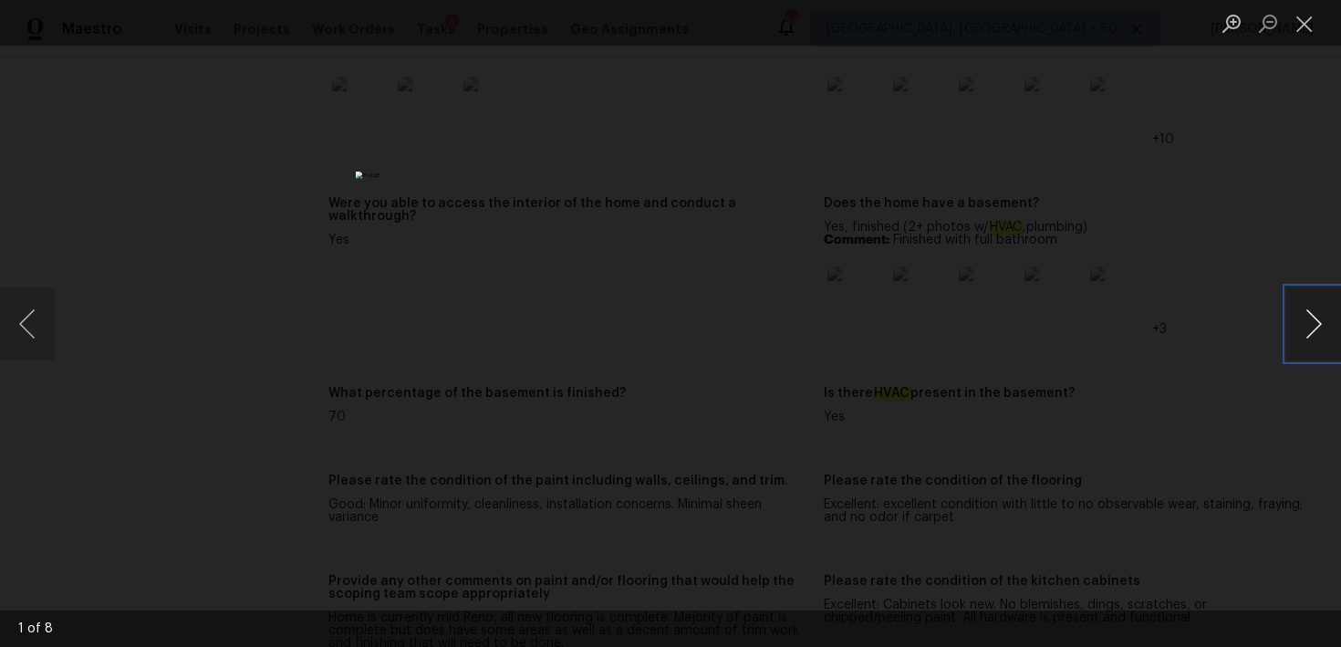
click at [1314, 327] on button "Next image" at bounding box center [1313, 323] width 55 height 73
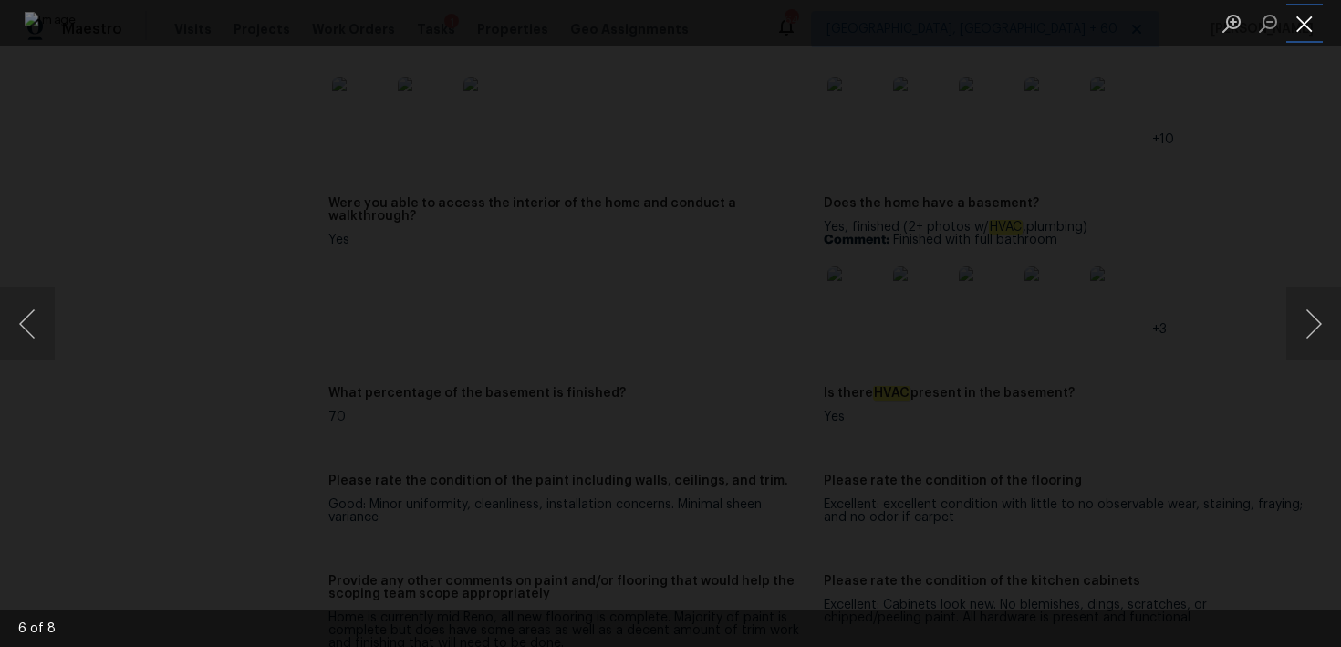
click at [1301, 21] on button "Close lightbox" at bounding box center [1304, 23] width 36 height 32
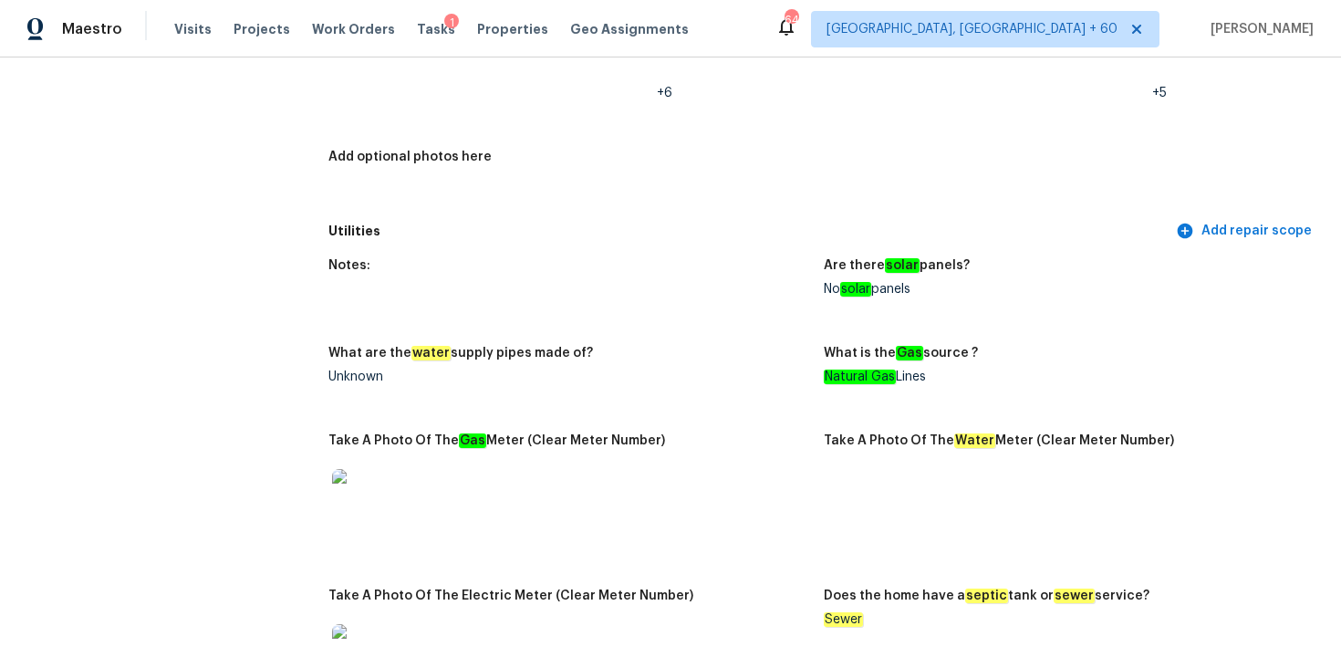
scroll to position [0, 0]
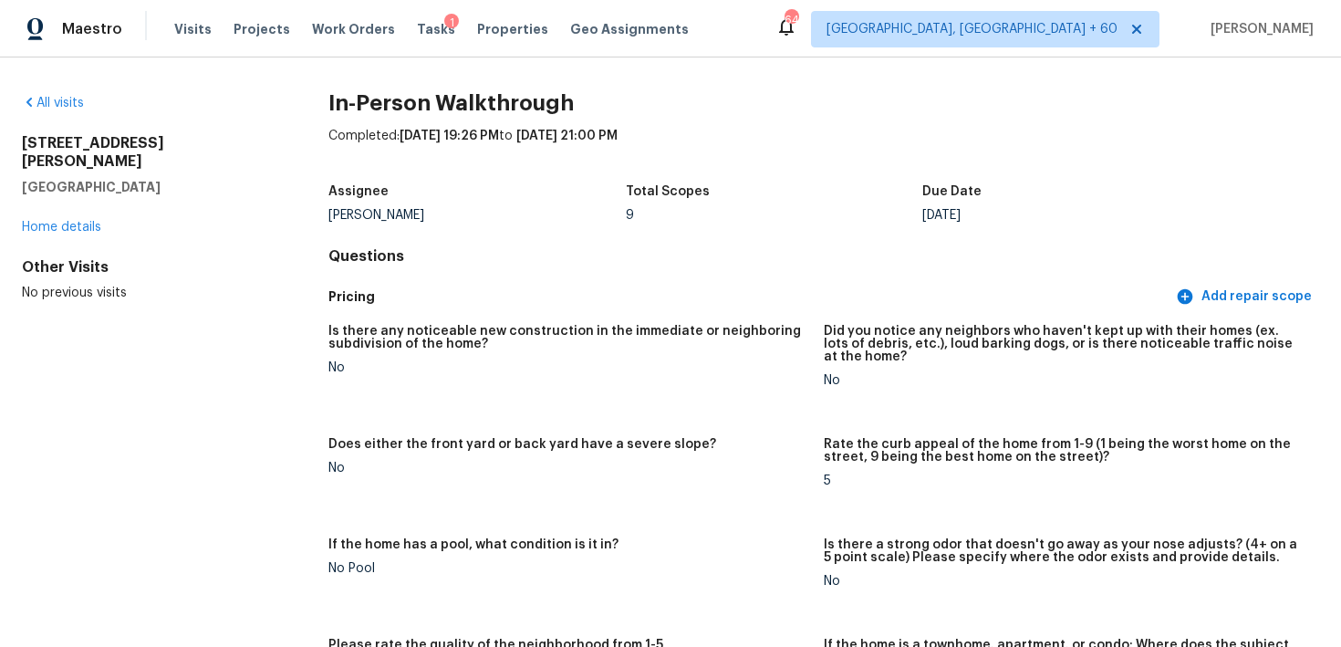
drag, startPoint x: 22, startPoint y: 149, endPoint x: 174, endPoint y: 176, distance: 154.8
click at [175, 177] on div "[STREET_ADDRESS][PERSON_NAME]" at bounding box center [146, 165] width 248 height 62
copy div "[STREET_ADDRESS][PERSON_NAME]"
click at [187, 30] on span "Visits" at bounding box center [192, 29] width 37 height 18
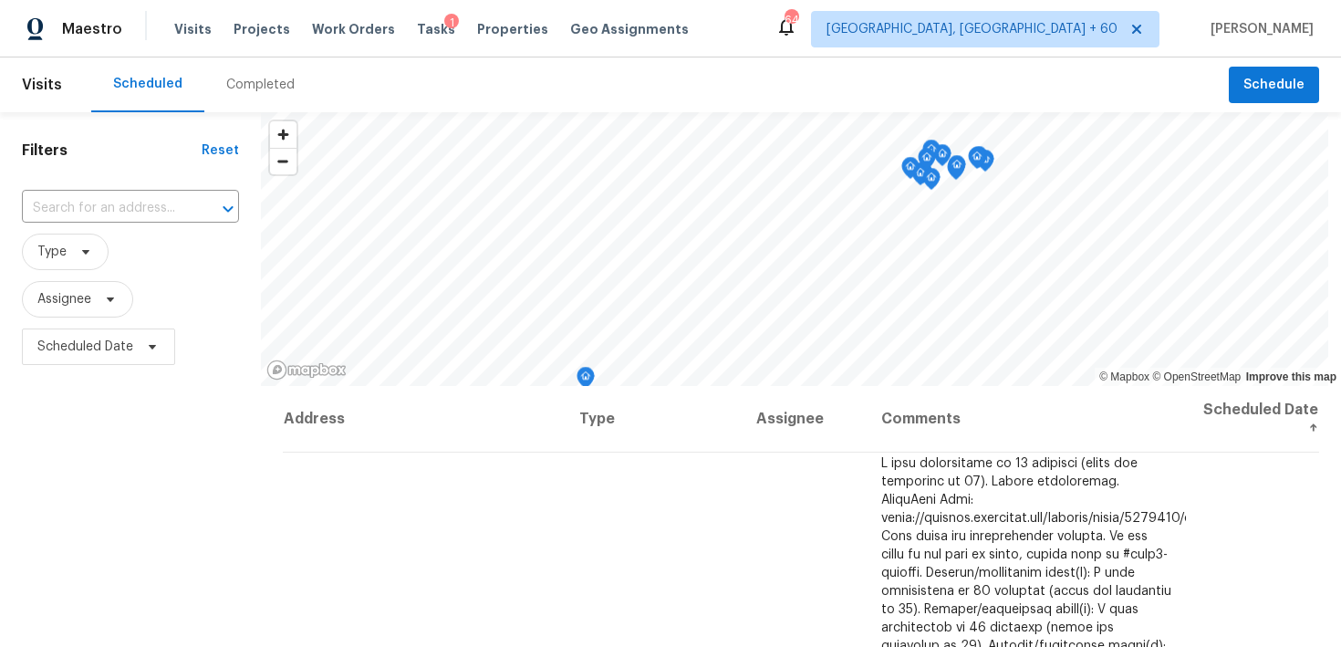
click at [282, 91] on div "Completed" at bounding box center [260, 85] width 68 height 18
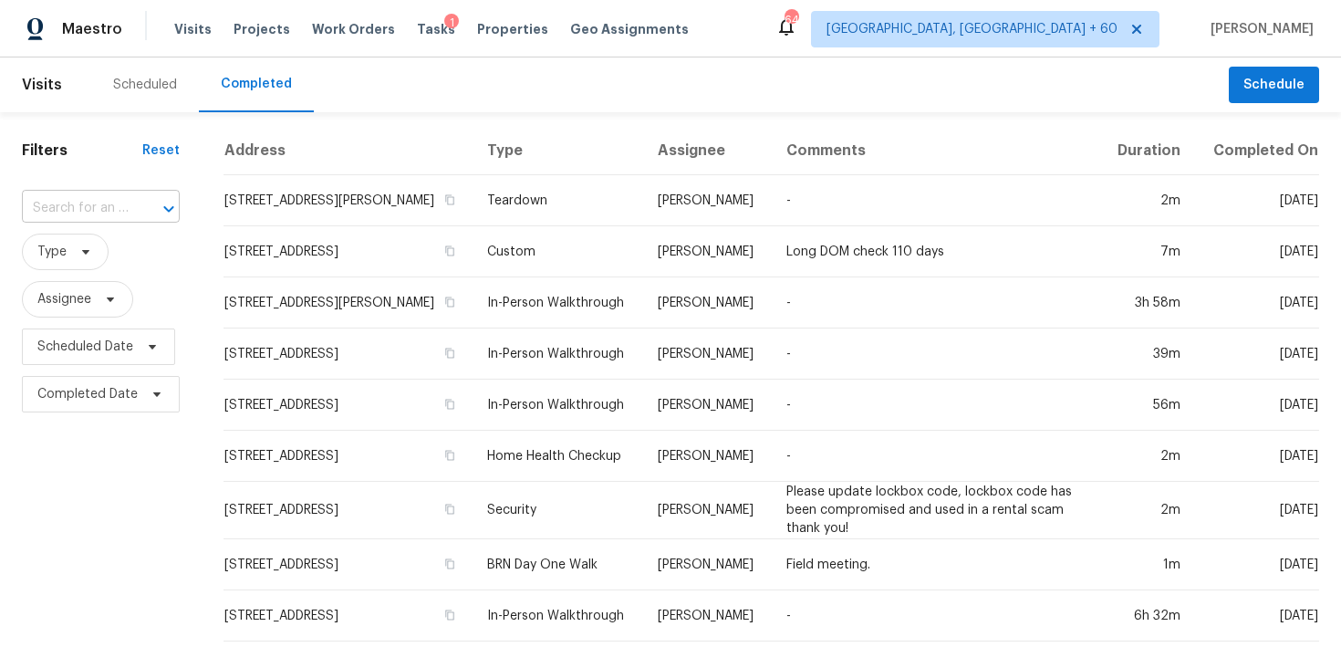
click at [85, 210] on input "text" at bounding box center [75, 208] width 107 height 28
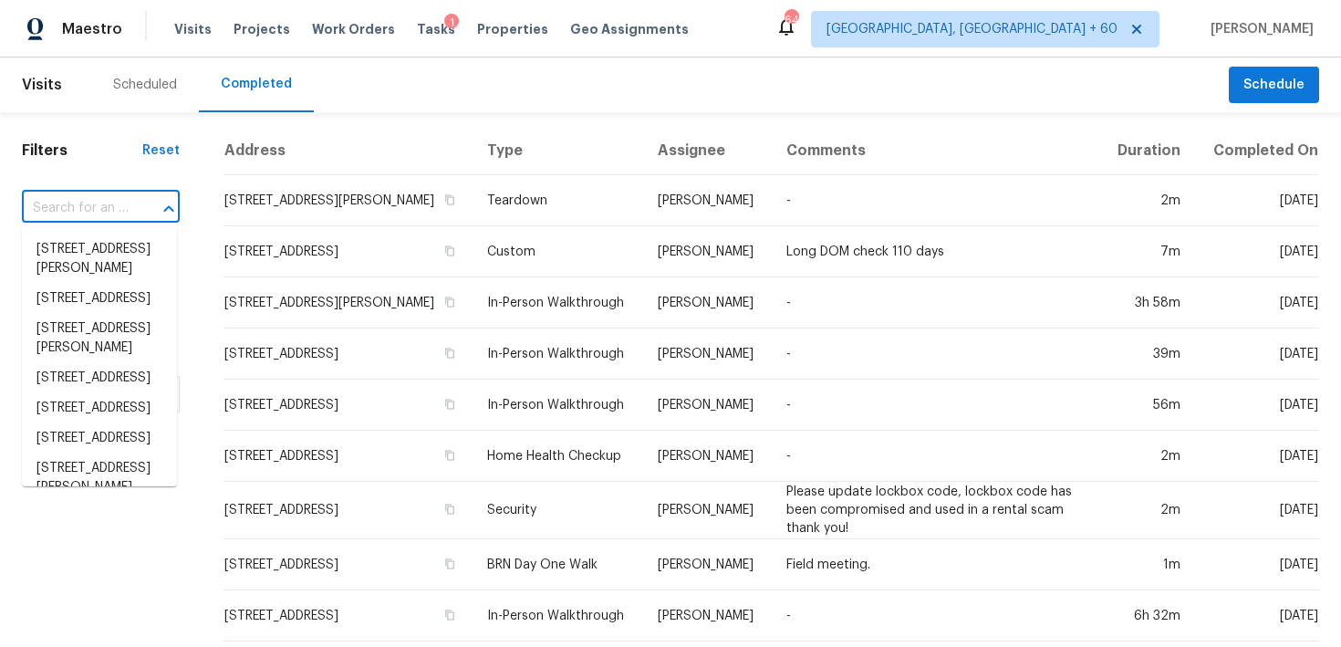
paste input "[STREET_ADDRESS]"
type input "[STREET_ADDRESS]"
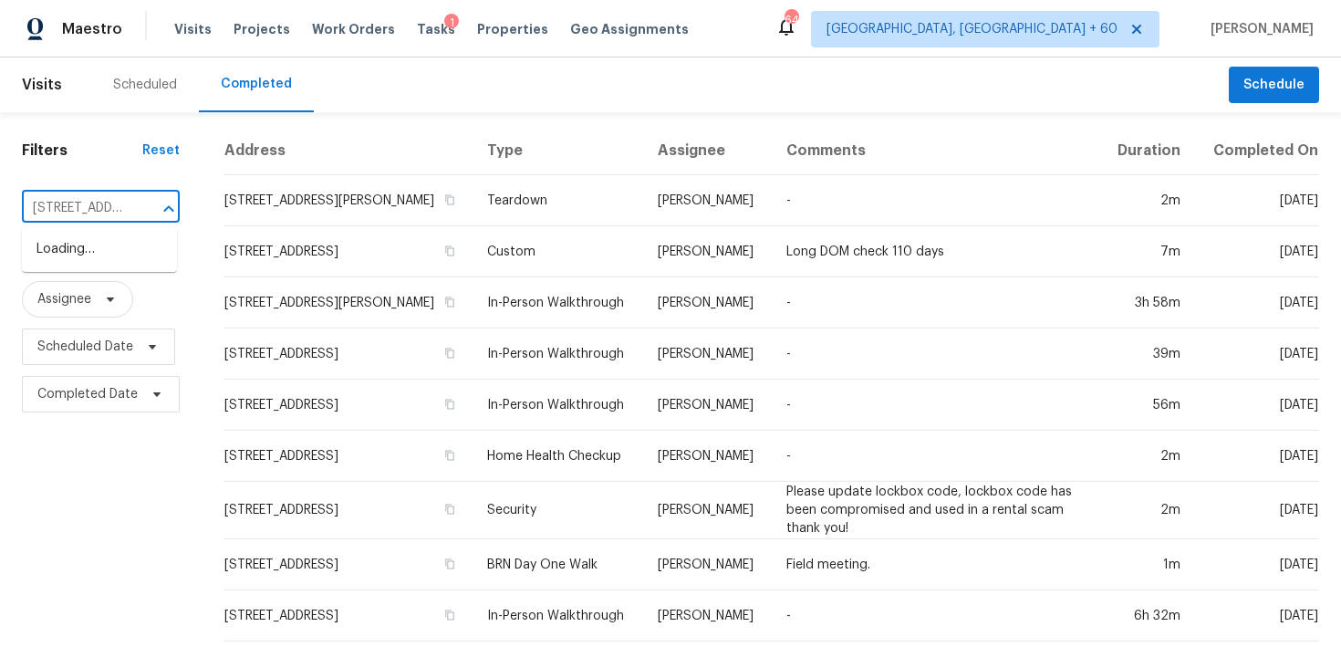
scroll to position [0, 113]
click at [57, 250] on li "[STREET_ADDRESS]" at bounding box center [99, 249] width 155 height 30
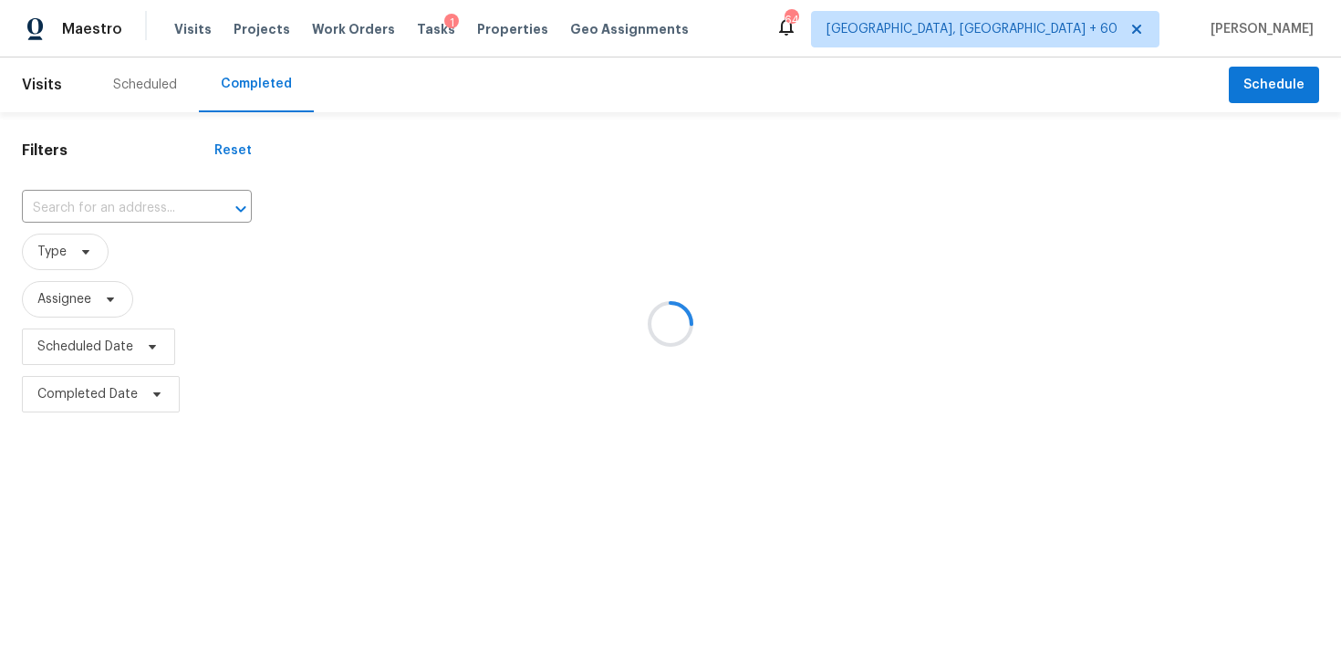
type input "[STREET_ADDRESS]"
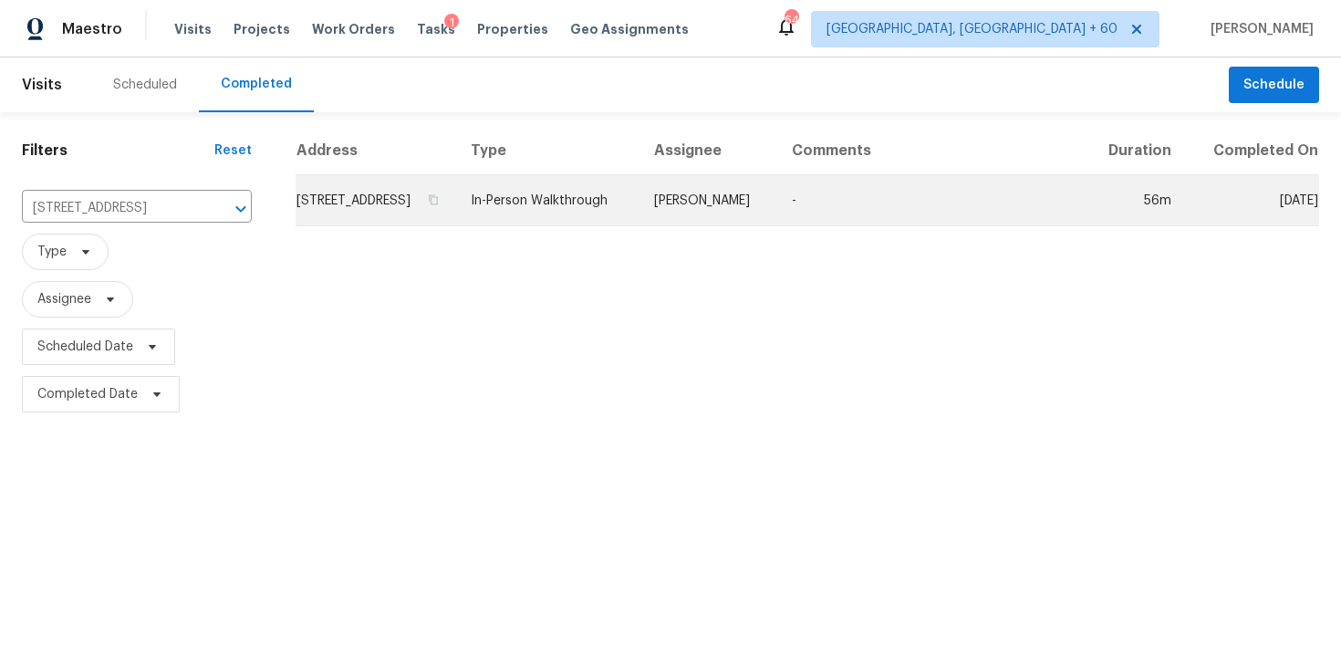
click at [607, 208] on td "In-Person Walkthrough" at bounding box center [547, 200] width 183 height 51
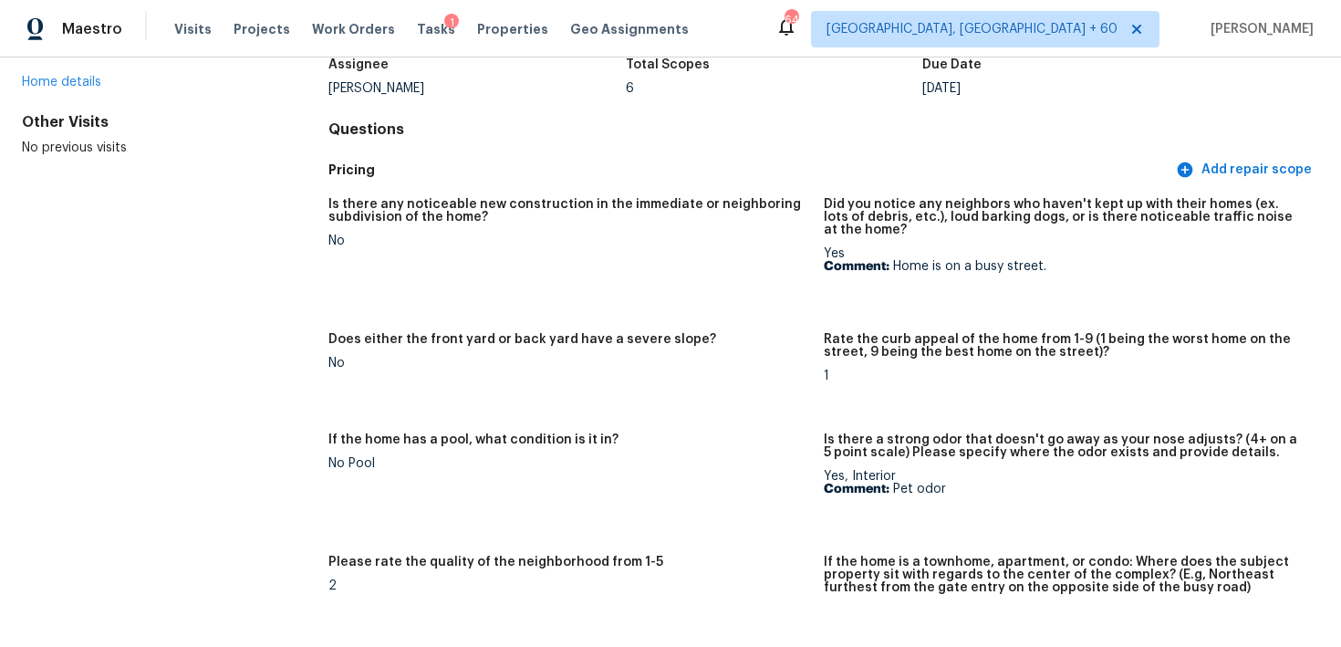
scroll to position [191, 0]
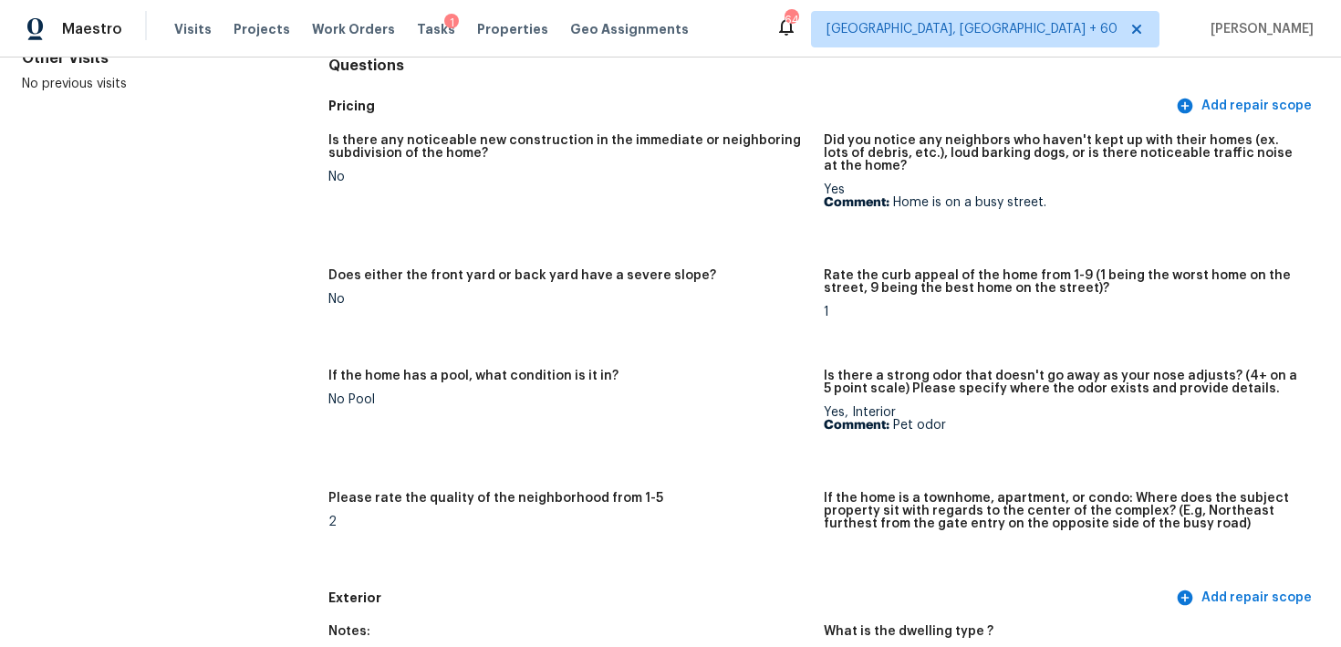
click at [559, 440] on figure "If the home has a pool, what condition is it in? No Pool" at bounding box center [575, 419] width 495 height 100
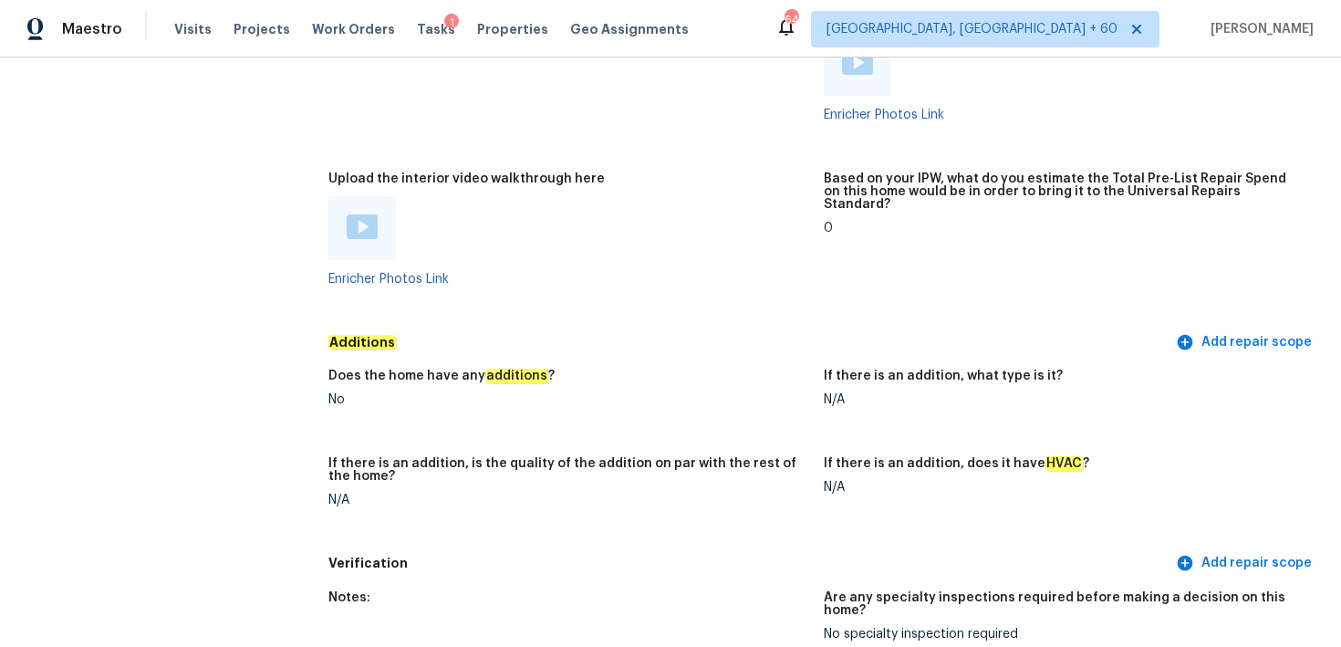
scroll to position [3263, 0]
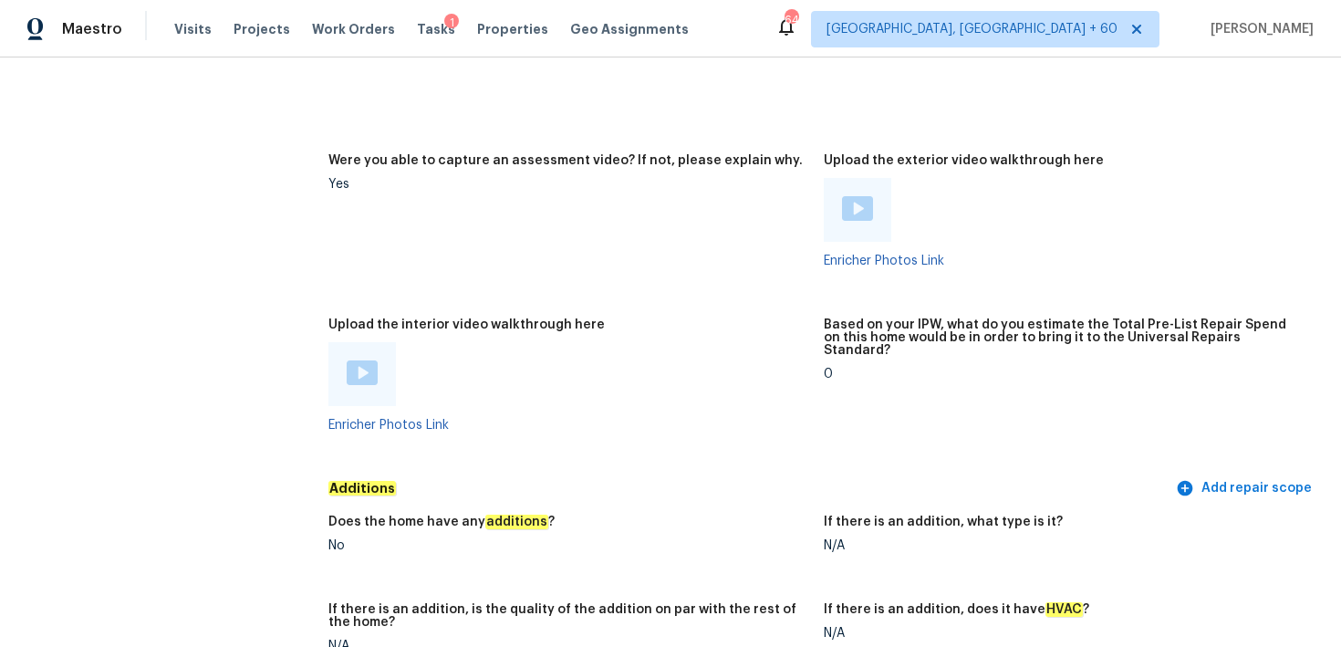
click at [365, 365] on img at bounding box center [362, 372] width 31 height 25
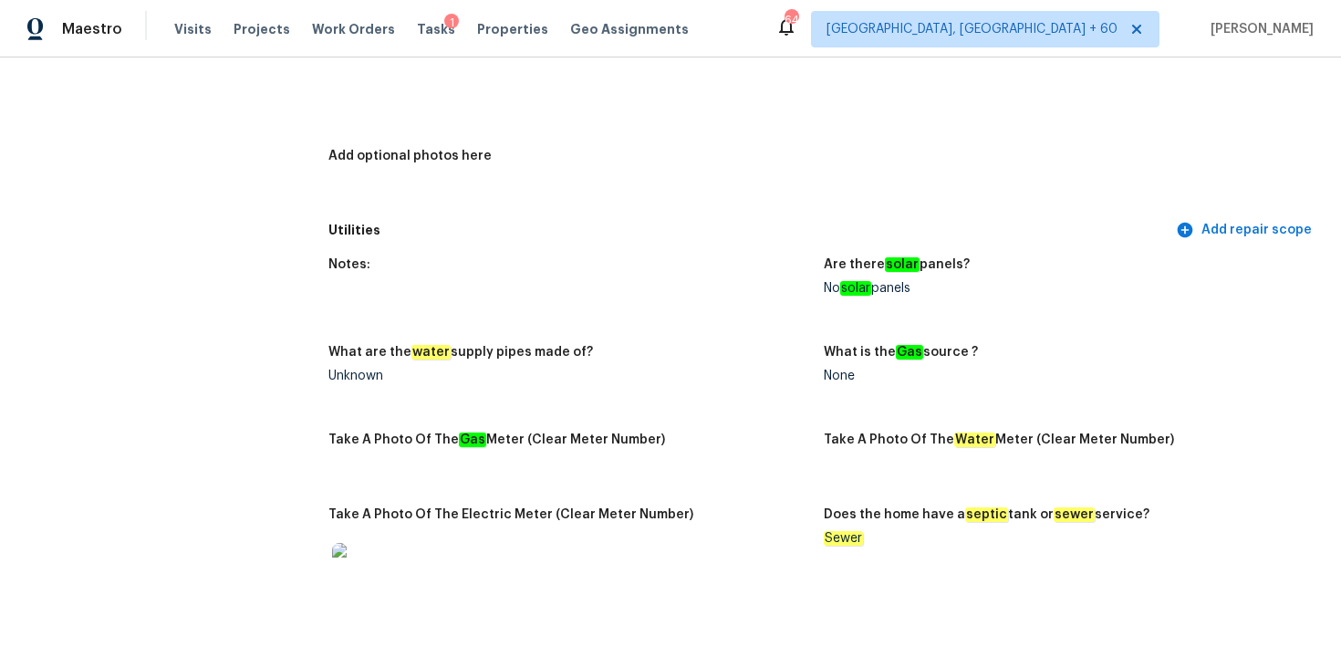
scroll to position [3728, 0]
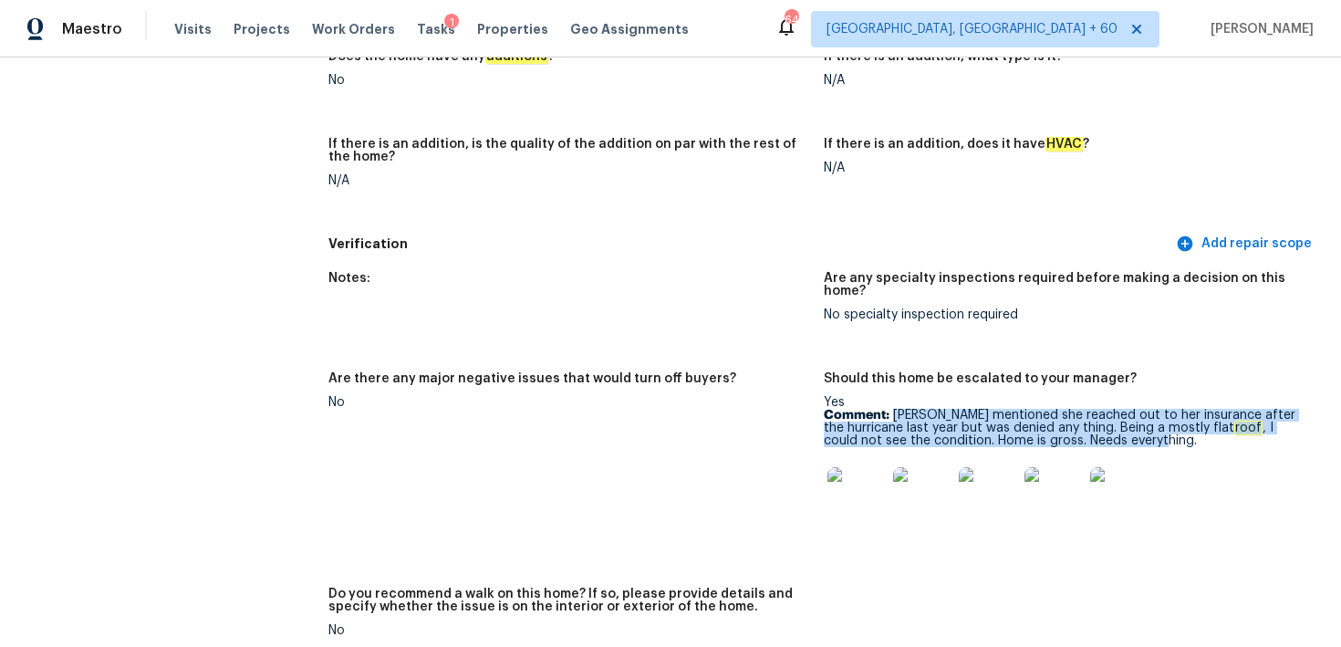
drag, startPoint x: 892, startPoint y: 389, endPoint x: 1129, endPoint y: 421, distance: 239.3
click at [1129, 421] on p "Comment: [PERSON_NAME] mentioned she reached out to her insurance after the hur…" at bounding box center [1064, 428] width 481 height 38
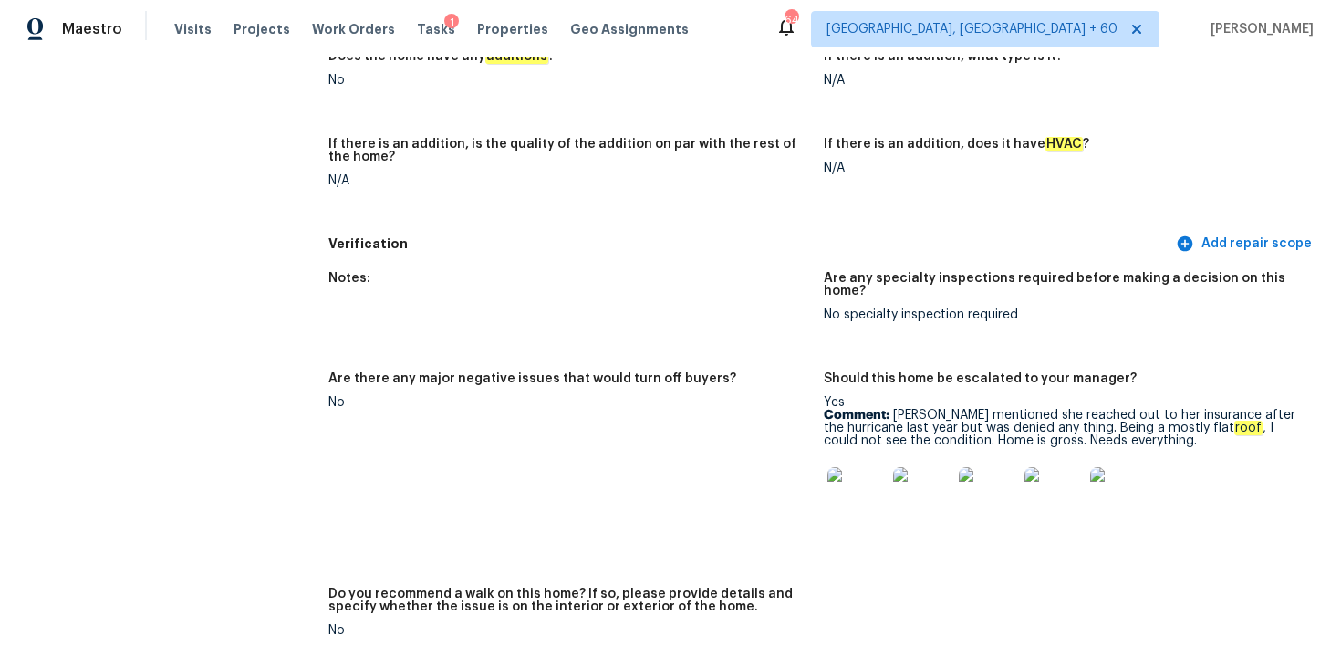
click at [1194, 456] on div at bounding box center [1064, 496] width 481 height 80
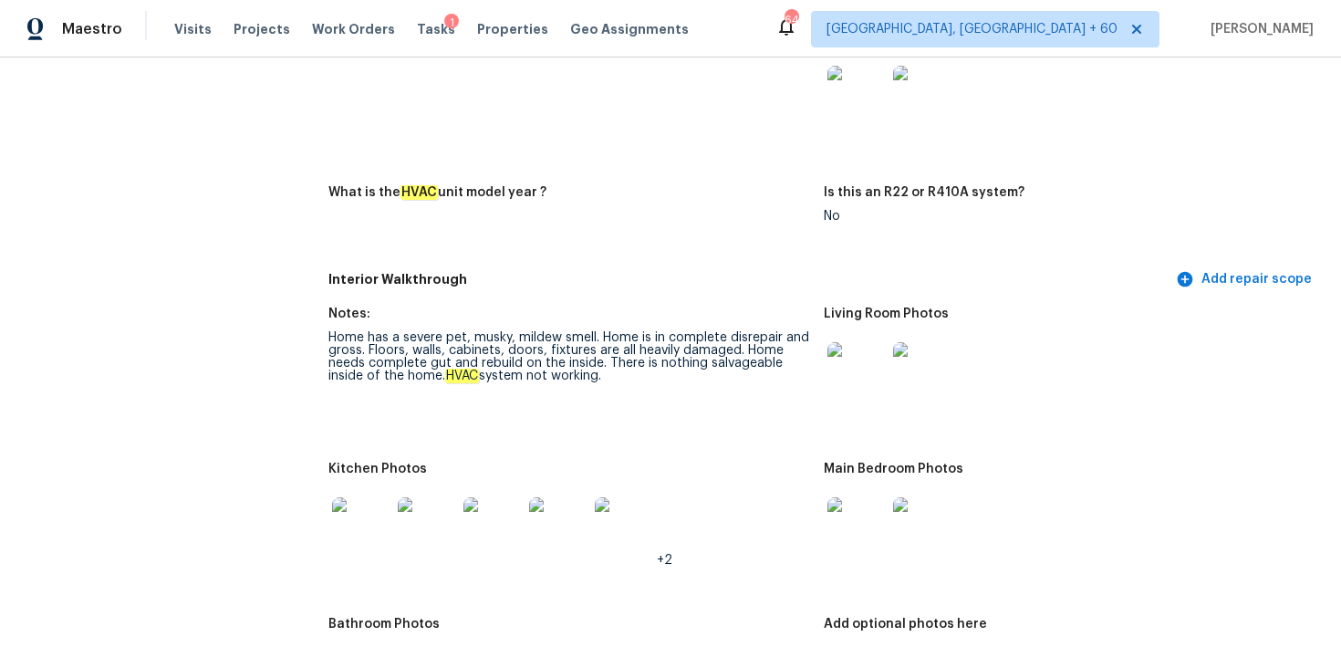
scroll to position [1635, 0]
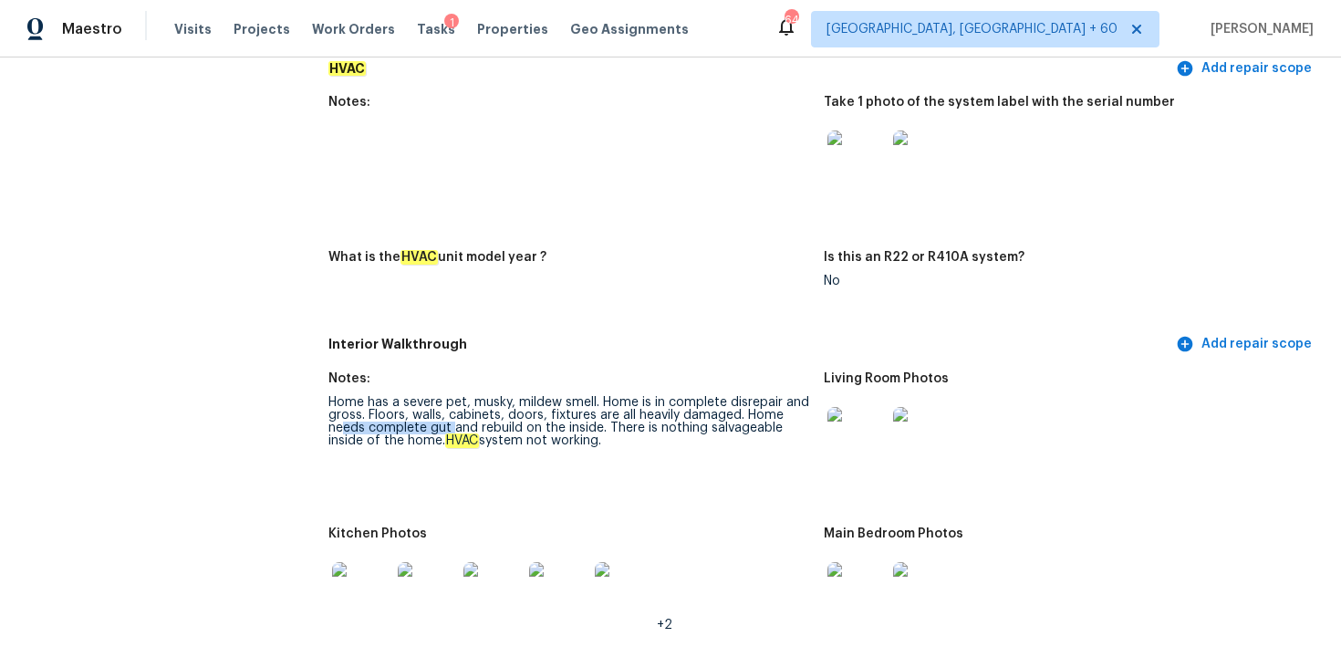
drag, startPoint x: 345, startPoint y: 427, endPoint x: 451, endPoint y: 427, distance: 105.8
click at [451, 427] on div "Home has a severe pet, musky, mildew smell. Home is in complete disrepair and g…" at bounding box center [568, 421] width 481 height 51
click at [443, 429] on div "Home has a severe pet, musky, mildew smell. Home is in complete disrepair and g…" at bounding box center [568, 421] width 481 height 51
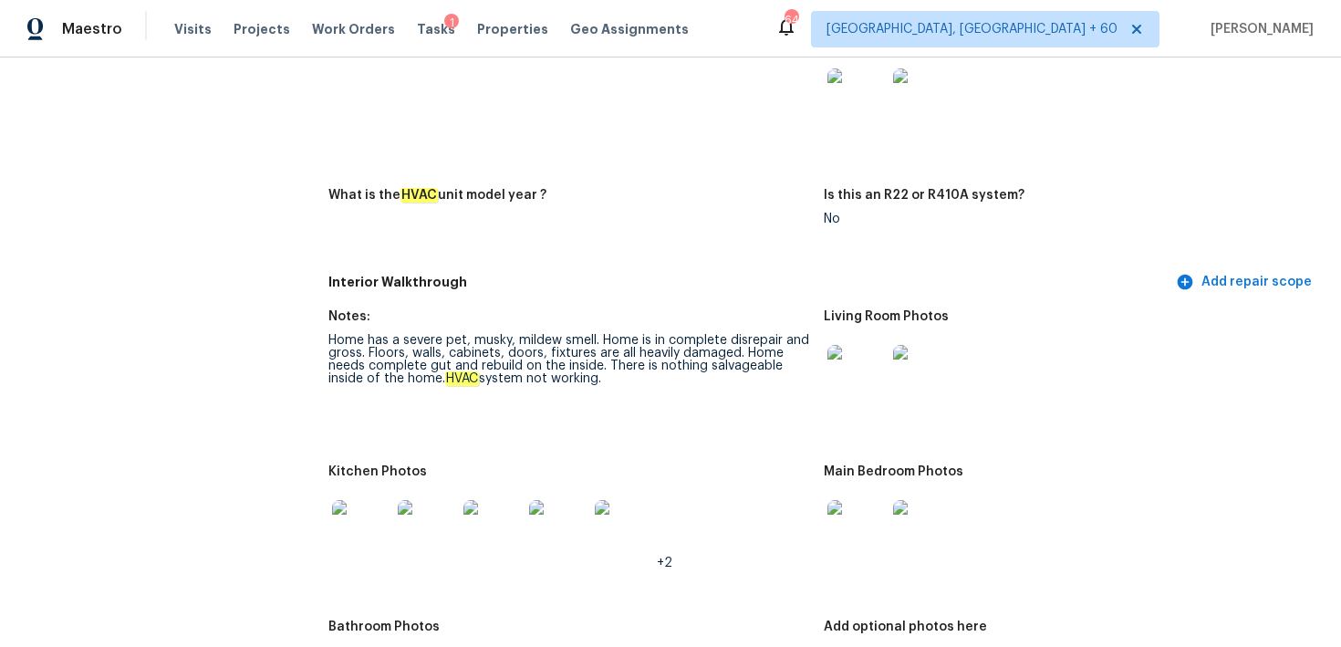
scroll to position [1753, 0]
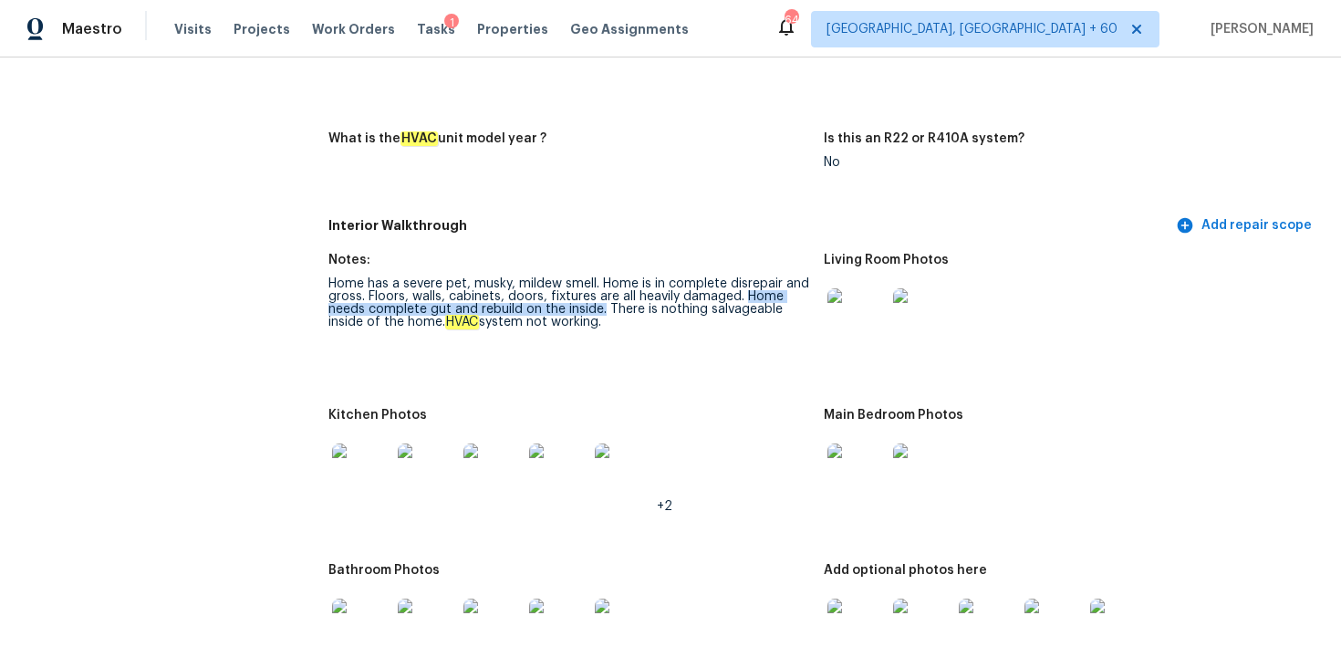
drag, startPoint x: 742, startPoint y: 296, endPoint x: 602, endPoint y: 309, distance: 140.1
click at [602, 309] on div "Home has a severe pet, musky, mildew smell. Home is in complete disrepair and g…" at bounding box center [568, 302] width 481 height 51
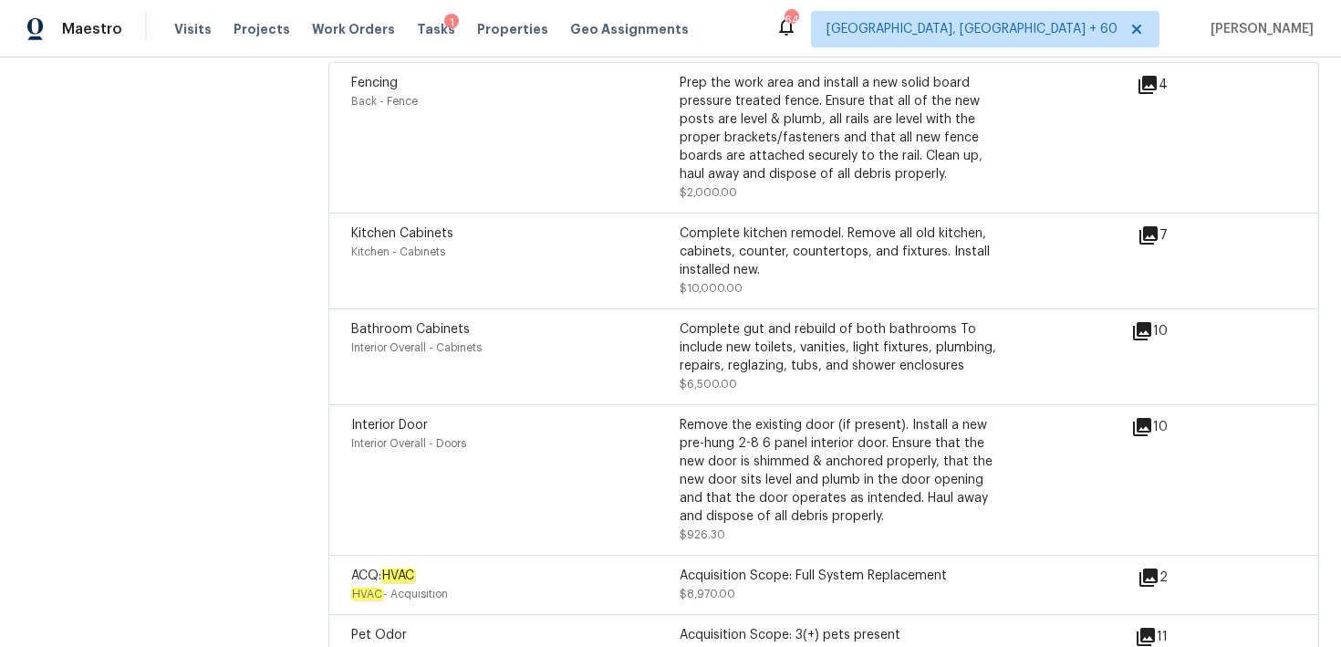
scroll to position [4535, 0]
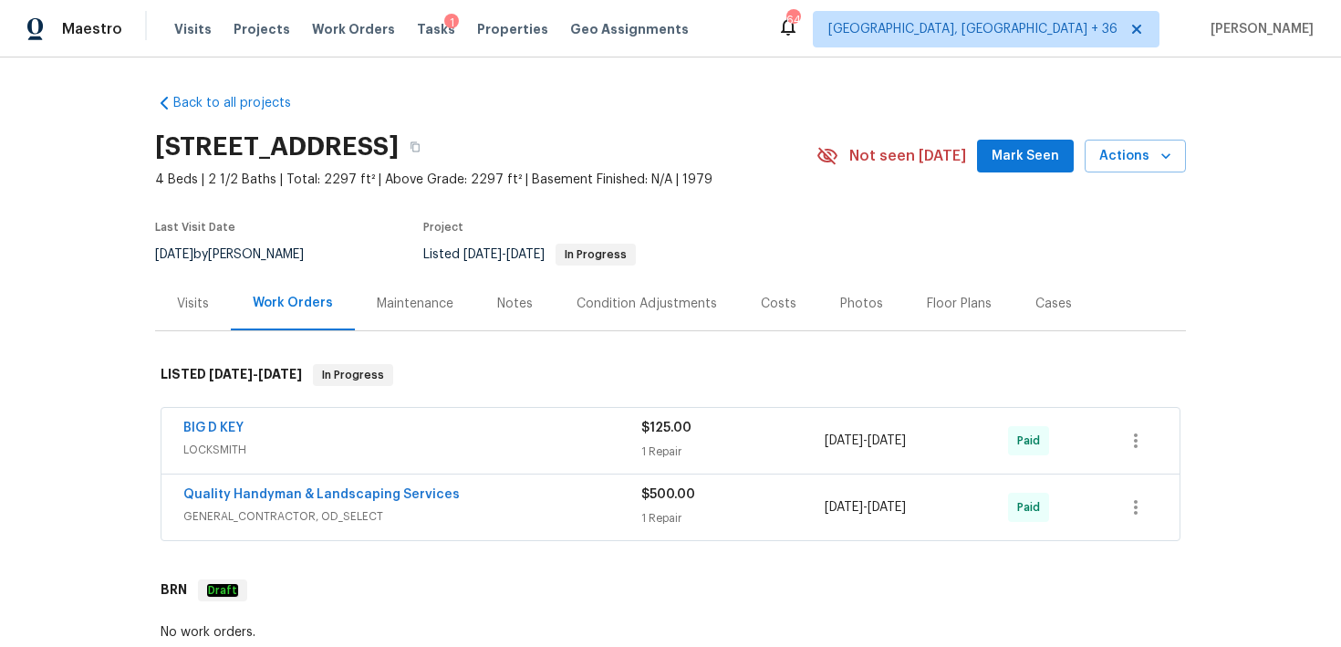
click at [212, 25] on div "Visits Projects Work Orders Tasks 1 Properties Geo Assignments" at bounding box center [442, 29] width 536 height 36
click at [197, 34] on span "Visits" at bounding box center [192, 29] width 37 height 18
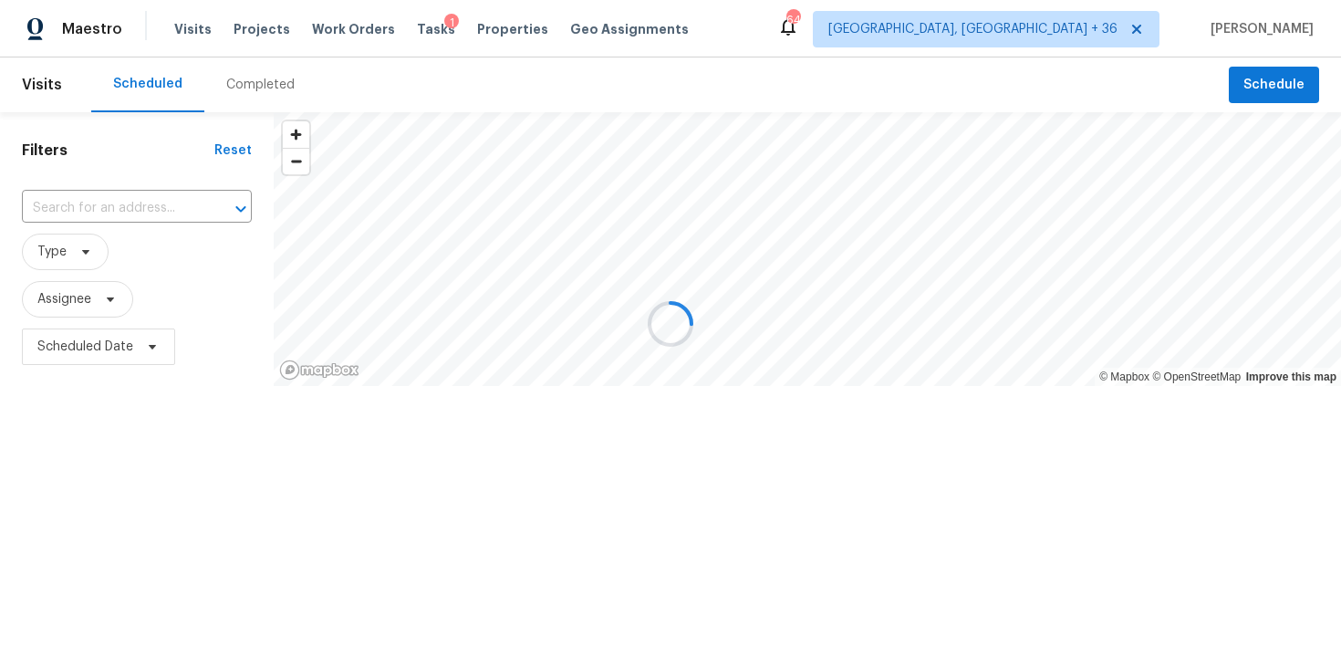
click at [271, 103] on div at bounding box center [670, 323] width 1341 height 647
click at [269, 101] on div at bounding box center [670, 323] width 1341 height 647
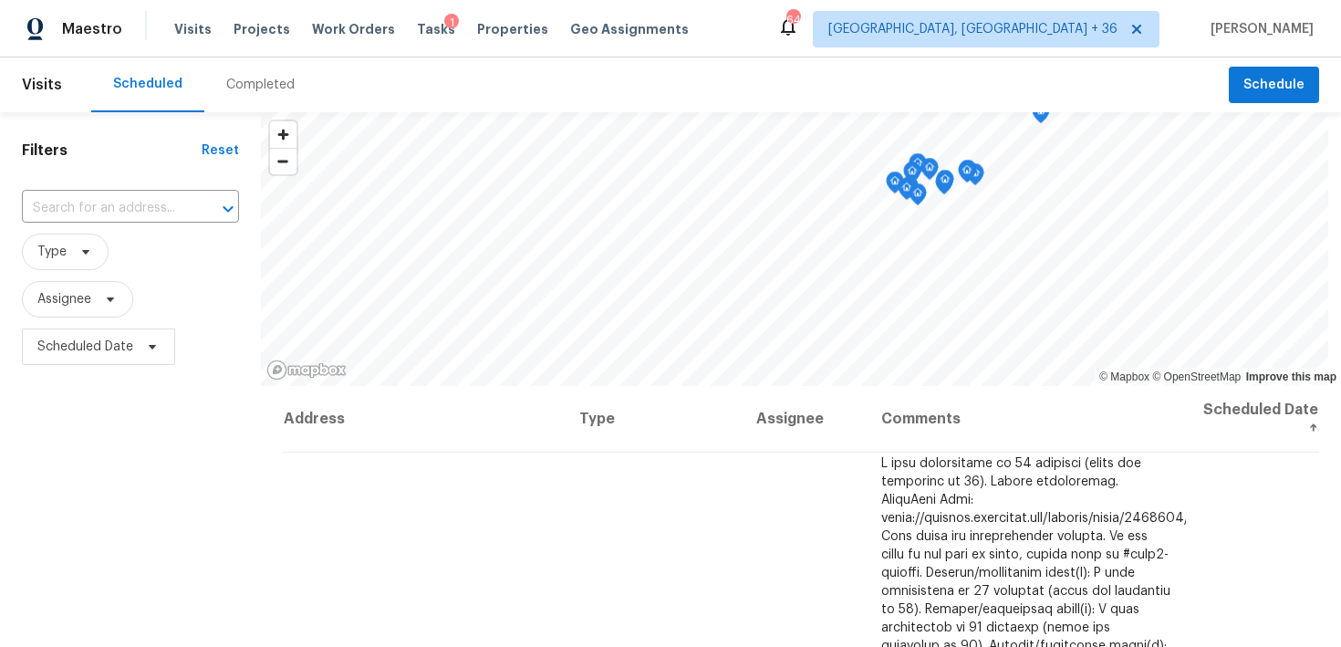
click at [267, 93] on div "Completed" at bounding box center [260, 85] width 68 height 18
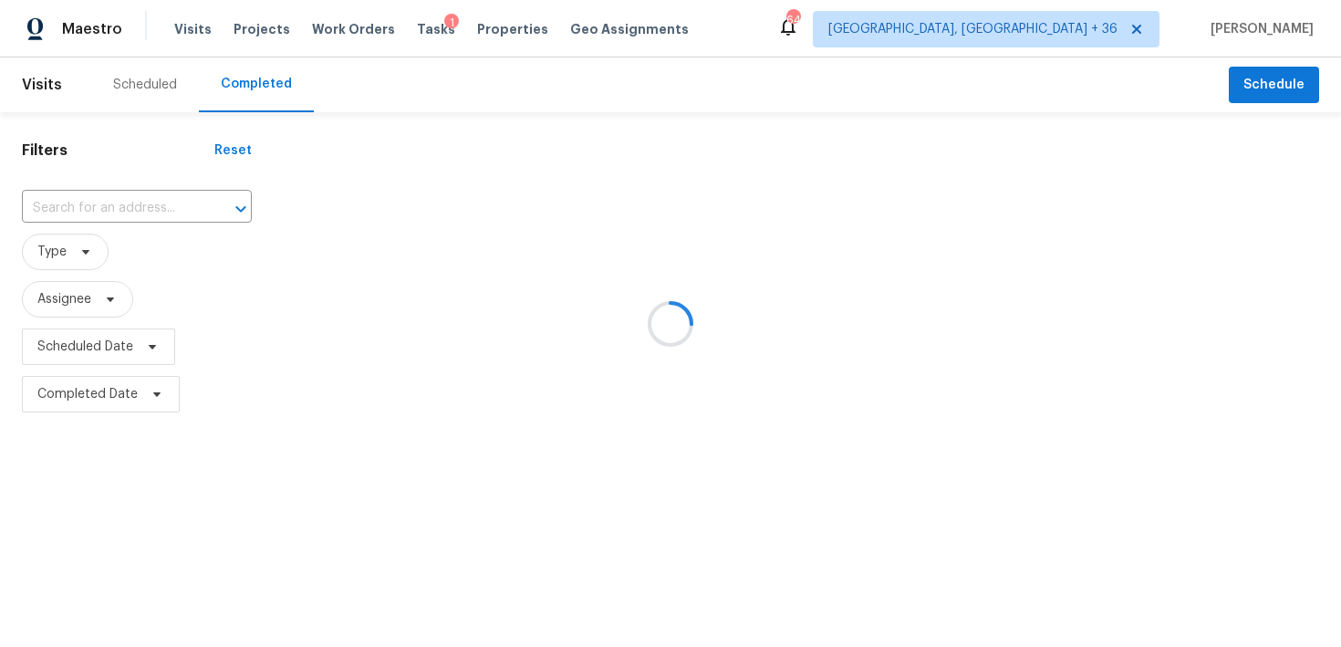
click at [137, 204] on div at bounding box center [670, 323] width 1341 height 647
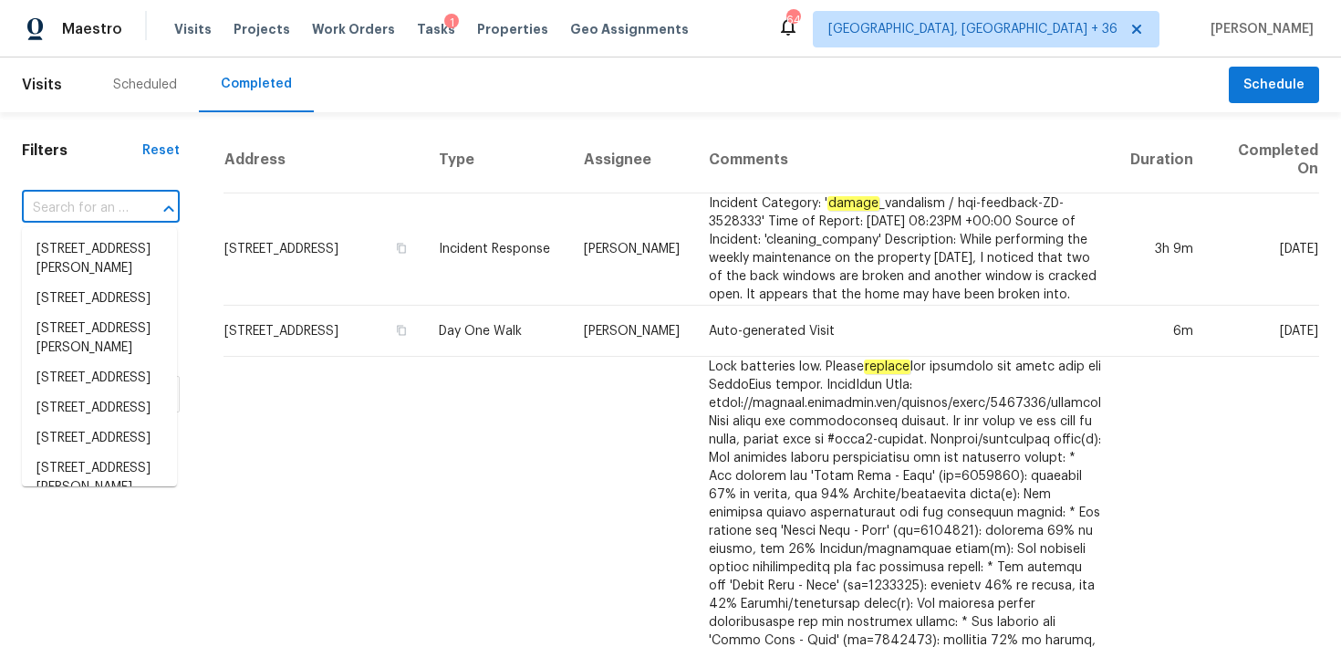
click at [92, 213] on input "text" at bounding box center [75, 208] width 107 height 28
paste input "7323 Collins Manor Dr Spring, TX 77389"
type input "7323 Collins Manor Dr Spring, TX 77389"
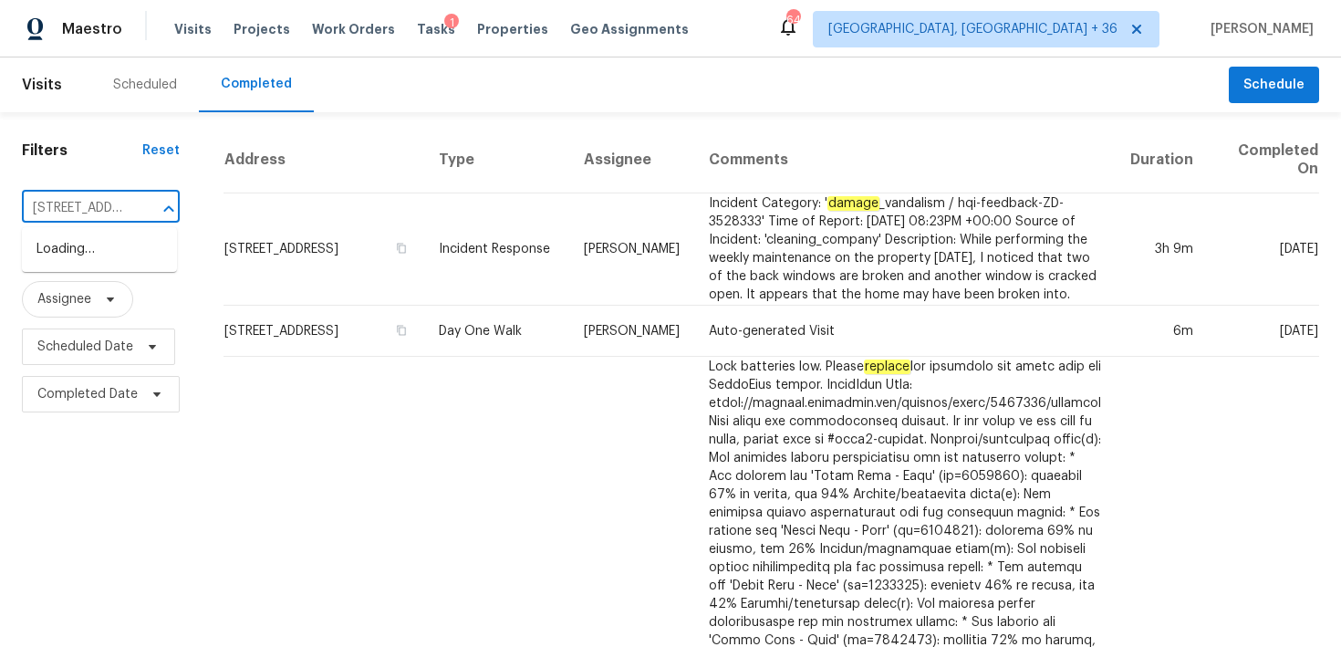
scroll to position [0, 143]
click at [78, 252] on li "7323 Collins Manor Dr, Spring, TX 77389" at bounding box center [99, 258] width 155 height 49
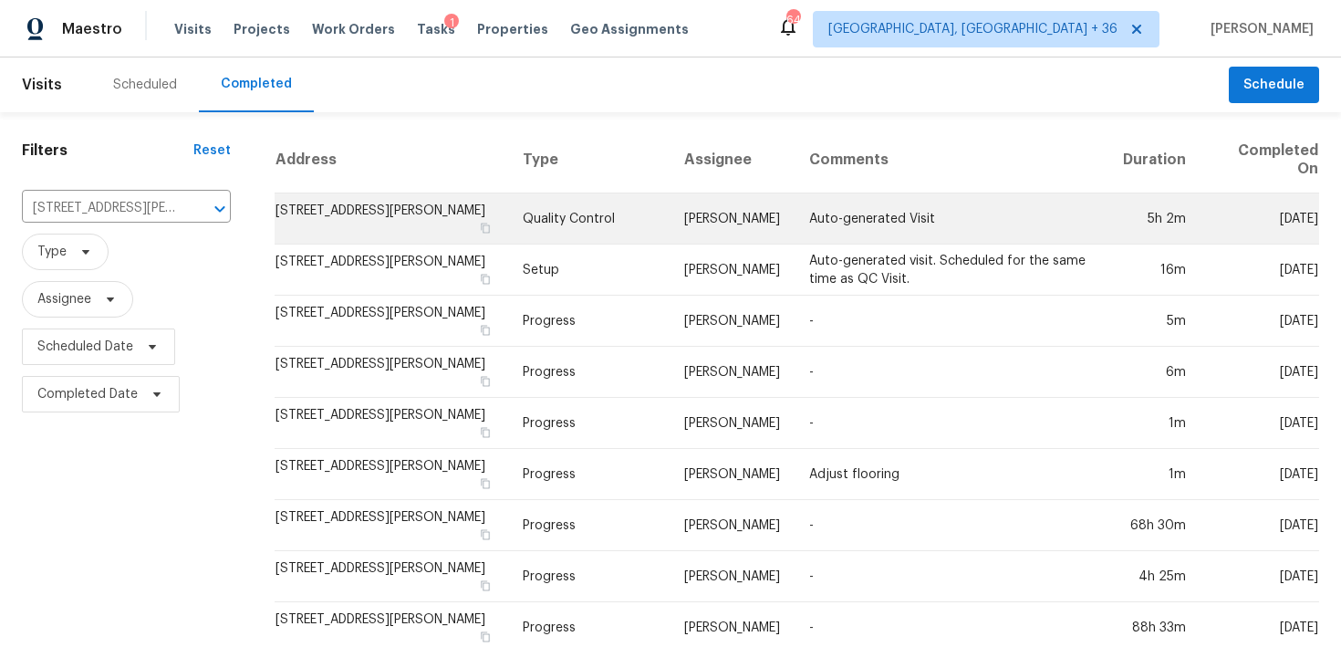
click at [576, 211] on td "Quality Control" at bounding box center [588, 218] width 161 height 51
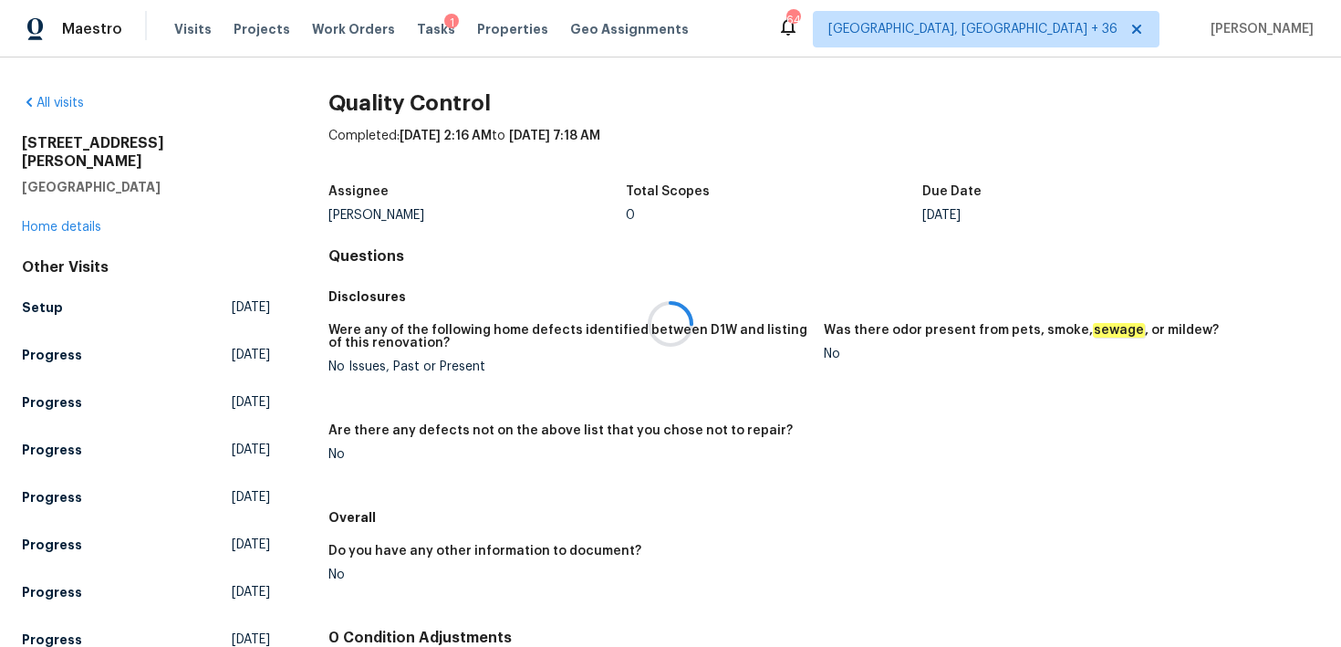
click at [56, 213] on div at bounding box center [670, 323] width 1341 height 647
click at [50, 221] on link "Home details" at bounding box center [61, 227] width 79 height 13
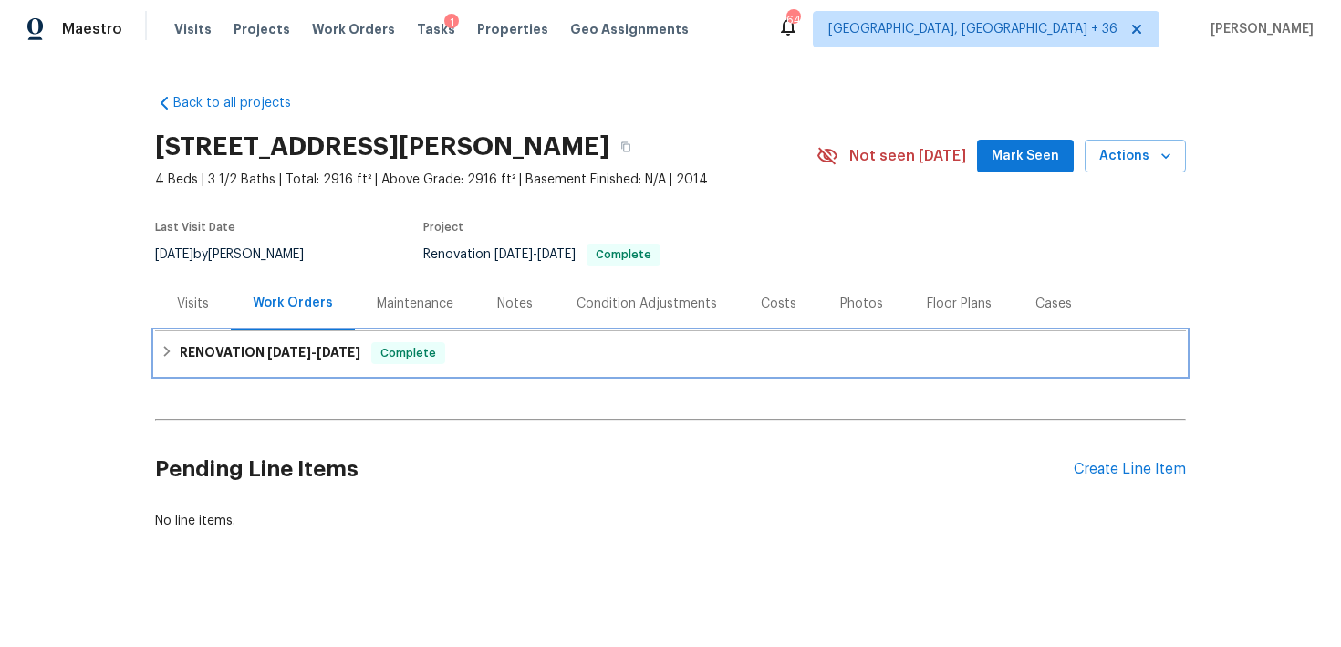
click at [497, 367] on div "RENOVATION 9/19/25 - 9/26/25 Complete" at bounding box center [670, 353] width 1031 height 44
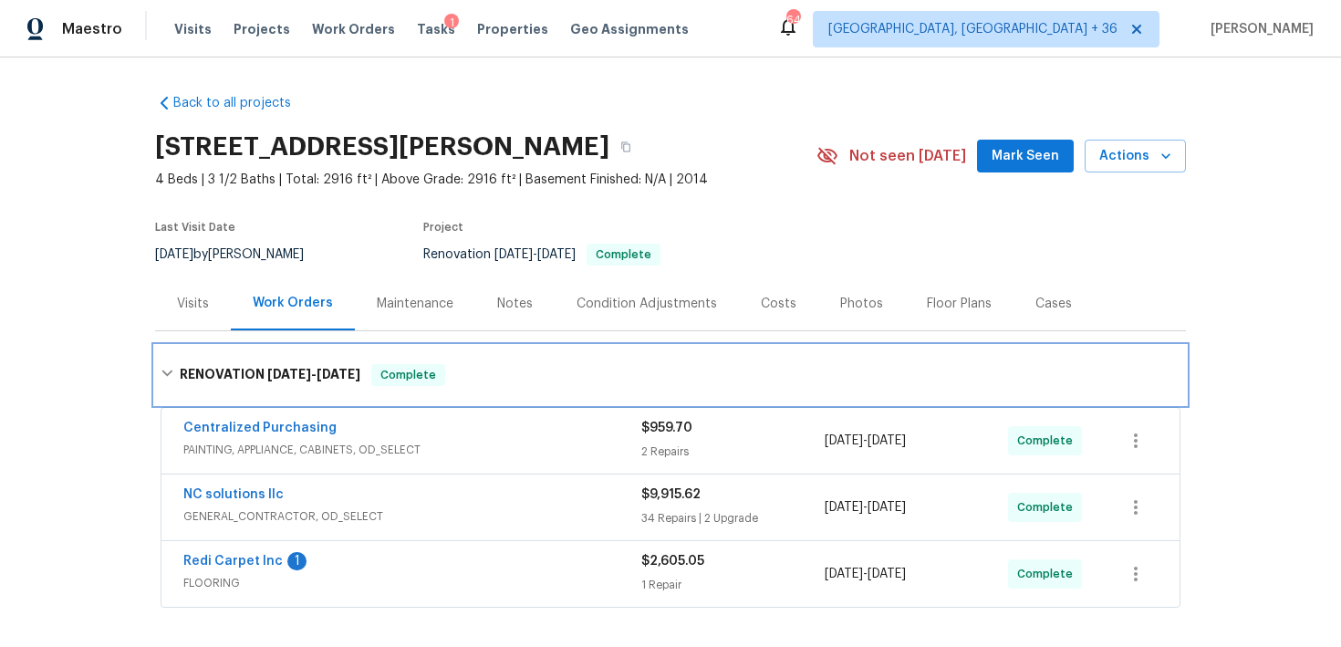
scroll to position [130, 0]
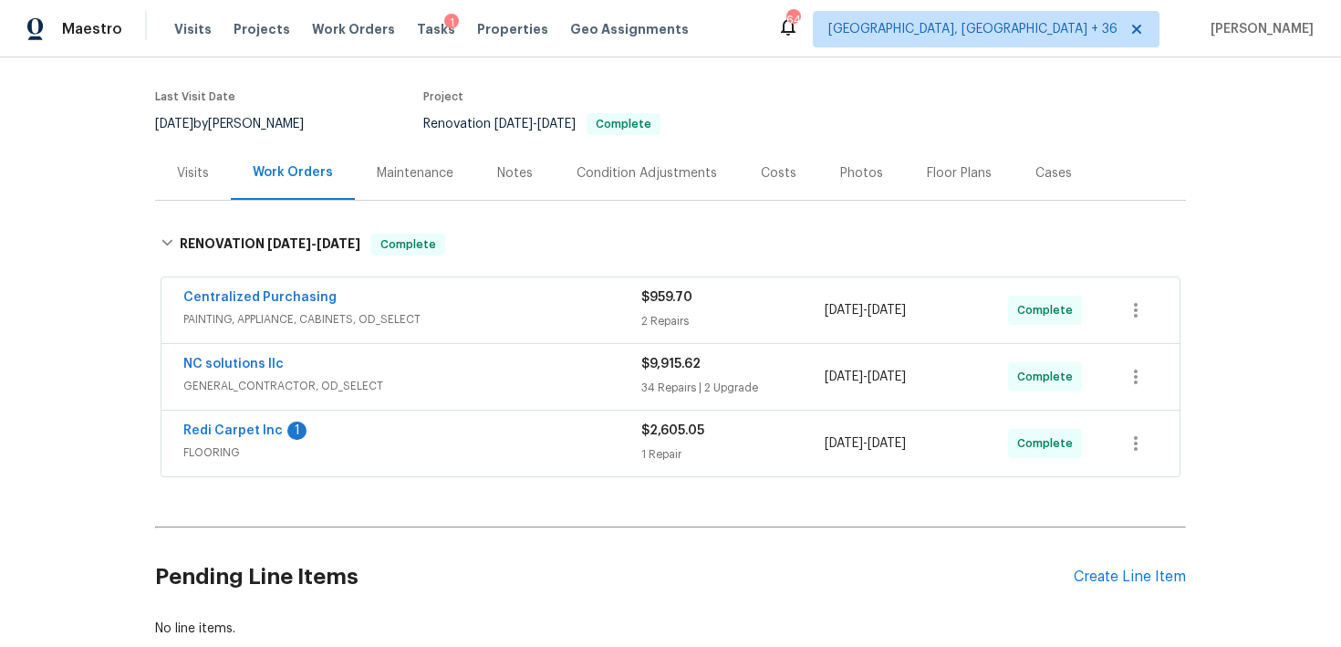
click at [651, 400] on div "NC solutions llc GENERAL_CONTRACTOR, OD_SELECT $9,915.62 34 Repairs | 2 Upgrade…" at bounding box center [670, 377] width 1018 height 66
click at [650, 380] on div "34 Repairs | 2 Upgrade" at bounding box center [732, 388] width 183 height 18
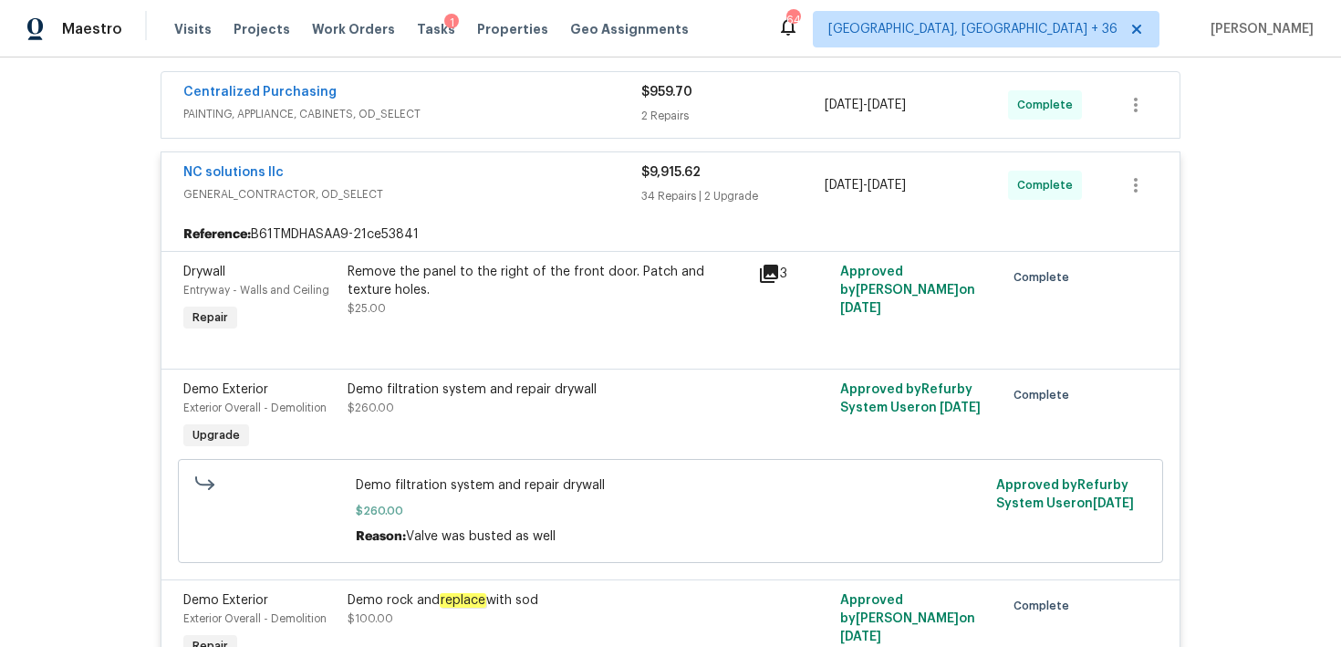
scroll to position [389, 0]
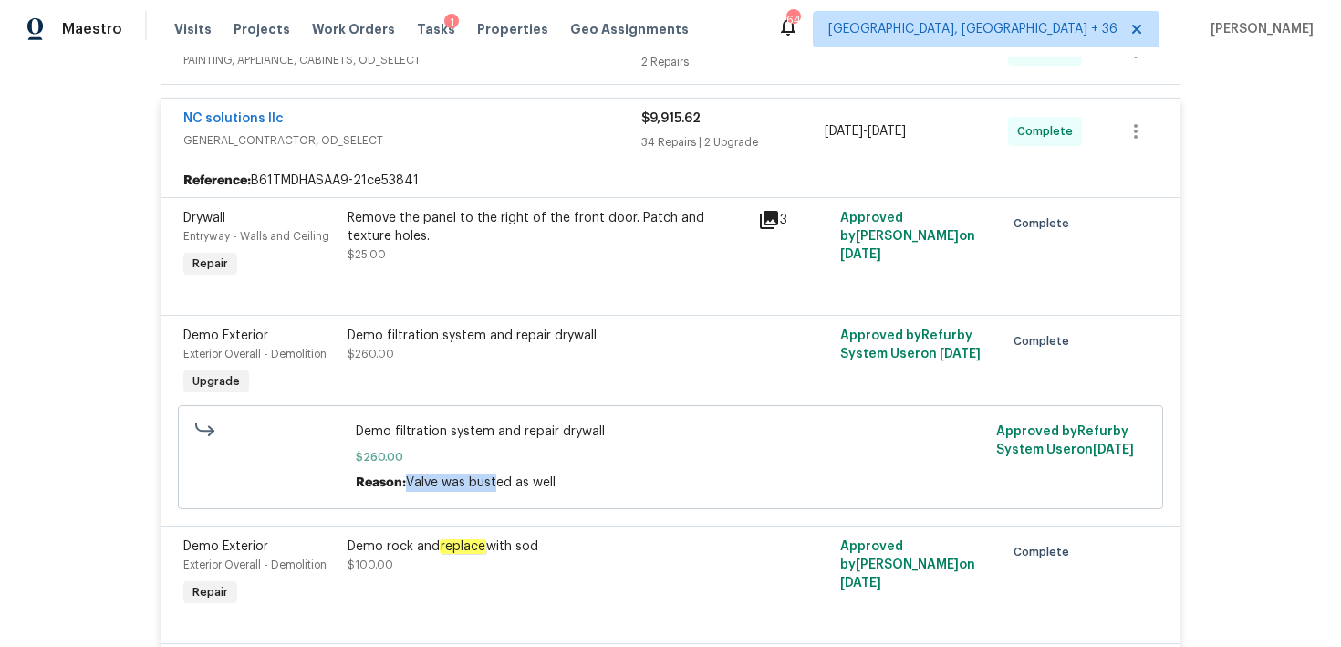
drag, startPoint x: 409, startPoint y: 484, endPoint x: 496, endPoint y: 483, distance: 87.6
click at [496, 483] on span "Valve was busted as well" at bounding box center [481, 482] width 150 height 13
click at [580, 454] on span "$260.00" at bounding box center [671, 457] width 630 height 18
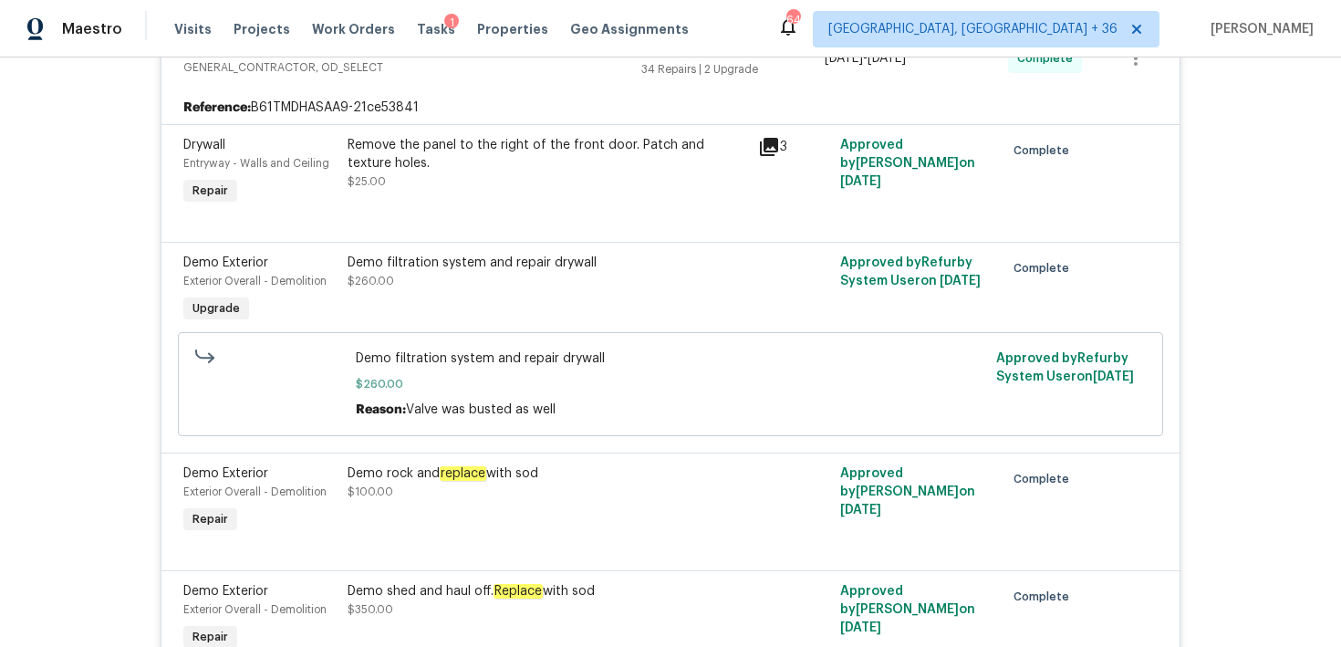
scroll to position [493, 0]
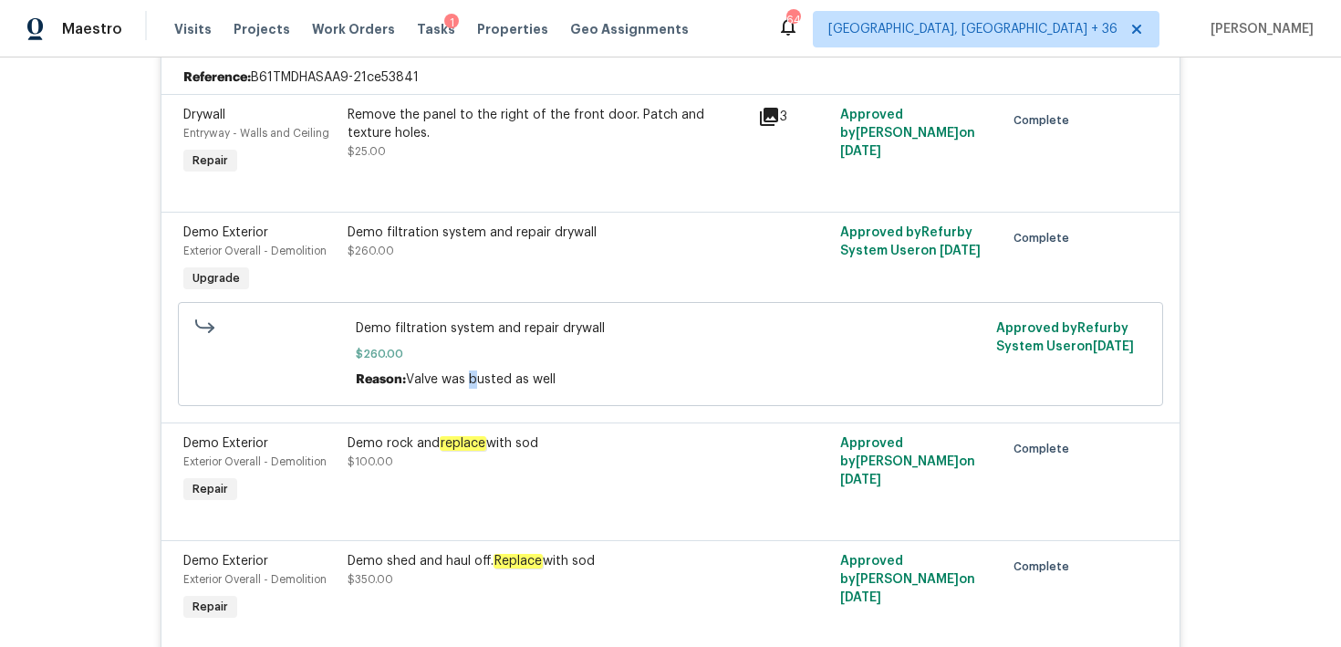
click at [477, 382] on span "Valve was busted as well" at bounding box center [481, 379] width 150 height 13
click at [588, 356] on span "$260.00" at bounding box center [671, 354] width 630 height 18
click at [588, 345] on div "Demo filtration system and repair drywall $260.00 Reason: Valve was busted as w…" at bounding box center [671, 353] width 630 height 69
click at [604, 240] on div "Demo filtration system and repair drywall" at bounding box center [548, 232] width 400 height 18
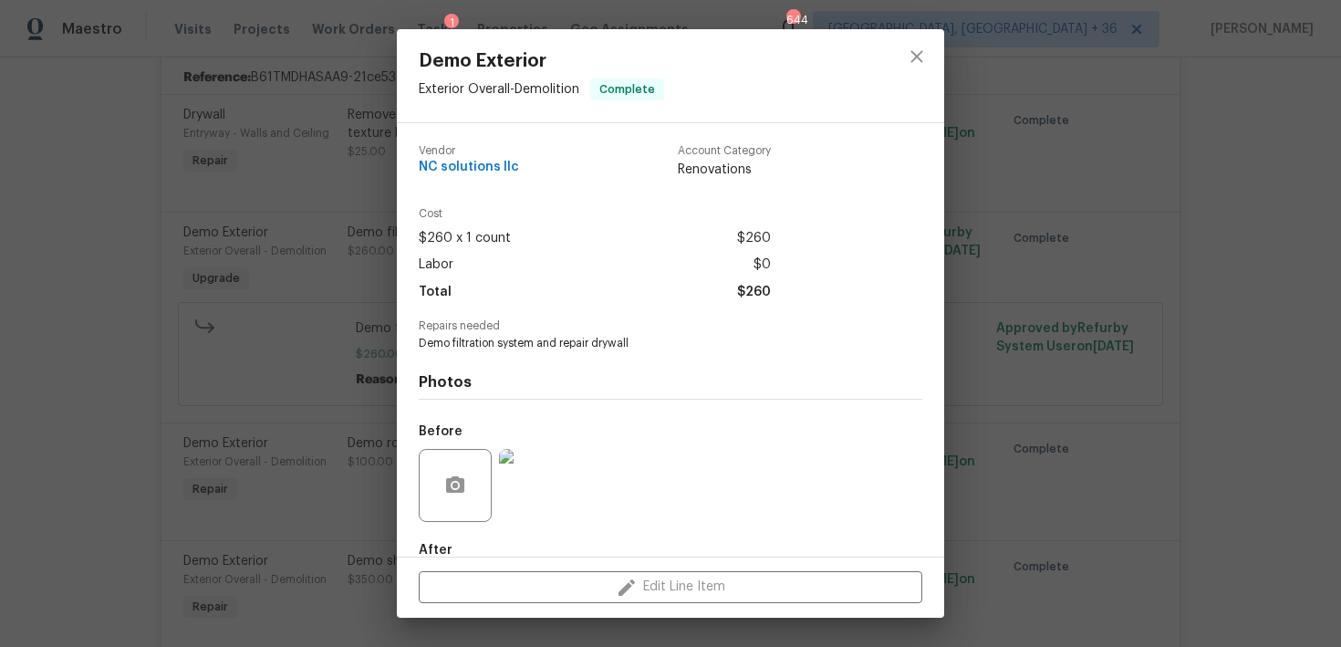
scroll to position [102, 0]
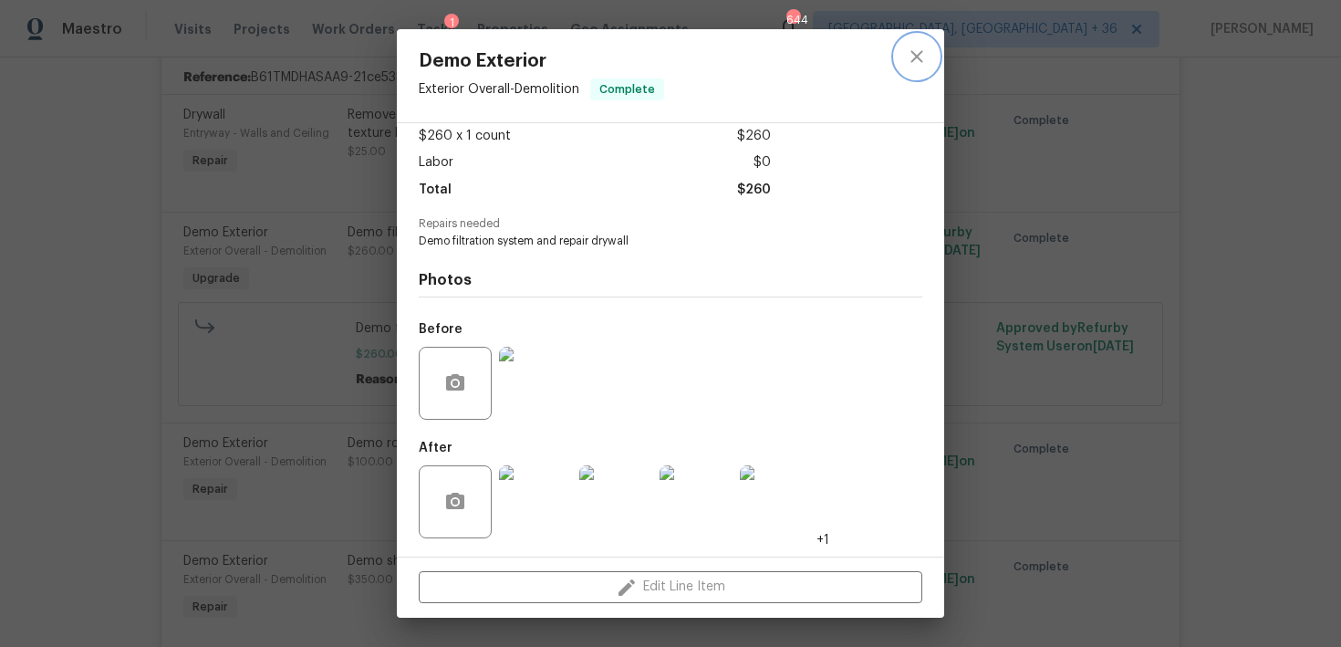
click at [926, 43] on button "close" at bounding box center [917, 57] width 44 height 44
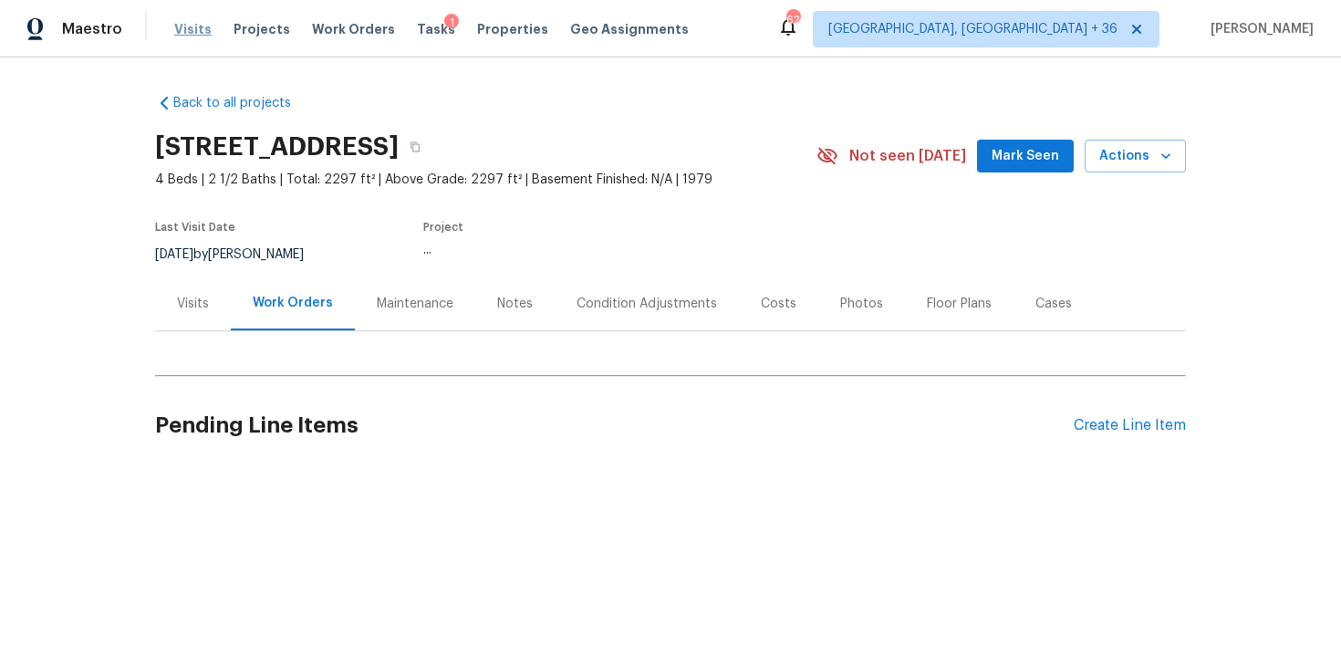
click at [203, 26] on span "Visits" at bounding box center [192, 29] width 37 height 18
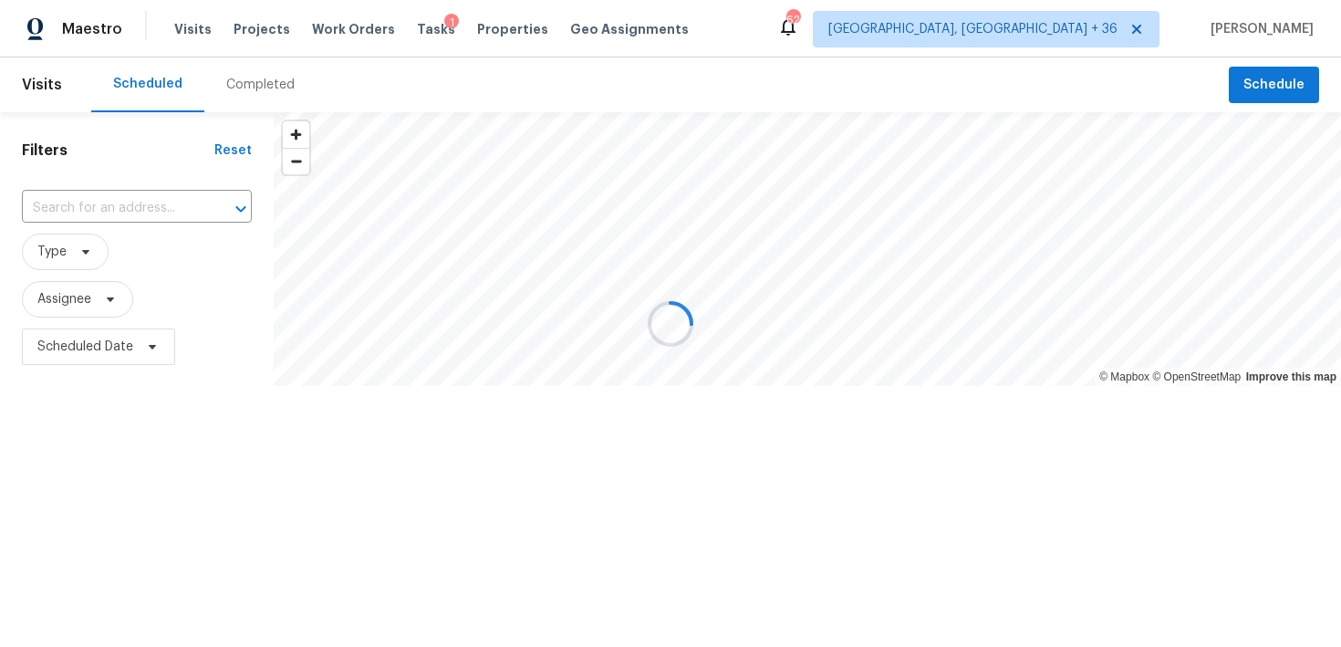
click at [245, 109] on div at bounding box center [670, 323] width 1341 height 647
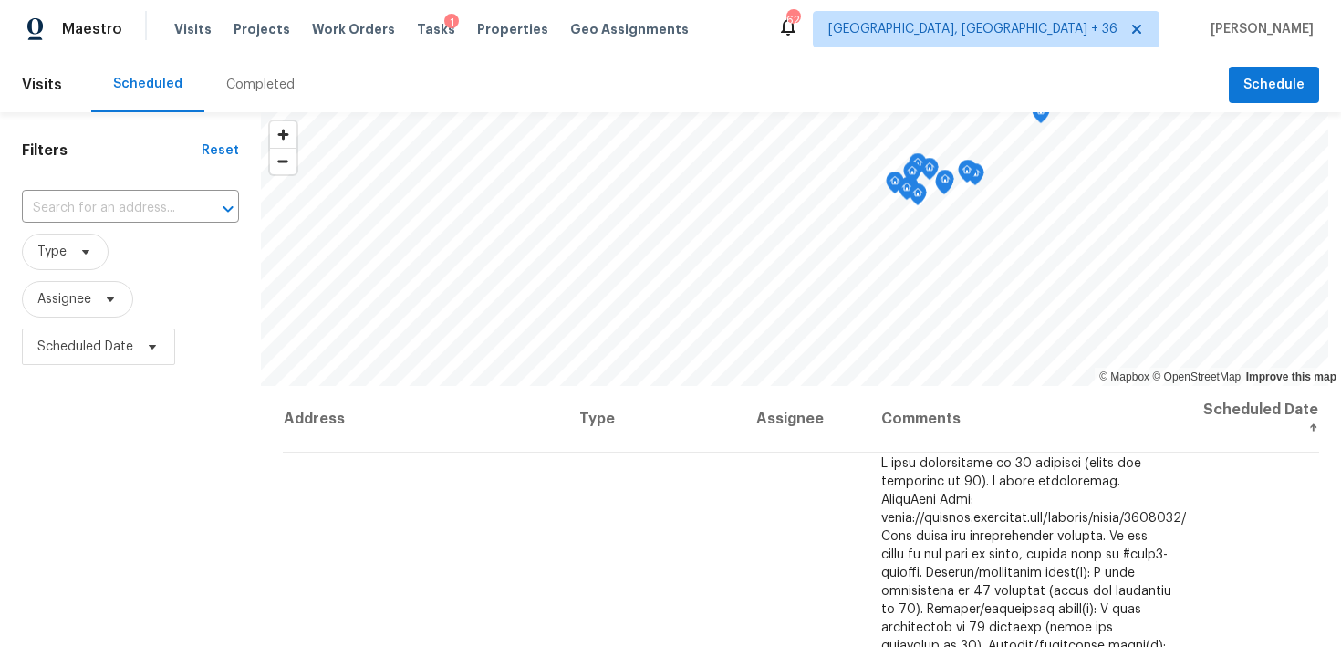
click at [241, 86] on div "Completed" at bounding box center [260, 85] width 68 height 18
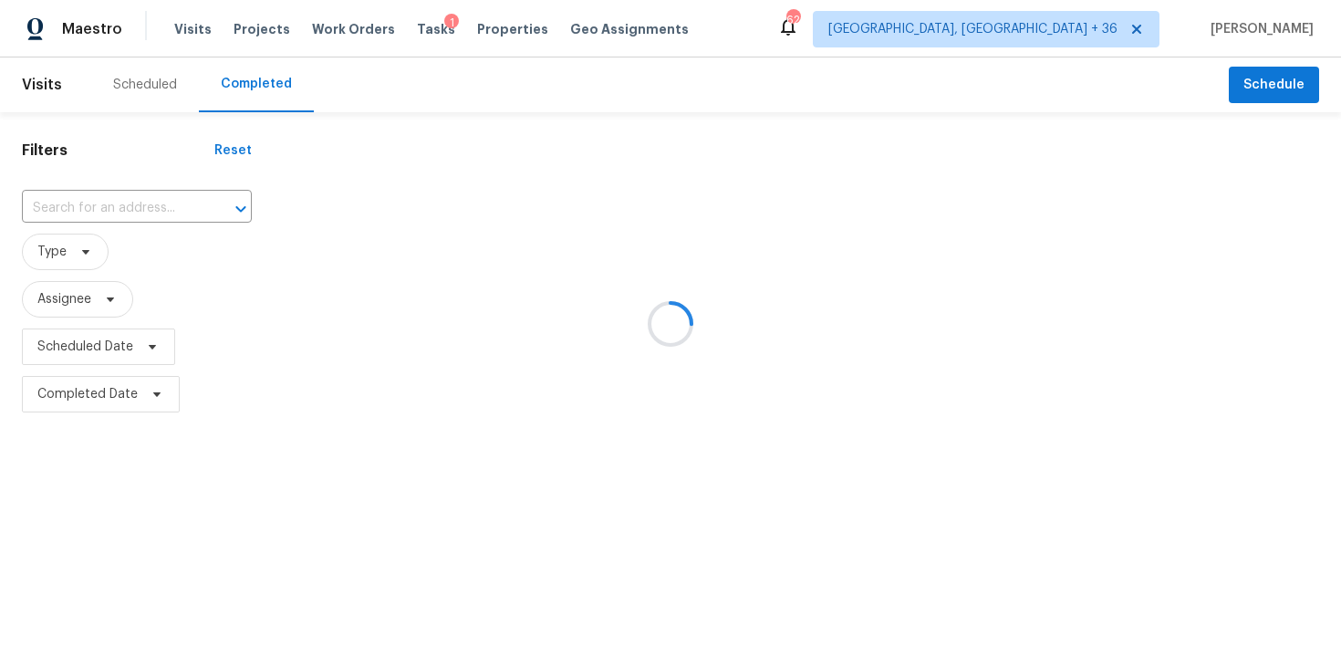
click at [111, 209] on div at bounding box center [670, 323] width 1341 height 647
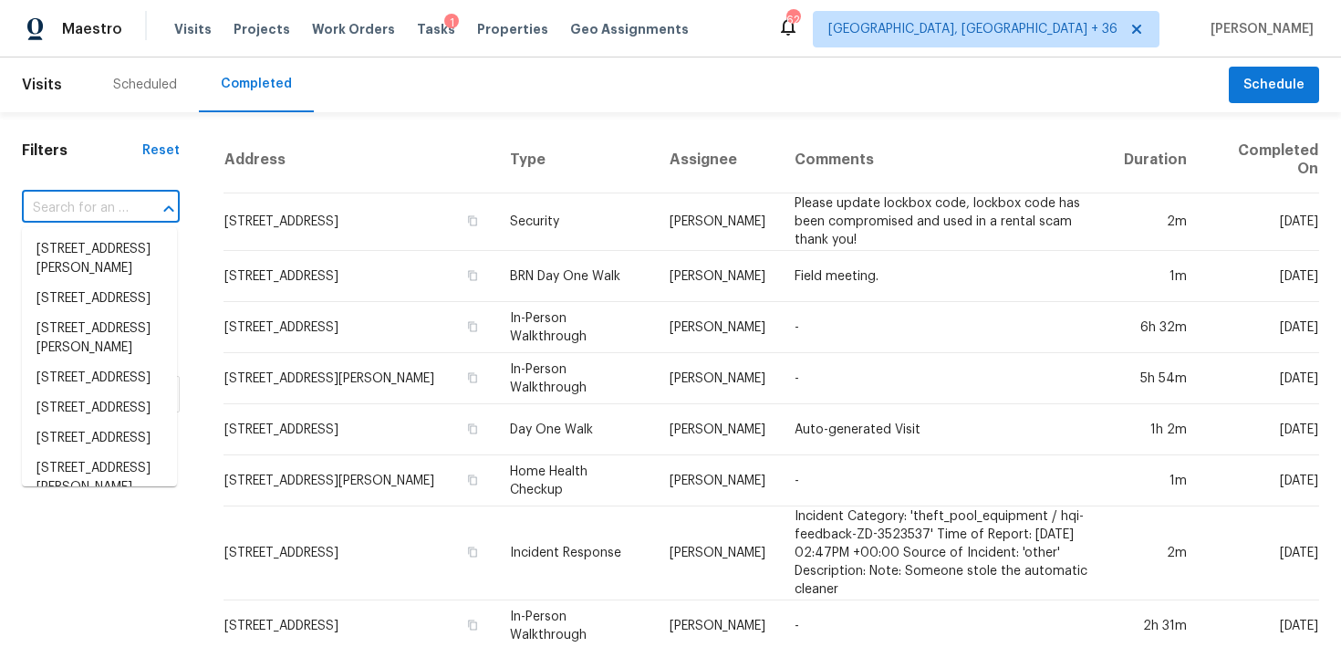
click at [99, 201] on input "text" at bounding box center [75, 208] width 107 height 28
paste input "2635 Providence Dr Gastonia, NC 28052"
type input "2635 Providence Dr Gastonia, NC 28052"
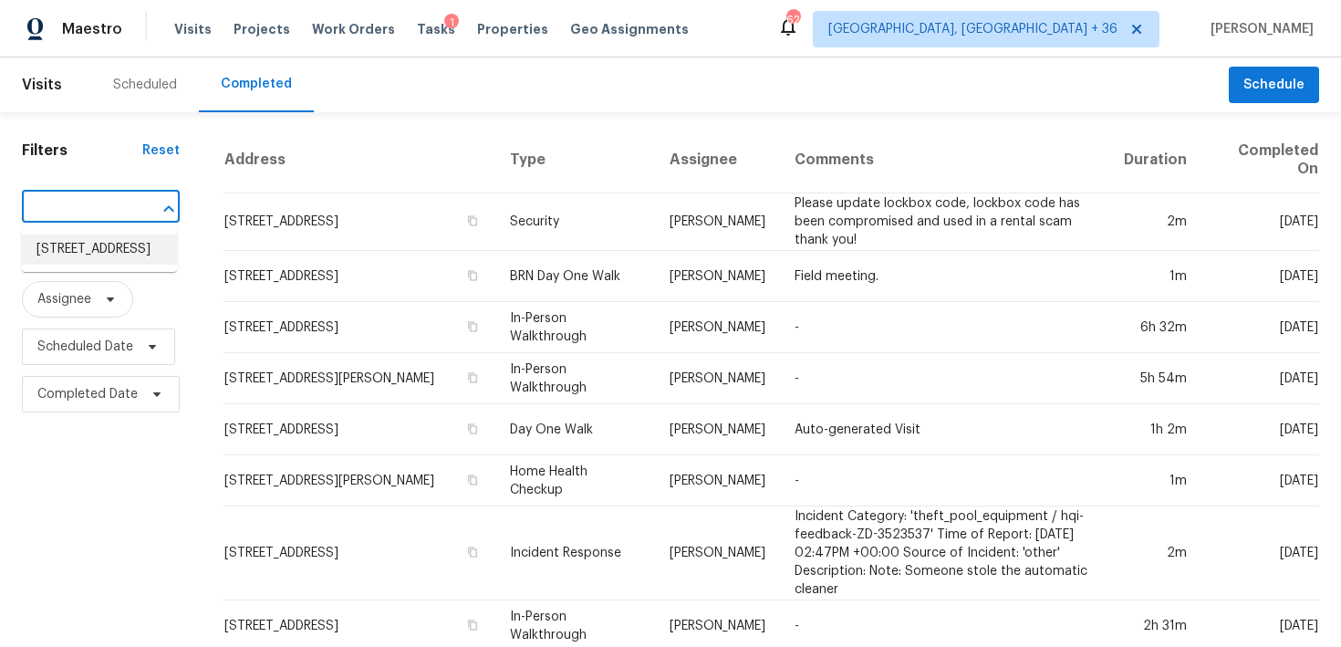
click at [69, 250] on li "2635 Providence Dr, Gastonia, NC 28052" at bounding box center [99, 249] width 155 height 30
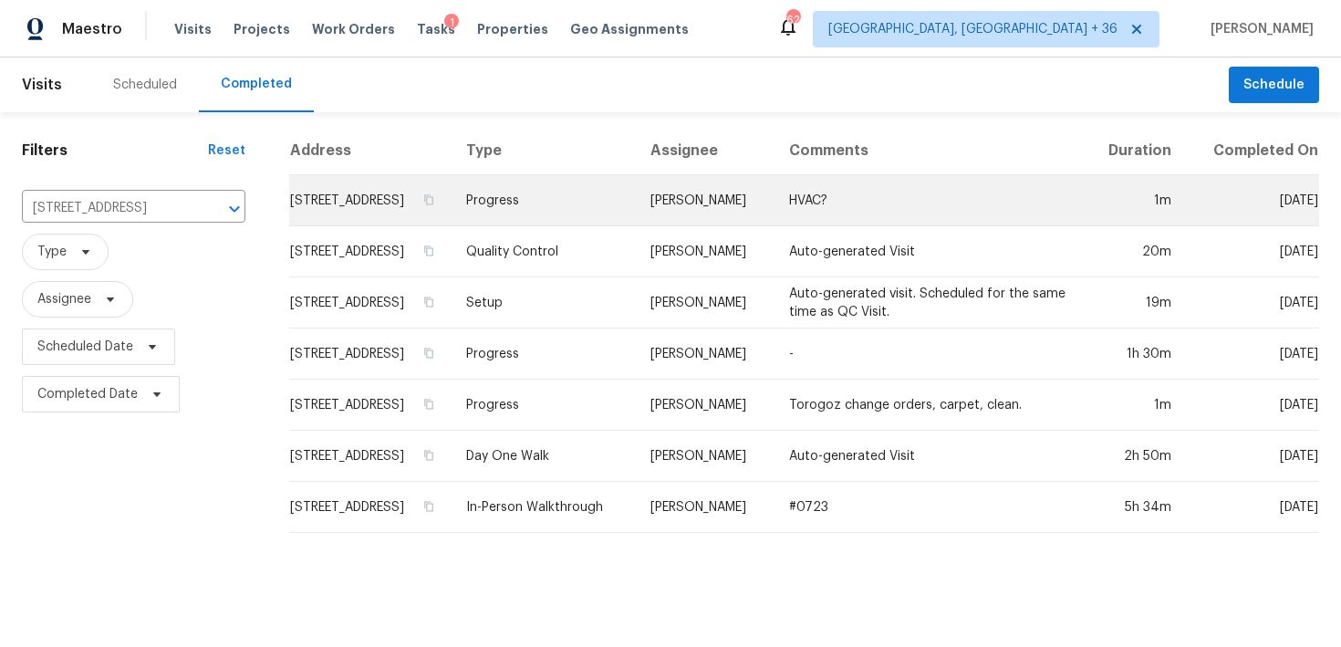
click at [586, 222] on td "Progress" at bounding box center [544, 200] width 184 height 51
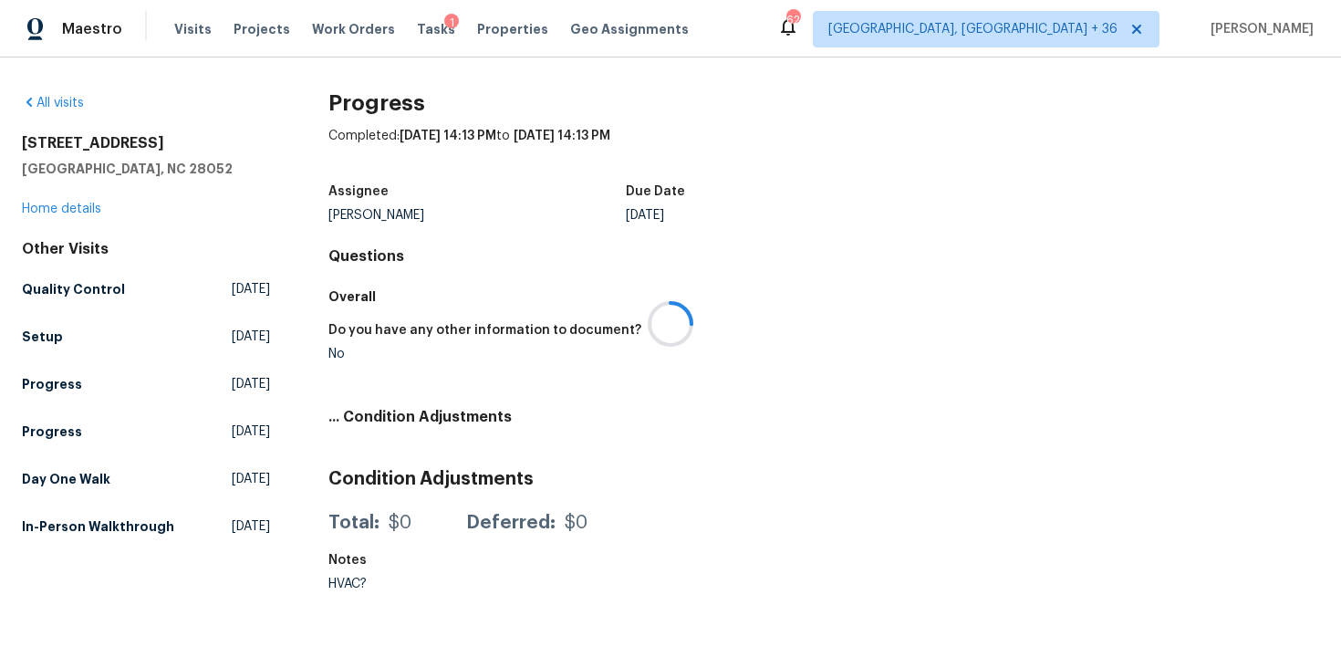
click at [68, 203] on div at bounding box center [670, 323] width 1341 height 647
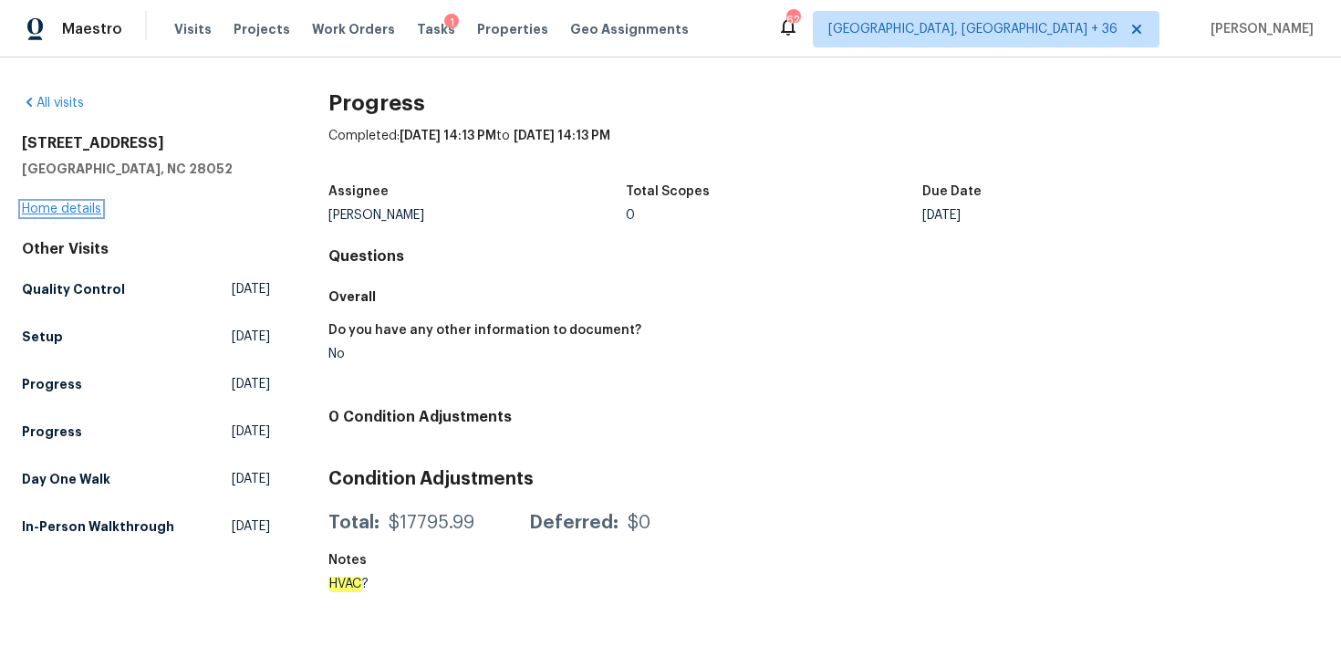
click at [62, 206] on link "Home details" at bounding box center [61, 209] width 79 height 13
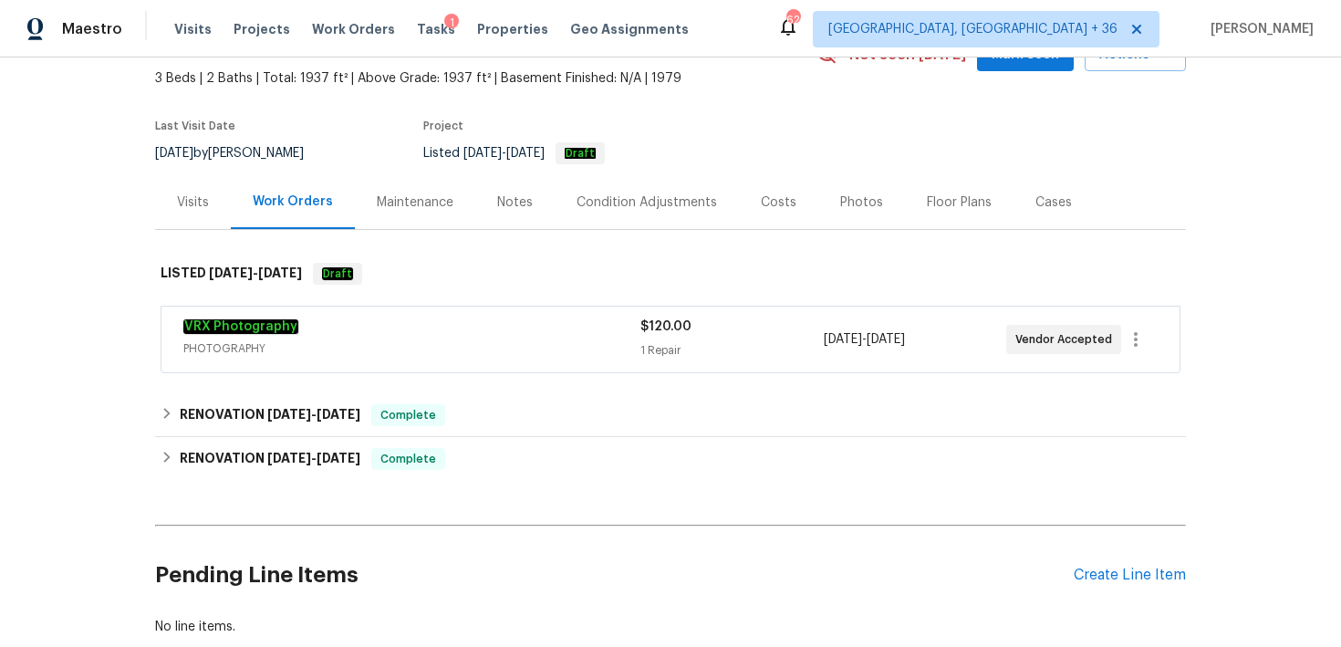
scroll to position [125, 0]
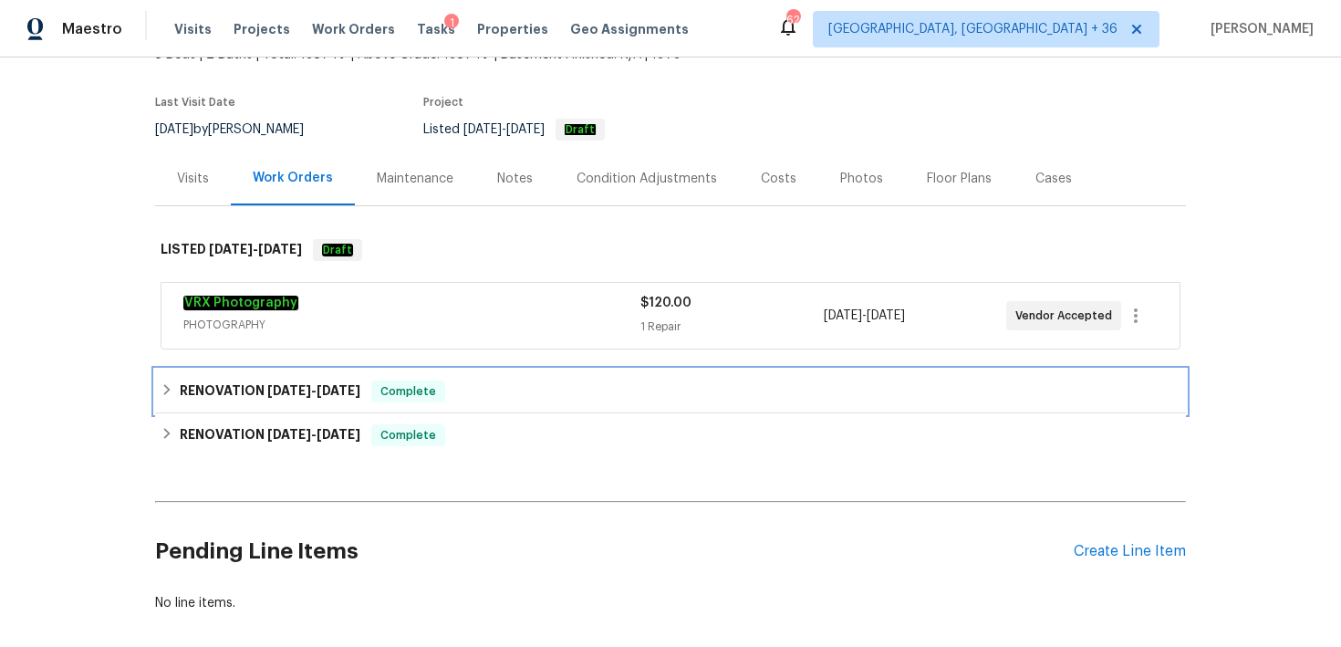
click at [452, 387] on div "RENOVATION 9/27/25 - 10/1/25 Complete" at bounding box center [671, 391] width 1020 height 22
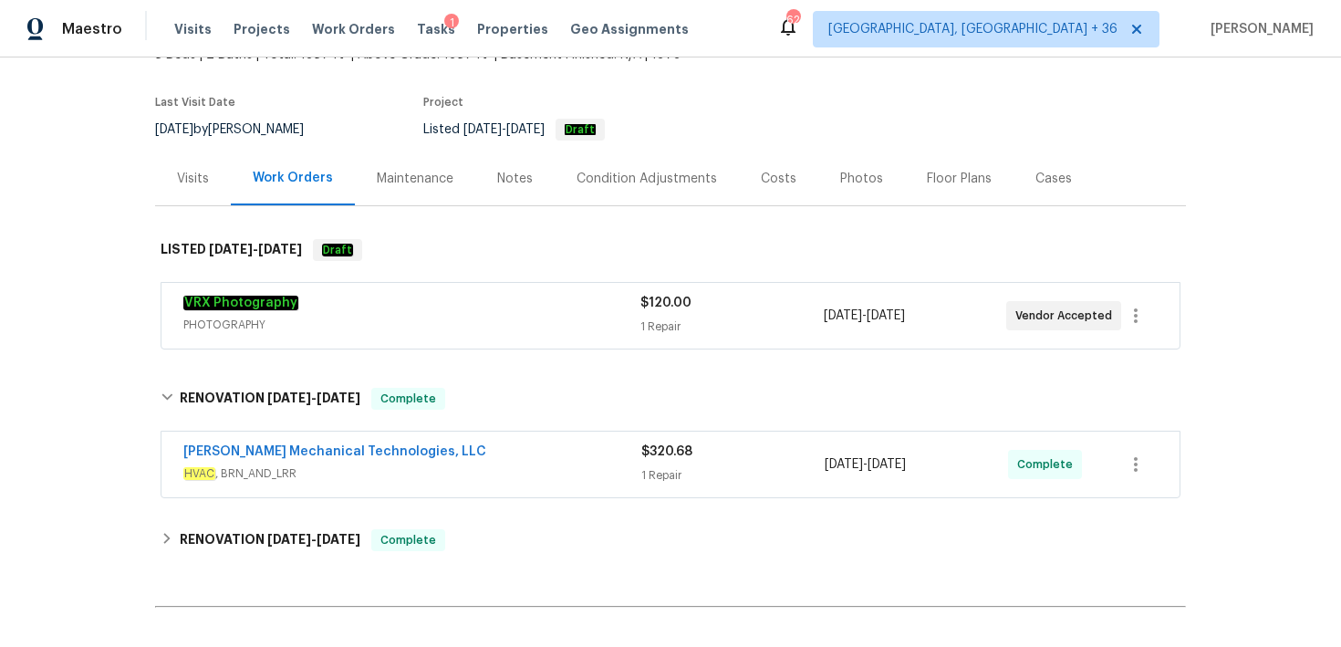
click at [625, 450] on div "Johnson's Mechanical Technologies, LLC" at bounding box center [412, 453] width 458 height 22
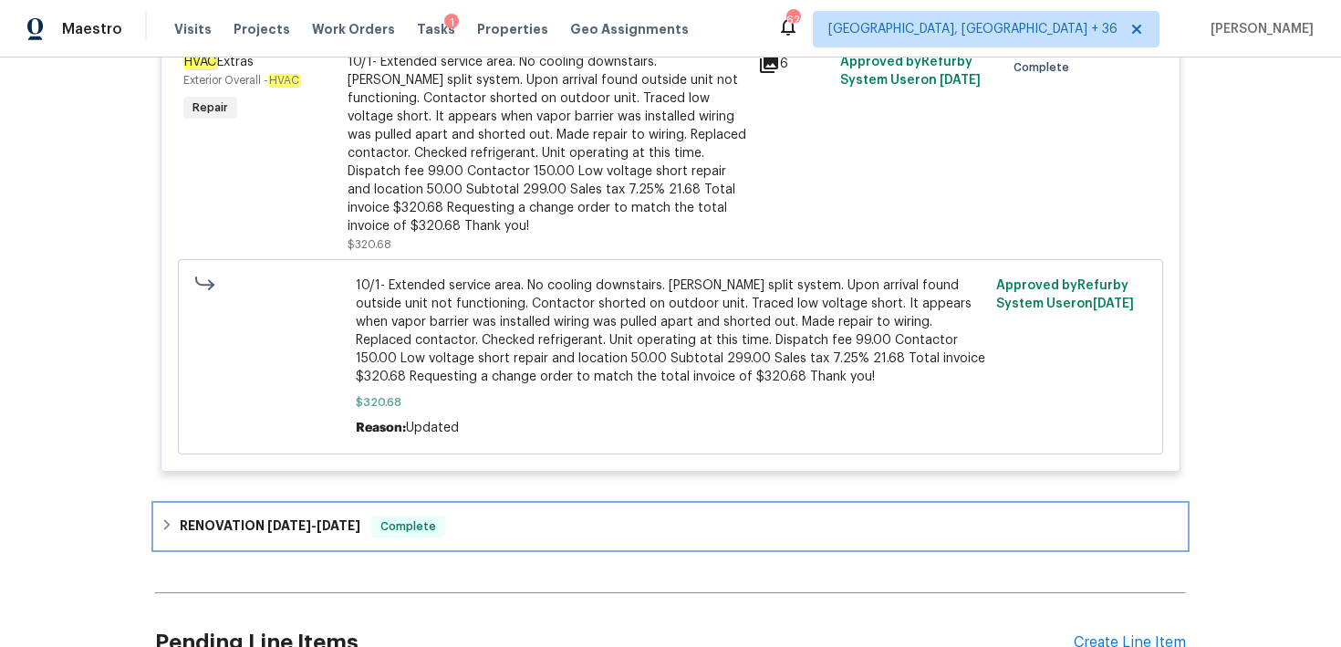
click at [484, 524] on div "RENOVATION 9/17/25 - 9/26/25 Complete" at bounding box center [671, 526] width 1020 height 22
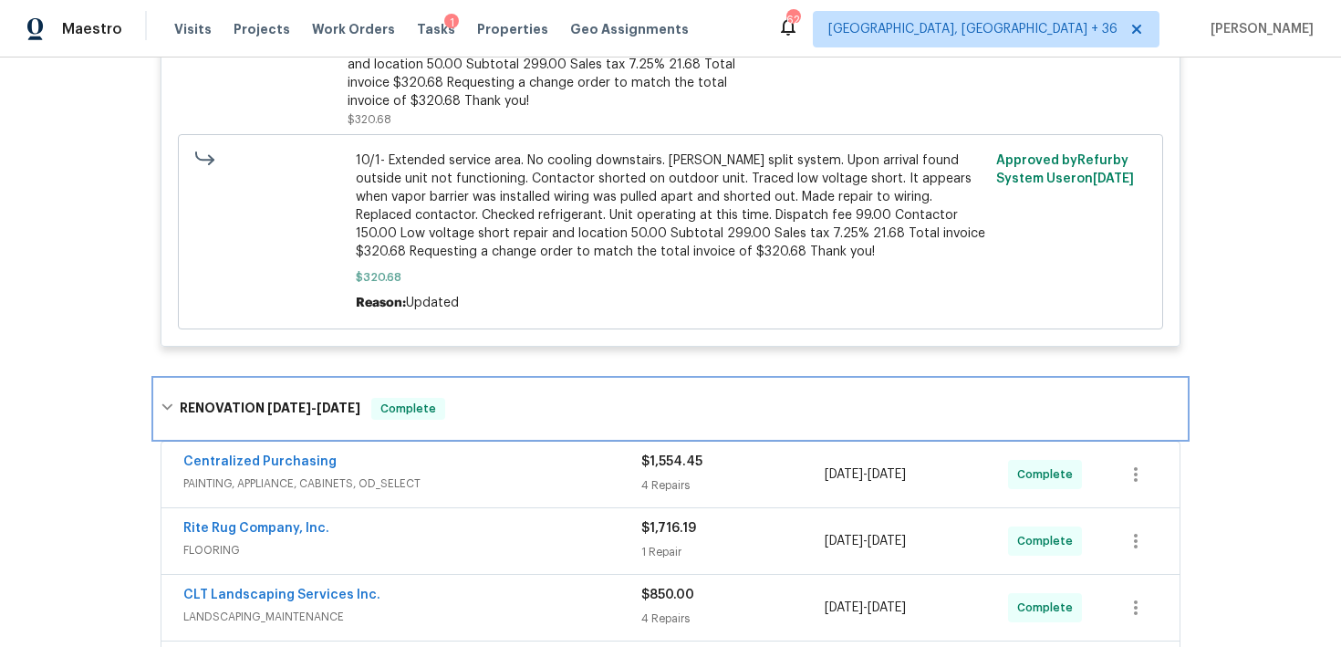
scroll to position [889, 0]
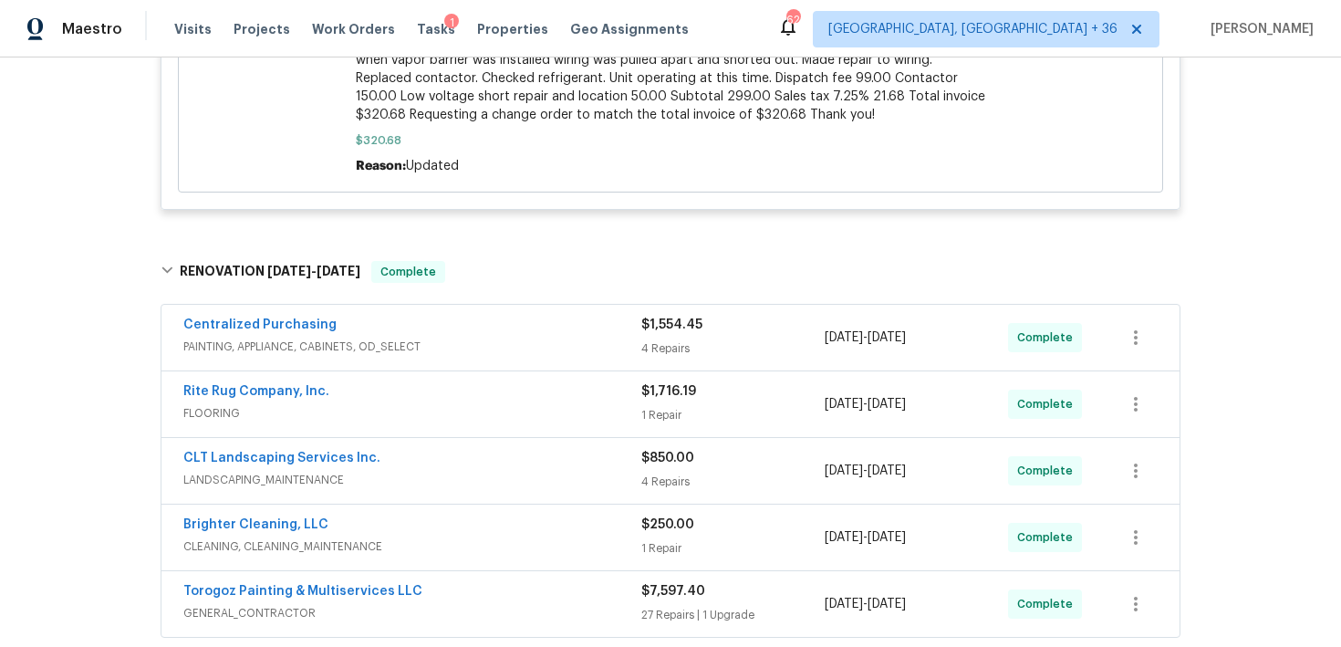
click at [647, 424] on div "1 Repair" at bounding box center [732, 415] width 183 height 18
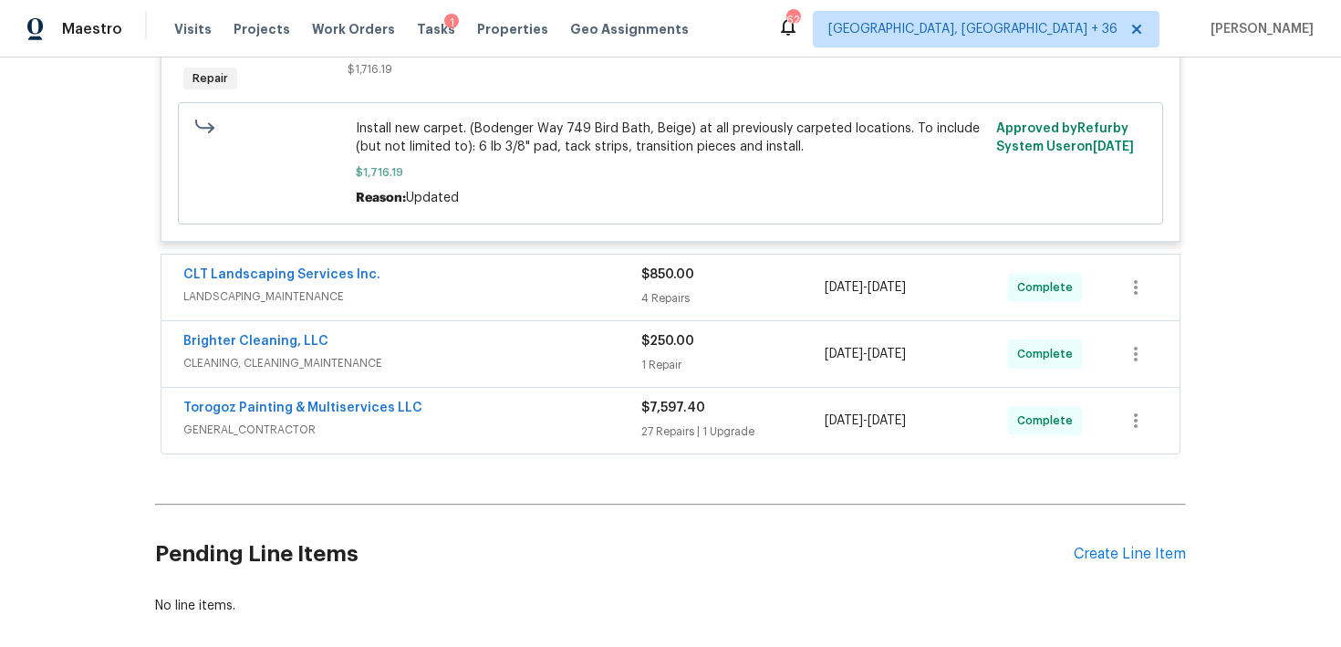
scroll to position [1392, 0]
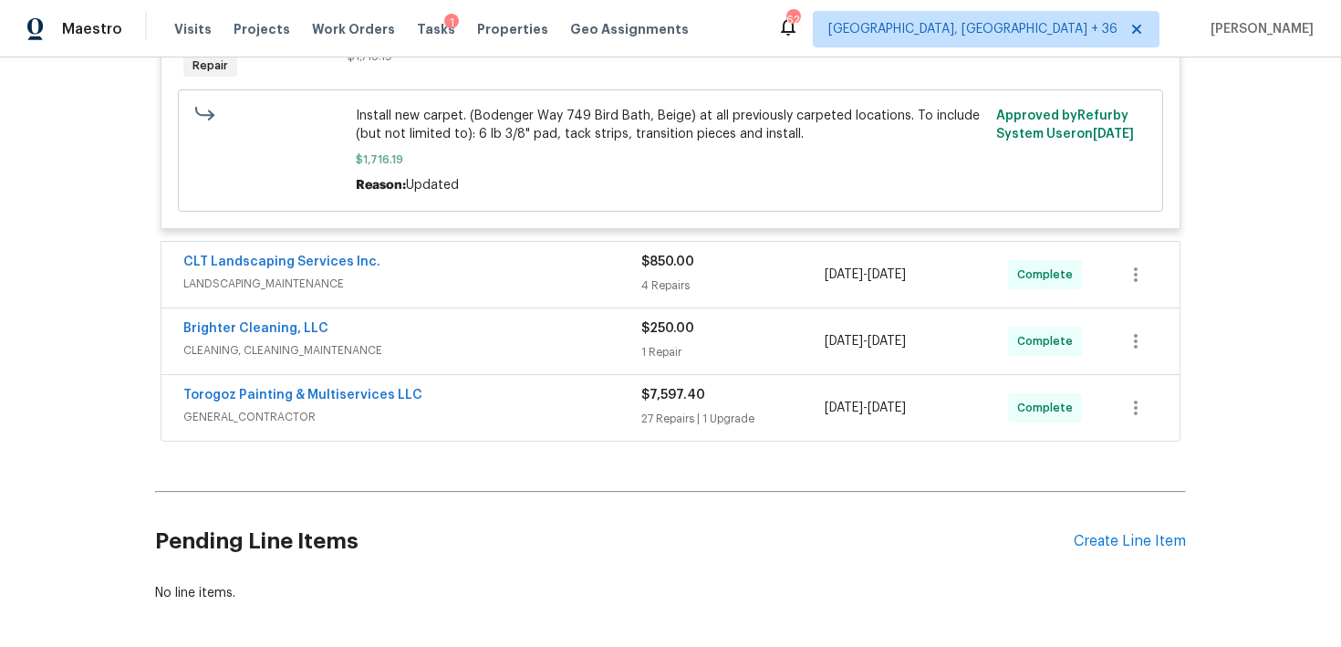
click at [658, 432] on div "Torogoz Painting & Multiservices LLC GENERAL_CONTRACTOR $7,597.40 27 Repairs | …" at bounding box center [670, 408] width 1018 height 66
click at [660, 416] on div "27 Repairs | 1 Upgrade" at bounding box center [732, 419] width 183 height 18
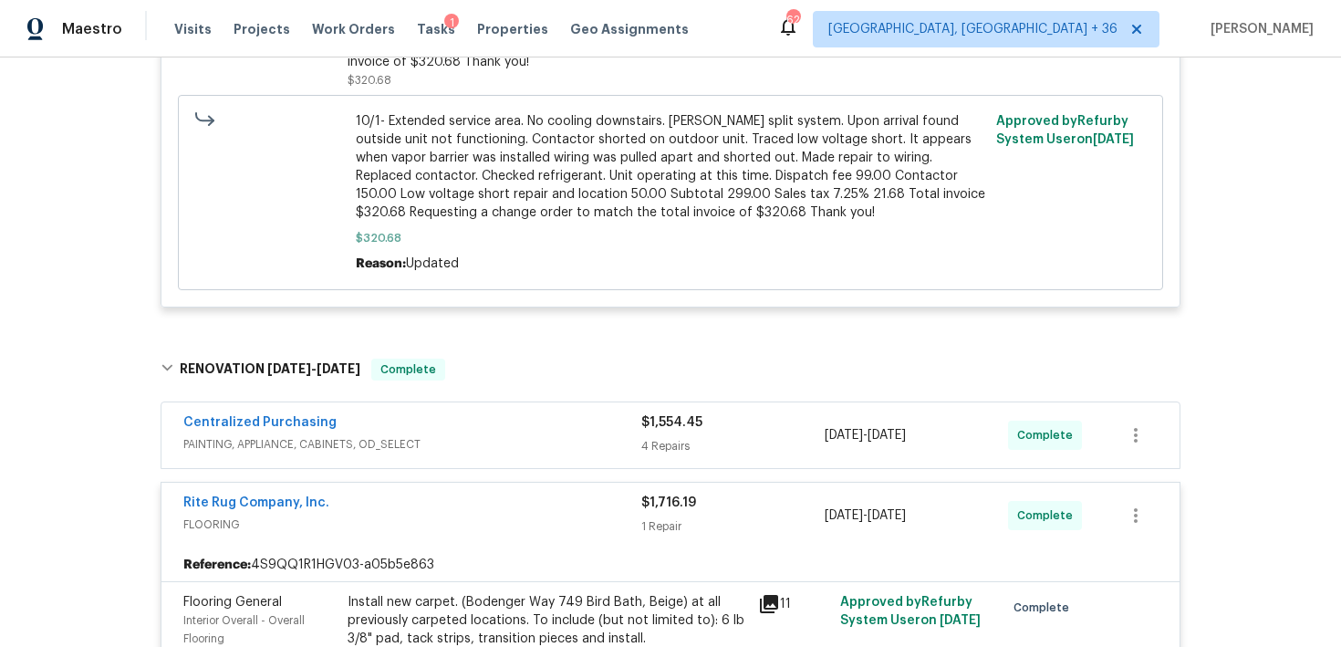
scroll to position [794, 0]
click at [656, 457] on div "Centralized Purchasing PAINTING, APPLIANCE, CABINETS, OD_SELECT $1,554.45 4 Rep…" at bounding box center [670, 433] width 1018 height 66
click at [658, 445] on div "4 Repairs" at bounding box center [732, 444] width 183 height 18
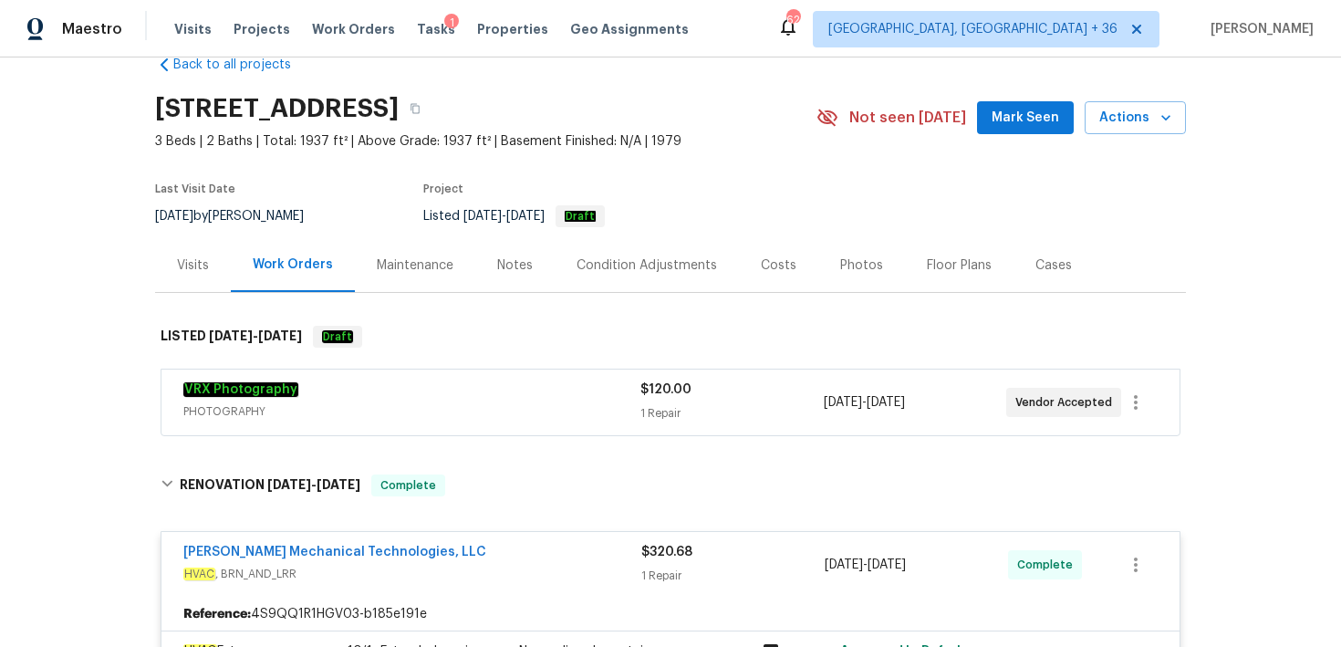
scroll to position [0, 0]
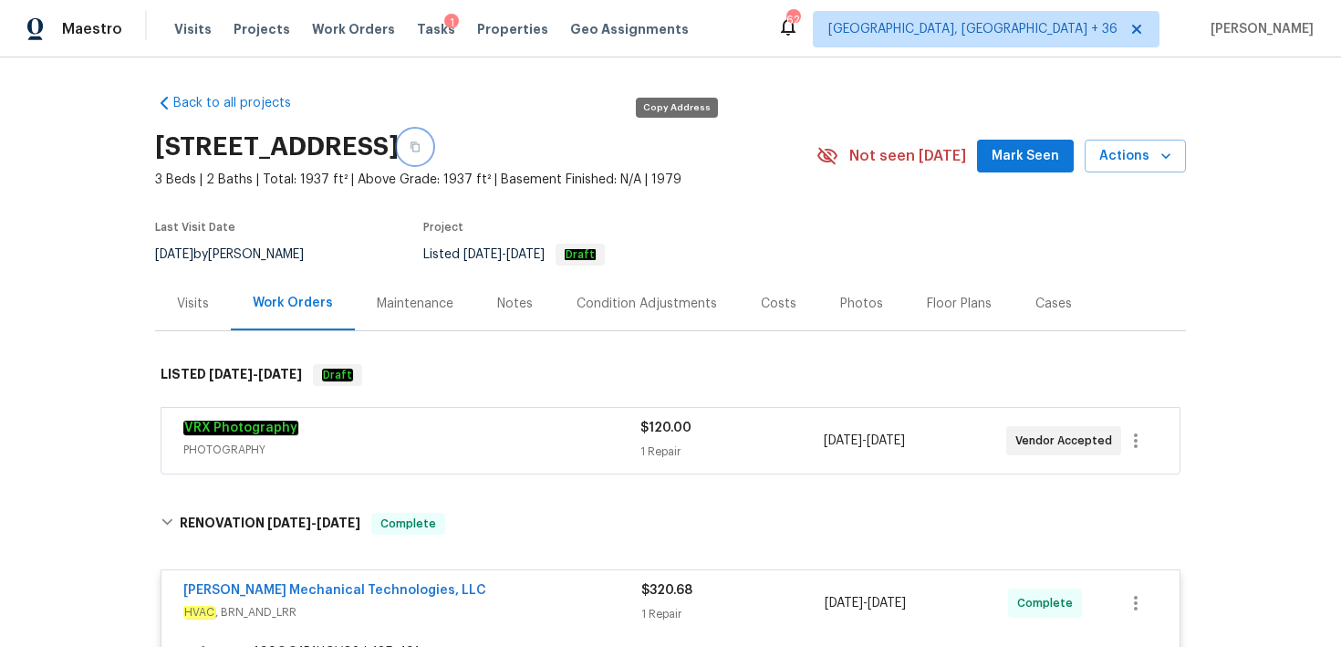
click at [431, 150] on button "button" at bounding box center [415, 146] width 33 height 33
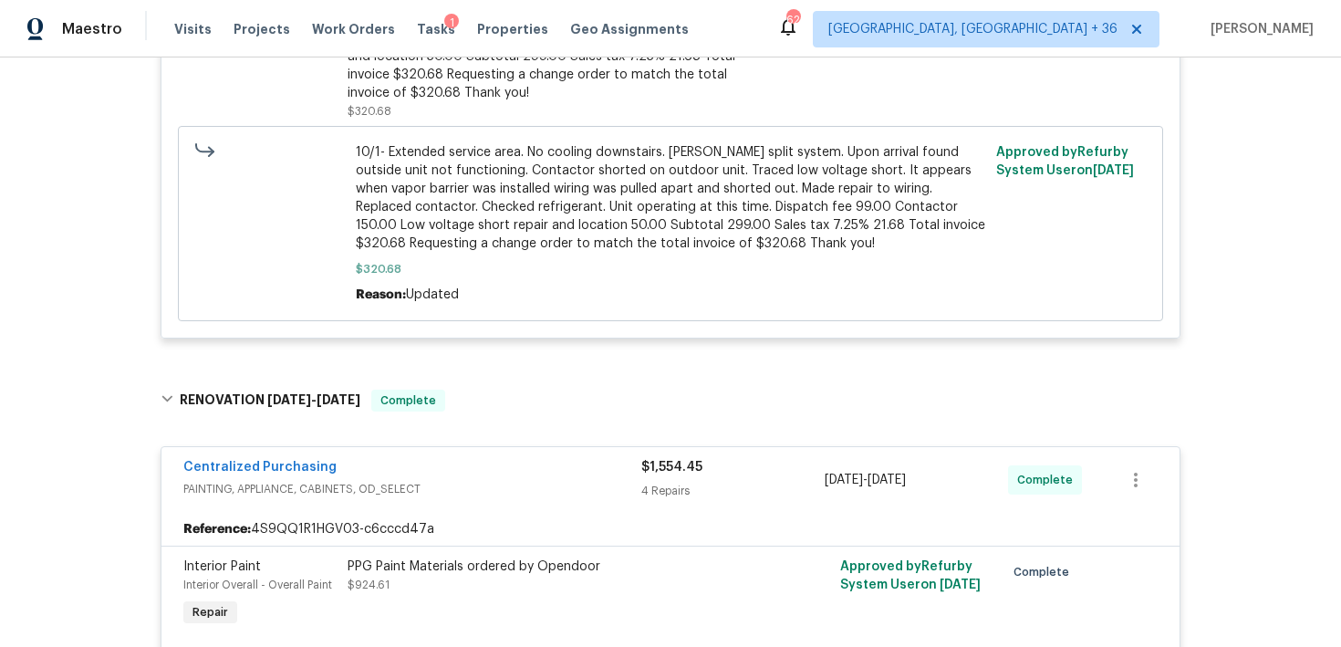
scroll to position [63, 0]
